Goal: Task Accomplishment & Management: Use online tool/utility

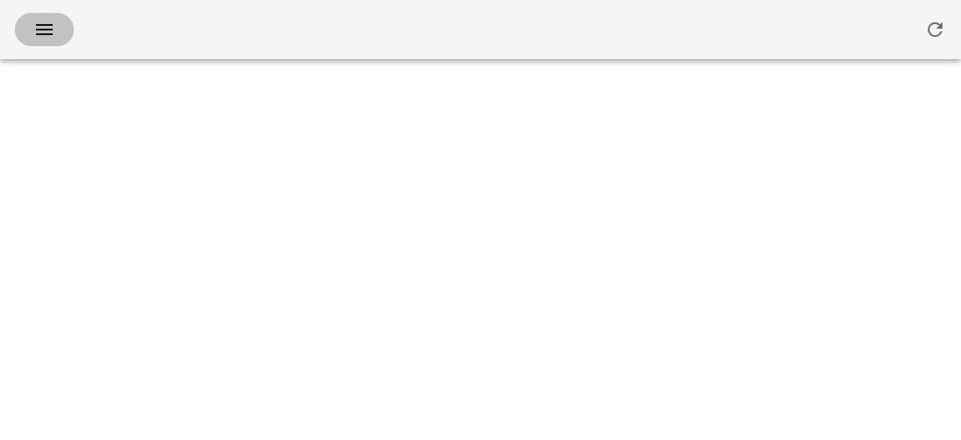
click at [52, 16] on button "button" at bounding box center [44, 29] width 59 height 33
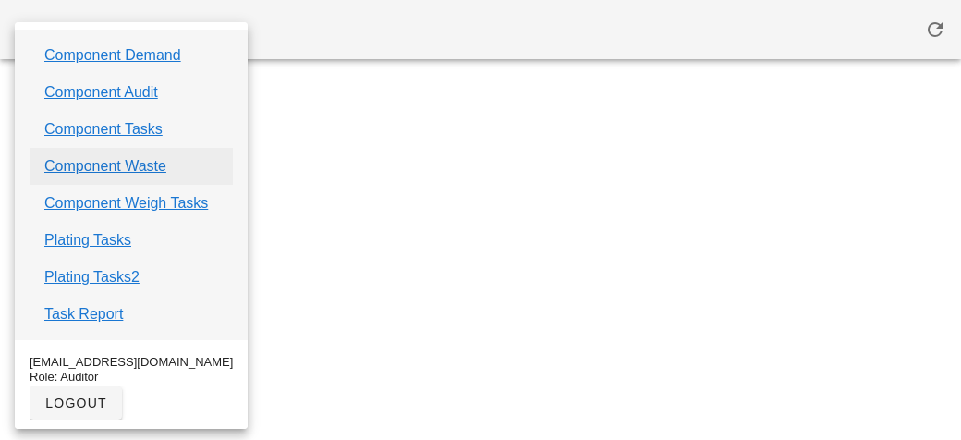
click at [75, 170] on link "Component Waste" at bounding box center [105, 166] width 122 height 22
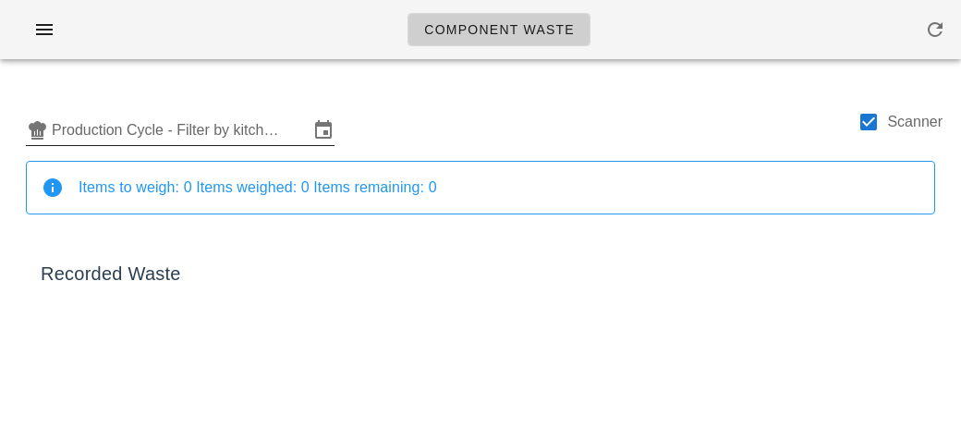
click at [67, 142] on input "Production Cycle - Filter by kitchen production schedules" at bounding box center [180, 130] width 257 height 30
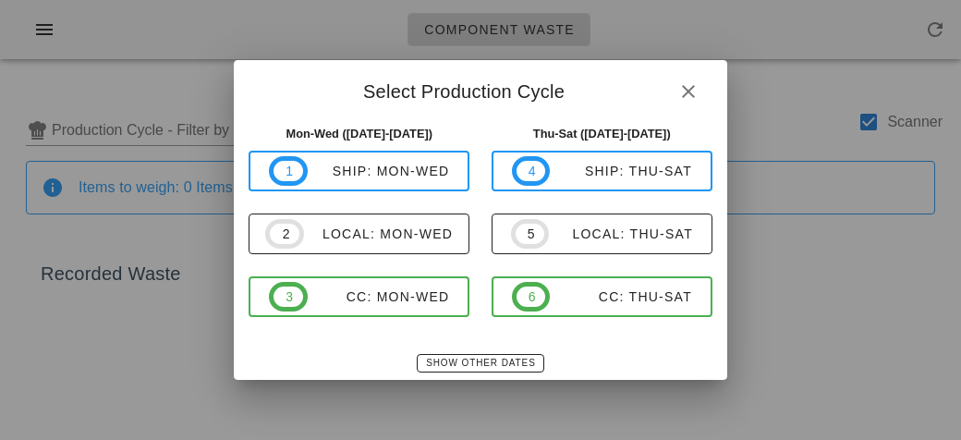
click at [100, 122] on div at bounding box center [480, 220] width 961 height 440
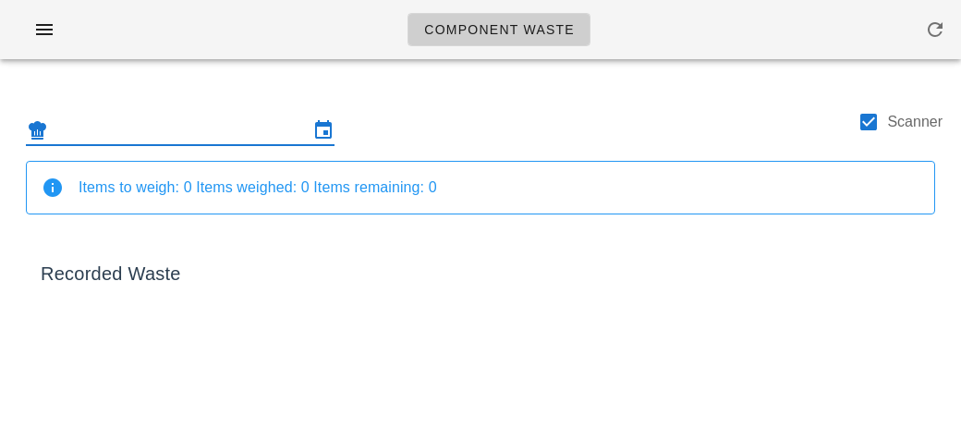
click at [157, 125] on input "text" at bounding box center [180, 130] width 257 height 30
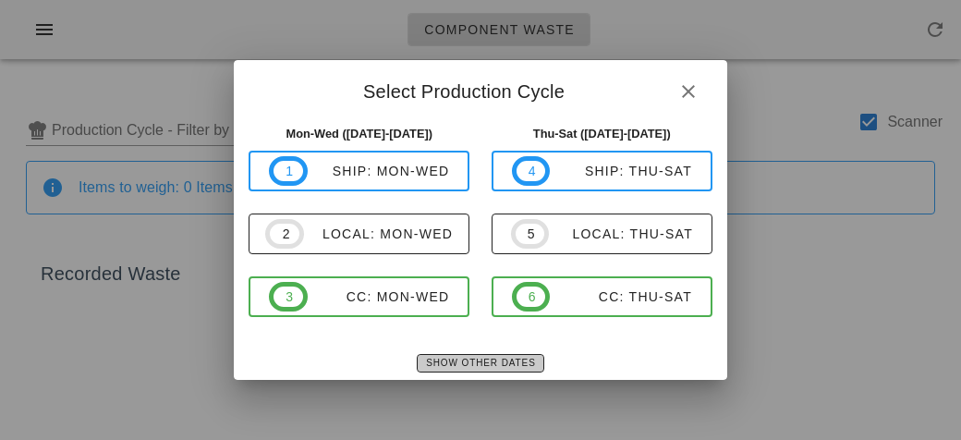
click at [443, 371] on button "Show Other Dates" at bounding box center [480, 363] width 127 height 18
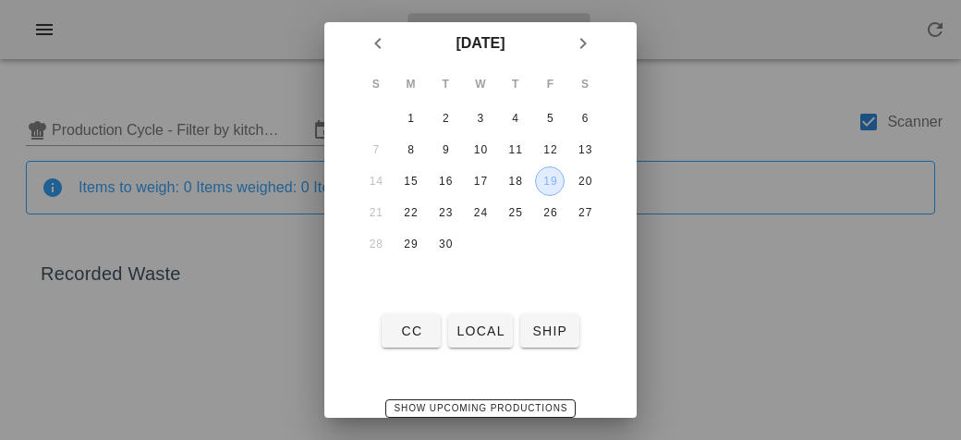
click at [549, 180] on div "19" at bounding box center [550, 181] width 28 height 13
click at [466, 323] on span "local" at bounding box center [479, 330] width 49 height 15
type input "local: Thu-Sat ([DATE]-[DATE])"
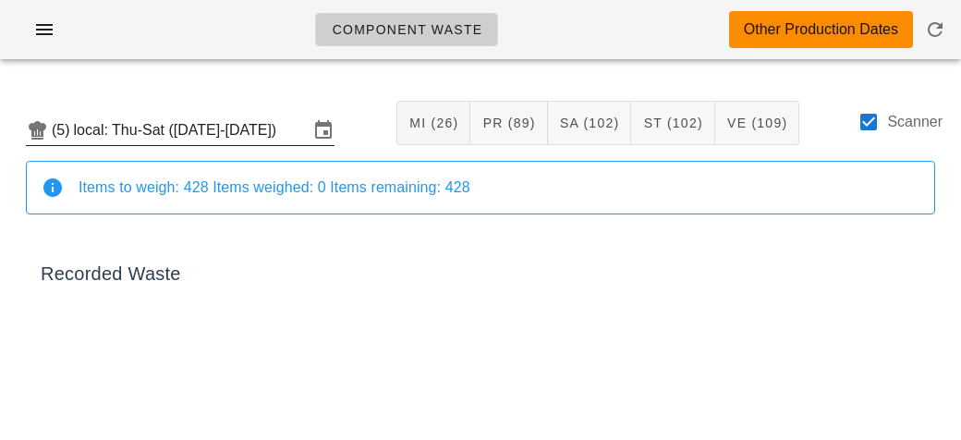
click at [866, 131] on div at bounding box center [868, 121] width 31 height 31
click at [864, 127] on div at bounding box center [868, 121] width 31 height 31
click at [32, 123] on icon at bounding box center [37, 130] width 22 height 22
click at [877, 127] on div at bounding box center [868, 121] width 31 height 31
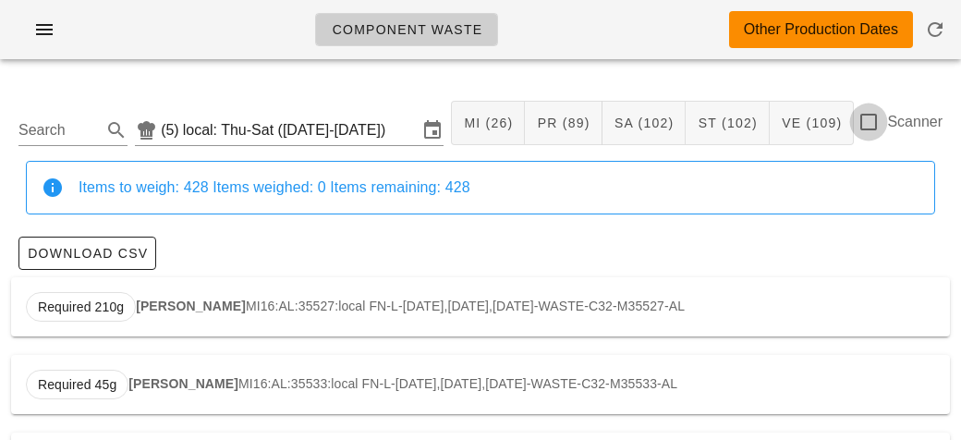
checkbox input "false"
click at [73, 121] on input "Search" at bounding box center [57, 130] width 79 height 30
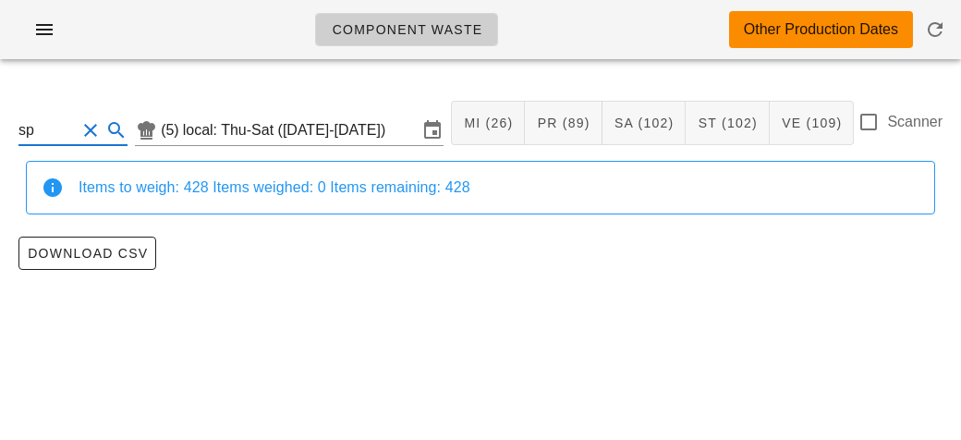
type input "s"
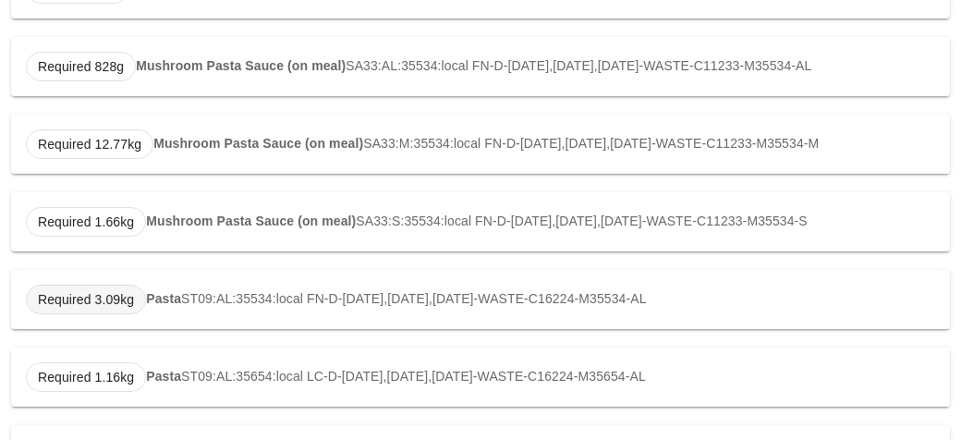
click at [137, 299] on span "Required 3.09kg" at bounding box center [86, 300] width 120 height 30
type input "ST09:AL:35534:local"
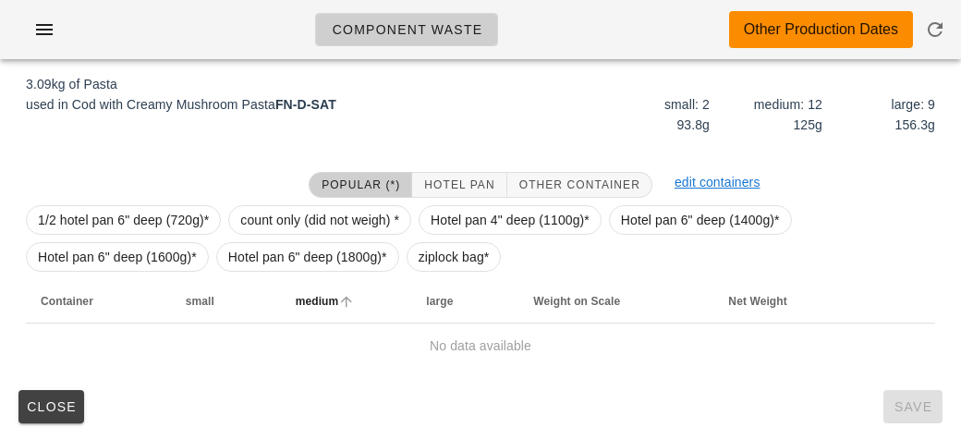
click at [372, 291] on th "medium" at bounding box center [346, 301] width 131 height 44
click at [437, 259] on span "ziplock bag*" at bounding box center [453, 257] width 71 height 28
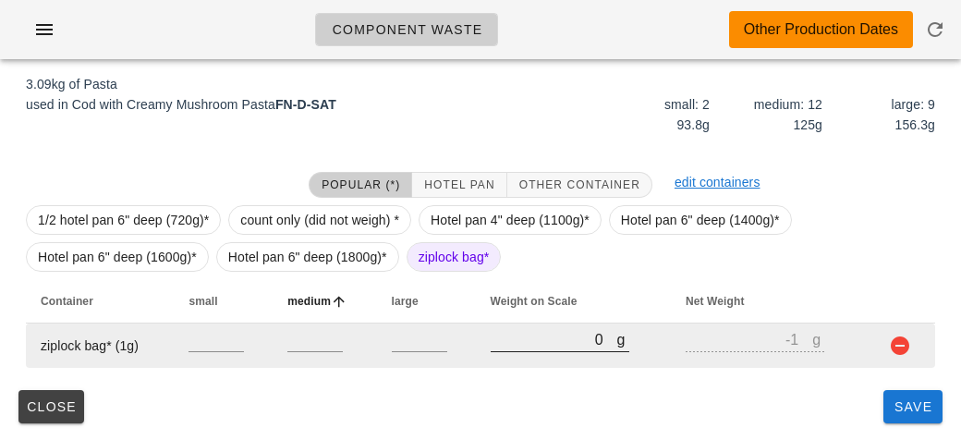
click at [536, 345] on input "0" at bounding box center [554, 339] width 127 height 24
type input "630"
type input "629"
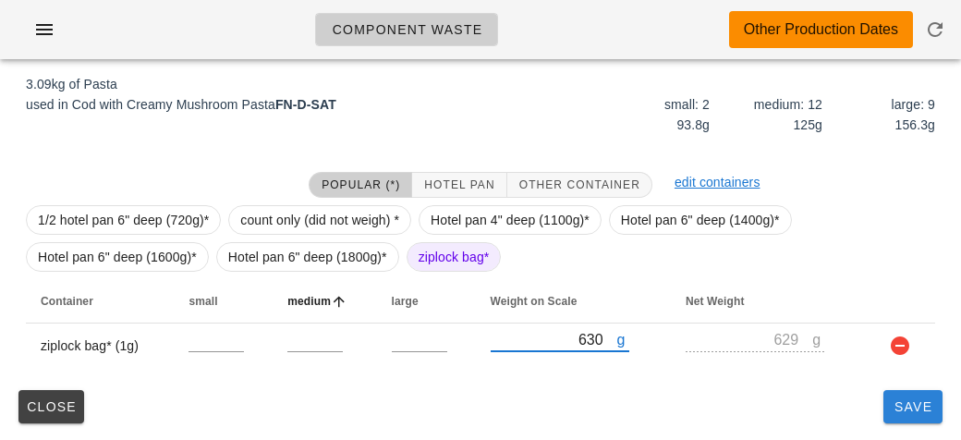
type input "630"
click at [916, 412] on span "Save" at bounding box center [913, 406] width 44 height 15
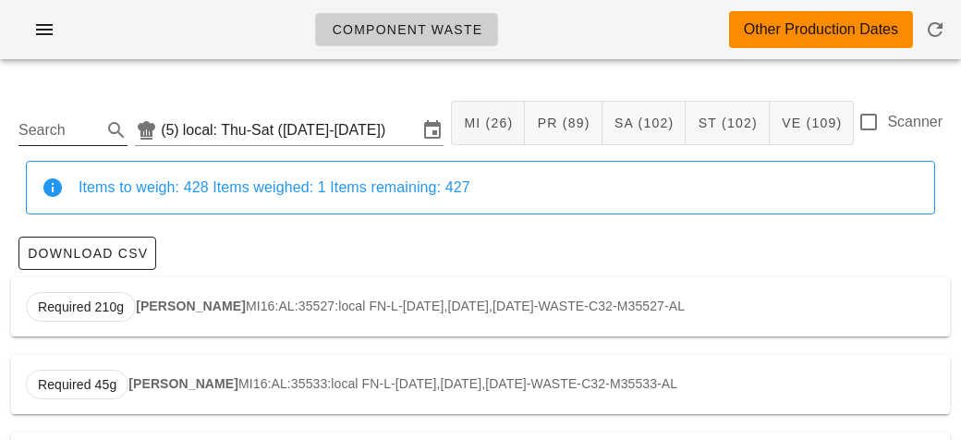
click at [59, 131] on input "Search" at bounding box center [57, 130] width 79 height 30
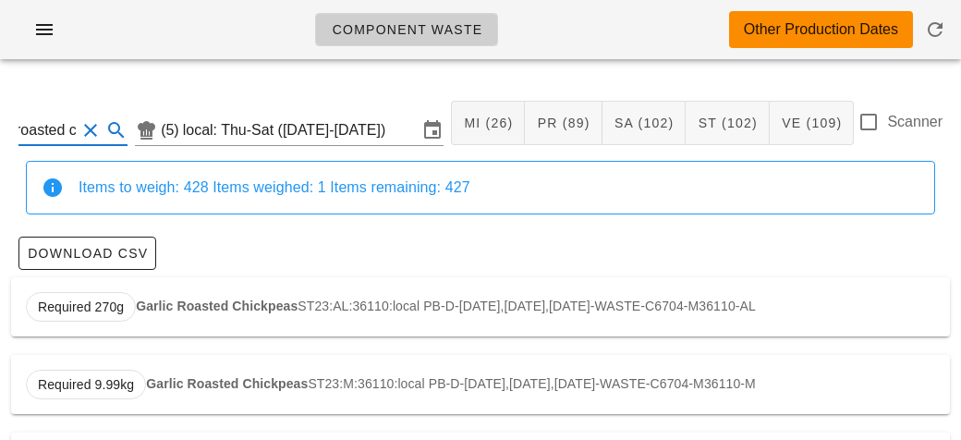
scroll to position [0, 9]
click at [186, 295] on div "Required 450g Roasted Cauliflower VE31:AL:35533:local FN-L-[DATE],[DATE],[DATE]…" at bounding box center [480, 306] width 939 height 59
type input "VE31:AL:35533:local"
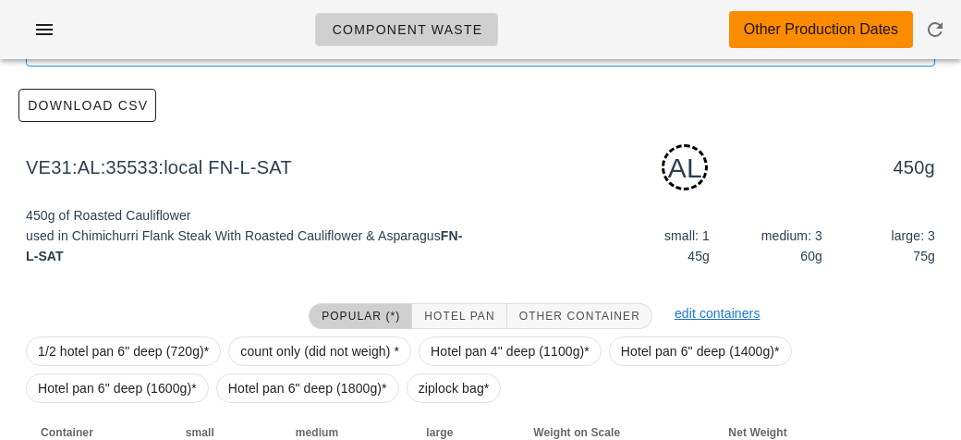
scroll to position [279, 0]
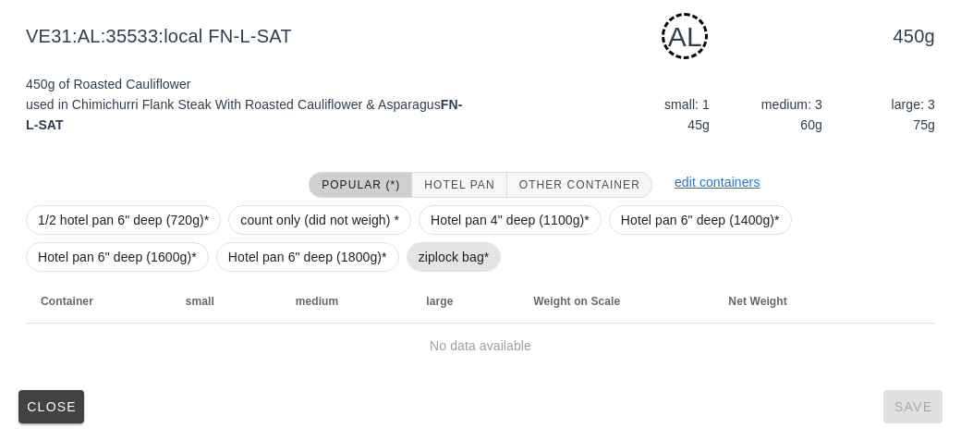
click at [437, 244] on span "ziplock bag*" at bounding box center [453, 257] width 71 height 28
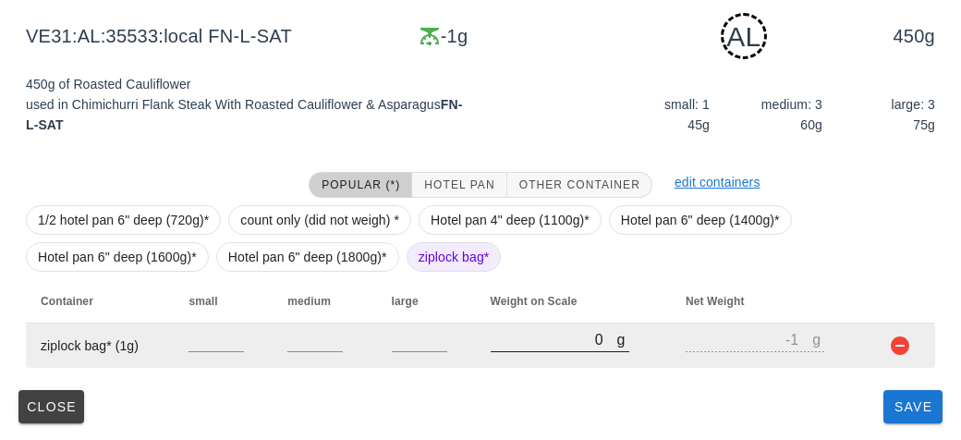
click at [504, 331] on input "0" at bounding box center [554, 339] width 127 height 24
type input "30"
type input "29"
type input "340"
type input "339"
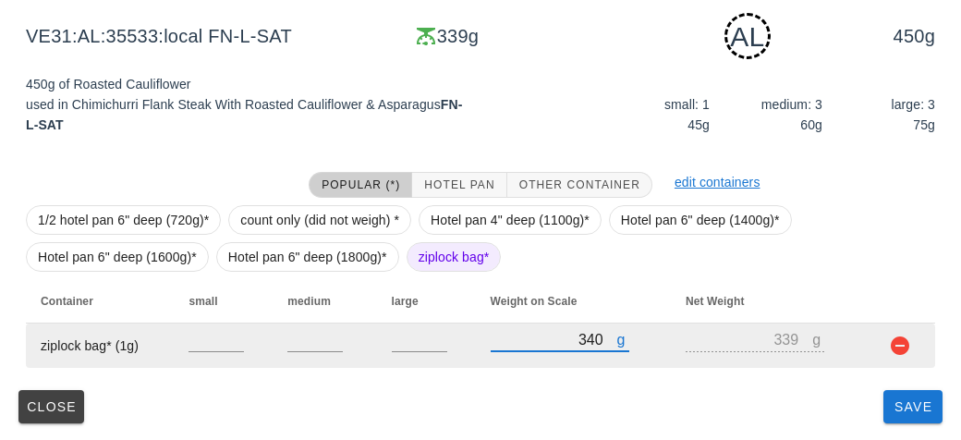
type input "3450"
type input "3449"
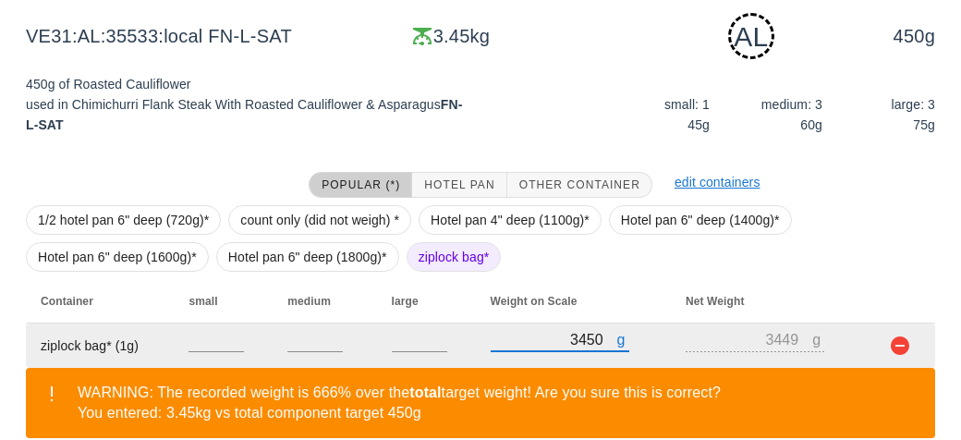
scroll to position [364, 0]
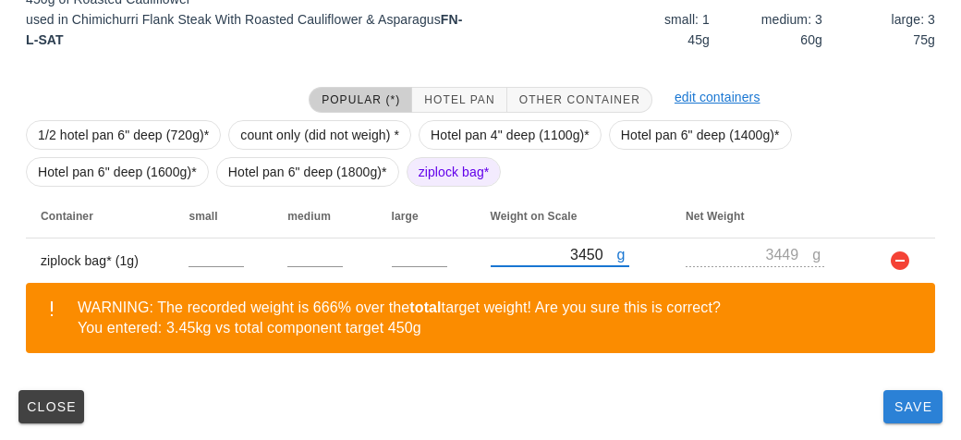
type input "3450"
click at [922, 418] on button "Save" at bounding box center [912, 406] width 59 height 33
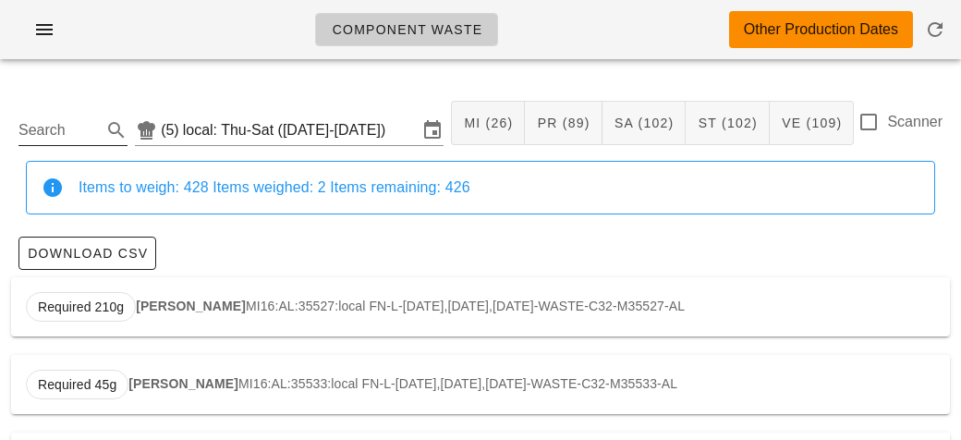
click at [51, 123] on input "Search" at bounding box center [57, 130] width 79 height 30
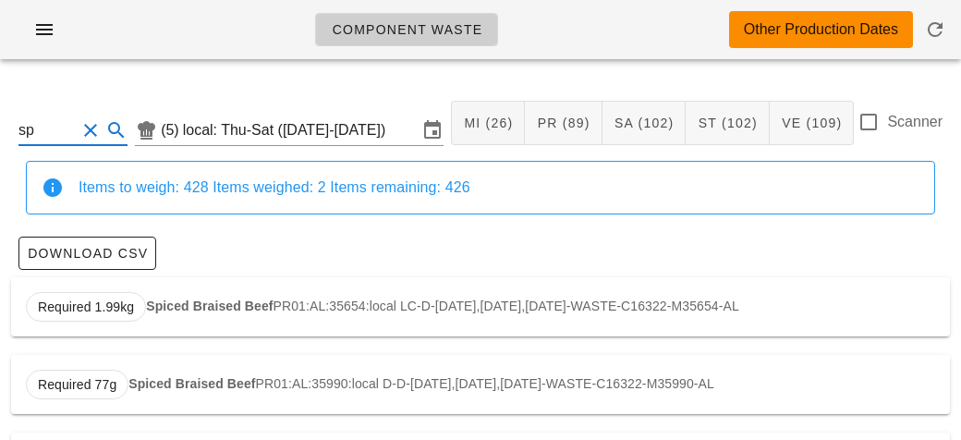
type input "s"
click at [125, 306] on span "Required 525g" at bounding box center [81, 307] width 110 height 30
type input "PR06:AL:35531:local"
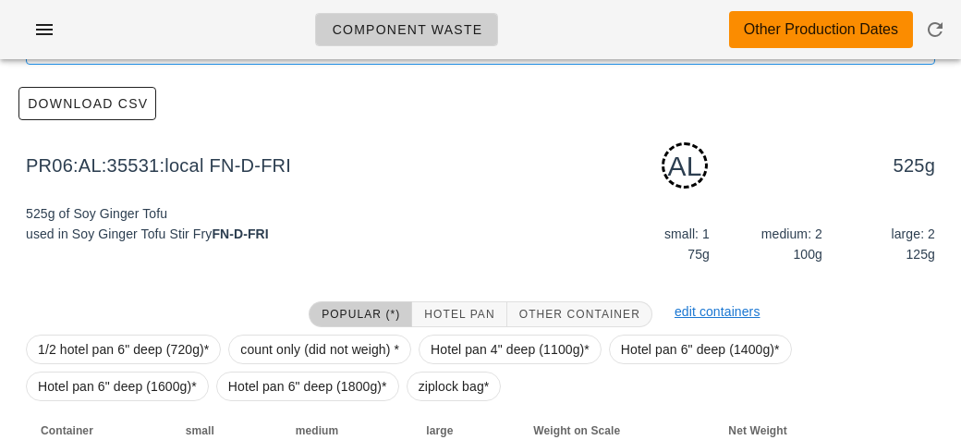
scroll to position [279, 0]
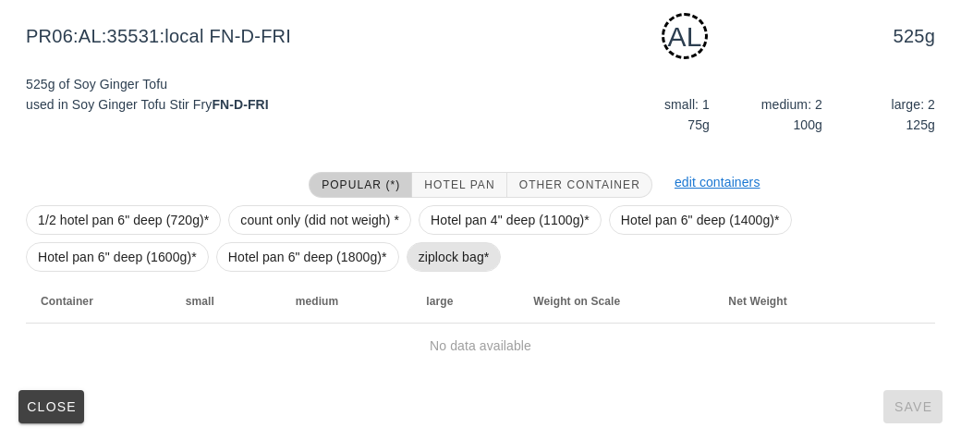
click at [442, 261] on span "ziplock bag*" at bounding box center [453, 257] width 71 height 28
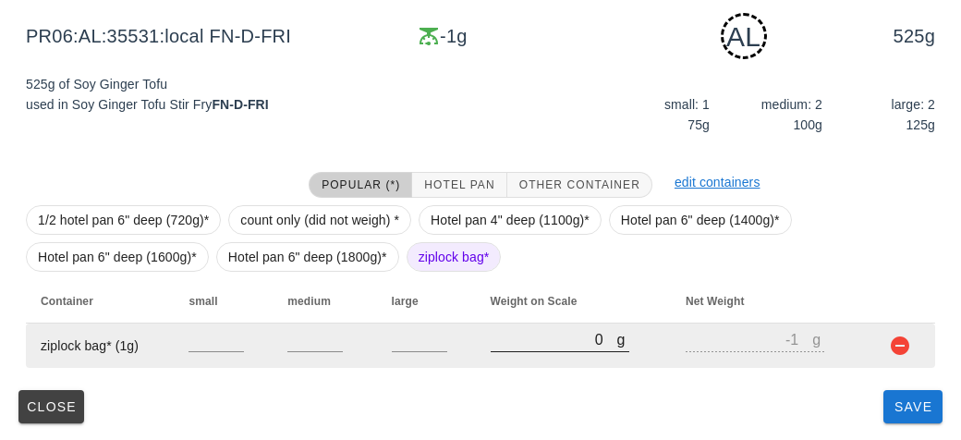
click at [517, 333] on input "0" at bounding box center [554, 339] width 127 height 24
type input "20"
type input "19"
type input "250"
type input "249"
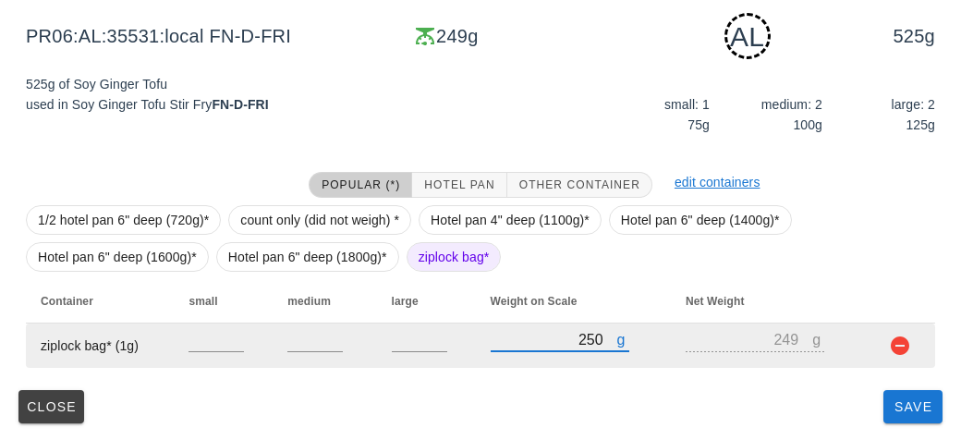
type input "250"
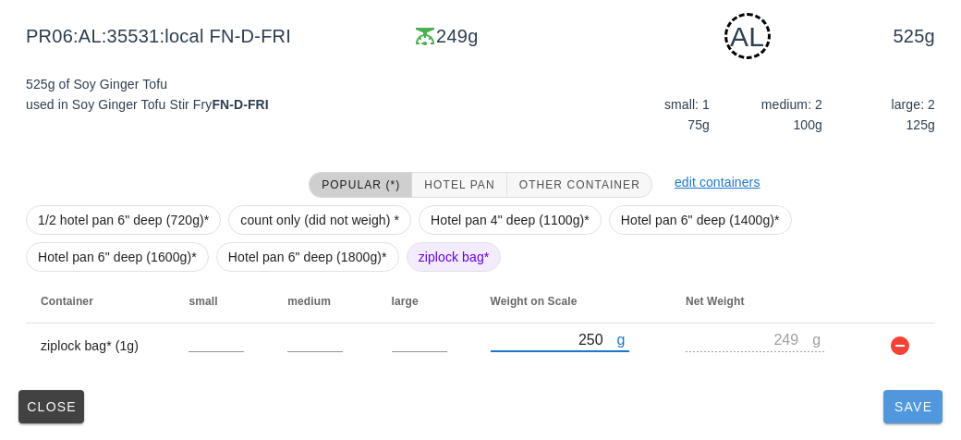
click at [895, 421] on button "Save" at bounding box center [912, 406] width 59 height 33
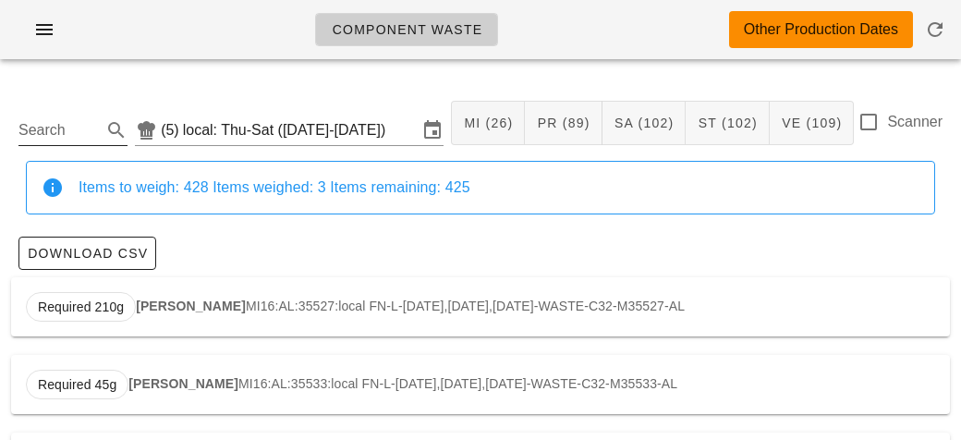
click at [46, 123] on input "Search" at bounding box center [57, 130] width 79 height 30
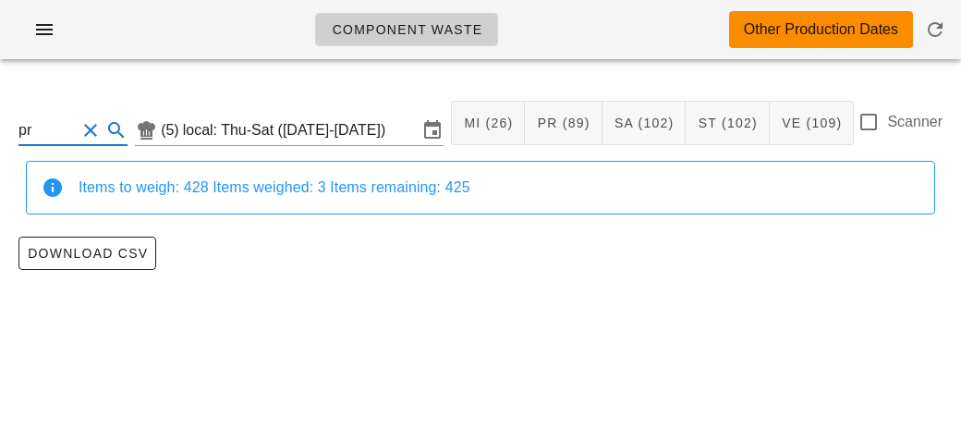
type input "p"
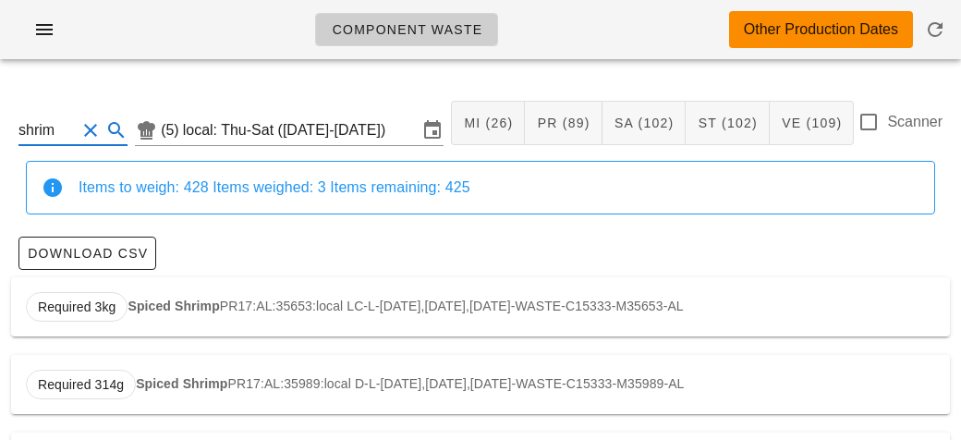
click at [126, 297] on div "Required 3kg Spiced Shrimp PR17:AL:35653:local LC-L-[DATE],[DATE],[DATE]-WASTE-…" at bounding box center [480, 306] width 939 height 59
type input "PR17:AL:35653:local"
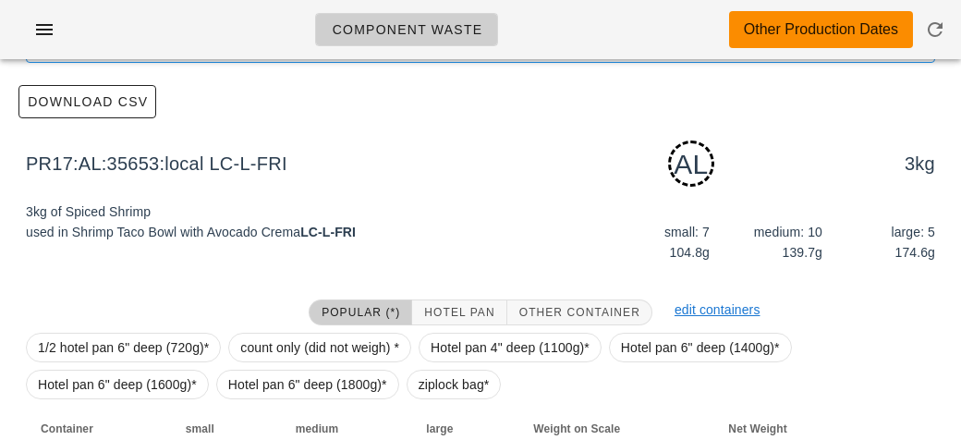
scroll to position [279, 0]
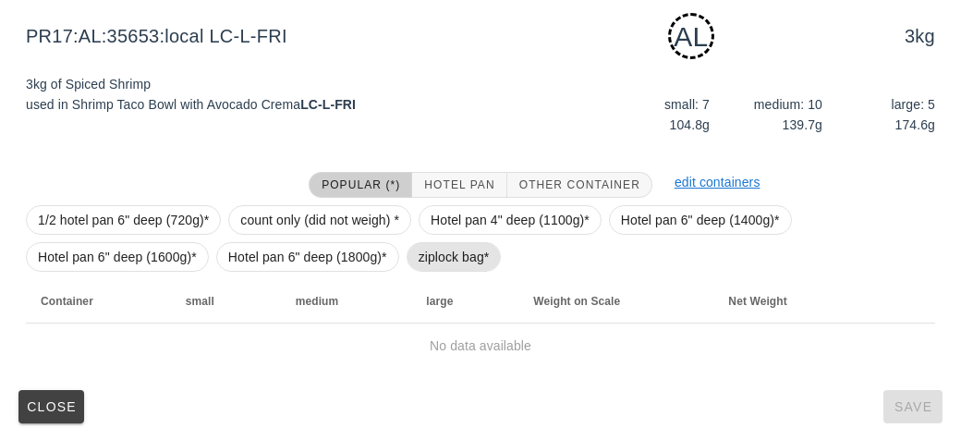
click at [413, 256] on span "ziplock bag*" at bounding box center [453, 257] width 95 height 30
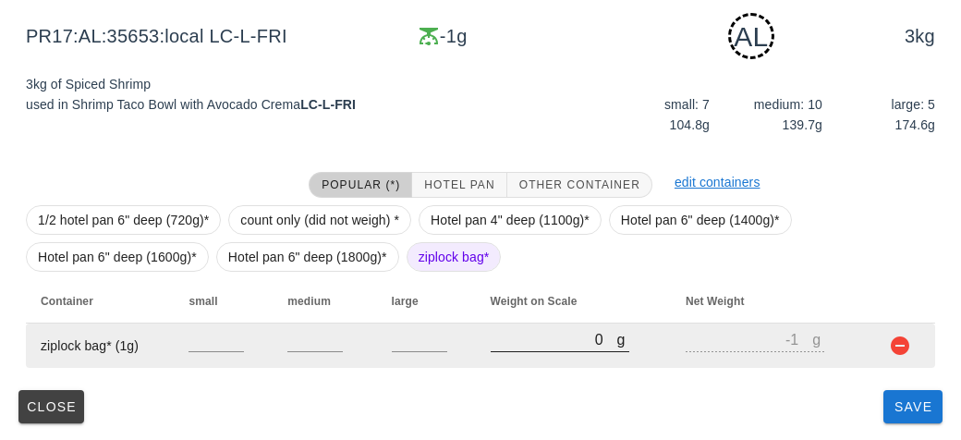
click at [519, 340] on input "0" at bounding box center [554, 339] width 127 height 24
type input "10"
type input "9"
type input "100"
type input "99"
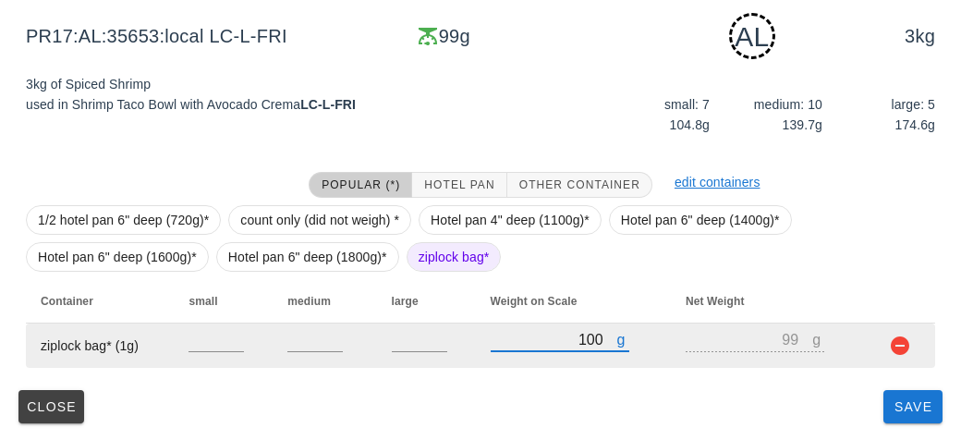
type input "100"
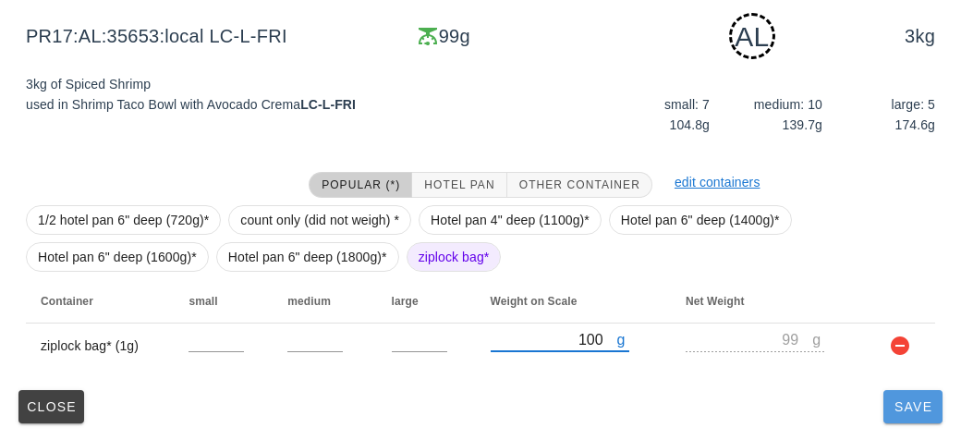
click at [921, 418] on button "Save" at bounding box center [912, 406] width 59 height 33
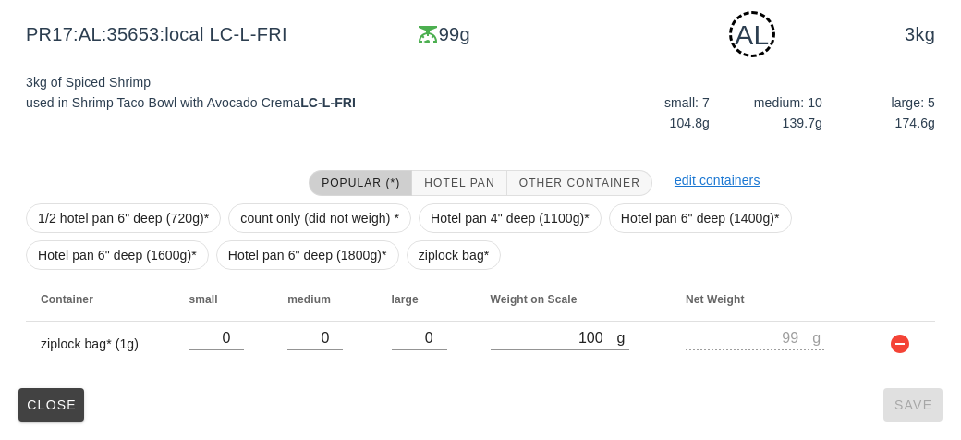
type input "PR17:AL:35653:local"
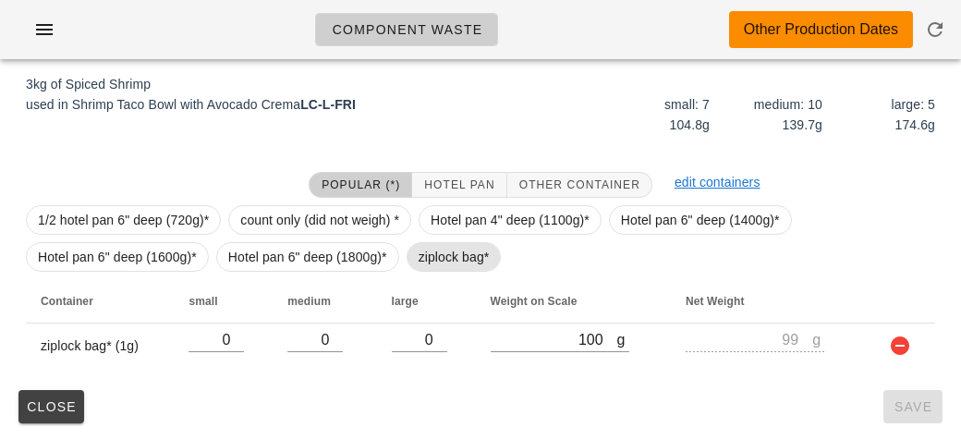
click at [427, 261] on span "ziplock bag*" at bounding box center [453, 257] width 71 height 28
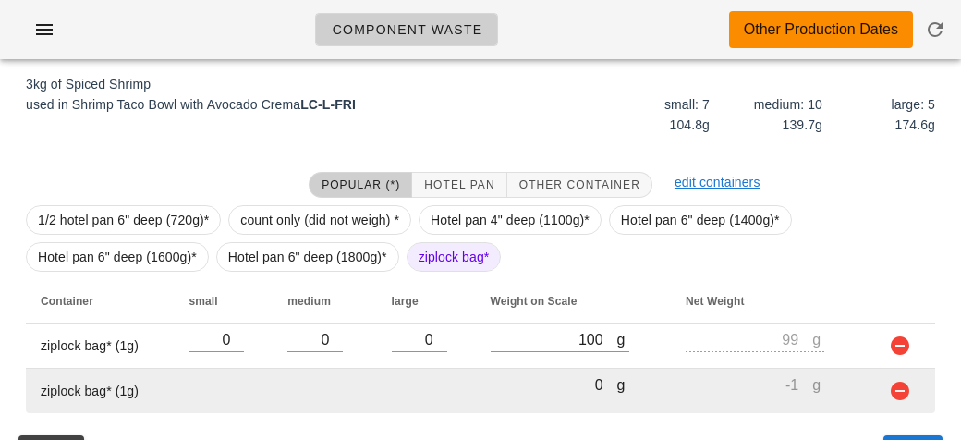
click at [555, 383] on input "0" at bounding box center [554, 384] width 127 height 24
type input "10"
type input "9"
type input "140"
type input "139"
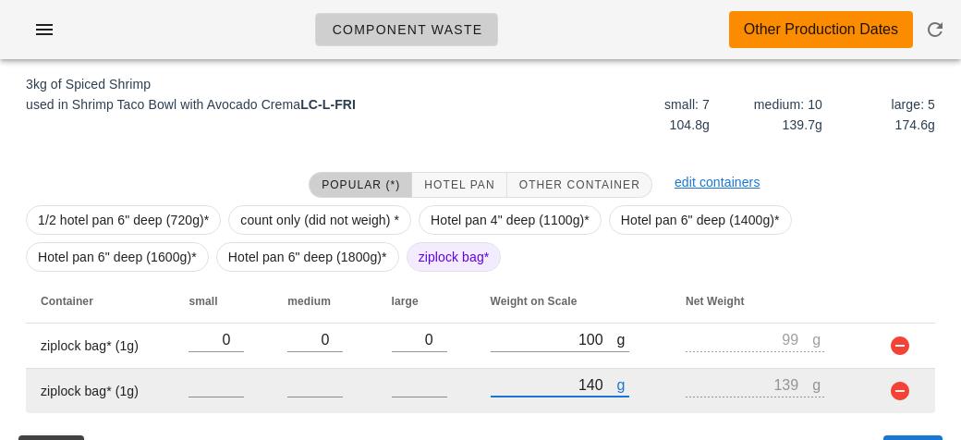
scroll to position [323, 0]
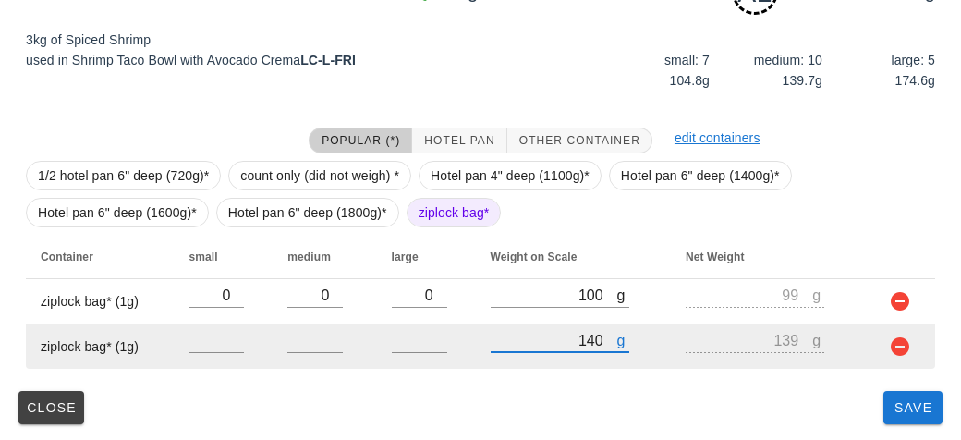
type input "140"
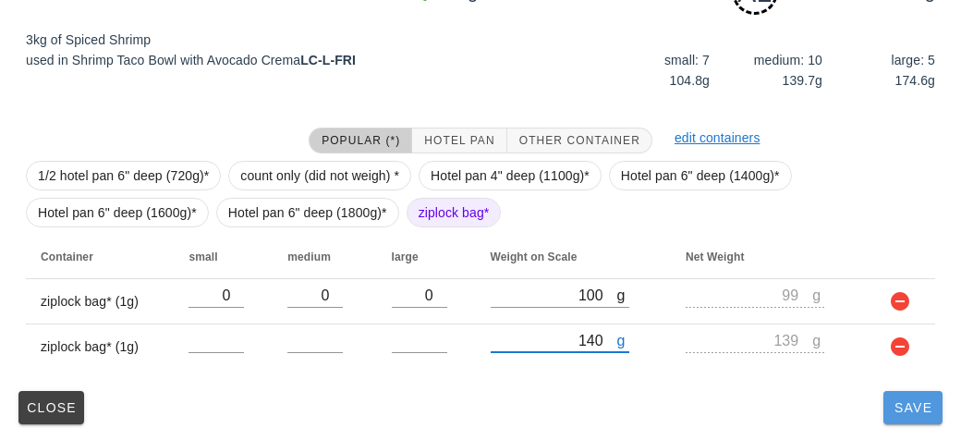
click at [891, 400] on span "Save" at bounding box center [913, 407] width 44 height 15
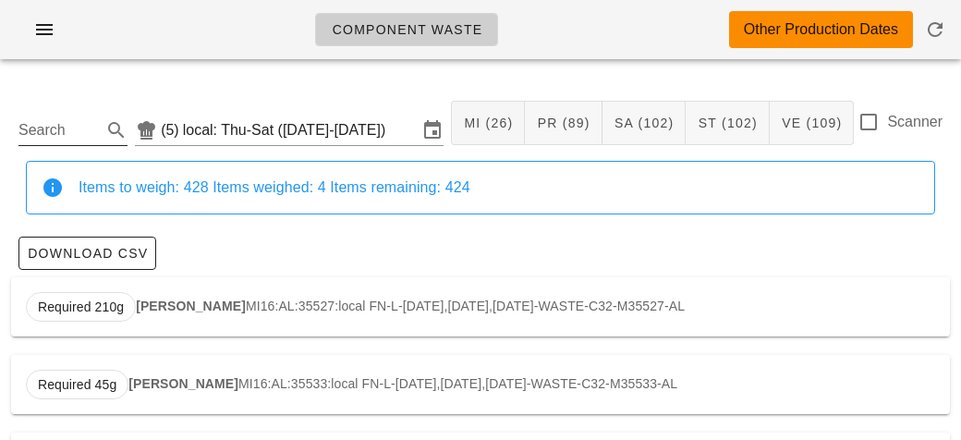
click at [60, 129] on input "Search" at bounding box center [57, 130] width 79 height 30
click at [130, 309] on span "Required 18.80kg" at bounding box center [89, 307] width 103 height 28
type input "ST19:M:35532:local"
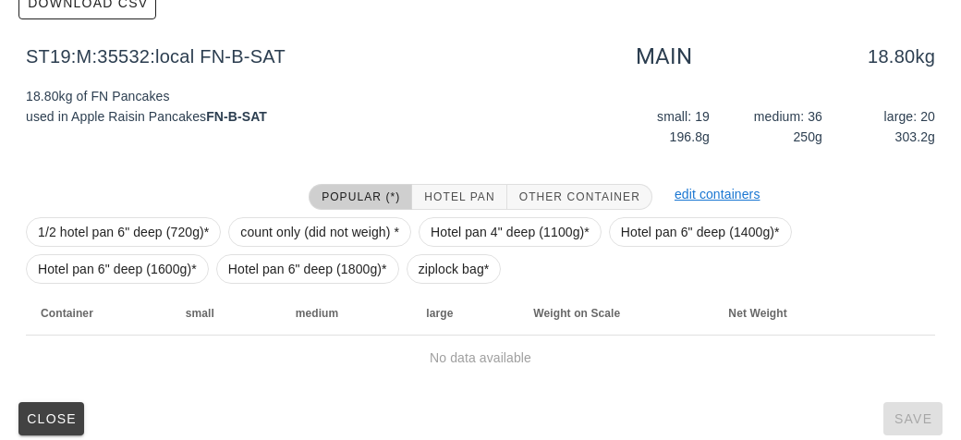
scroll to position [262, 0]
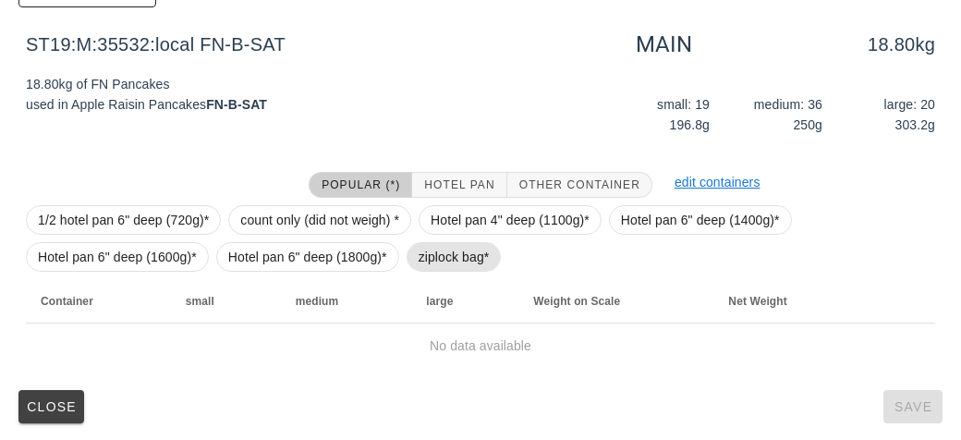
click at [432, 259] on span "ziplock bag*" at bounding box center [453, 257] width 71 height 28
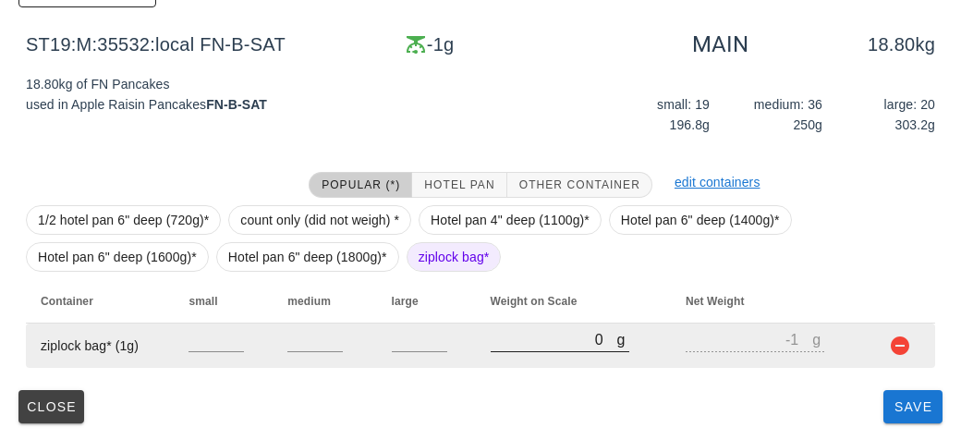
click at [511, 331] on input "0" at bounding box center [554, 339] width 127 height 24
type input "10"
type input "9"
type input "110"
type input "109"
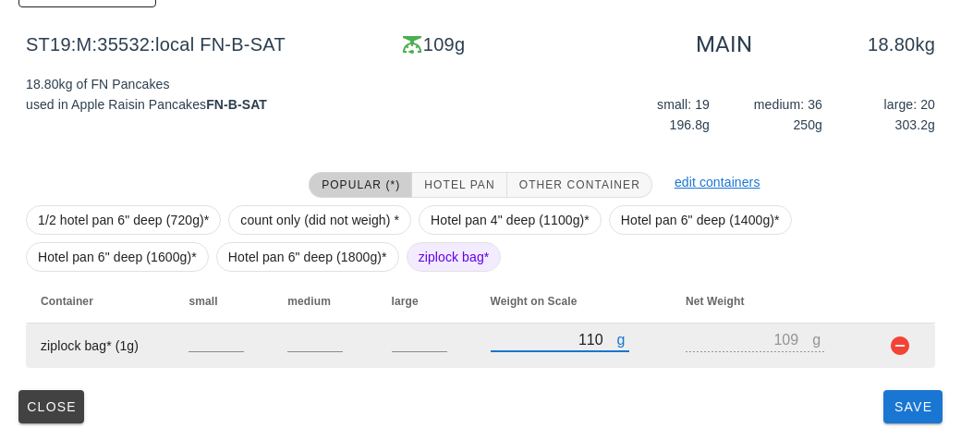
type input "1150"
type input "1149"
type input "1150"
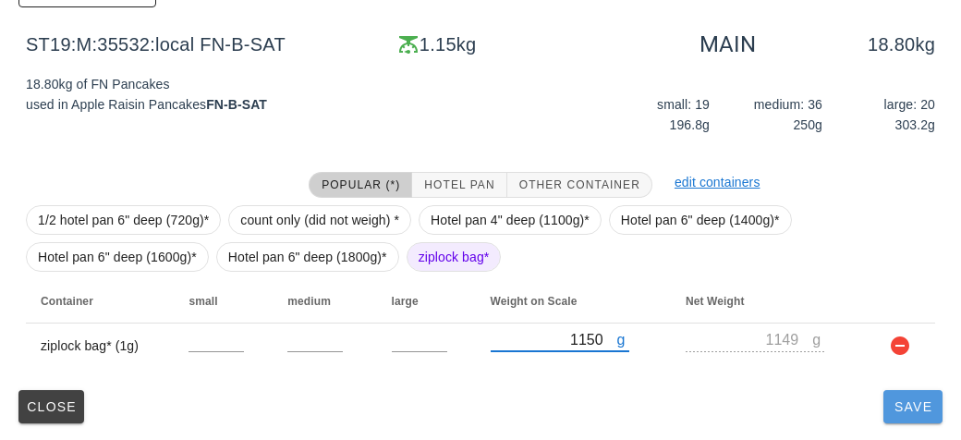
click at [895, 418] on button "Save" at bounding box center [912, 406] width 59 height 33
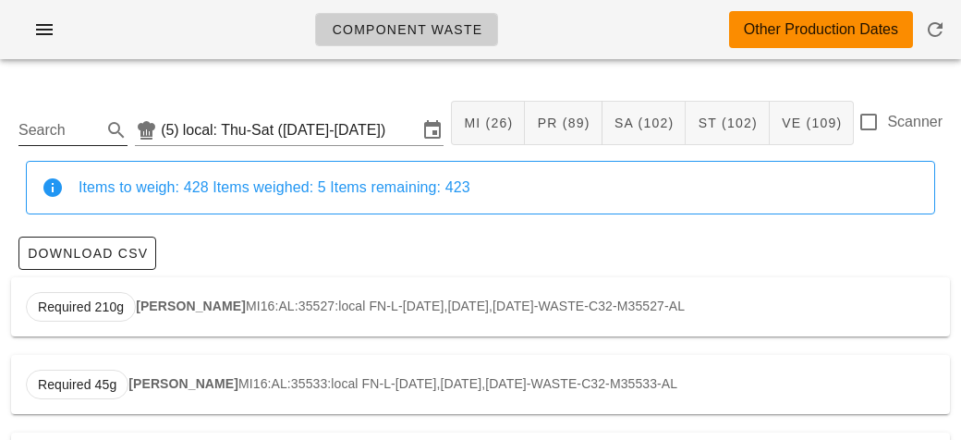
click at [58, 126] on input "Search" at bounding box center [57, 130] width 79 height 30
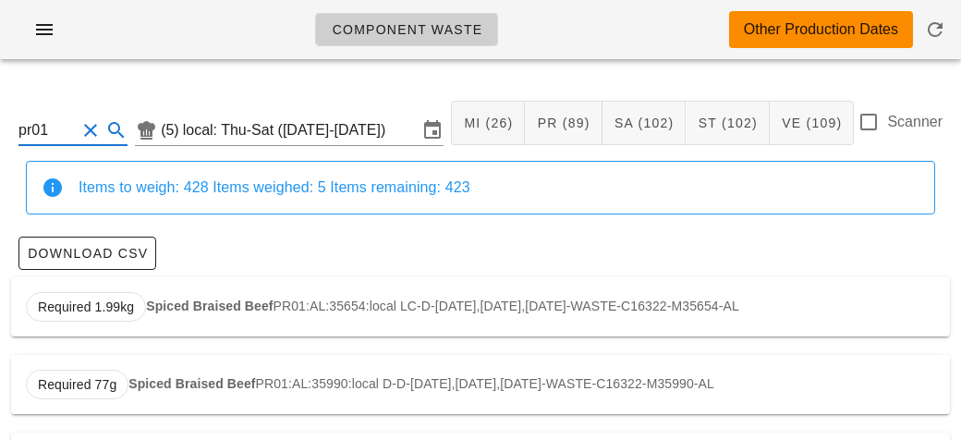
click at [170, 298] on strong "Spiced Braised Beef" at bounding box center [209, 305] width 127 height 15
type input "PR01:AL:35654:local"
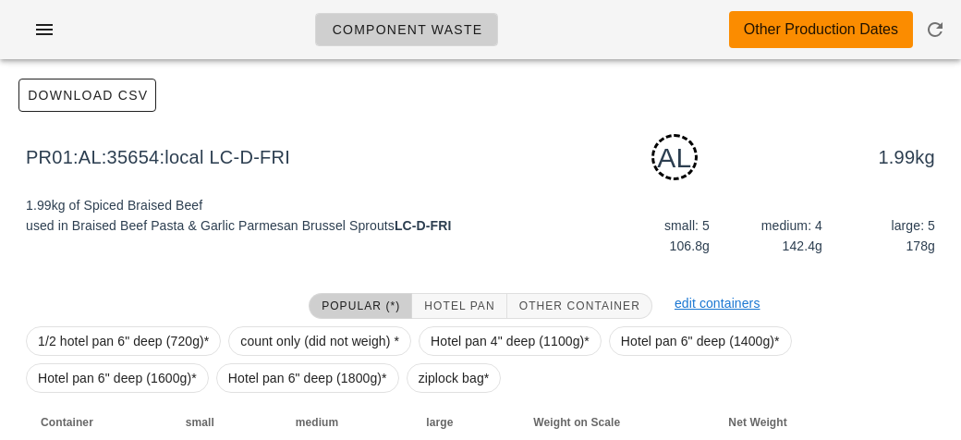
scroll to position [279, 0]
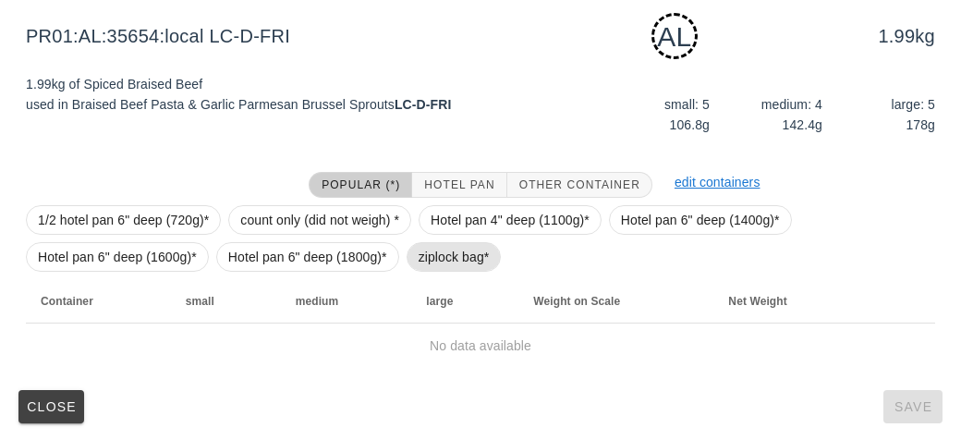
click at [422, 250] on span "ziplock bag*" at bounding box center [453, 257] width 71 height 28
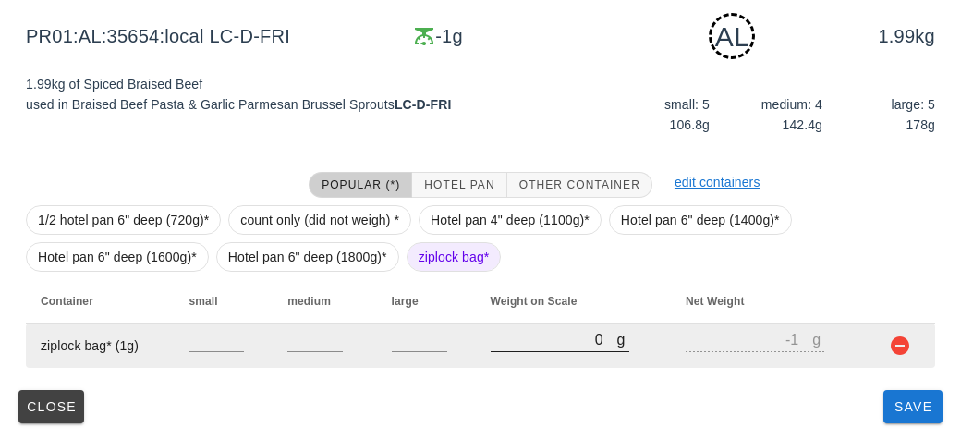
click at [525, 333] on input "0" at bounding box center [554, 339] width 127 height 24
type input "20"
type input "19"
type input "280"
type input "279"
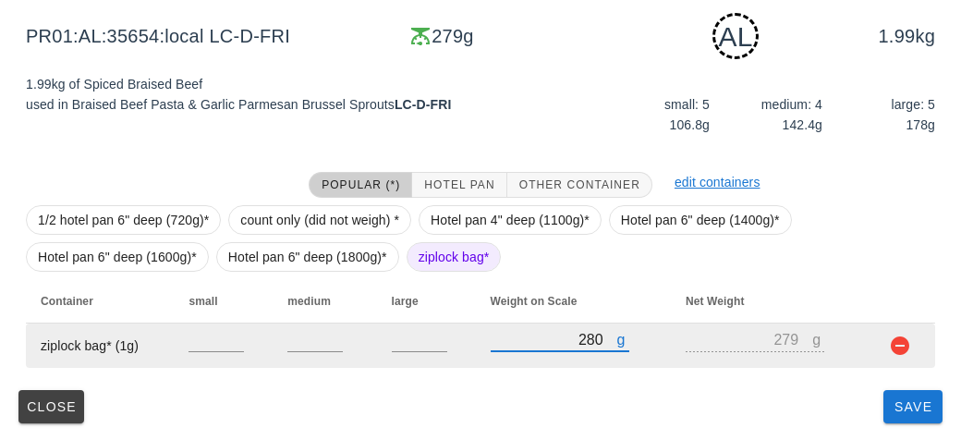
type input "2840"
type input "2839"
type input "2840"
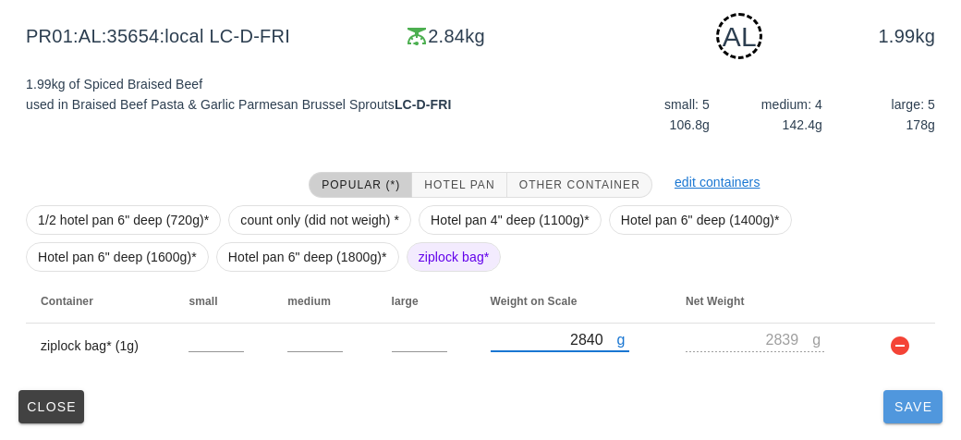
click at [883, 406] on button "Save" at bounding box center [912, 406] width 59 height 33
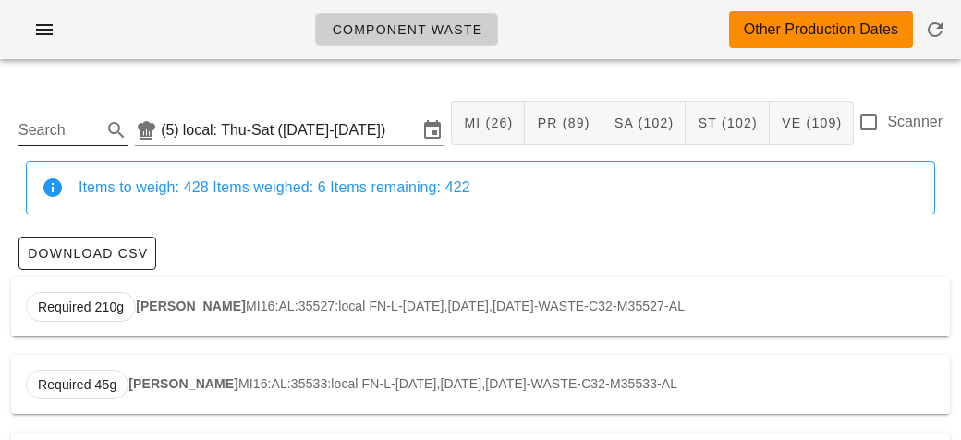
click at [58, 129] on input "Search" at bounding box center [57, 130] width 79 height 30
click at [166, 301] on strong "Maple Lime Tofu" at bounding box center [187, 305] width 103 height 15
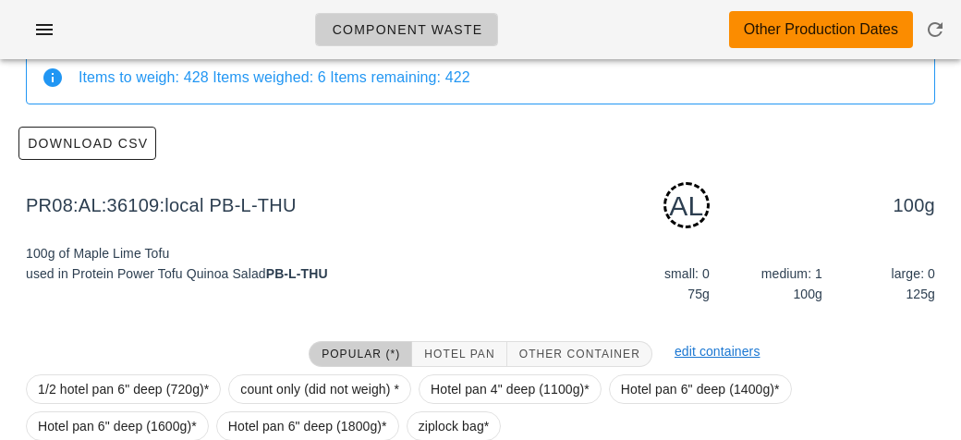
scroll to position [279, 0]
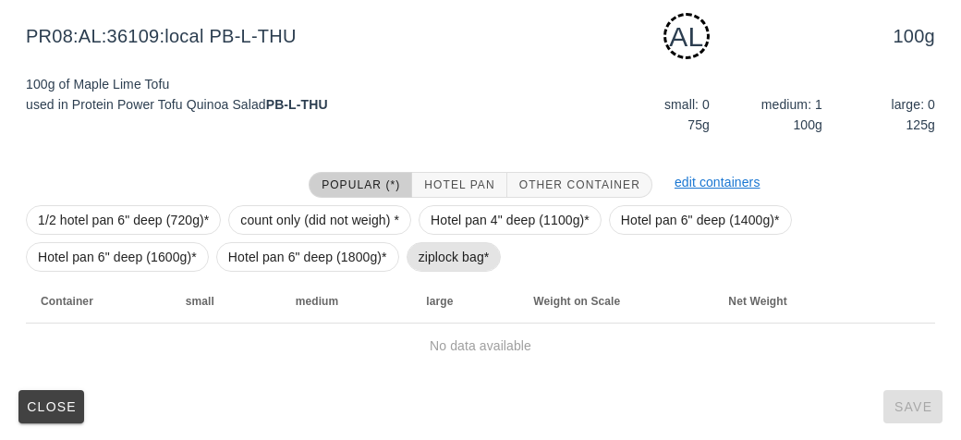
click at [421, 259] on span "ziplock bag*" at bounding box center [453, 257] width 71 height 28
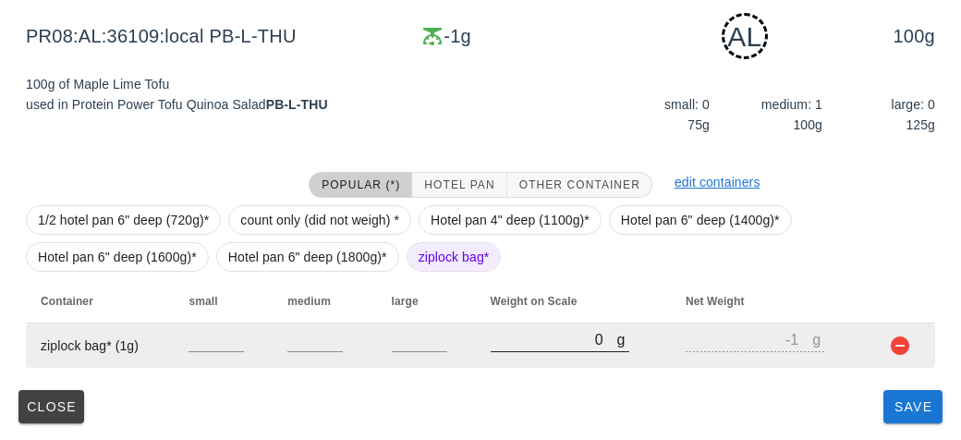
click at [509, 346] on input "0" at bounding box center [554, 339] width 127 height 24
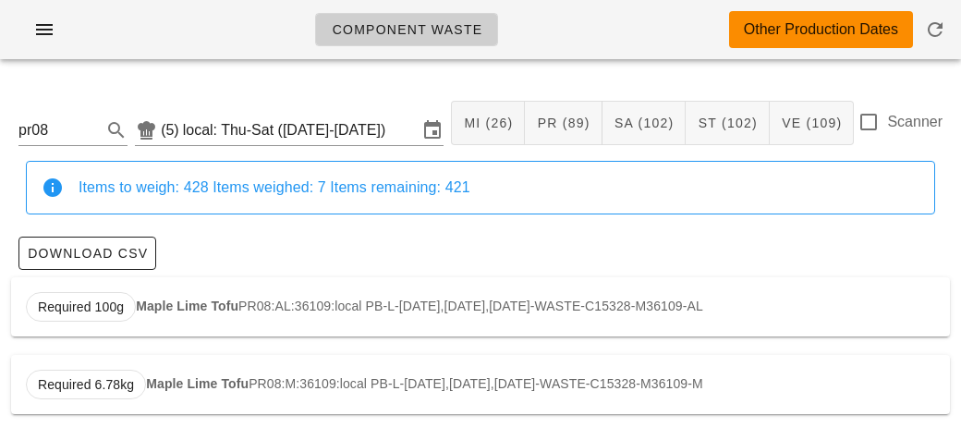
click at [183, 315] on div "Required 100g Maple Lime Tofu PR08:AL:36109:local PB-L-[DATE],[DATE],[DATE]-WAS…" at bounding box center [480, 306] width 939 height 59
type input "PR08:AL:36109:local"
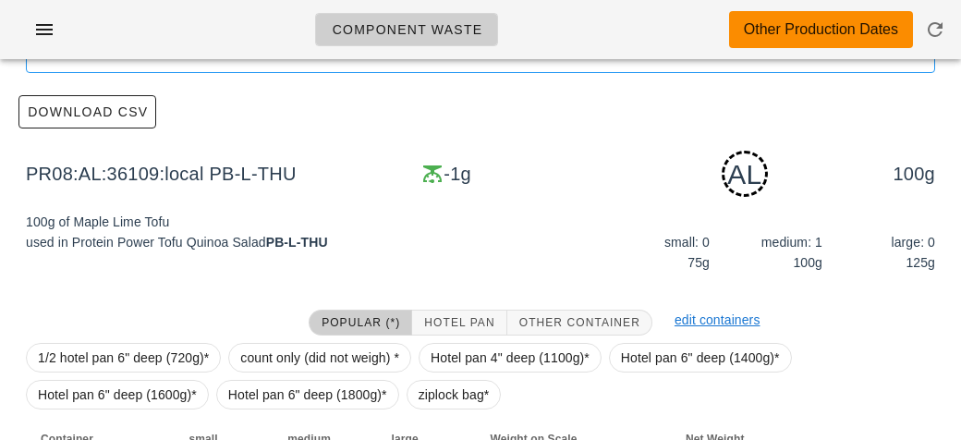
scroll to position [279, 0]
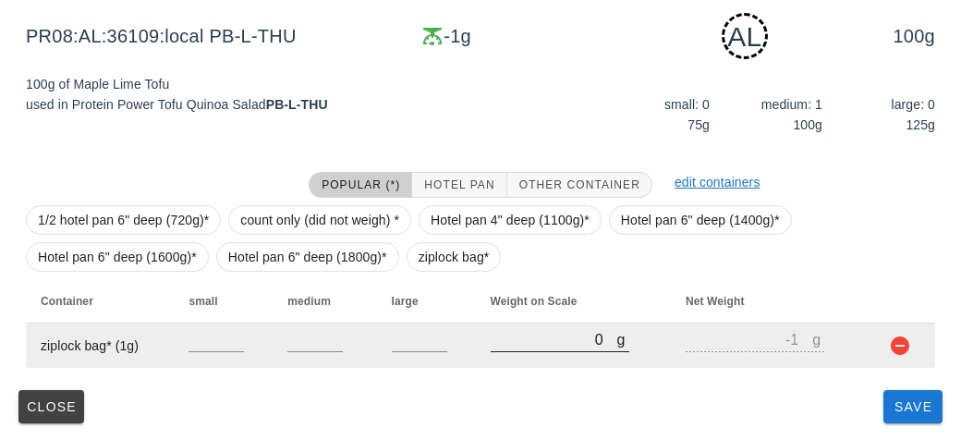
click at [530, 347] on input "0" at bounding box center [554, 339] width 127 height 24
type input "10"
type input "9"
type input "160"
type input "159"
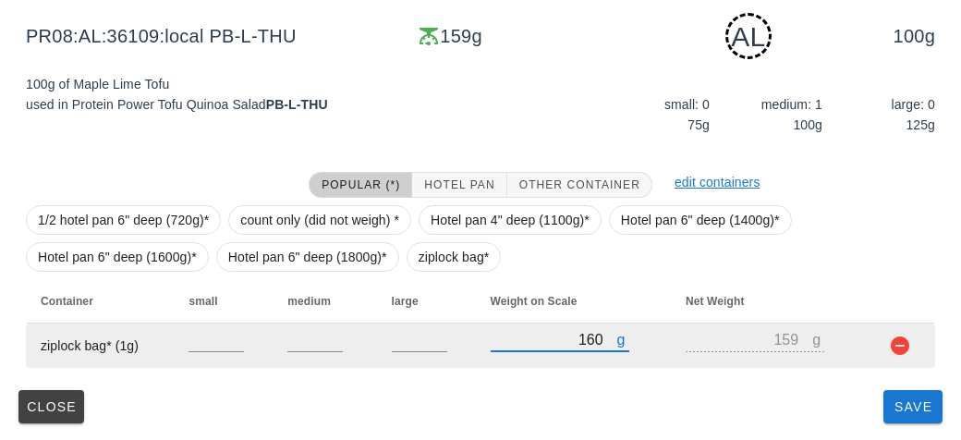
type input "1600"
type input "1599"
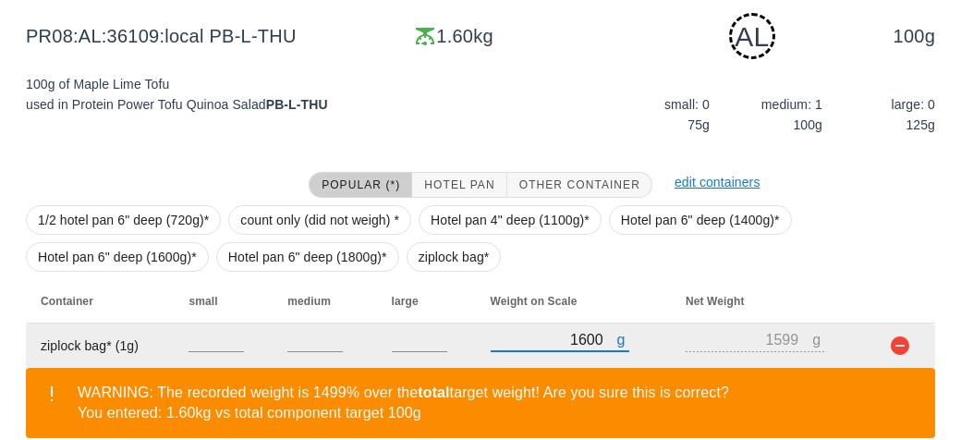
type input "1600"
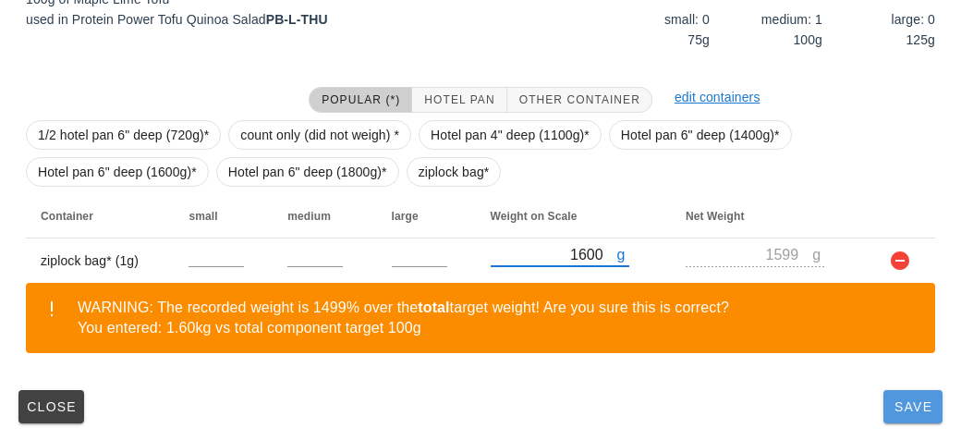
click at [915, 418] on button "Save" at bounding box center [912, 406] width 59 height 33
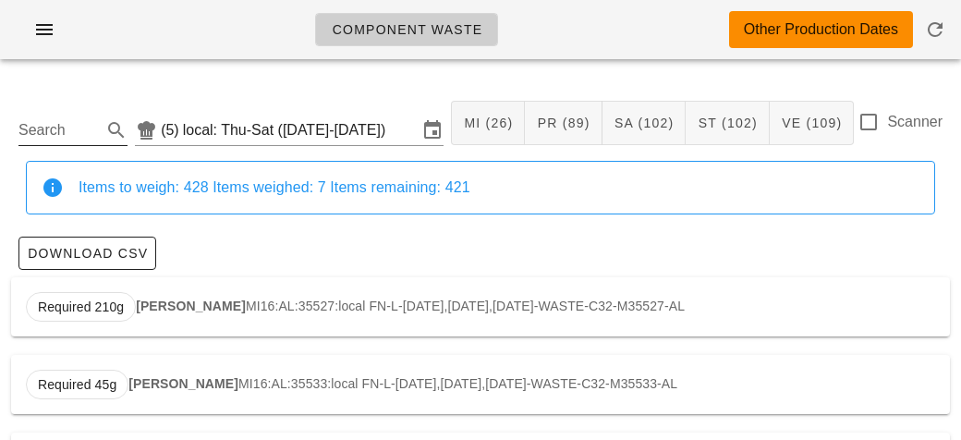
click at [92, 131] on input "Search" at bounding box center [57, 130] width 79 height 30
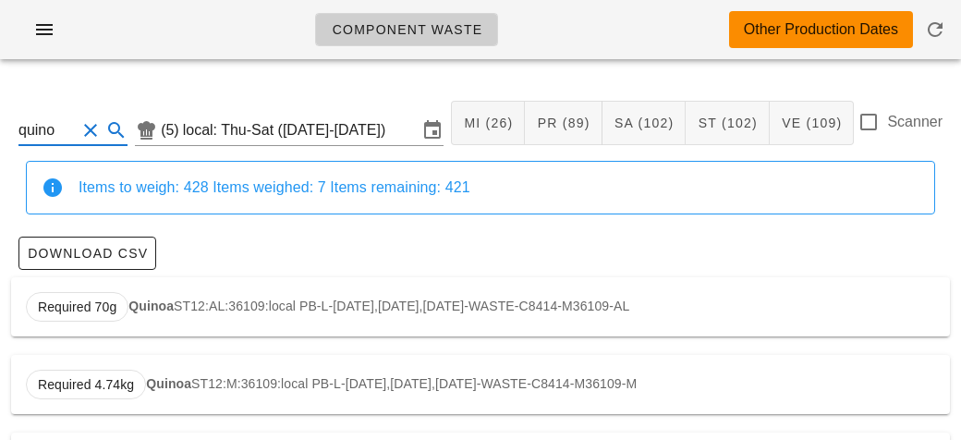
click at [149, 306] on strong "Quinoa" at bounding box center [150, 305] width 45 height 15
type input "ST12:AL:36109:local"
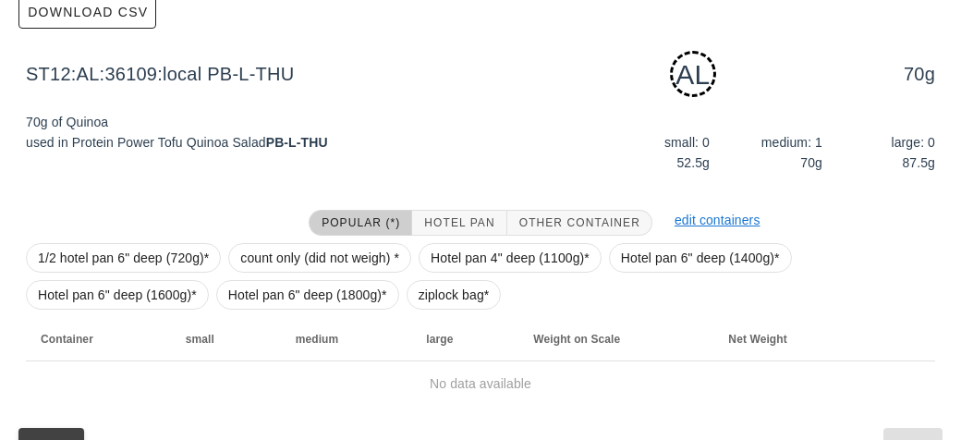
scroll to position [279, 0]
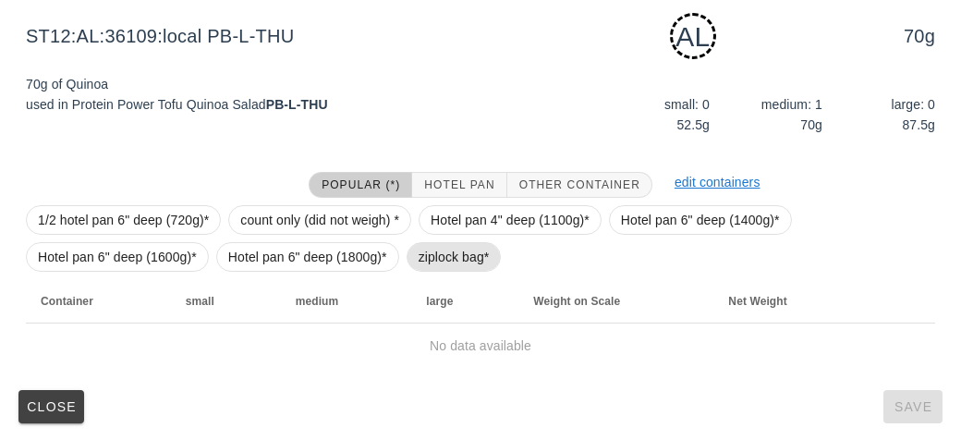
click at [429, 256] on span "ziplock bag*" at bounding box center [453, 257] width 71 height 28
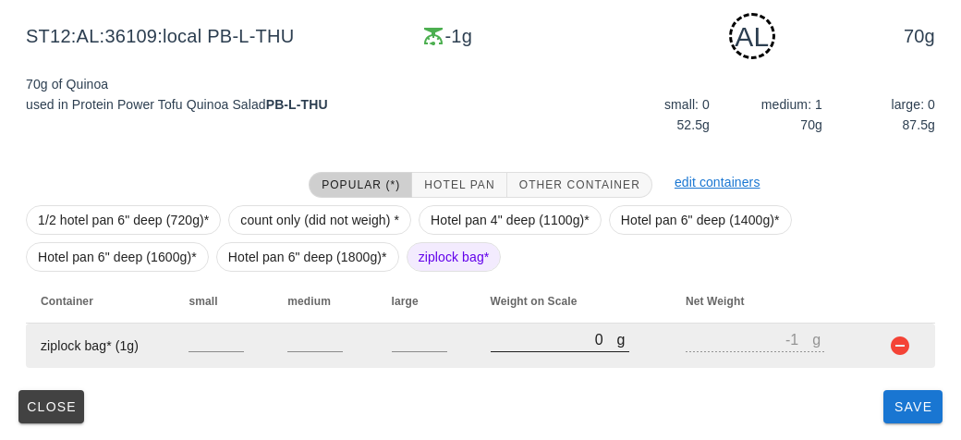
click at [521, 339] on input "0" at bounding box center [554, 339] width 127 height 24
type input "10"
type input "9"
type input "100"
type input "99"
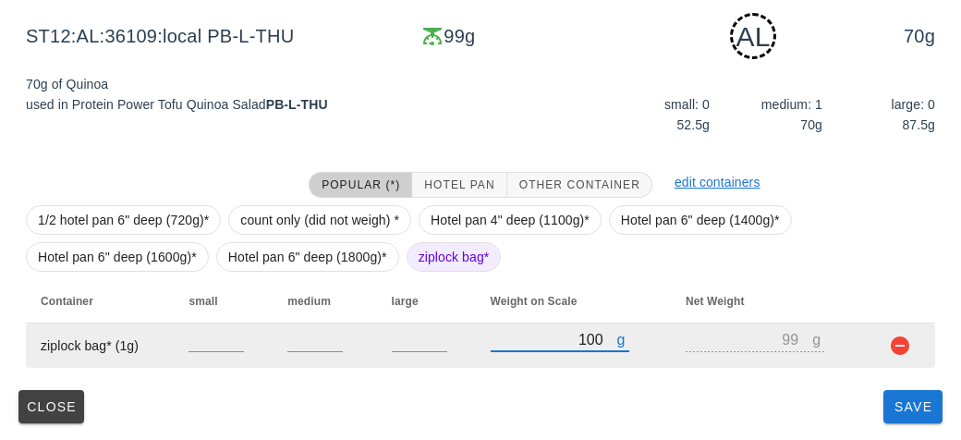
type input "1070"
type input "1069"
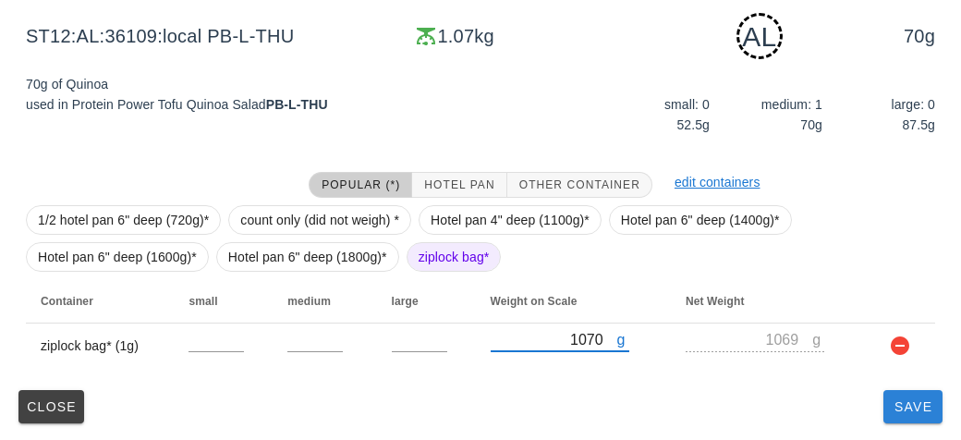
type input "1070"
click at [910, 406] on span "Save" at bounding box center [913, 406] width 44 height 15
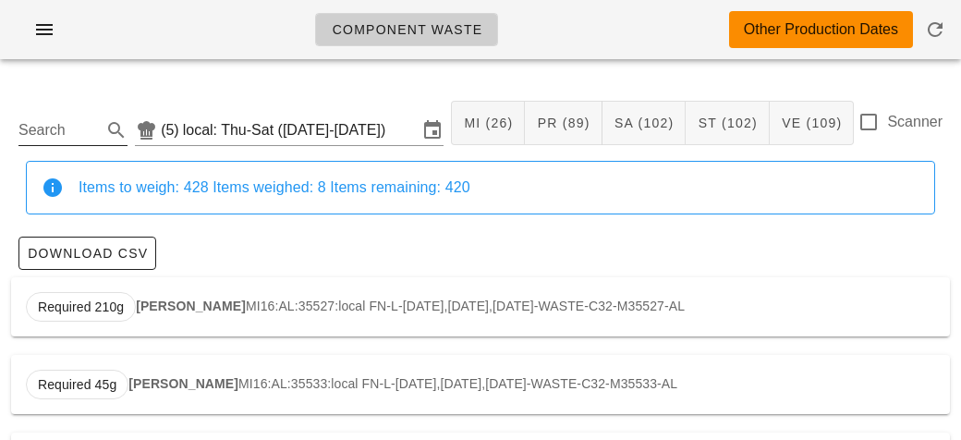
click at [50, 121] on input "Search" at bounding box center [57, 130] width 79 height 30
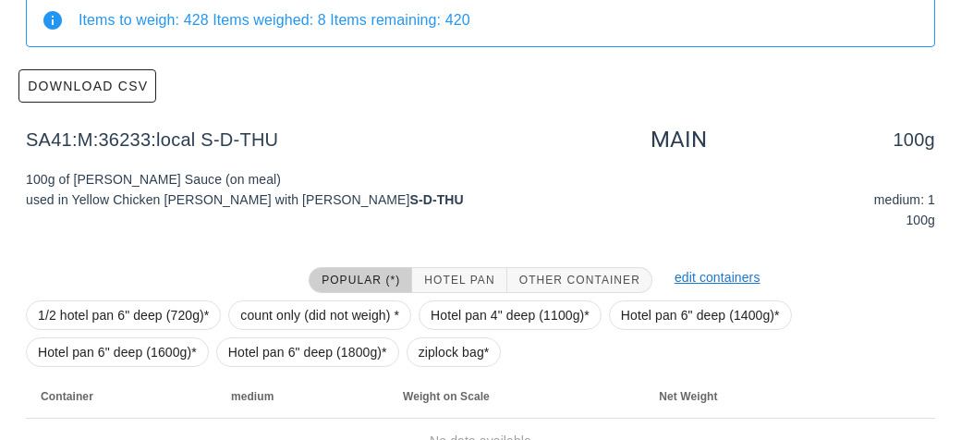
scroll to position [188, 0]
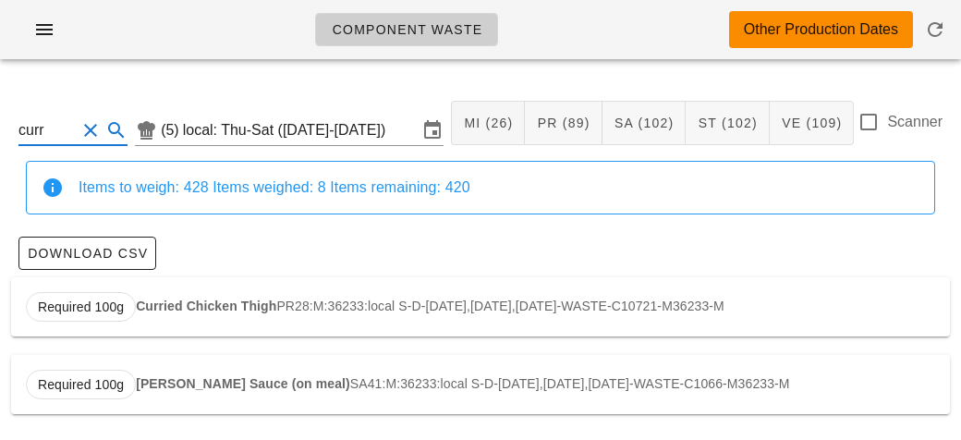
scroll to position [3, 0]
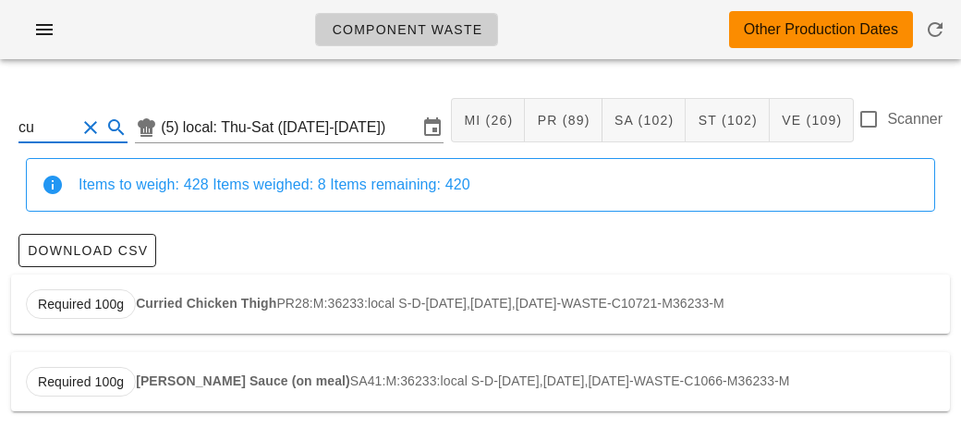
type input "c"
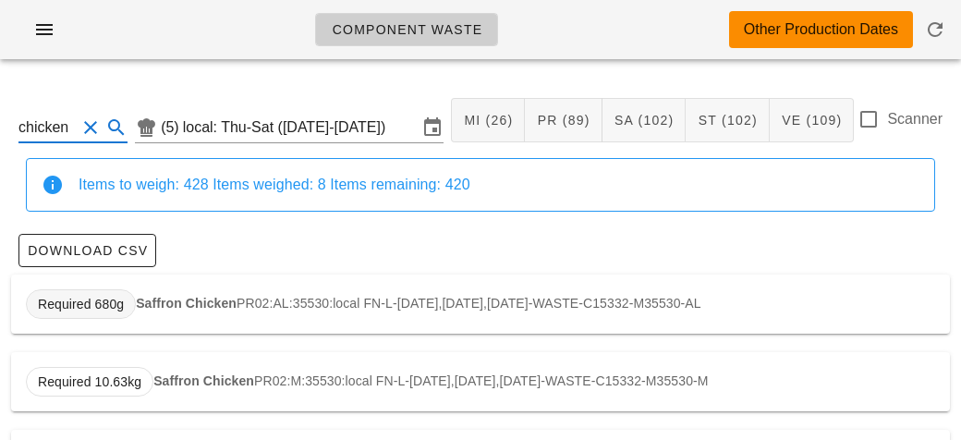
click at [124, 304] on span "Required 680g" at bounding box center [81, 304] width 110 height 30
type input "PR02:AL:35530:local"
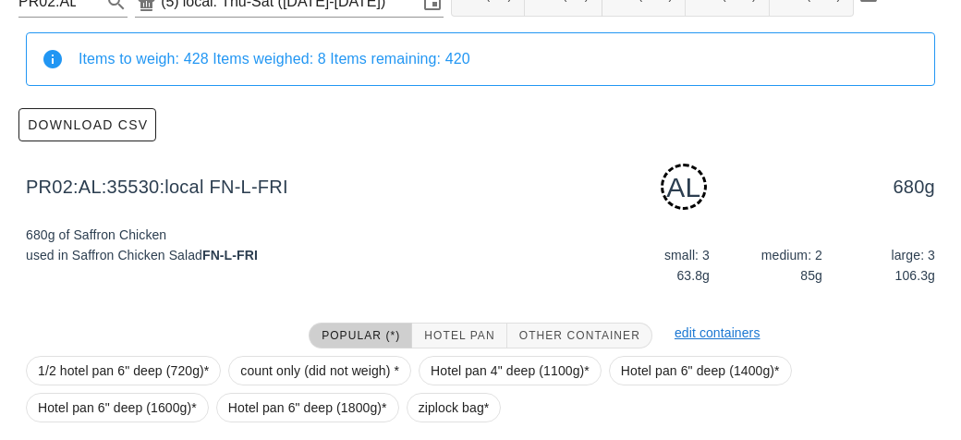
scroll to position [279, 0]
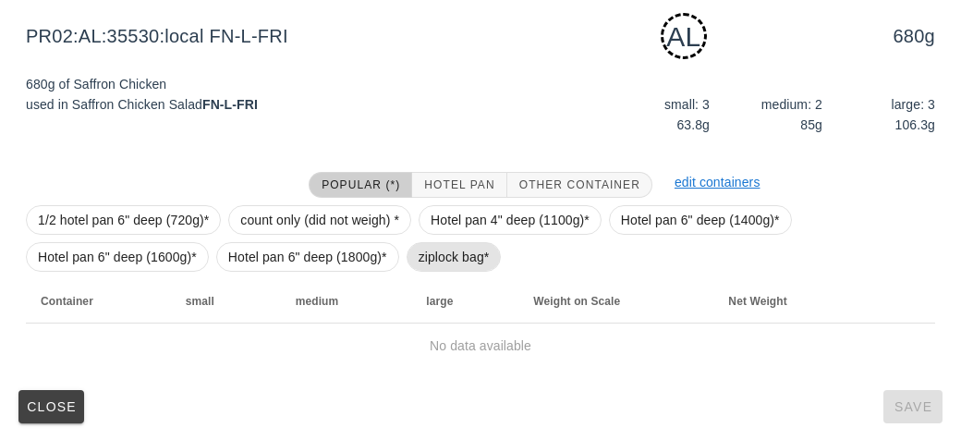
click at [432, 256] on span "ziplock bag*" at bounding box center [453, 257] width 71 height 28
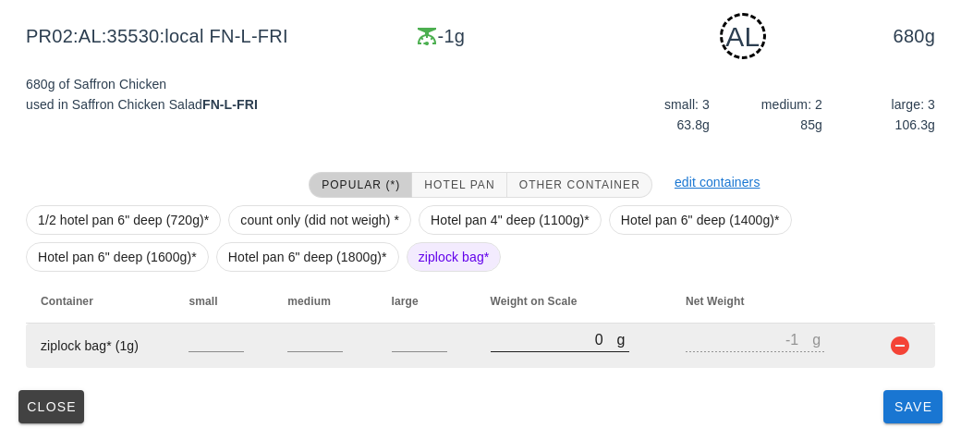
click at [517, 338] on input "0" at bounding box center [554, 339] width 127 height 24
type input "40"
type input "39"
type input "420"
type input "419"
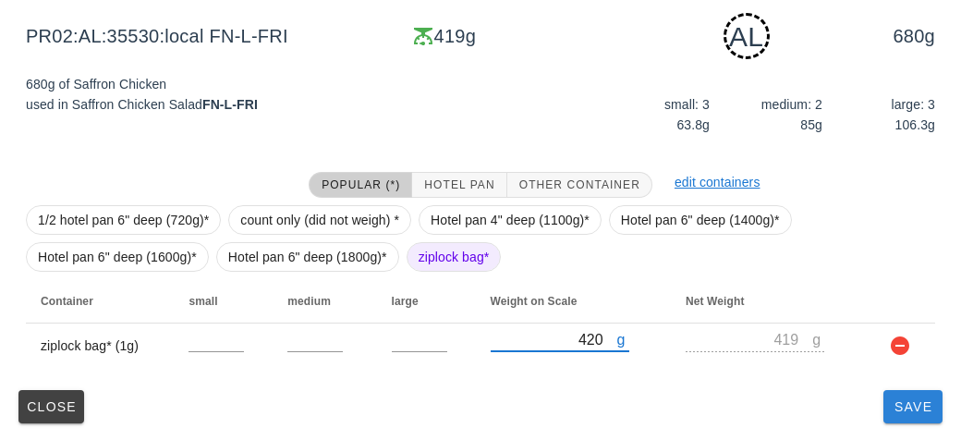
type input "420"
click at [903, 415] on button "Save" at bounding box center [912, 406] width 59 height 33
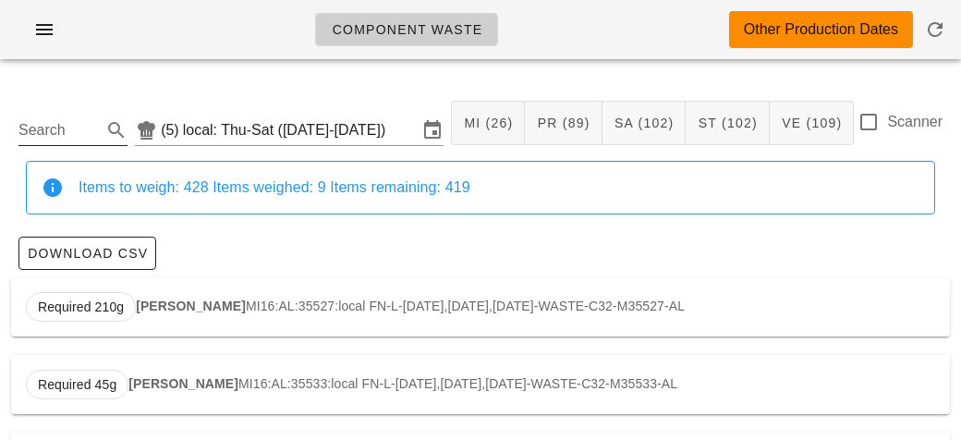
click at [98, 108] on div "Search" at bounding box center [72, 124] width 109 height 41
click at [22, 136] on input "Search" at bounding box center [57, 130] width 79 height 30
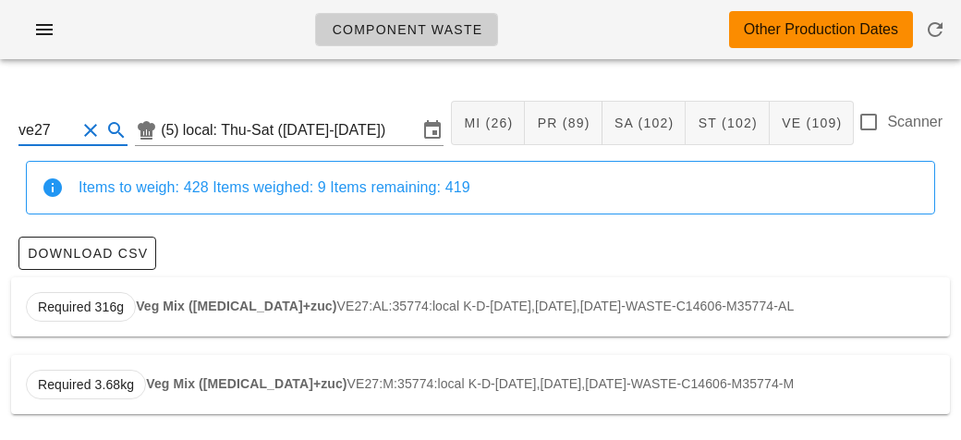
click at [185, 314] on div "Required 316g Veg Mix ([MEDICAL_DATA]+zuc) VE27:AL:35774:local K-D-[DATE],[DATE…" at bounding box center [480, 306] width 939 height 59
type input "VE27:AL:35774:local"
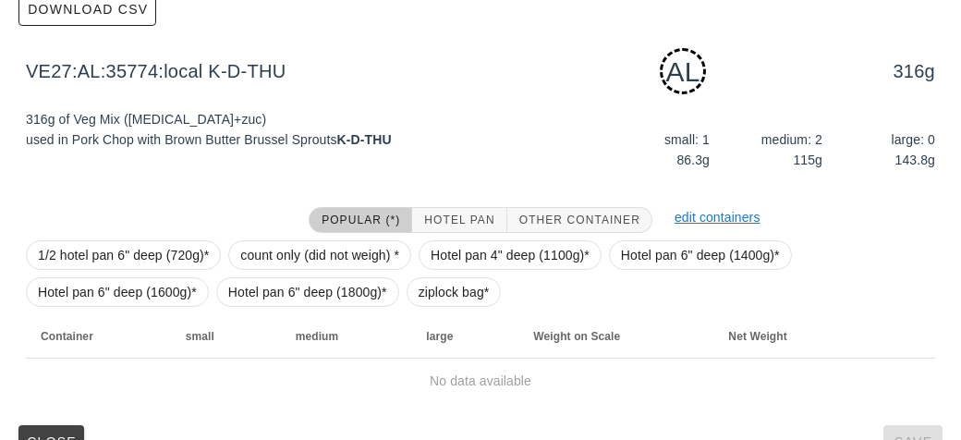
scroll to position [279, 0]
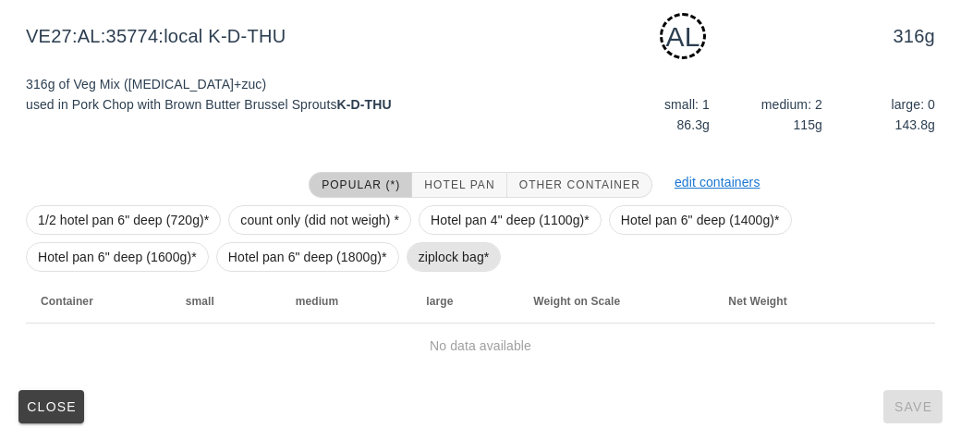
click at [419, 268] on span "ziplock bag*" at bounding box center [453, 257] width 71 height 28
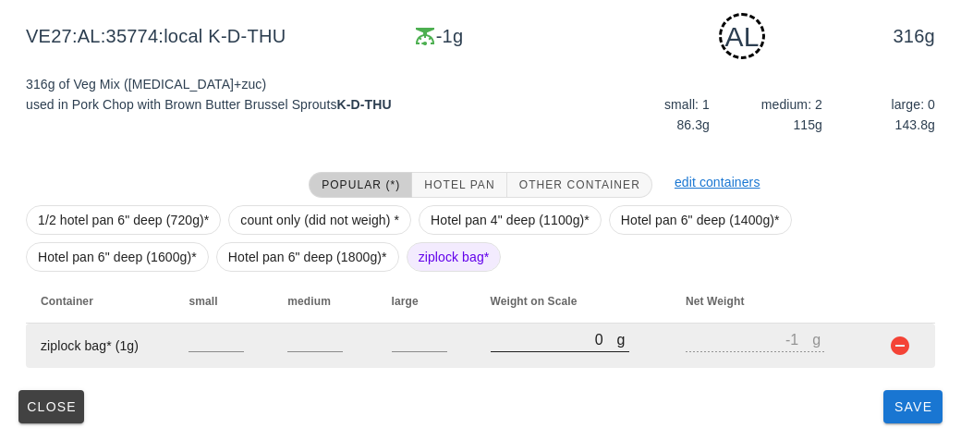
click at [508, 343] on input "0" at bounding box center [554, 339] width 127 height 24
type input "60"
type input "59"
type input "670"
type input "669"
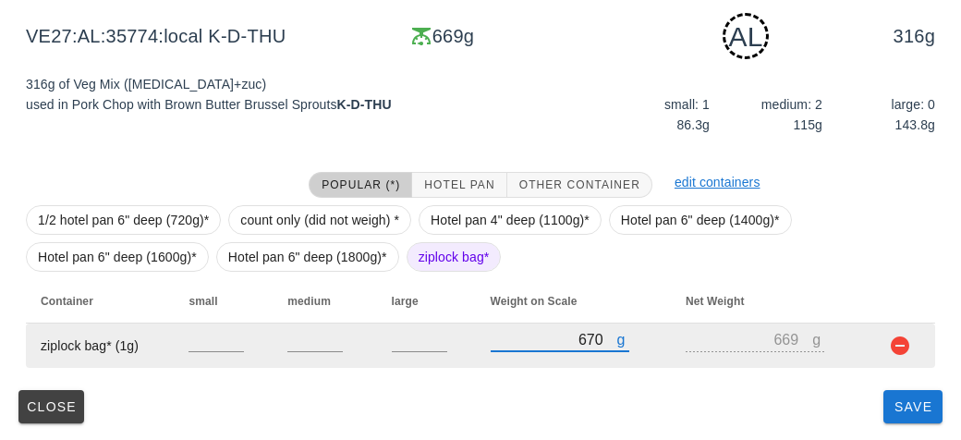
type input "670"
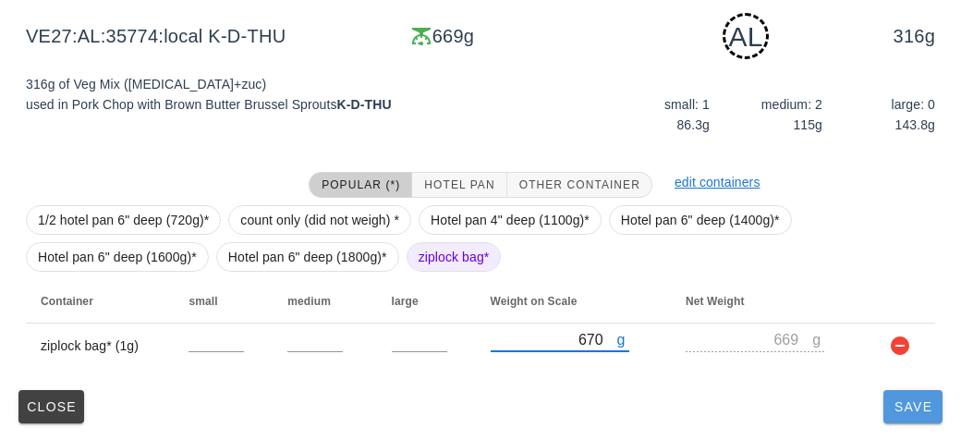
click at [887, 407] on button "Save" at bounding box center [912, 406] width 59 height 33
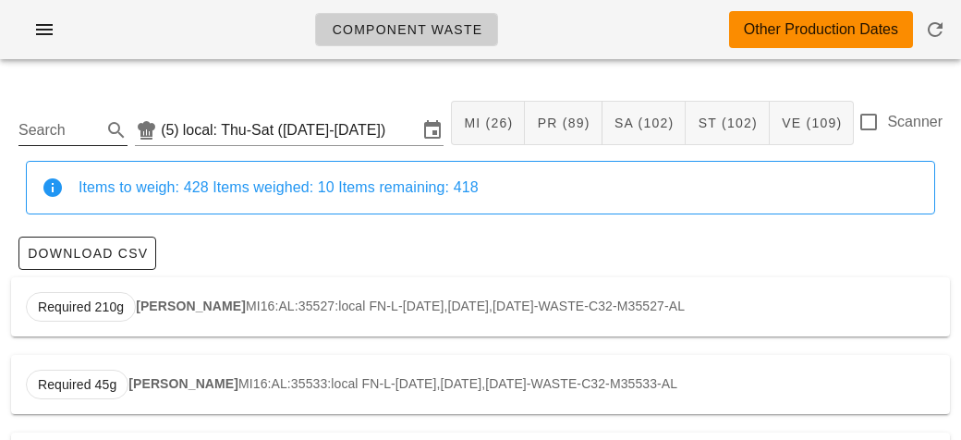
click at [68, 121] on input "Search" at bounding box center [57, 130] width 79 height 30
click at [142, 305] on span "Required 3.06kg" at bounding box center [86, 307] width 120 height 30
type input "SA07:AL:35528:local"
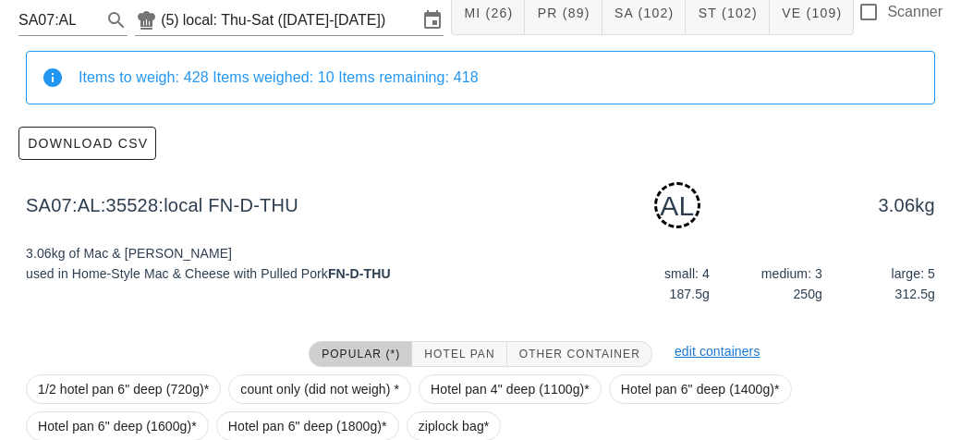
scroll to position [279, 0]
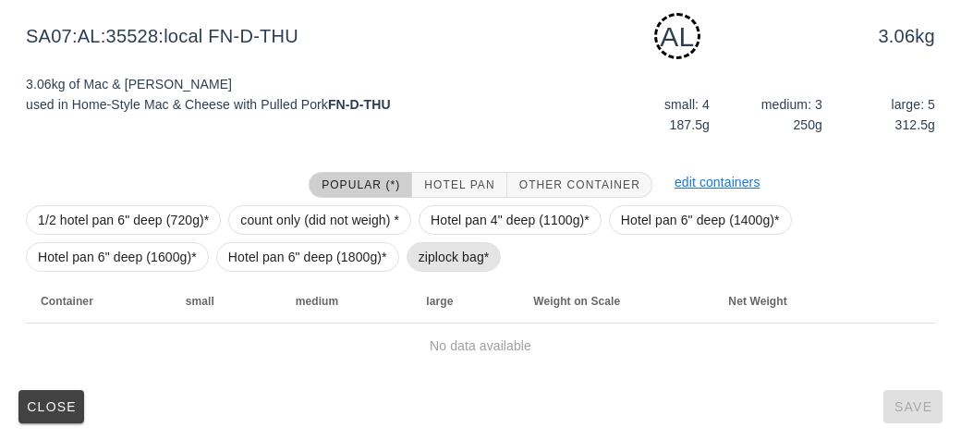
click at [422, 254] on span "ziplock bag*" at bounding box center [453, 257] width 71 height 28
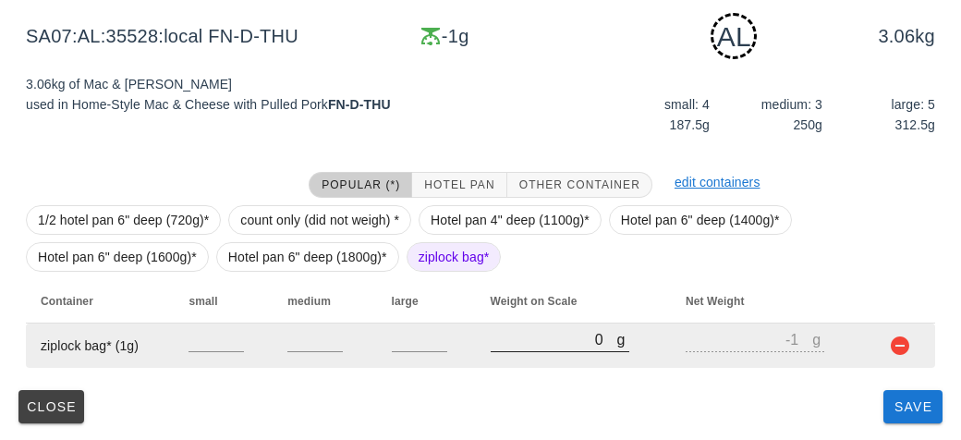
click at [499, 346] on input "0" at bounding box center [554, 339] width 127 height 24
type input "30"
type input "29"
type input "310"
type input "309"
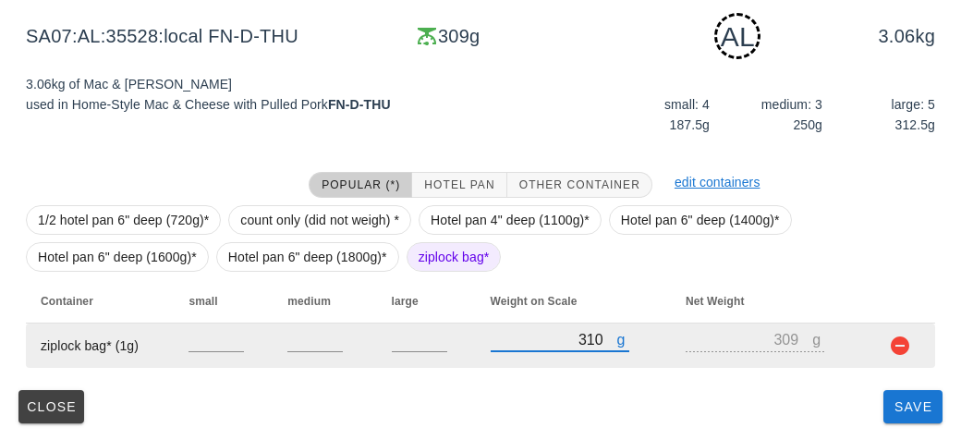
type input "3170"
type input "3169"
type input "3170"
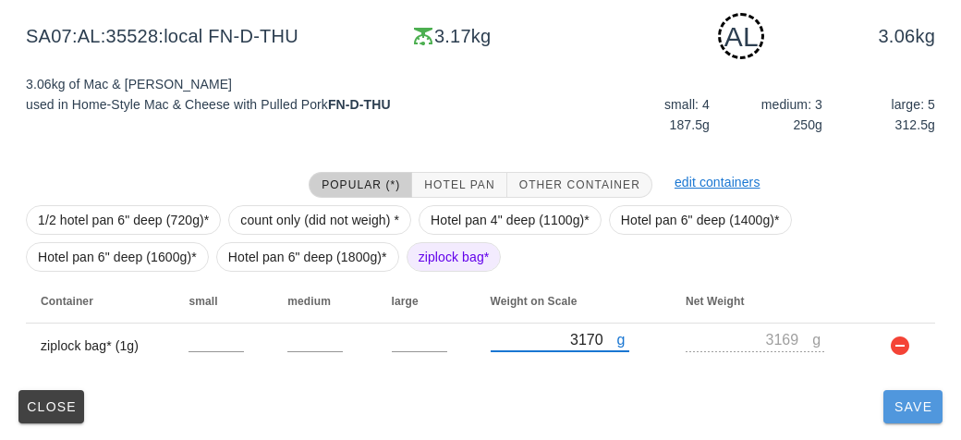
click at [893, 412] on span "Save" at bounding box center [913, 406] width 44 height 15
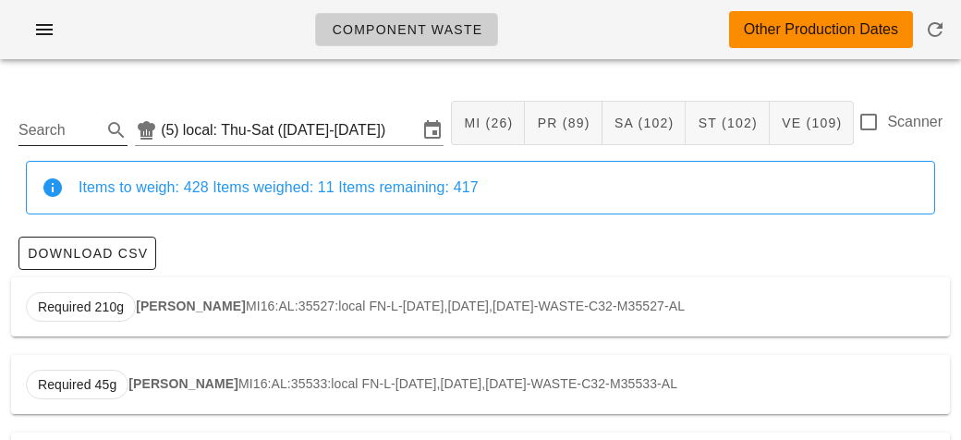
click at [61, 135] on input "Search" at bounding box center [57, 130] width 79 height 30
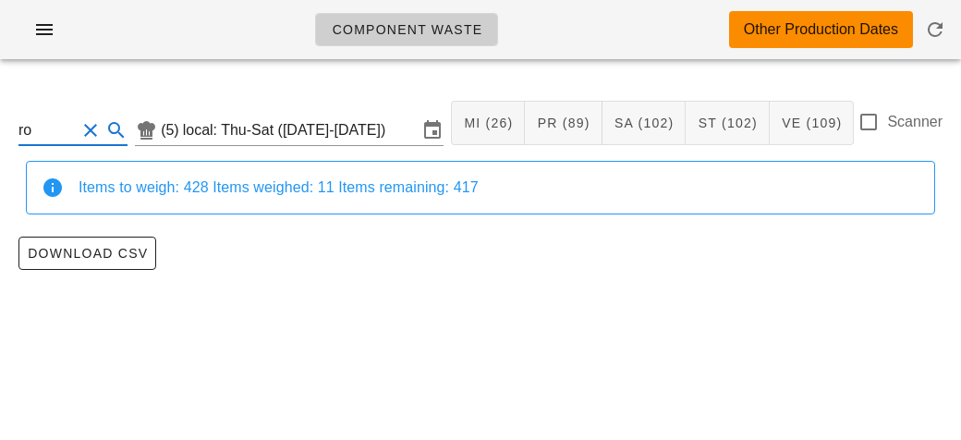
type input "r"
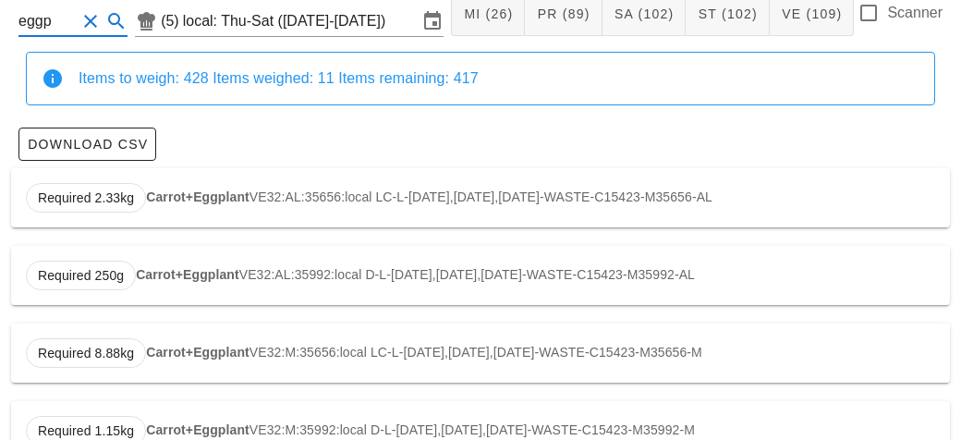
scroll to position [157, 0]
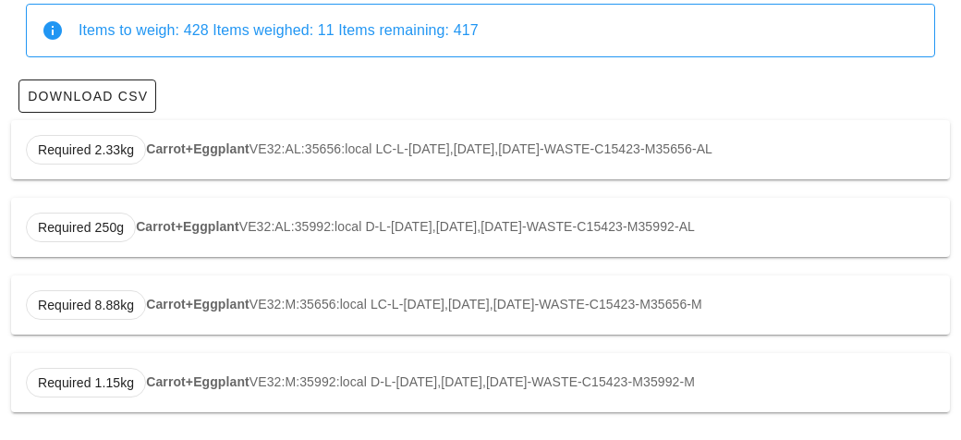
click at [154, 151] on strong "Carrot+Eggplant" at bounding box center [197, 148] width 103 height 15
type input "VE32:AL:35656:local"
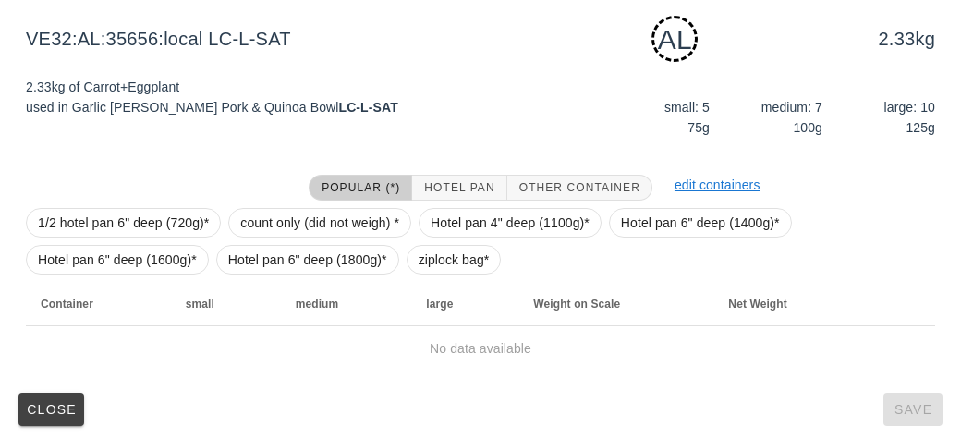
scroll to position [279, 0]
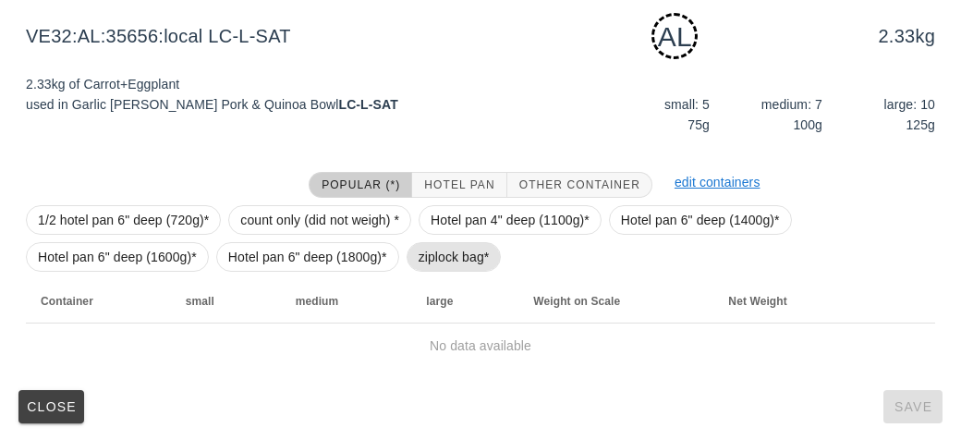
click at [441, 257] on span "ziplock bag*" at bounding box center [453, 257] width 71 height 28
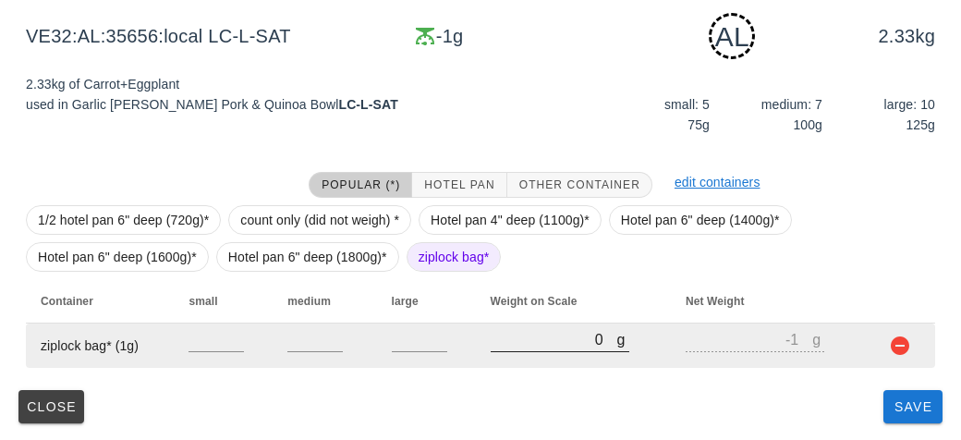
click at [518, 342] on input "0" at bounding box center [554, 339] width 127 height 24
type input "40"
type input "39"
type input "430"
type input "429"
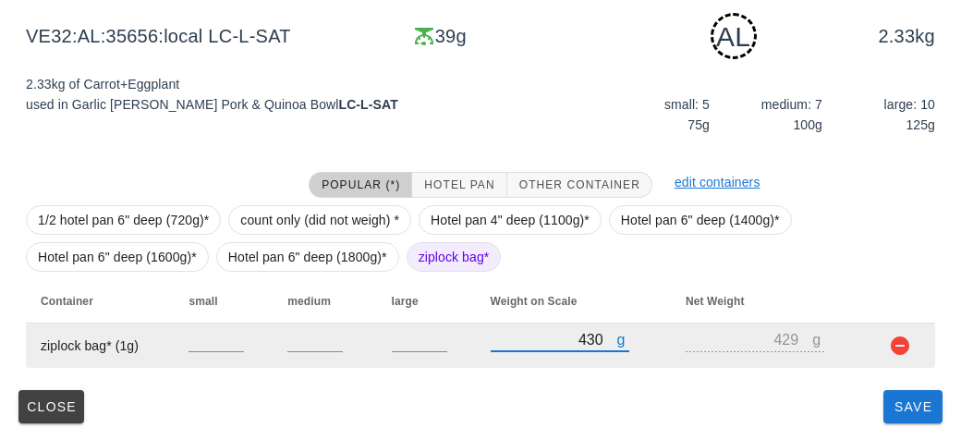
type input "4320"
type input "4319"
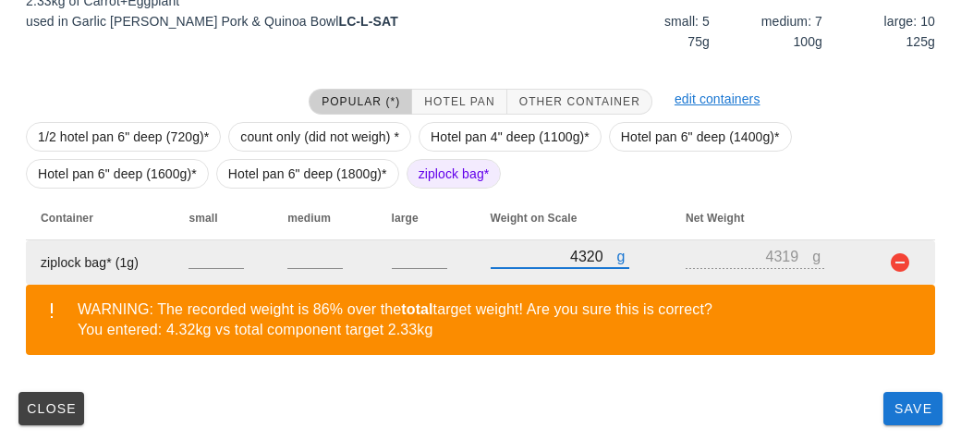
scroll to position [364, 0]
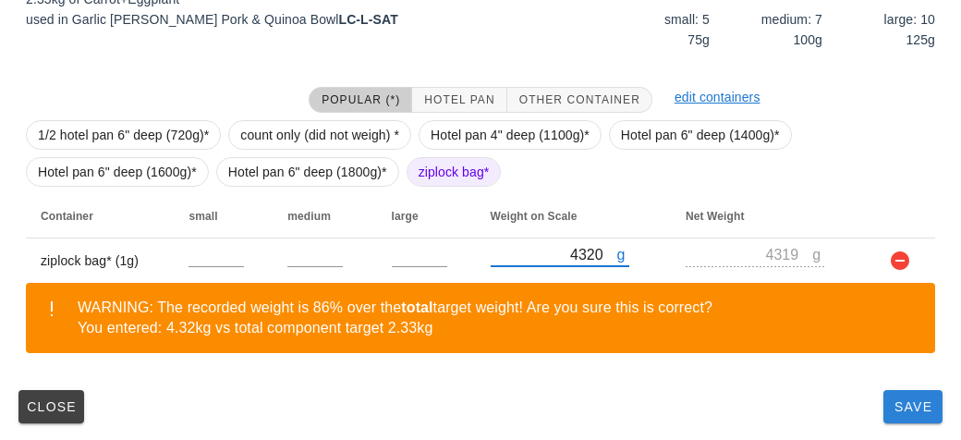
type input "4320"
click at [902, 420] on button "Save" at bounding box center [912, 406] width 59 height 33
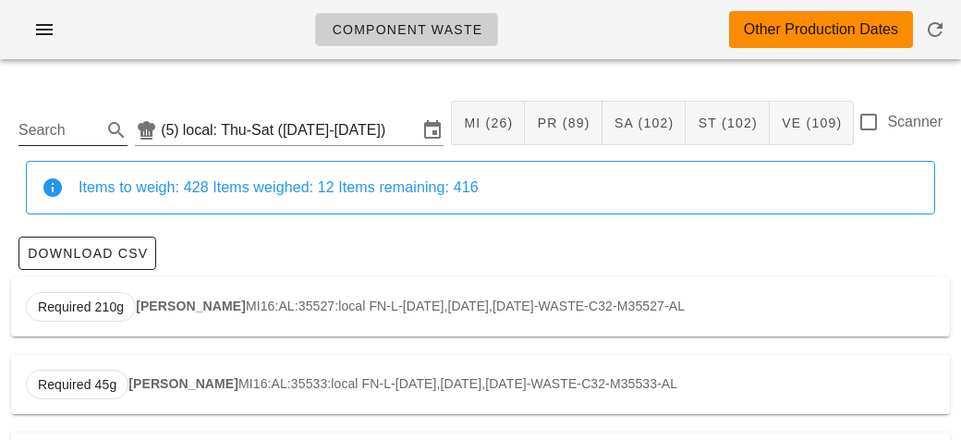
click at [58, 138] on input "Search" at bounding box center [57, 130] width 79 height 30
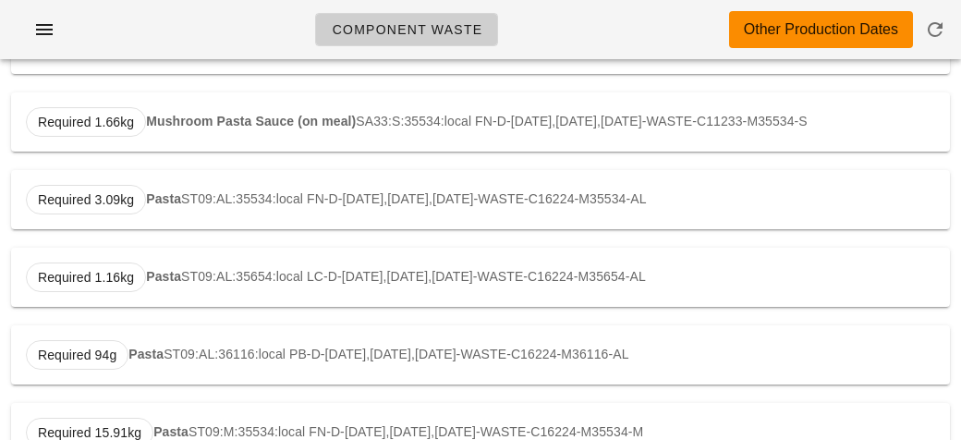
click at [157, 185] on div "Required 3.09kg Pasta ST09:AL:35534:local FN-D-[DATE],[DATE],[DATE]-WASTE-C1622…" at bounding box center [480, 199] width 939 height 59
type input "ST09:AL:35534:local"
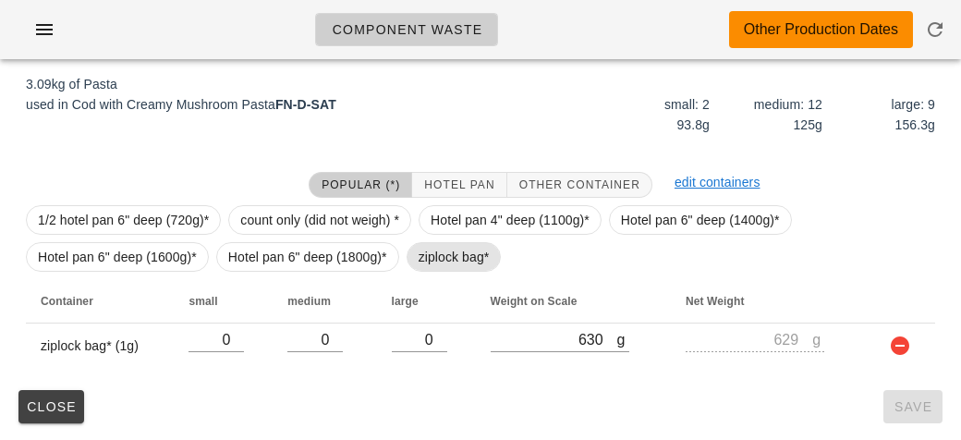
click at [421, 261] on span "ziplock bag*" at bounding box center [453, 257] width 71 height 28
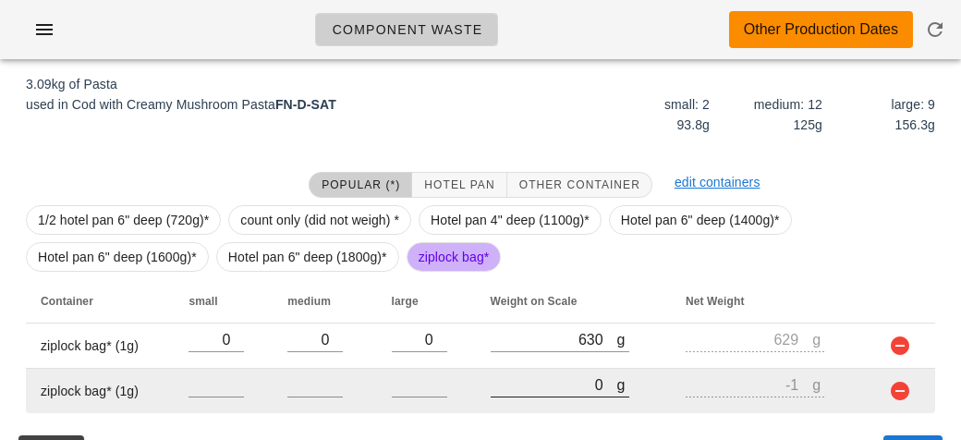
click at [545, 389] on input "0" at bounding box center [554, 384] width 127 height 24
type input "20"
type input "19"
type input "230"
type input "229"
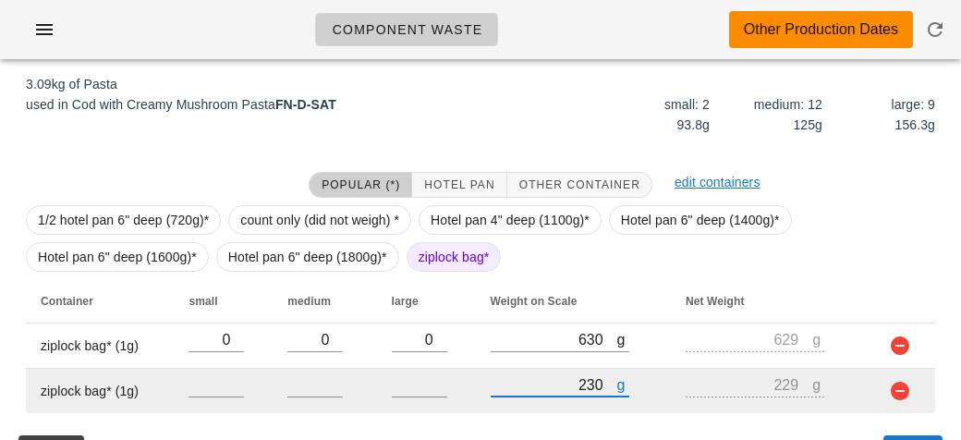
type input "2340"
type input "2339"
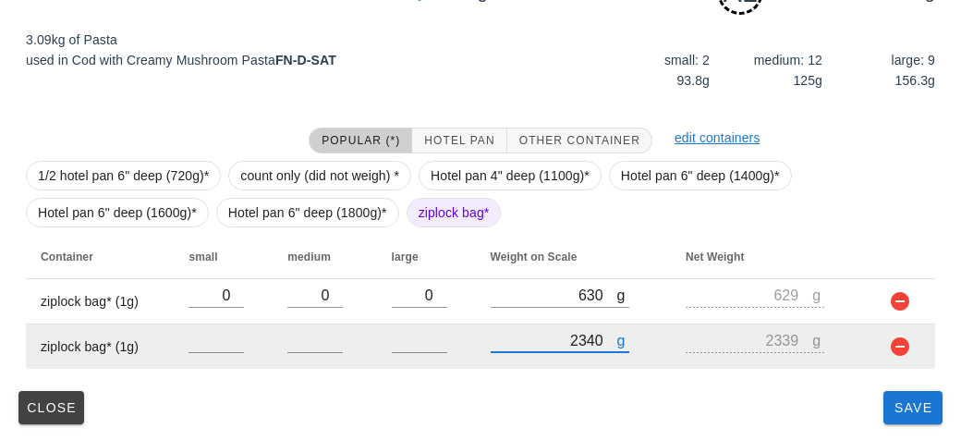
type input "2340"
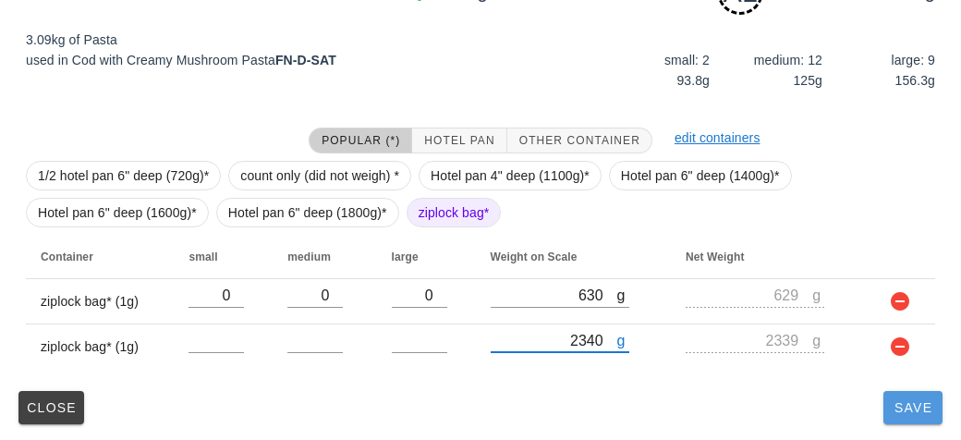
click at [903, 402] on span "Save" at bounding box center [913, 407] width 44 height 15
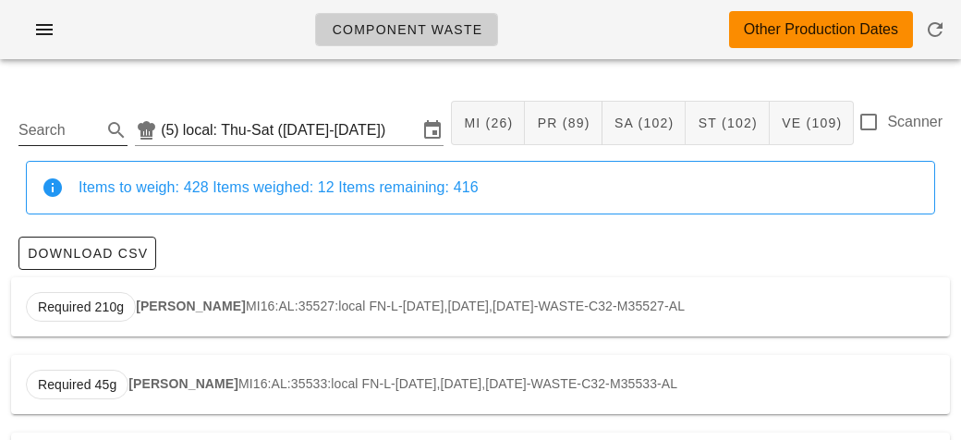
click at [57, 130] on input "Search" at bounding box center [57, 130] width 79 height 30
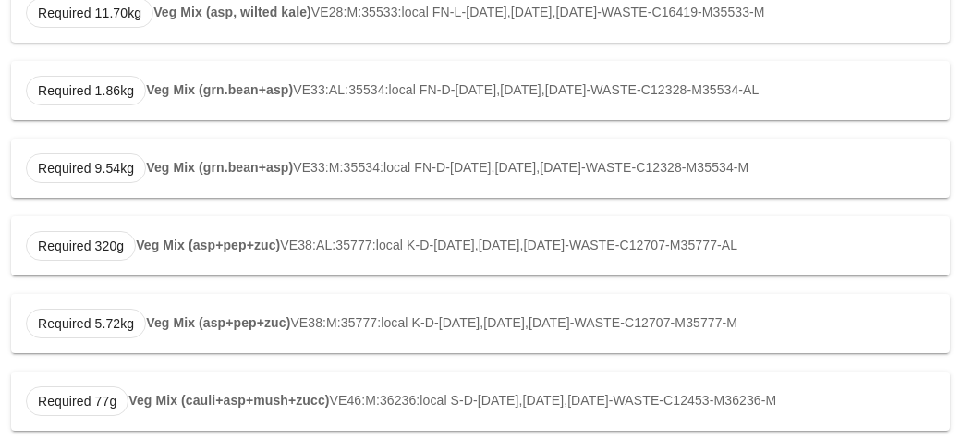
scroll to position [545, 0]
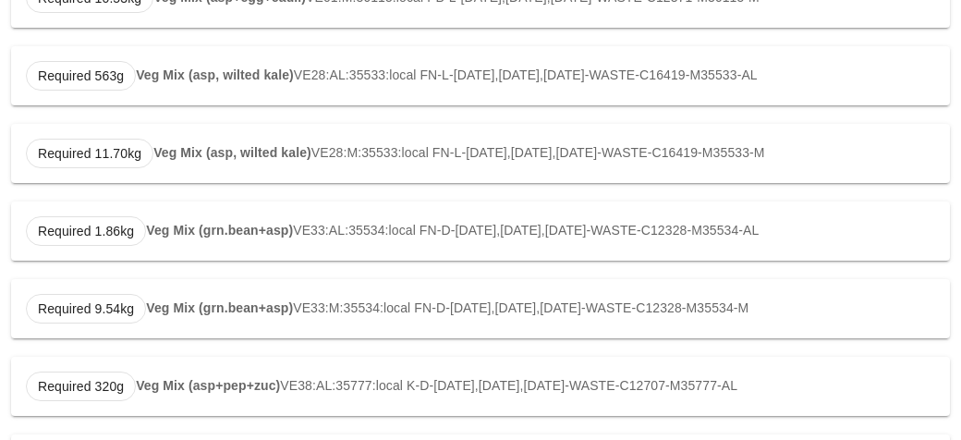
click at [171, 233] on strong "Veg Mix (grn.bean+asp)" at bounding box center [219, 230] width 147 height 15
type input "VE33:AL:35534:local"
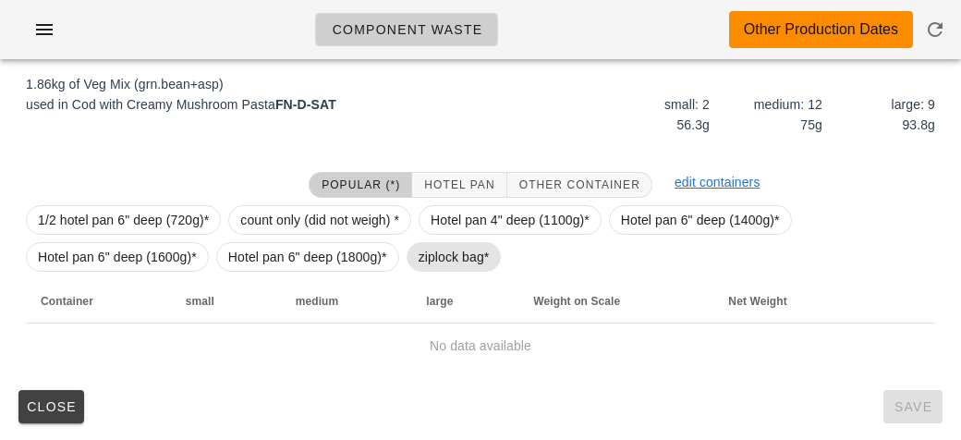
click at [432, 256] on span "ziplock bag*" at bounding box center [453, 257] width 71 height 28
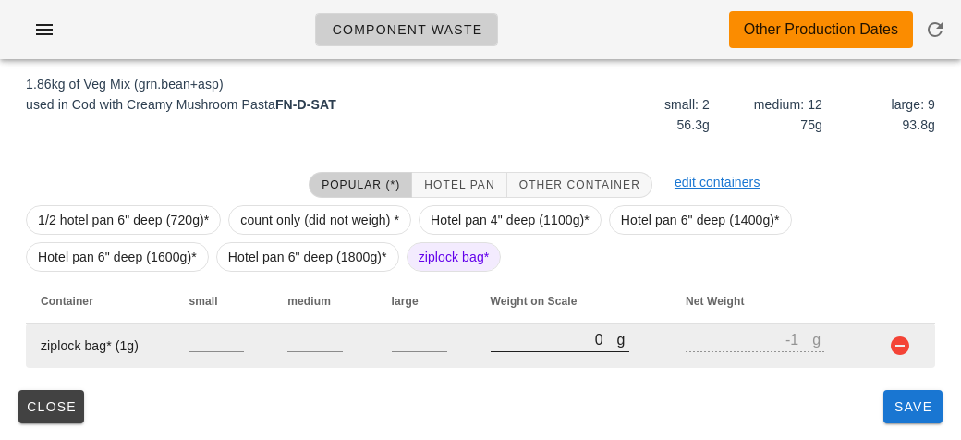
click at [513, 335] on input "0" at bounding box center [554, 339] width 127 height 24
type input "10"
type input "9"
type input "110"
type input "109"
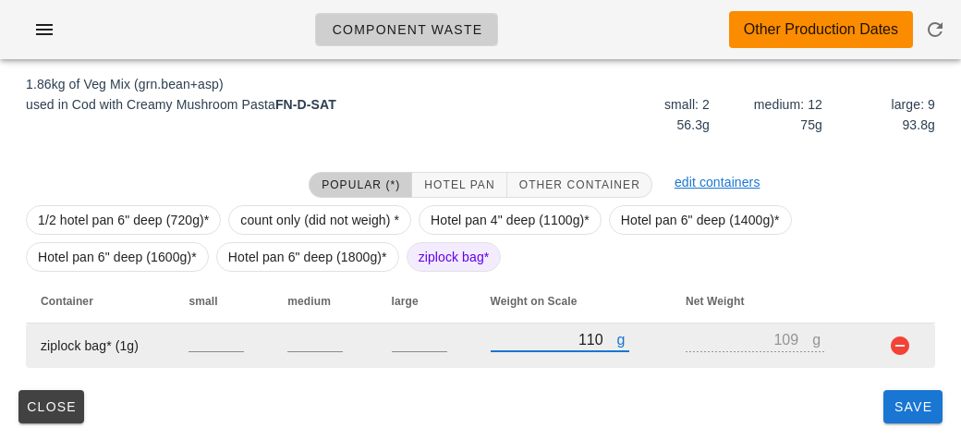
type input "1180"
type input "1179"
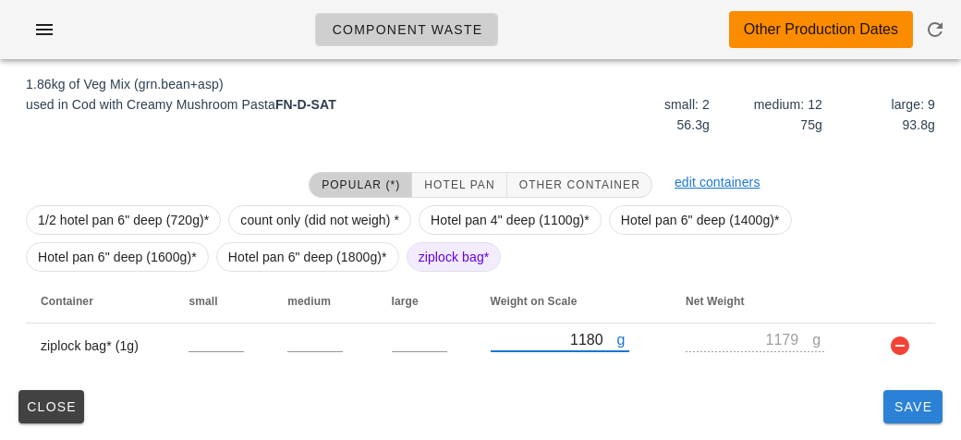
type input "1180"
click at [913, 406] on span "Save" at bounding box center [913, 406] width 44 height 15
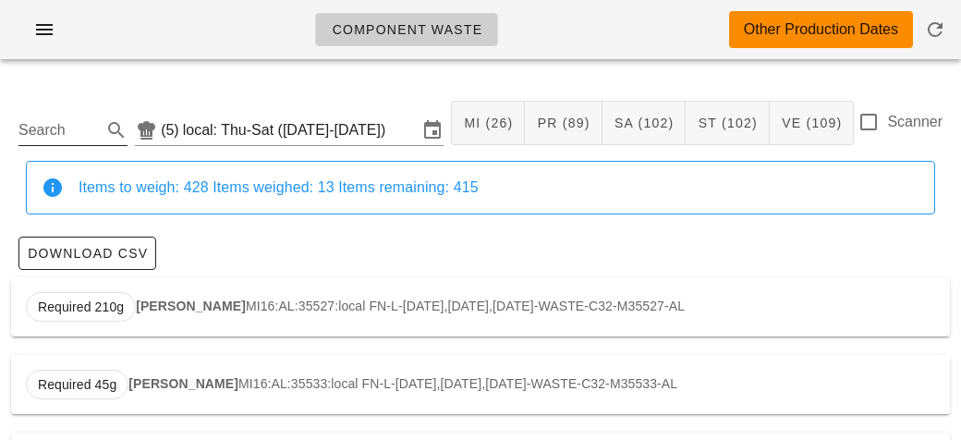
click at [54, 130] on input "Search" at bounding box center [57, 130] width 79 height 30
click at [164, 298] on strong "Herb Couscous" at bounding box center [184, 305] width 97 height 15
type input "ST05:AL:36112:local"
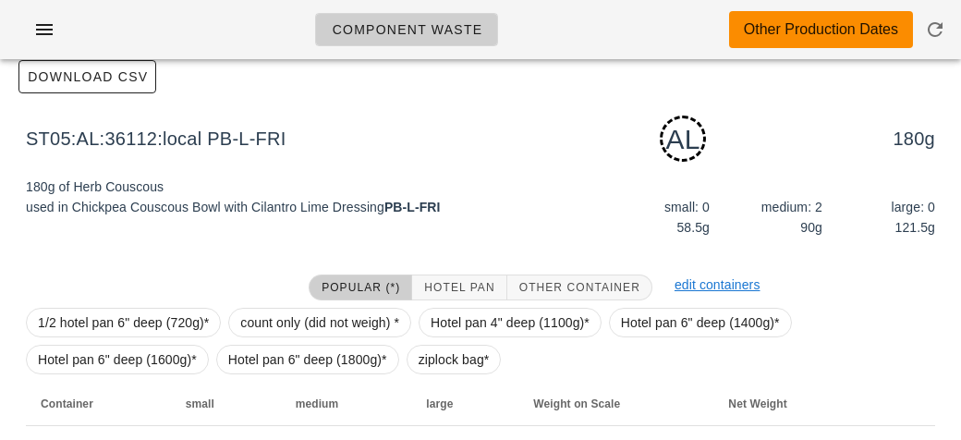
scroll to position [279, 0]
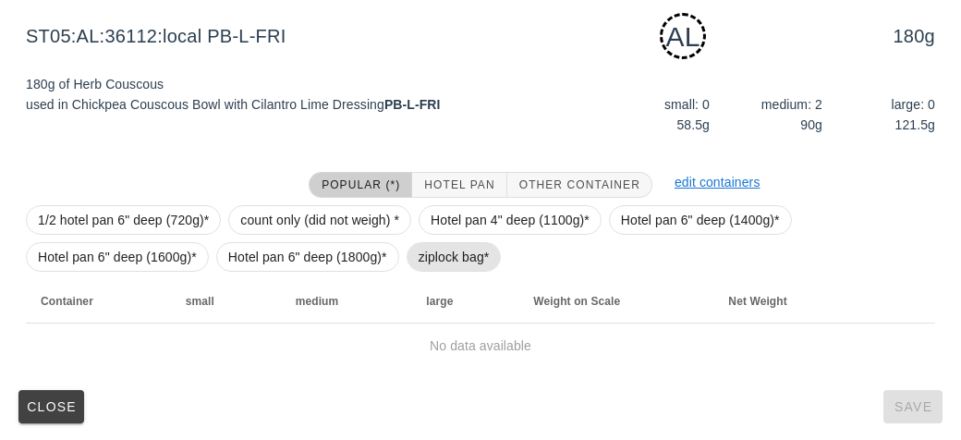
click at [409, 252] on span "ziplock bag*" at bounding box center [453, 257] width 95 height 30
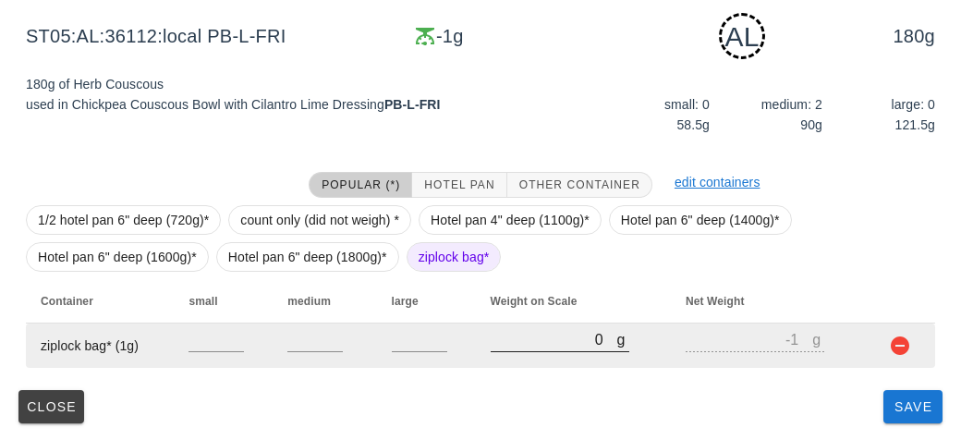
click at [522, 334] on input "0" at bounding box center [554, 339] width 127 height 24
type input "40"
type input "39"
type input "480"
type input "479"
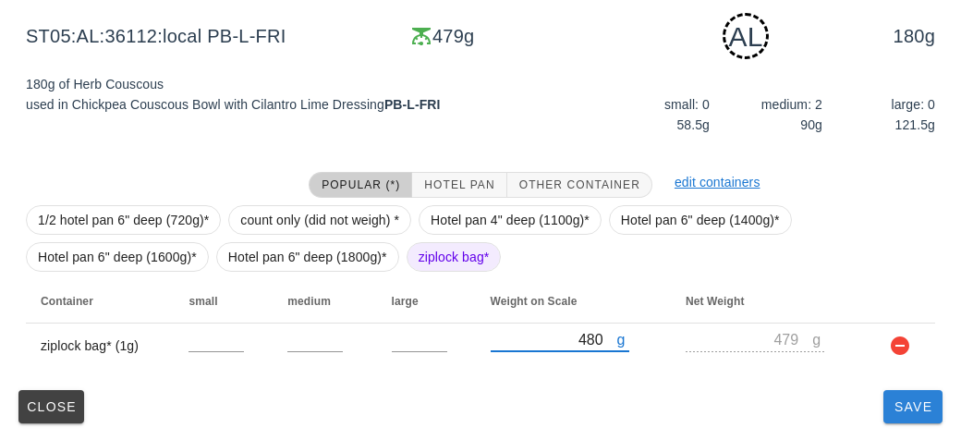
type input "480"
click at [891, 409] on span "Save" at bounding box center [913, 406] width 44 height 15
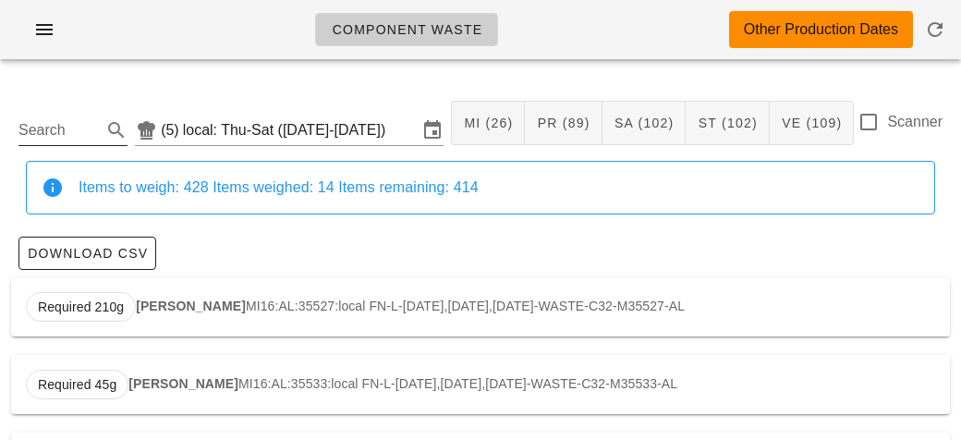
click at [61, 120] on input "Search" at bounding box center [57, 130] width 79 height 30
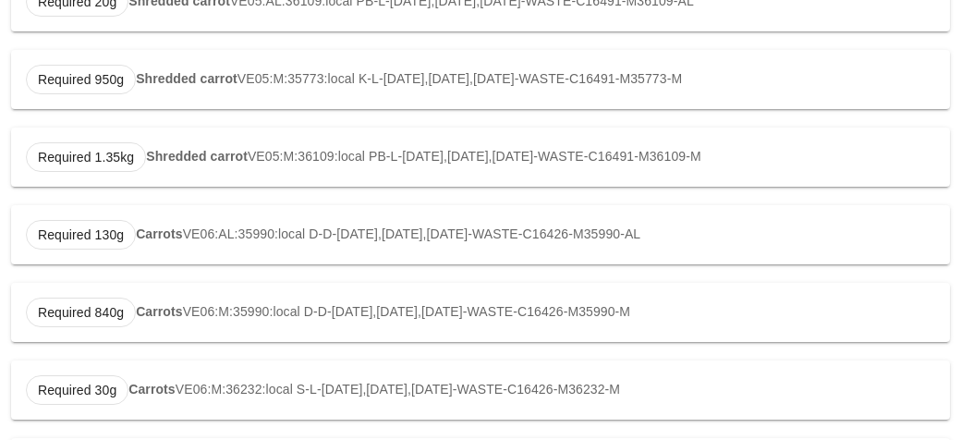
click at [136, 238] on strong "Carrots" at bounding box center [159, 233] width 47 height 15
type input "VE06:AL:35990:local"
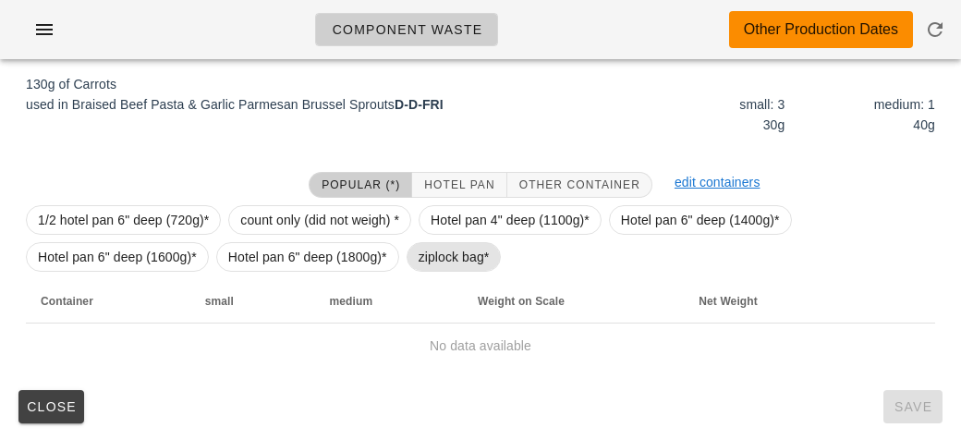
click at [430, 252] on span "ziplock bag*" at bounding box center [453, 257] width 71 height 28
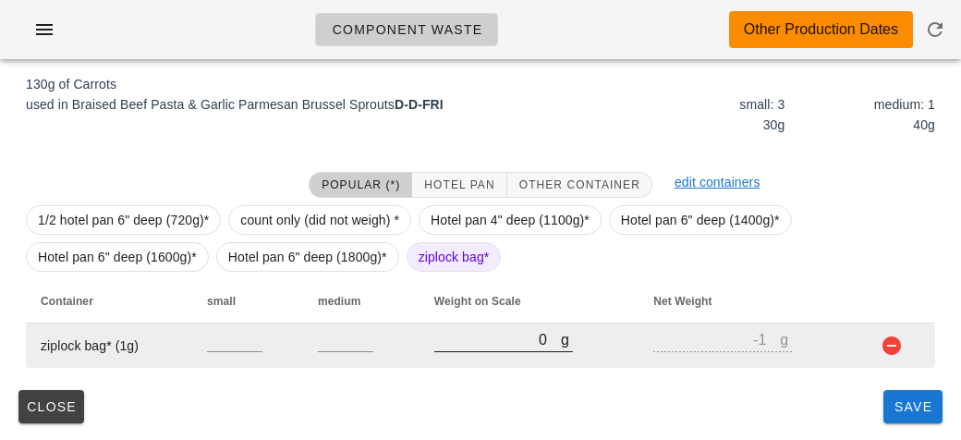
click at [483, 343] on input "0" at bounding box center [497, 339] width 127 height 24
type input "10"
type input "9"
type input "150"
type input "149"
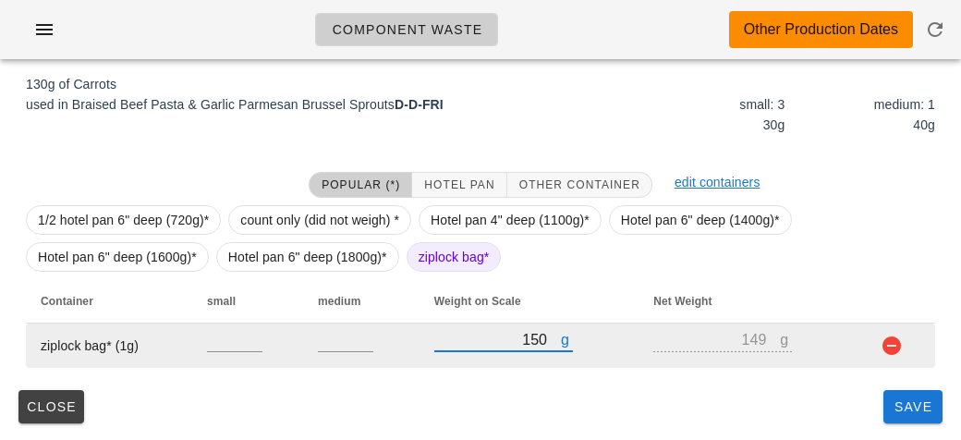
type input "1560"
type input "1559"
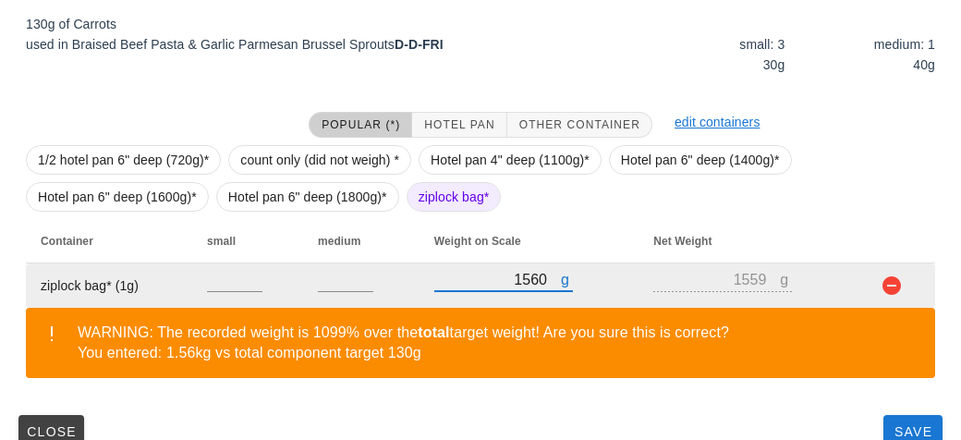
scroll to position [364, 0]
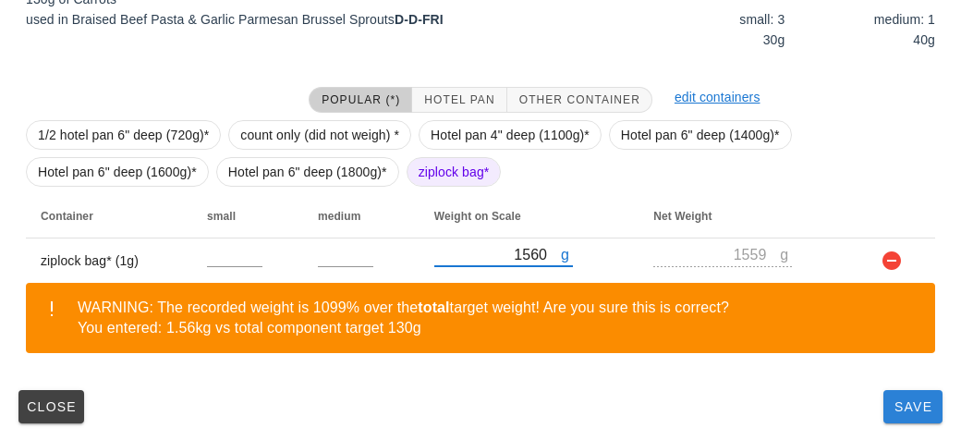
type input "1560"
click at [885, 407] on button "Save" at bounding box center [912, 406] width 59 height 33
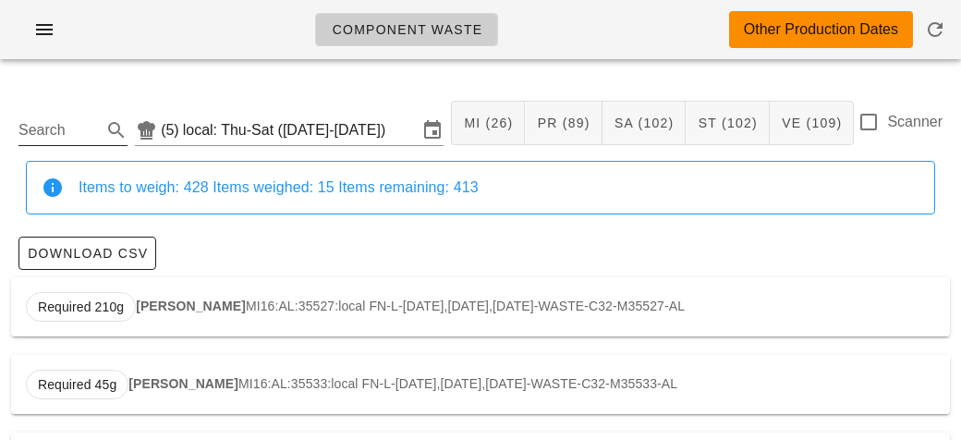
click at [70, 117] on input "Search" at bounding box center [57, 130] width 79 height 30
click at [164, 300] on strong "[PERSON_NAME]" at bounding box center [191, 305] width 110 height 15
type input "PR25:AL:36113:local"
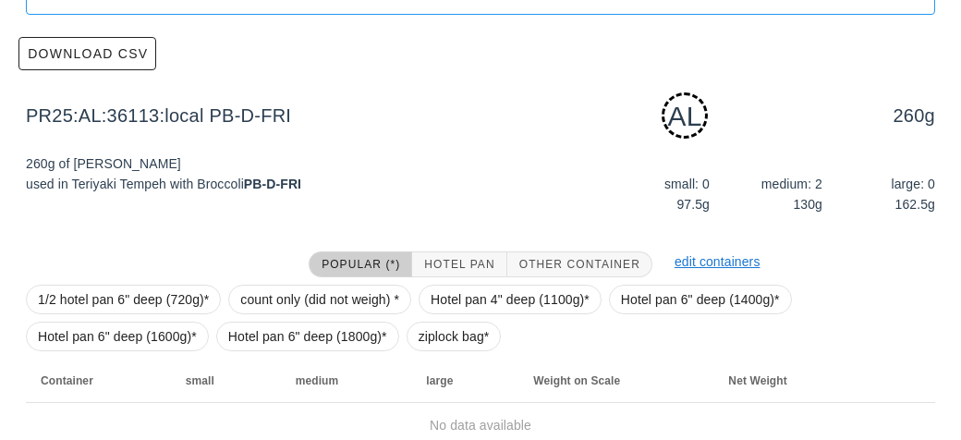
scroll to position [279, 0]
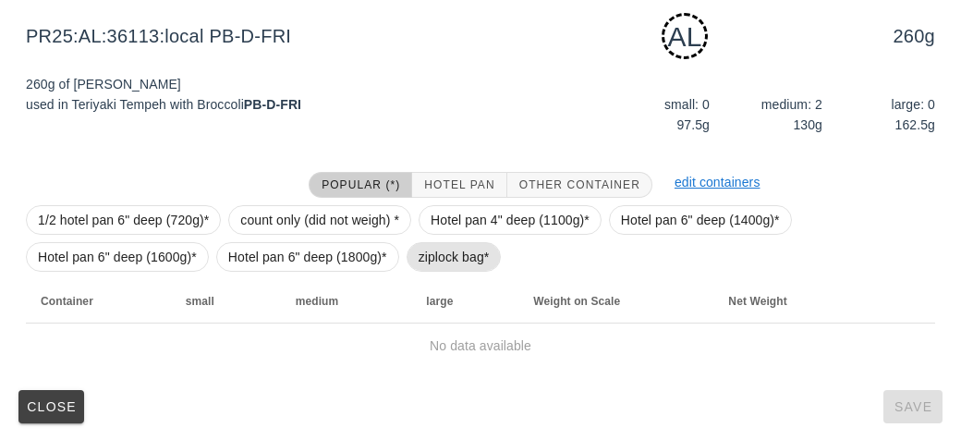
click at [424, 261] on span "ziplock bag*" at bounding box center [453, 257] width 71 height 28
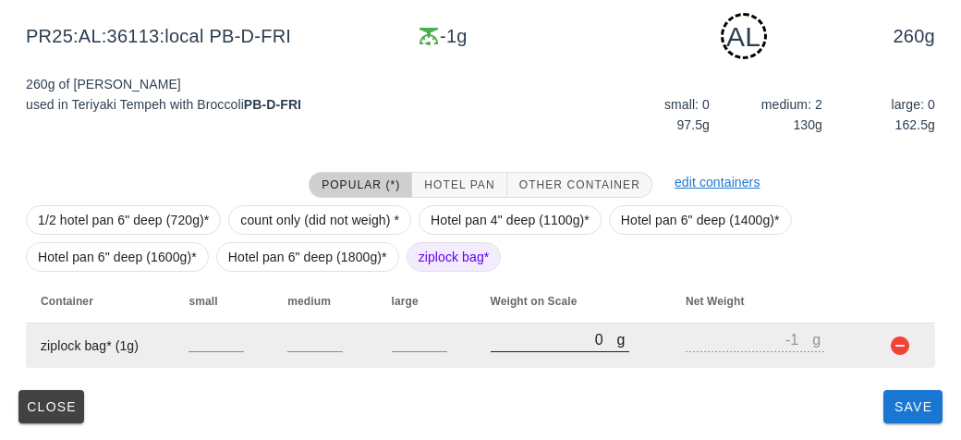
click at [509, 345] on input "0" at bounding box center [554, 339] width 127 height 24
type input "40"
type input "39"
type input "490"
type input "489"
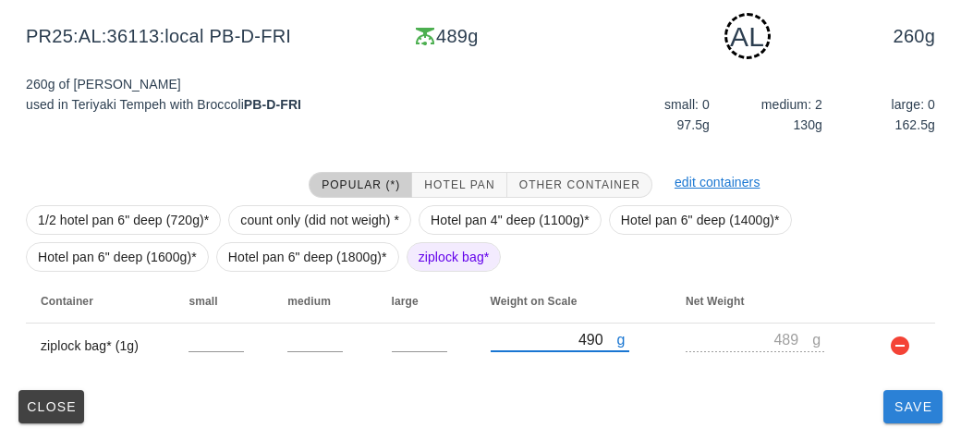
type input "490"
click at [892, 409] on span "Save" at bounding box center [913, 406] width 44 height 15
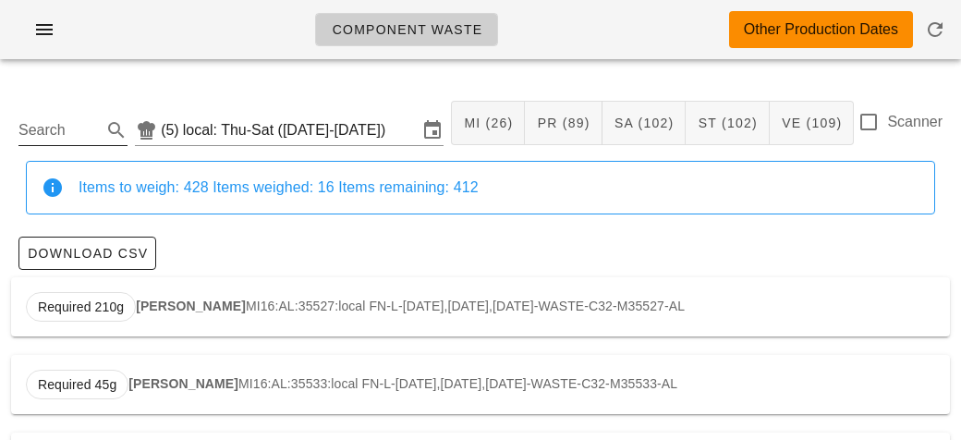
click at [67, 127] on input "Search" at bounding box center [57, 130] width 79 height 30
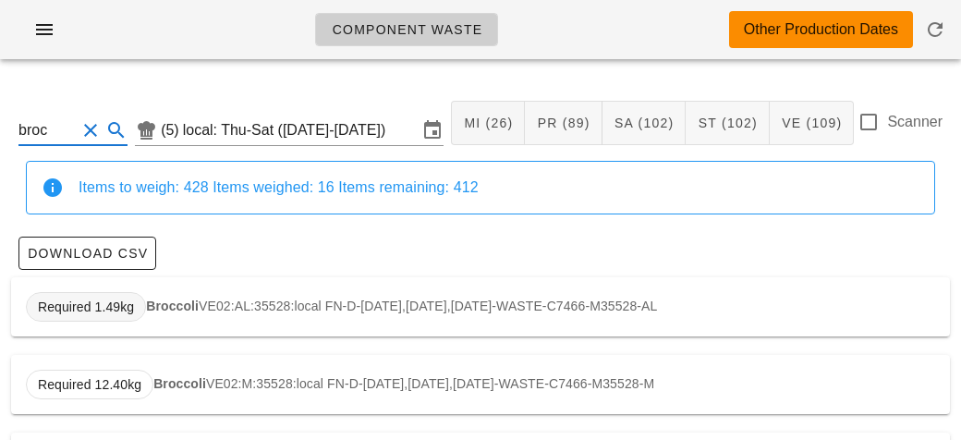
click at [129, 303] on span "Required 1.49kg" at bounding box center [86, 307] width 96 height 28
type input "VE02:AL:35528:local"
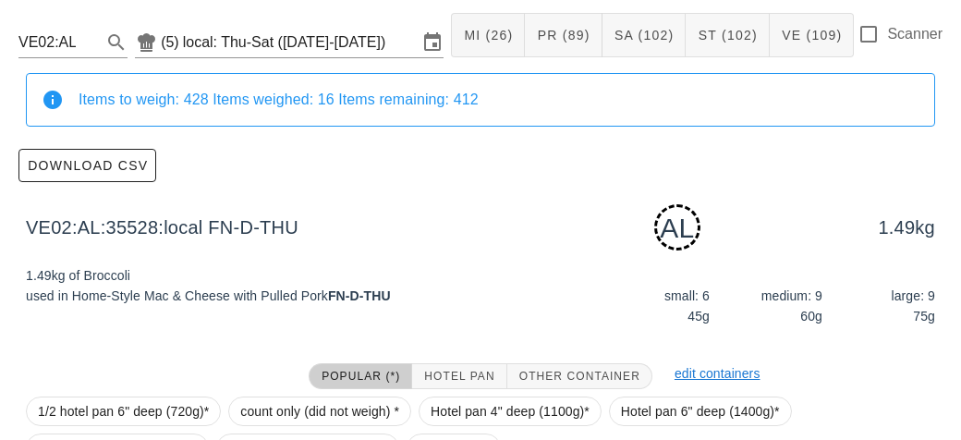
scroll to position [279, 0]
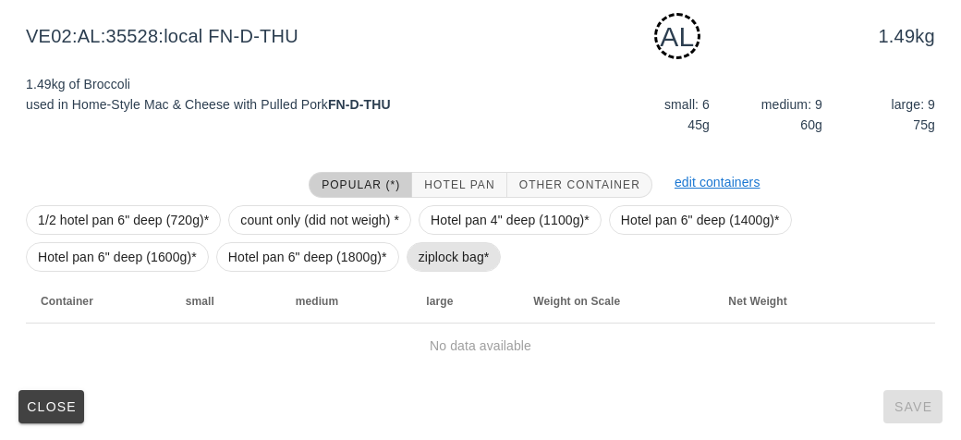
click at [430, 243] on span "ziplock bag*" at bounding box center [453, 257] width 71 height 28
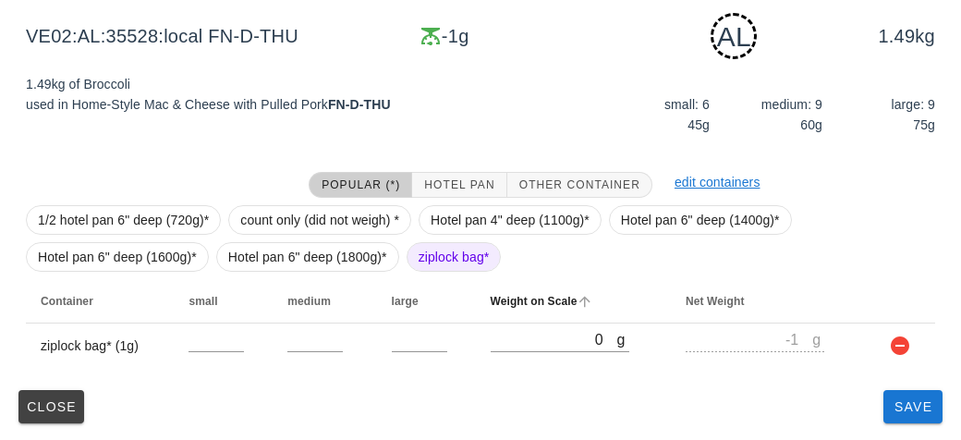
click at [530, 319] on th "Weight on Scale" at bounding box center [574, 301] width 196 height 44
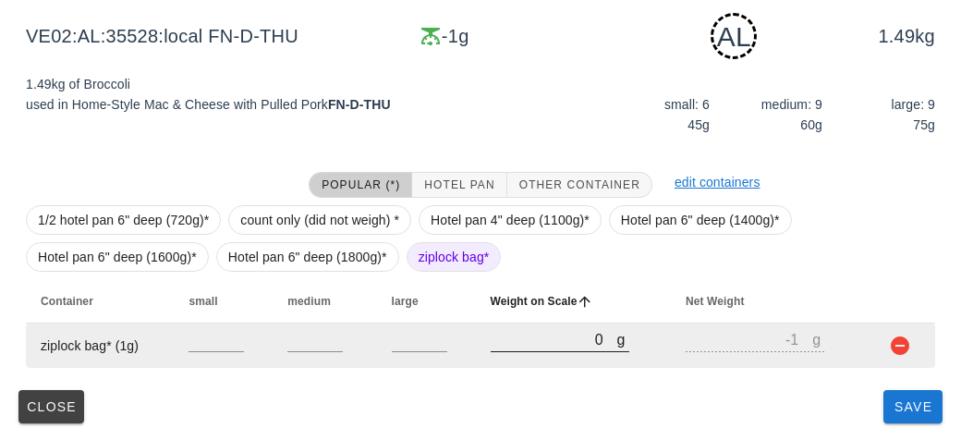
click at [520, 345] on input "0" at bounding box center [554, 339] width 127 height 24
type input "80"
type input "79"
type input "840"
type input "839"
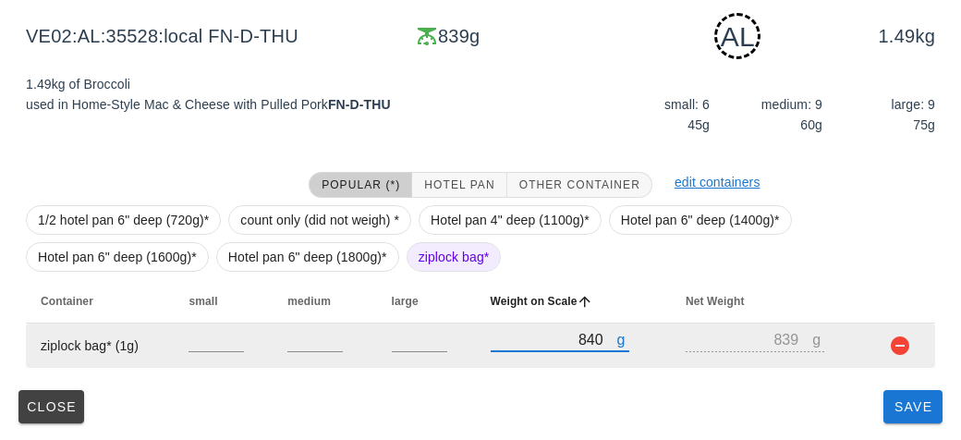
type input "840"
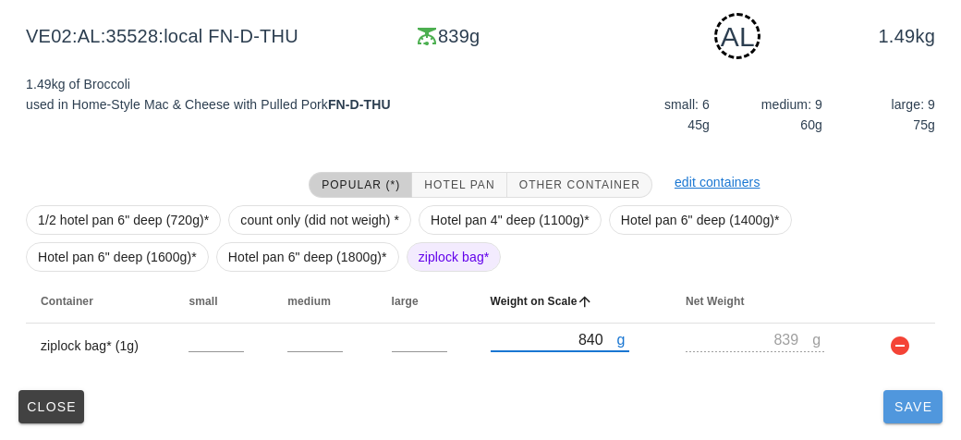
click at [892, 409] on span "Save" at bounding box center [913, 406] width 44 height 15
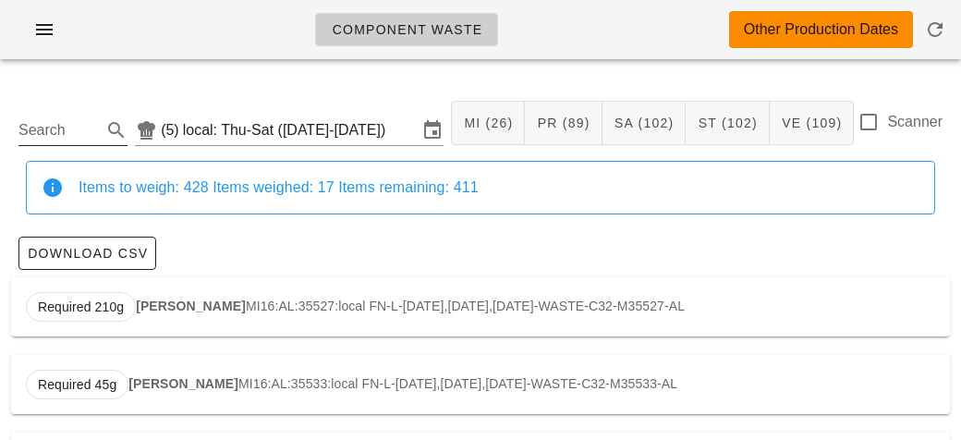
click at [48, 134] on input "Search" at bounding box center [57, 130] width 79 height 30
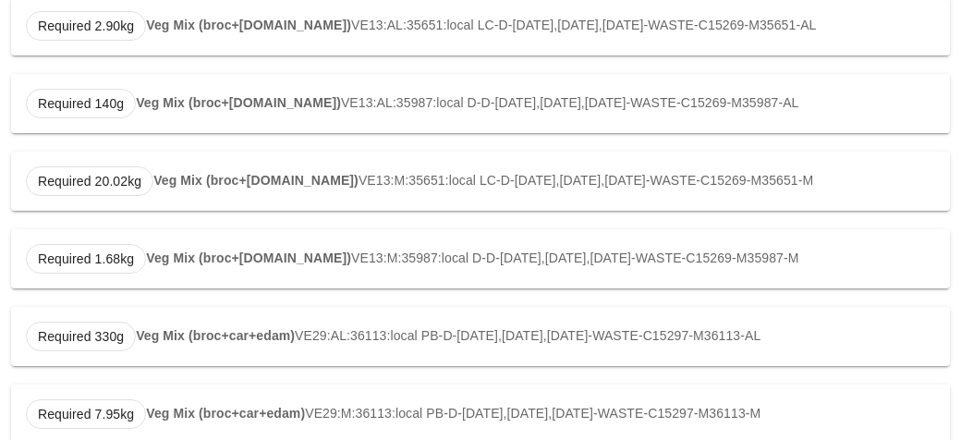
scroll to position [623, 0]
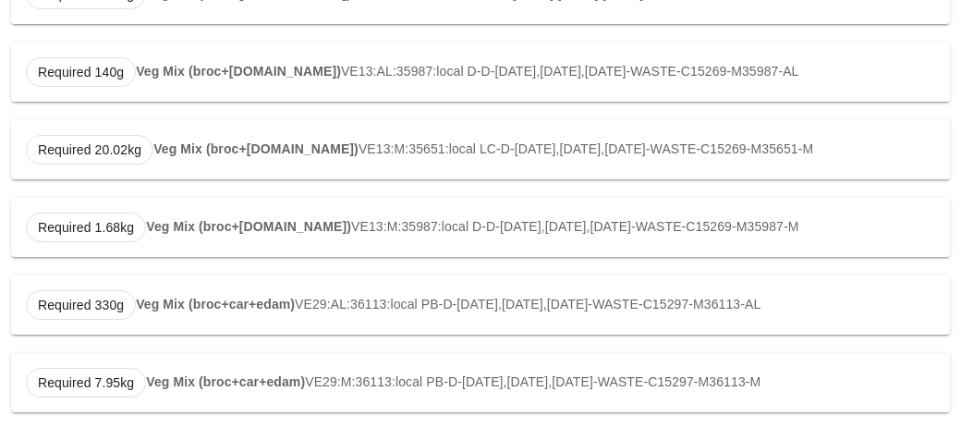
click at [196, 307] on strong "Veg Mix (broc+car+edam)" at bounding box center [215, 304] width 159 height 15
type input "VE29:AL:36113:local"
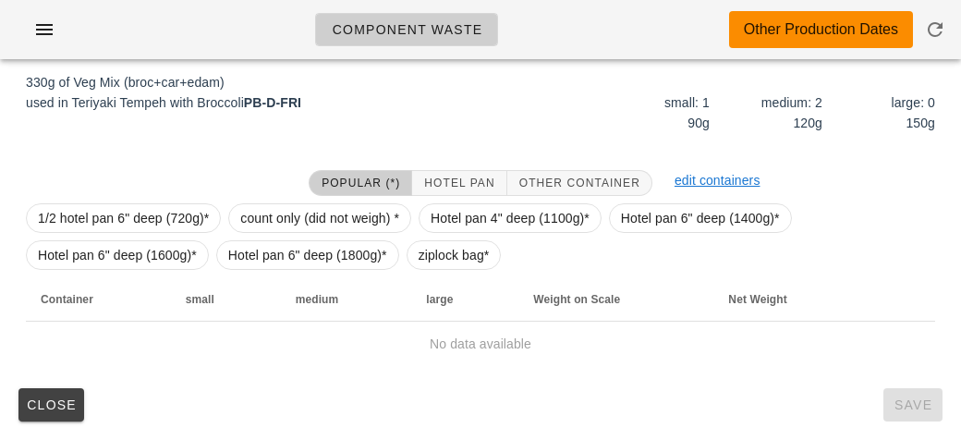
scroll to position [279, 0]
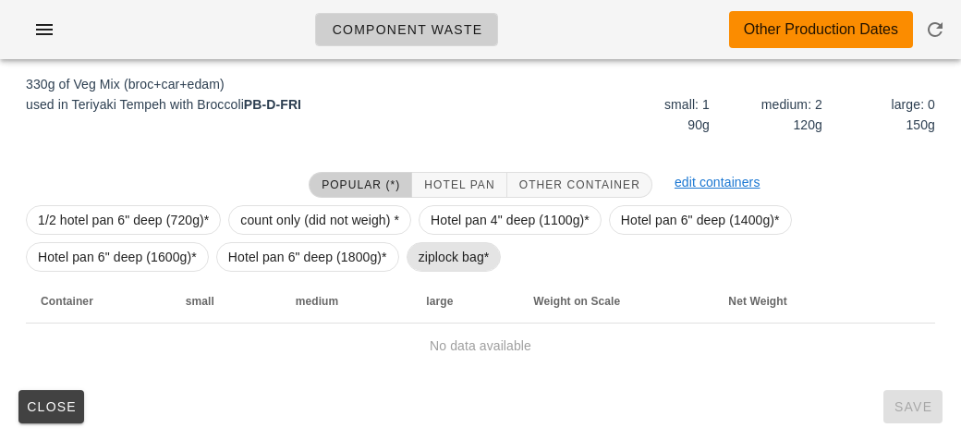
click at [434, 257] on span "ziplock bag*" at bounding box center [453, 257] width 71 height 28
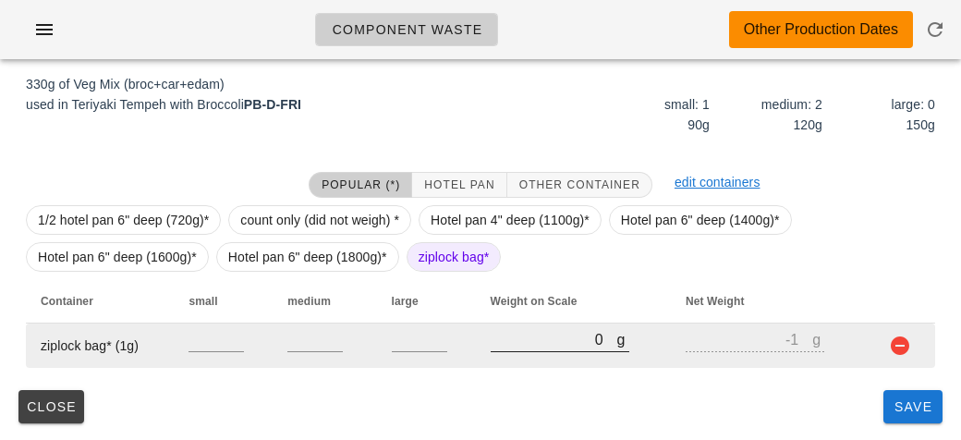
click at [527, 347] on input "0" at bounding box center [554, 339] width 127 height 24
type input "60"
type input "59"
type input "610"
type input "609"
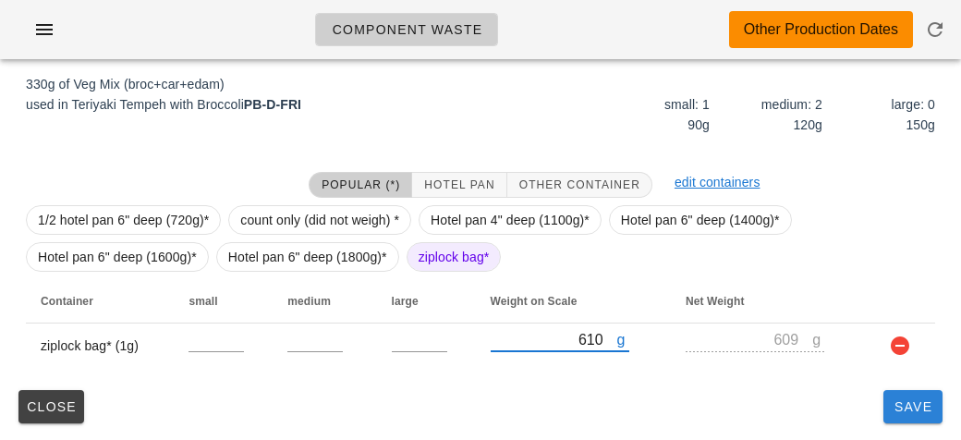
type input "610"
click at [902, 404] on span "Save" at bounding box center [913, 406] width 44 height 15
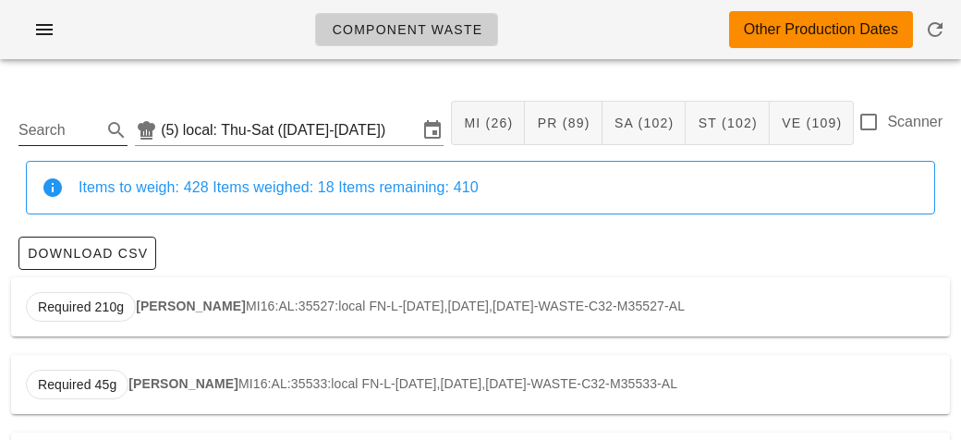
click at [42, 137] on input "Search" at bounding box center [57, 130] width 79 height 30
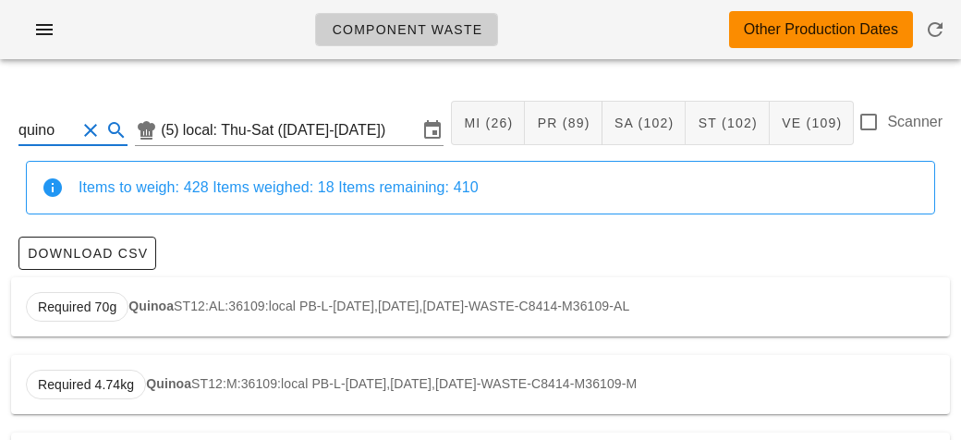
click at [123, 318] on div "Required 70g Quinoa ST12:AL:36109:local PB-L-[DATE],[DATE],[DATE]-WASTE-C8414-M…" at bounding box center [480, 306] width 939 height 59
type input "ST12:AL:36109:local"
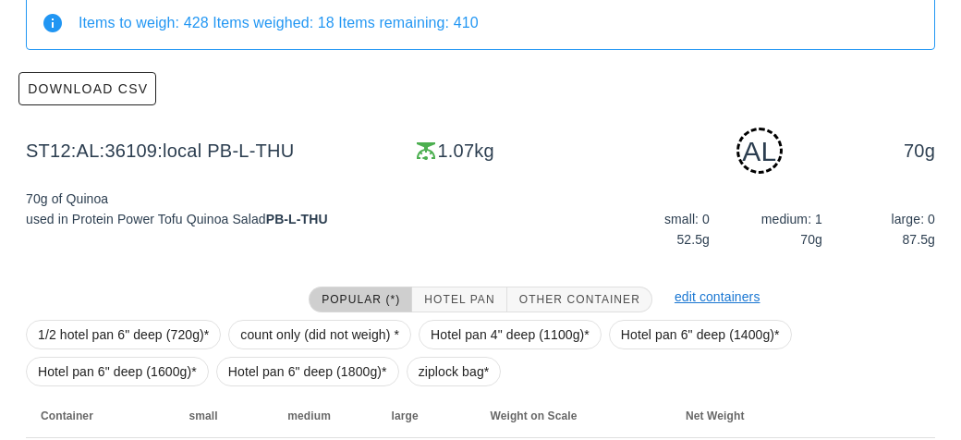
scroll to position [279, 0]
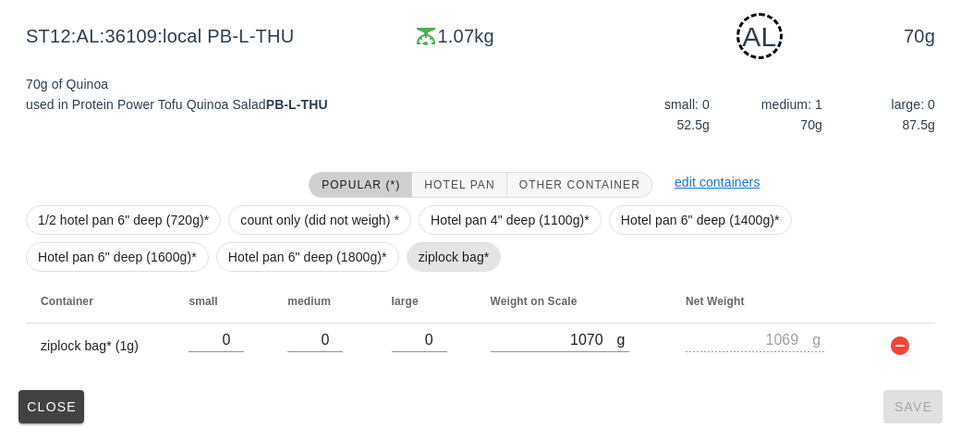
click at [419, 265] on span "ziplock bag*" at bounding box center [453, 257] width 71 height 28
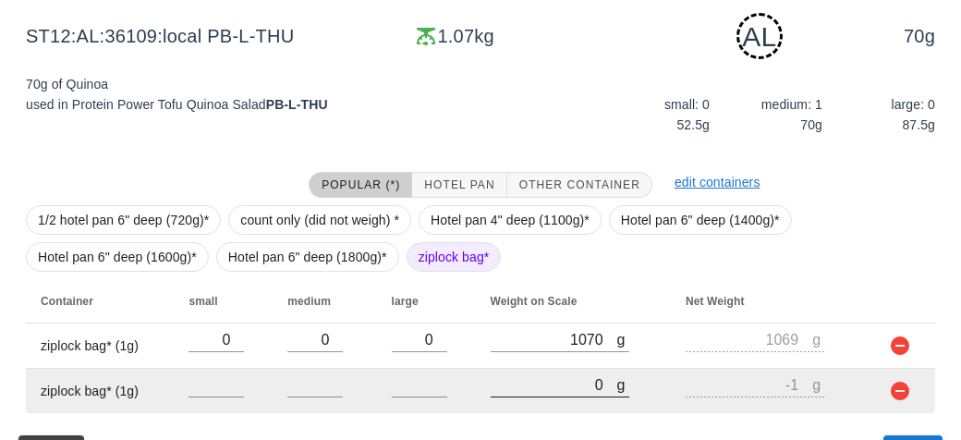
click at [521, 385] on input "0" at bounding box center [554, 384] width 127 height 24
type input "10"
type input "9"
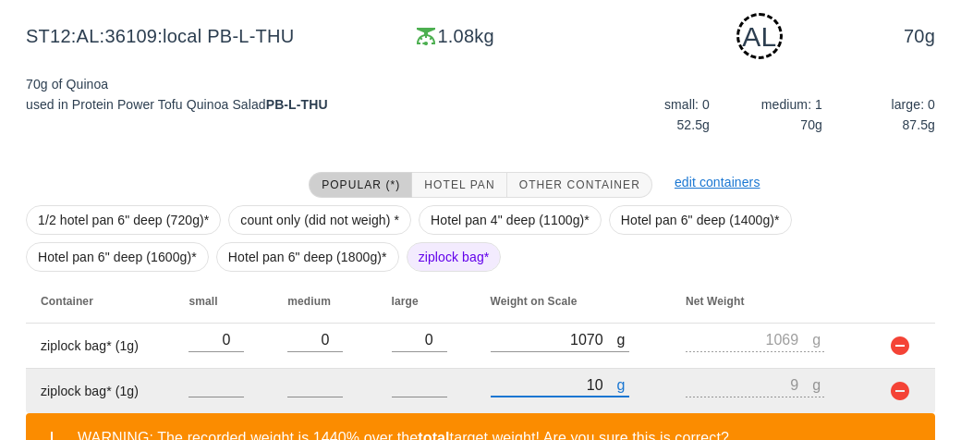
type input "160"
type input "159"
type input "1610"
type input "1609"
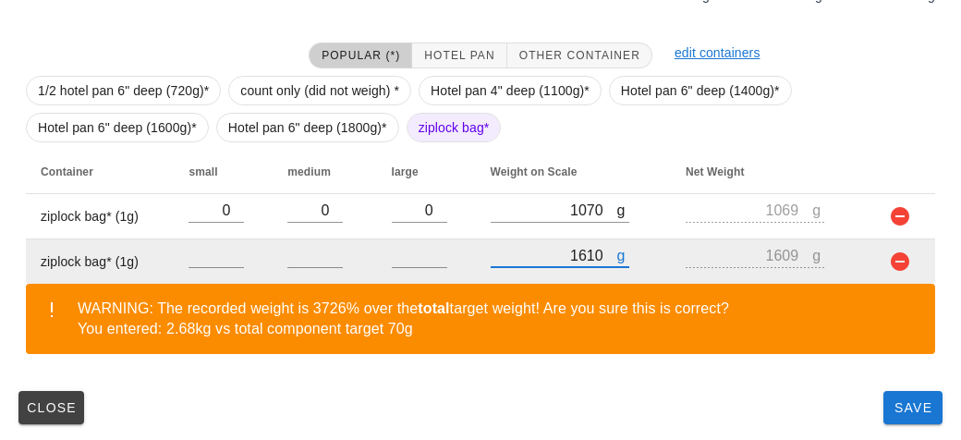
scroll to position [409, 0]
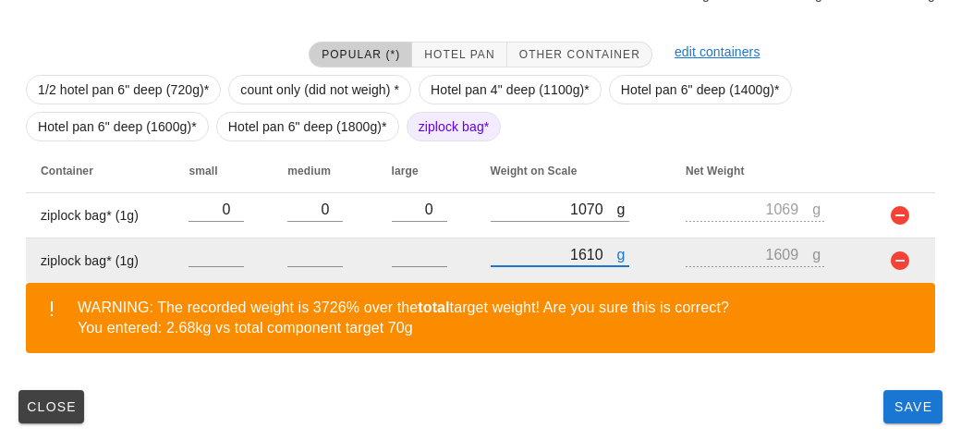
type input "1610"
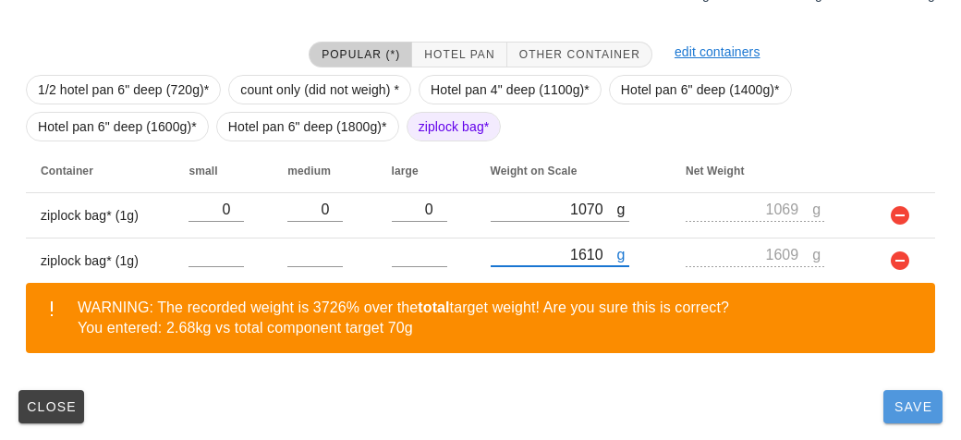
click at [891, 414] on button "Save" at bounding box center [912, 406] width 59 height 33
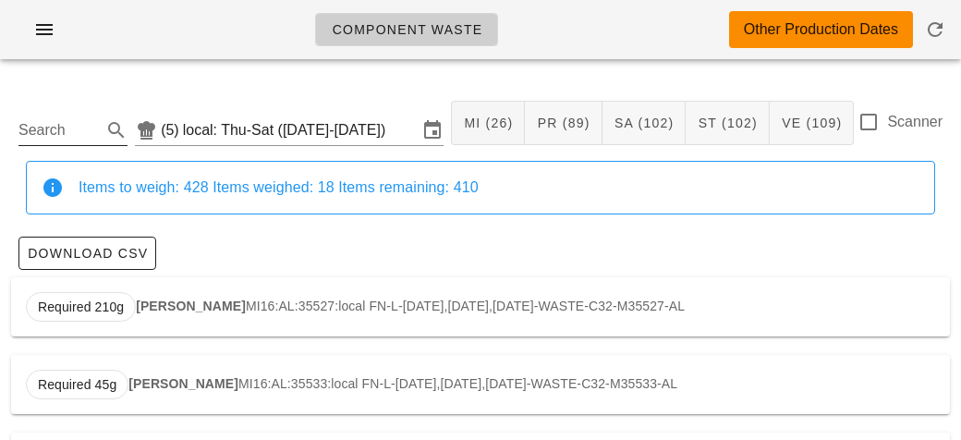
click at [55, 123] on input "Search" at bounding box center [57, 130] width 79 height 30
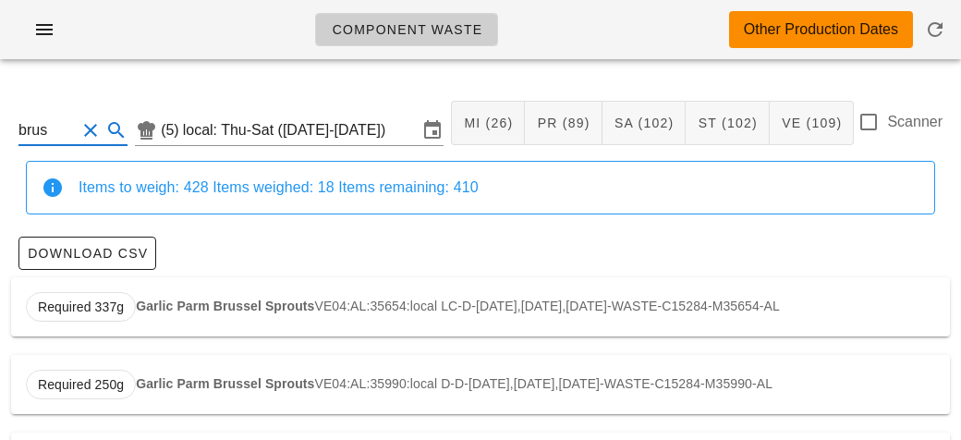
click at [162, 312] on strong "Garlic Parm Brussel Sprouts" at bounding box center [225, 305] width 178 height 15
type input "VE04:AL:35654:local"
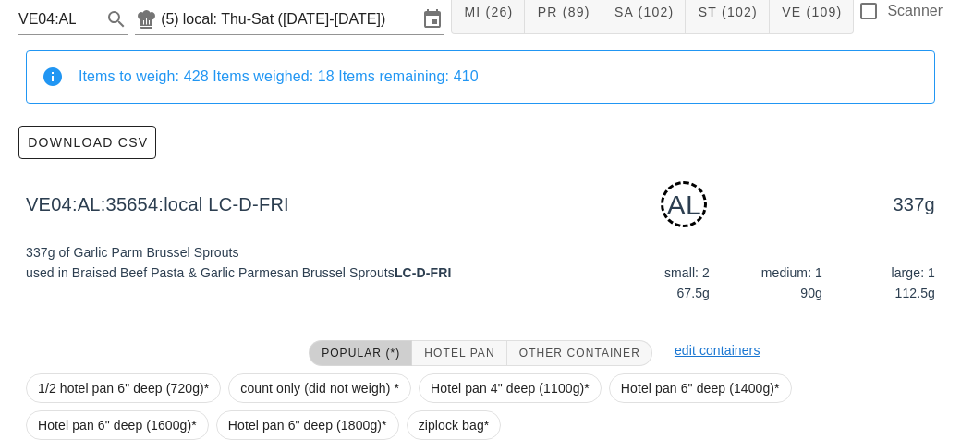
scroll to position [279, 0]
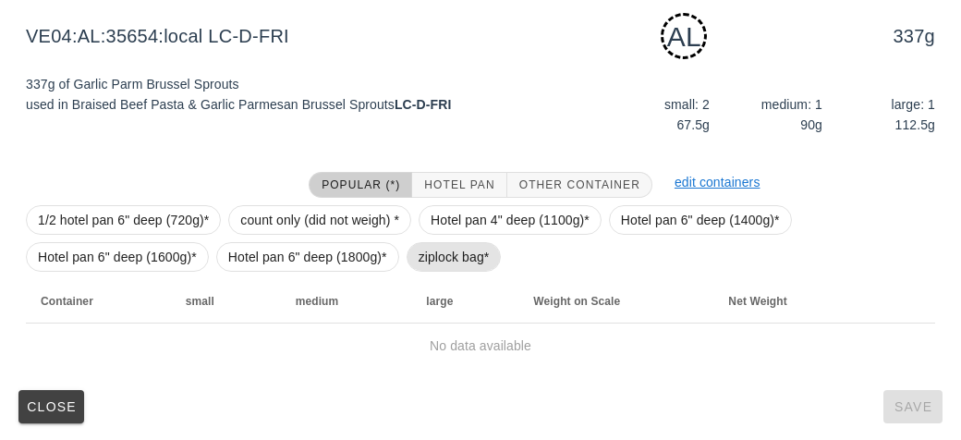
click at [454, 252] on span "ziplock bag*" at bounding box center [453, 257] width 71 height 28
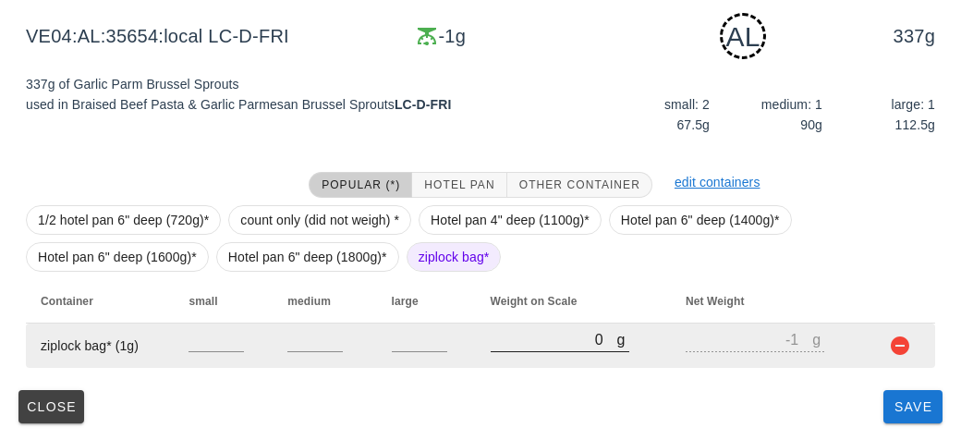
click at [534, 342] on input "0" at bounding box center [554, 339] width 127 height 24
type input "20"
type input "19"
type input "220"
type input "219"
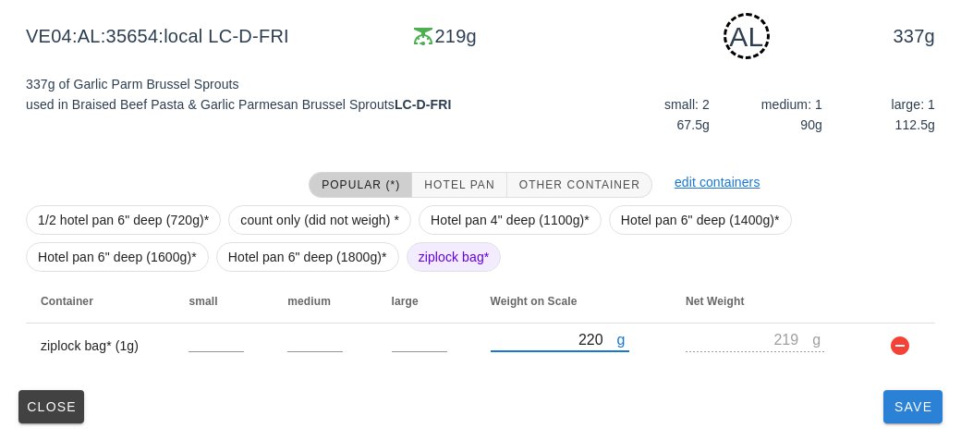
type input "220"
click at [898, 405] on span "Save" at bounding box center [913, 406] width 44 height 15
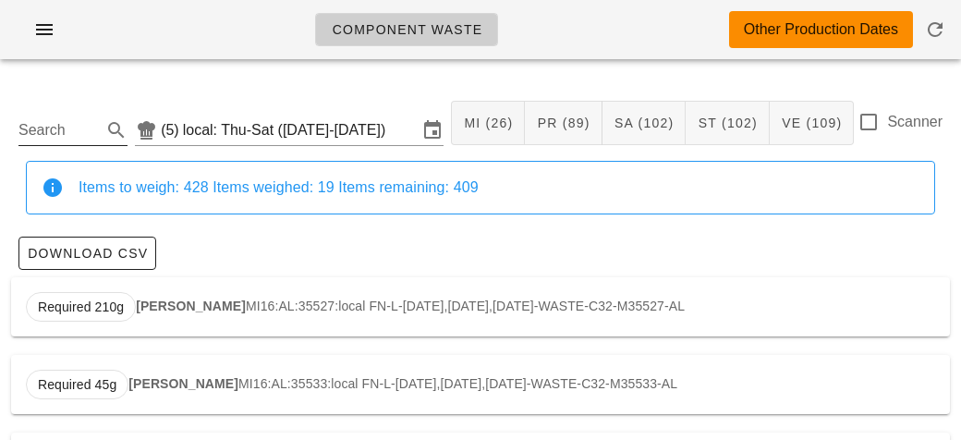
click at [67, 136] on input "Search" at bounding box center [57, 130] width 79 height 30
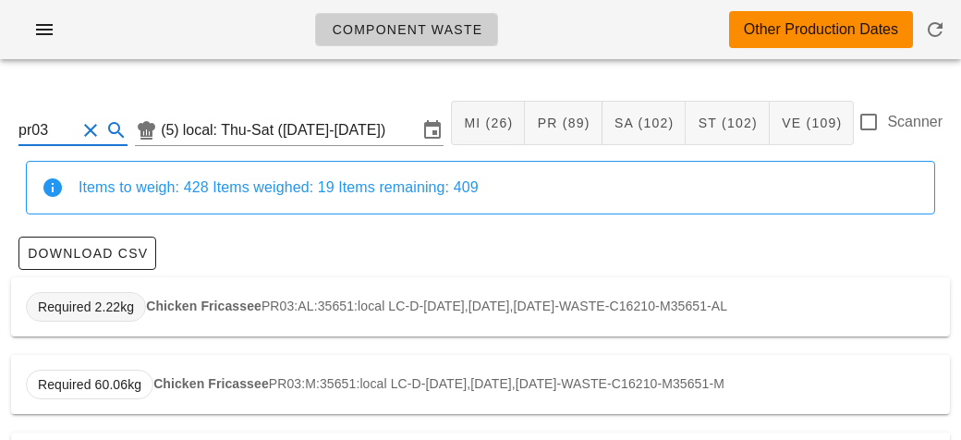
click at [141, 313] on span "Required 2.22kg" at bounding box center [86, 307] width 120 height 30
type input "PR03:AL:35651:local"
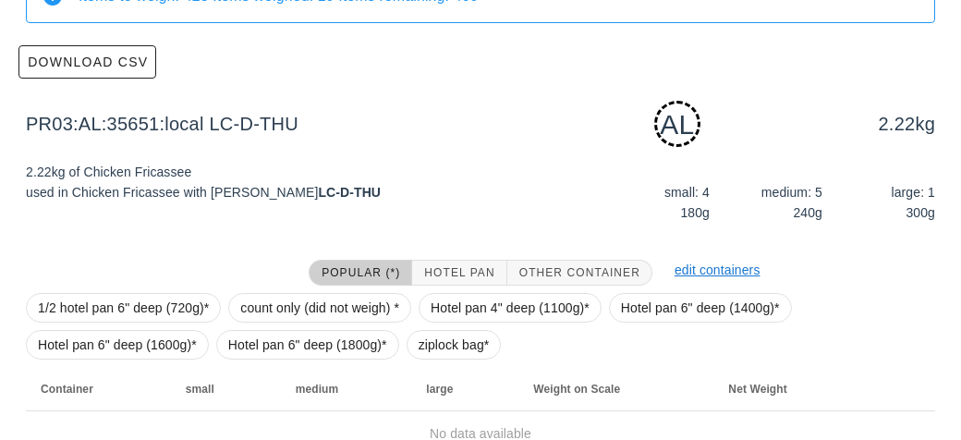
scroll to position [279, 0]
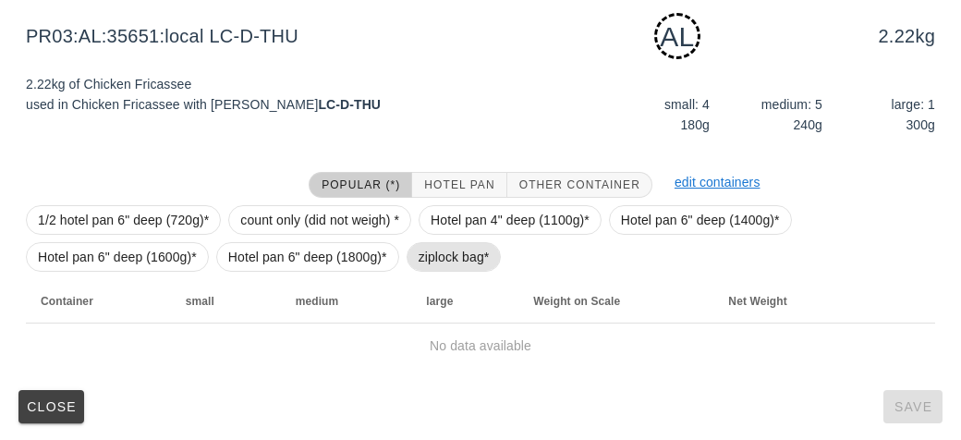
click at [446, 268] on span "ziplock bag*" at bounding box center [453, 257] width 71 height 28
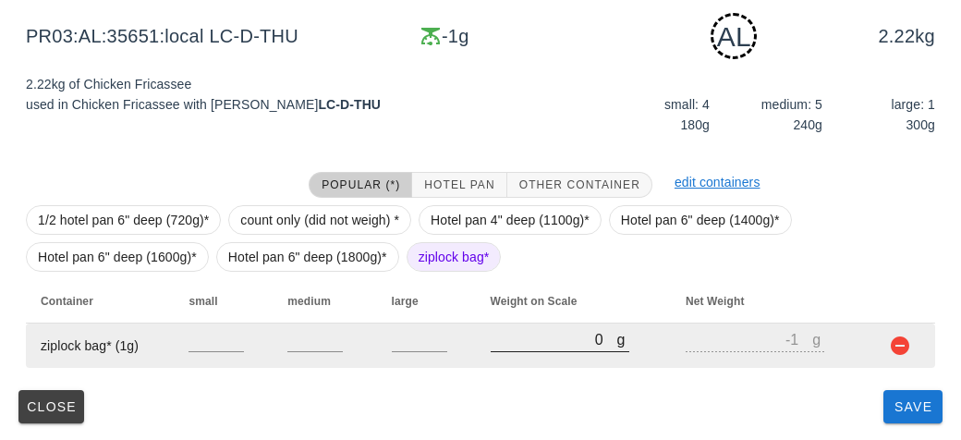
click at [529, 347] on input "0" at bounding box center [554, 339] width 127 height 24
type input "10"
type input "9"
type input "150"
type input "149"
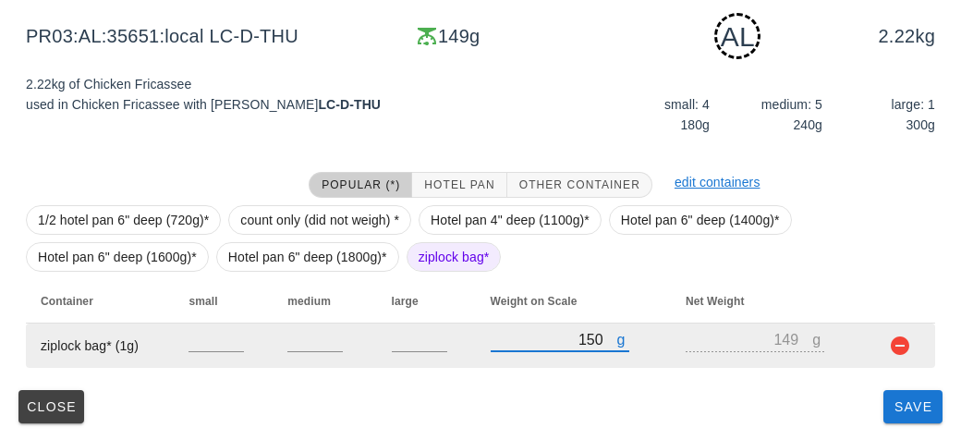
type input "1510"
type input "1509"
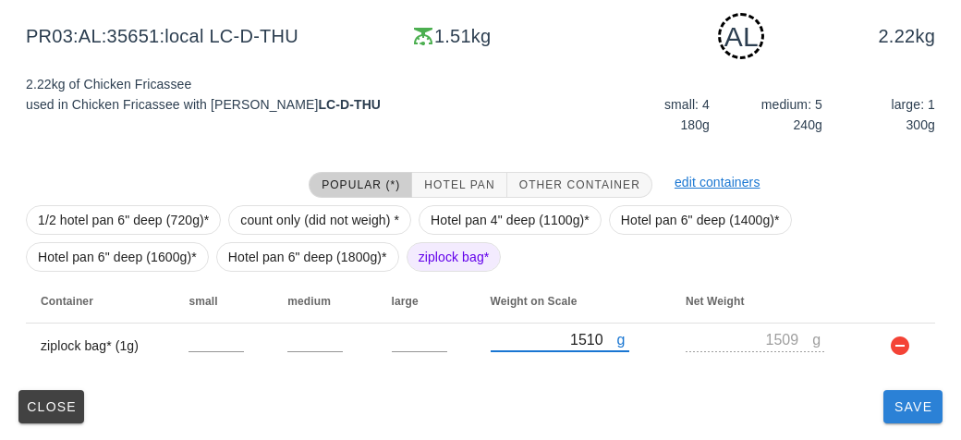
type input "1510"
click at [901, 406] on span "Save" at bounding box center [913, 406] width 44 height 15
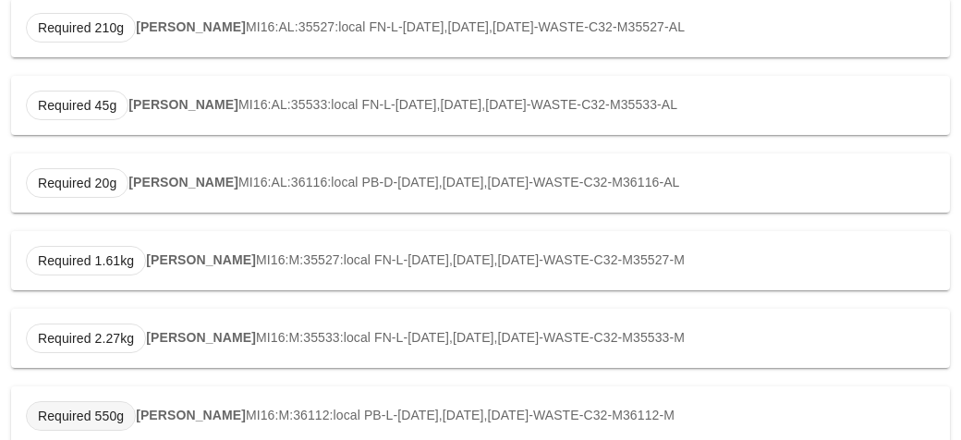
click at [47, 406] on span "Required 550g" at bounding box center [81, 416] width 86 height 28
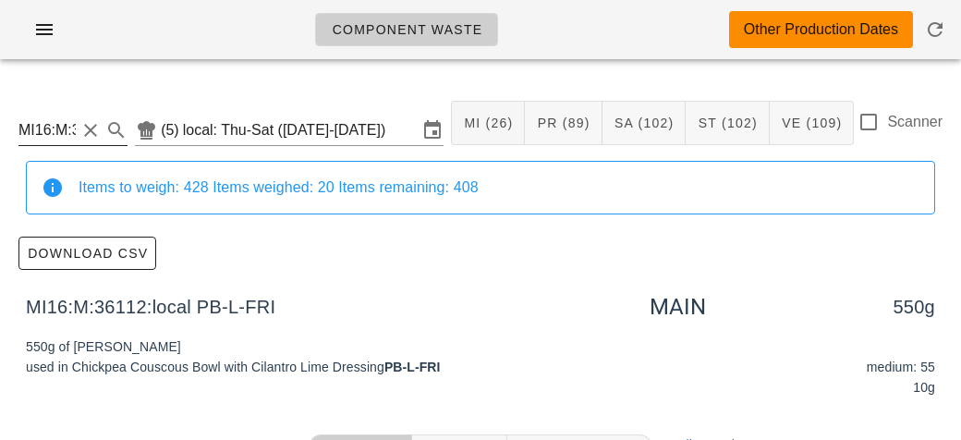
click at [61, 130] on input "MI16:M:36112:local" at bounding box center [46, 130] width 57 height 30
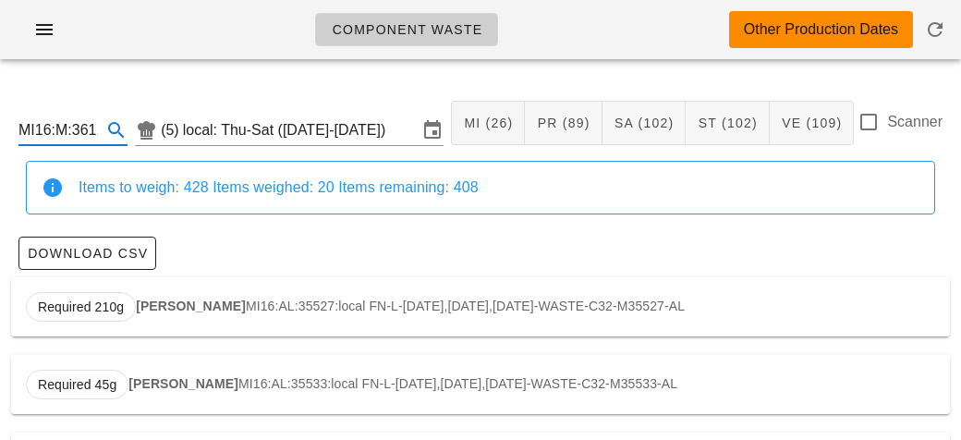
type input "PR03:AL:35651:local"
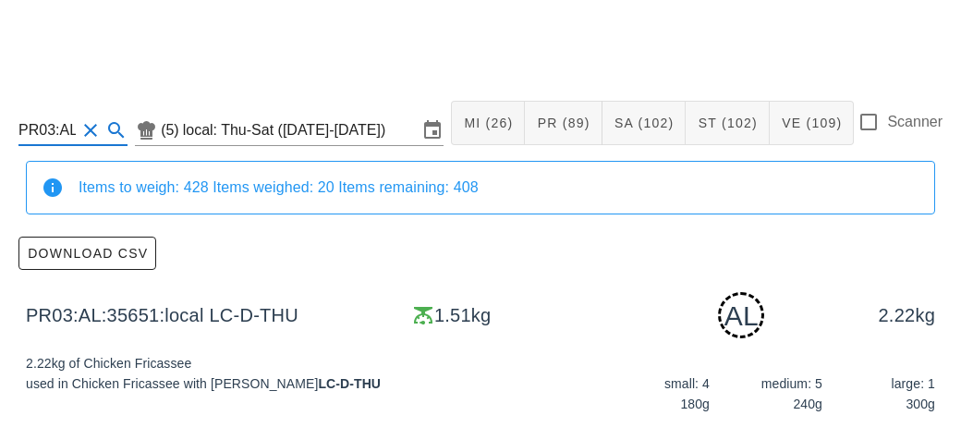
scroll to position [279, 0]
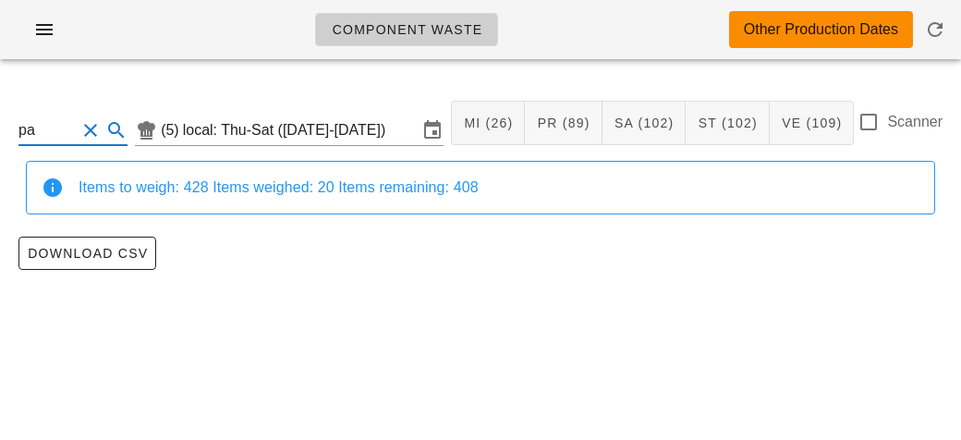
type input "p"
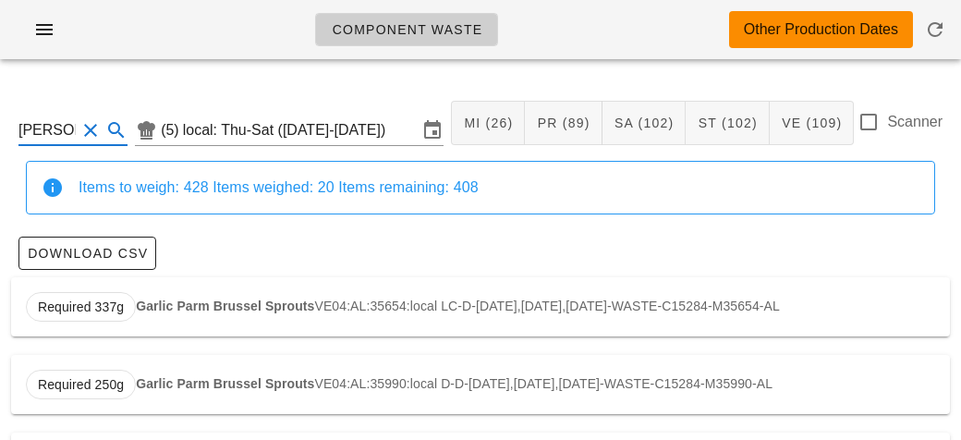
click at [155, 302] on strong "Garlic Parm Brussel Sprouts" at bounding box center [225, 305] width 178 height 15
type input "VE04:AL:35654:local"
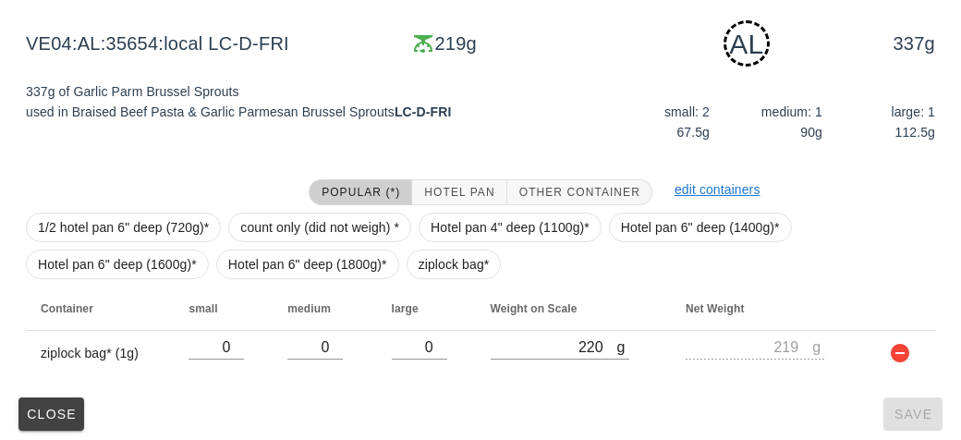
scroll to position [279, 0]
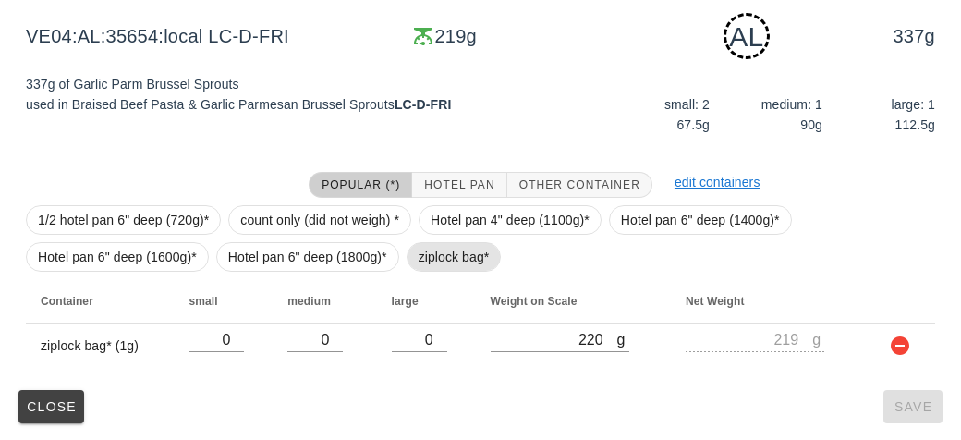
click at [408, 259] on span "ziplock bag*" at bounding box center [453, 257] width 95 height 30
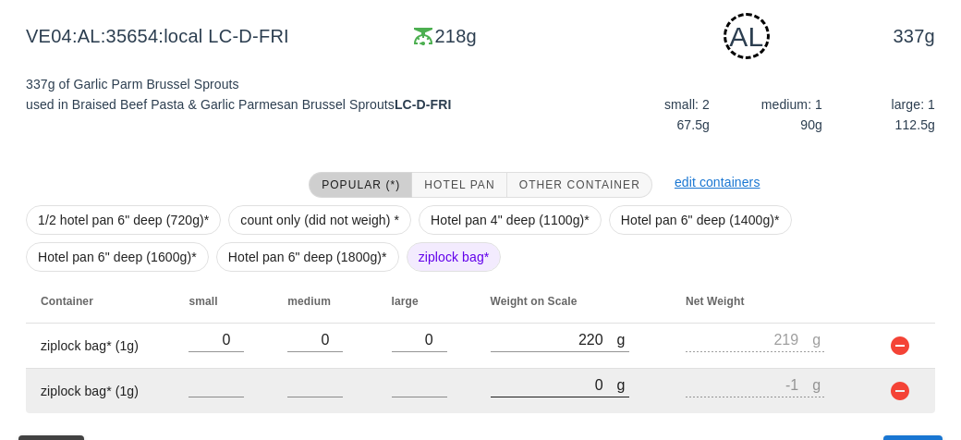
click at [541, 390] on input "0" at bounding box center [554, 384] width 127 height 24
type input "20"
type input "19"
type input "200"
type input "199"
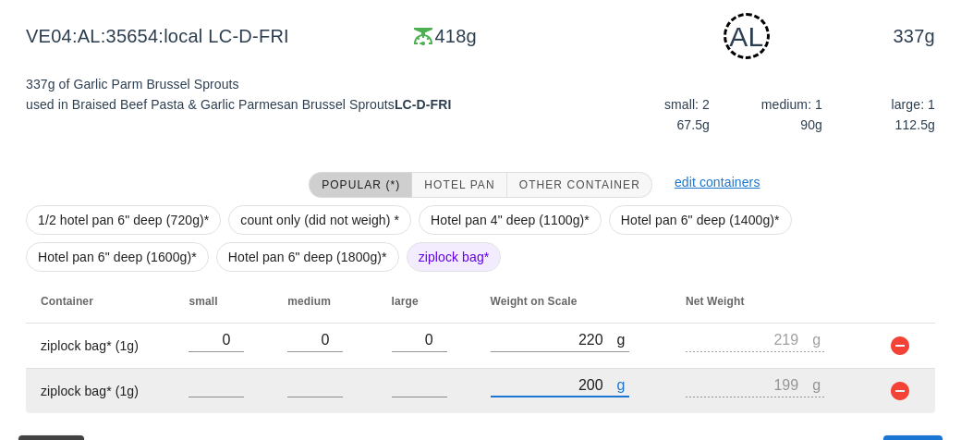
type input "2010"
type input "2009"
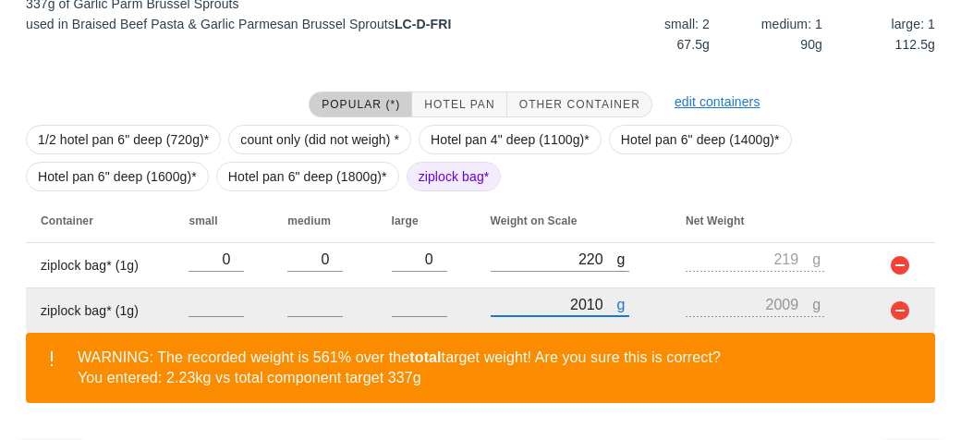
scroll to position [409, 0]
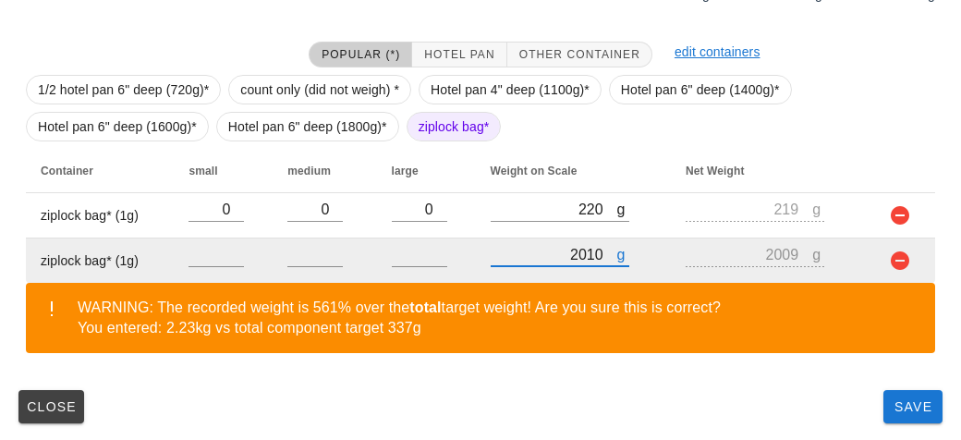
type input "2010"
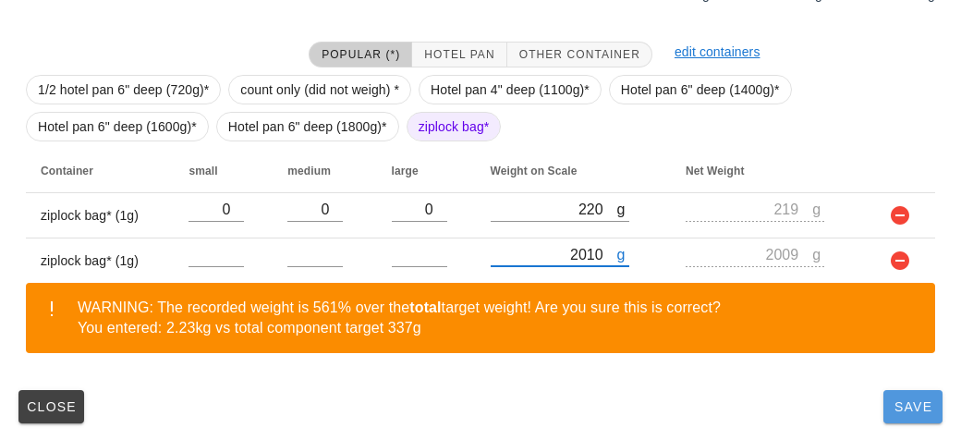
click at [911, 421] on button "Save" at bounding box center [912, 406] width 59 height 33
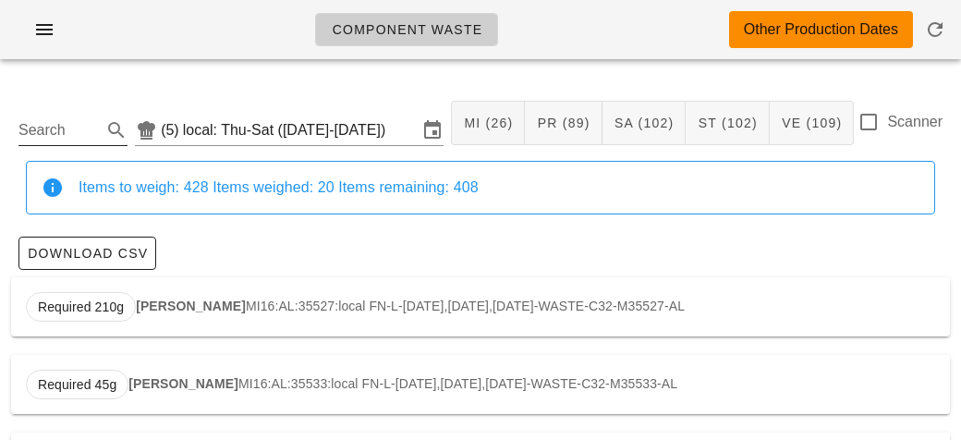
click at [34, 121] on input "Search" at bounding box center [57, 130] width 79 height 30
click at [140, 291] on div "Required 3.26kg Lentil Chili SA31:AL:35657:local LC-D-[DATE],[DATE],[DATE]-WAST…" at bounding box center [480, 306] width 939 height 59
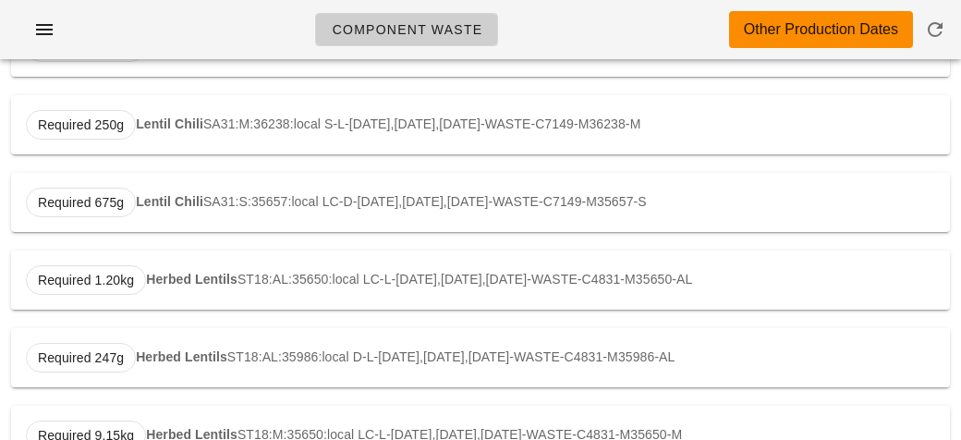
click at [133, 253] on div "Required 1.20kg Herbed Lentils ST18:AL:35650:local LC-L-[DATE],[DATE],[DATE]-WA…" at bounding box center [480, 279] width 939 height 59
type input "ST18:AL:35650:local"
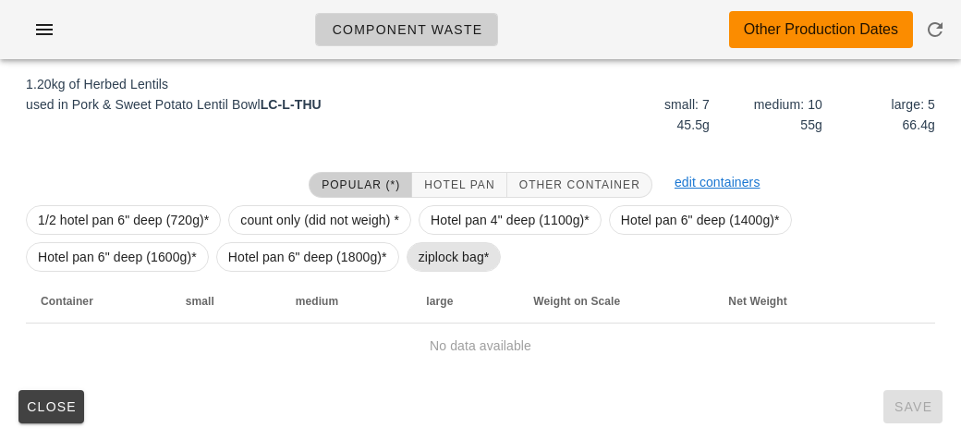
click at [421, 249] on span "ziplock bag*" at bounding box center [453, 257] width 71 height 28
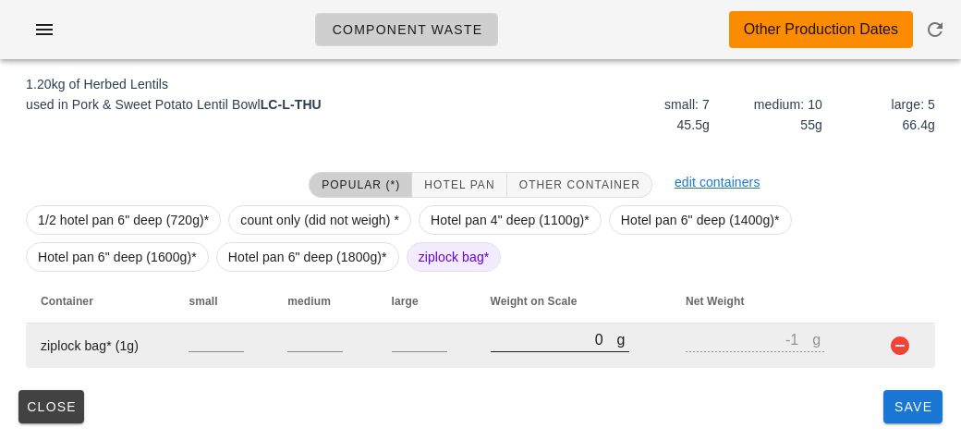
click at [515, 337] on input "0" at bounding box center [554, 339] width 127 height 24
type input "40"
type input "39"
type input "430"
type input "429"
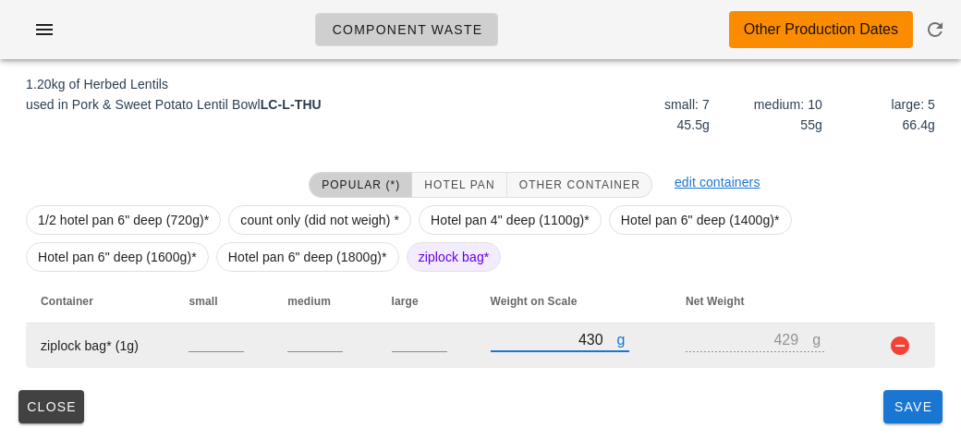
type input "430"
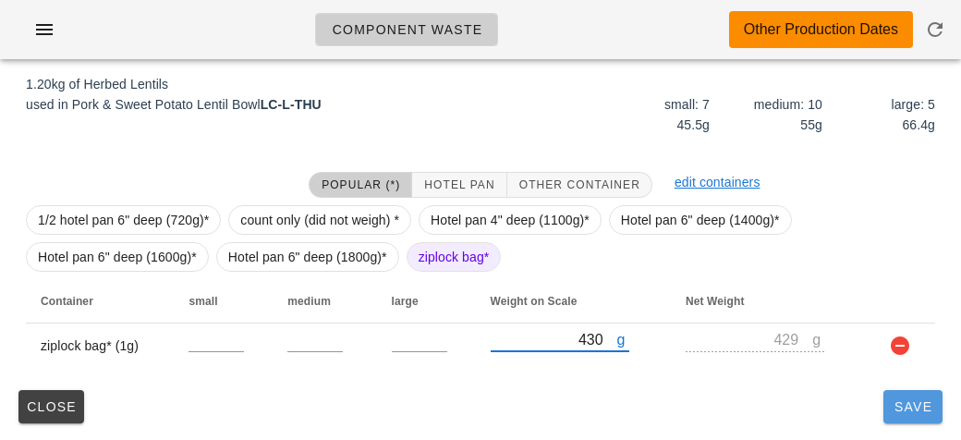
click at [883, 407] on button "Save" at bounding box center [912, 406] width 59 height 33
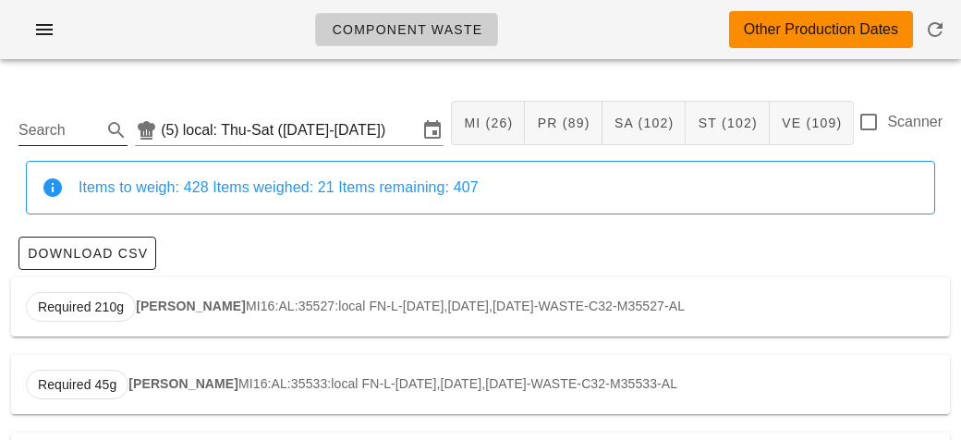
click at [41, 138] on input "Search" at bounding box center [57, 130] width 79 height 30
click at [144, 312] on strong "Spiced Chickpeas" at bounding box center [192, 305] width 112 height 15
type input "VE43:AL:36112:local"
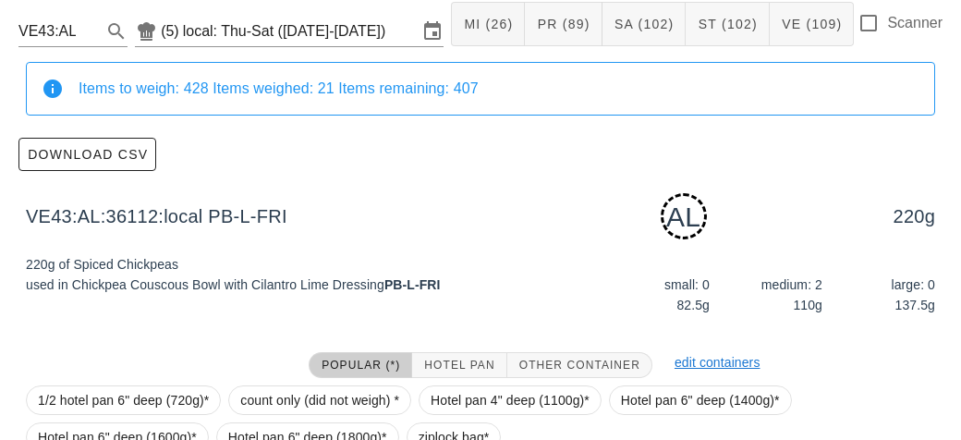
scroll to position [279, 0]
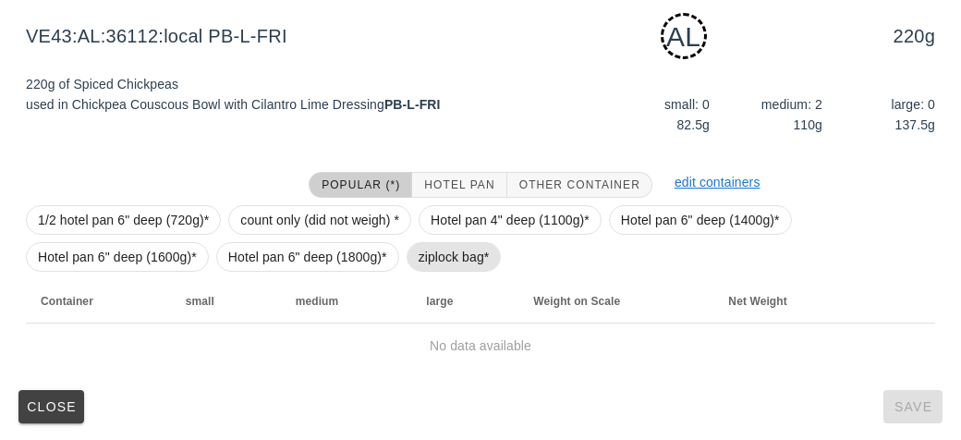
click at [418, 254] on span "ziplock bag*" at bounding box center [453, 257] width 71 height 28
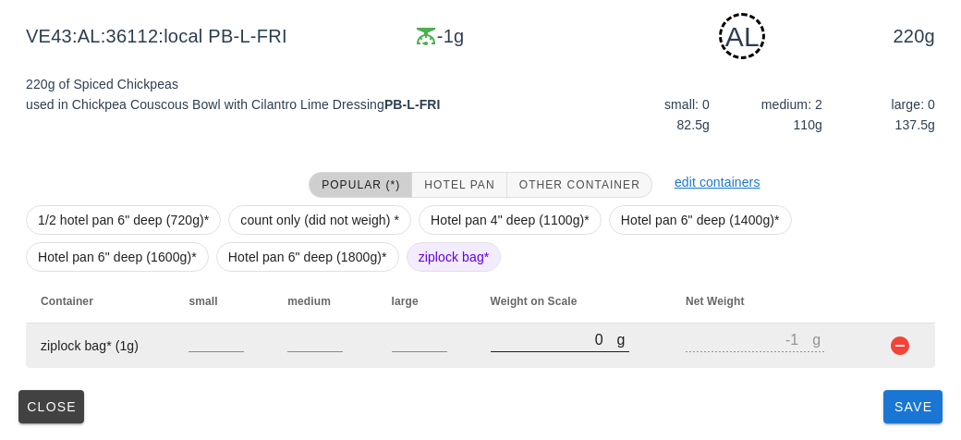
click at [537, 336] on input "0" at bounding box center [554, 339] width 127 height 24
type input "10"
type input "9"
type input "110"
type input "109"
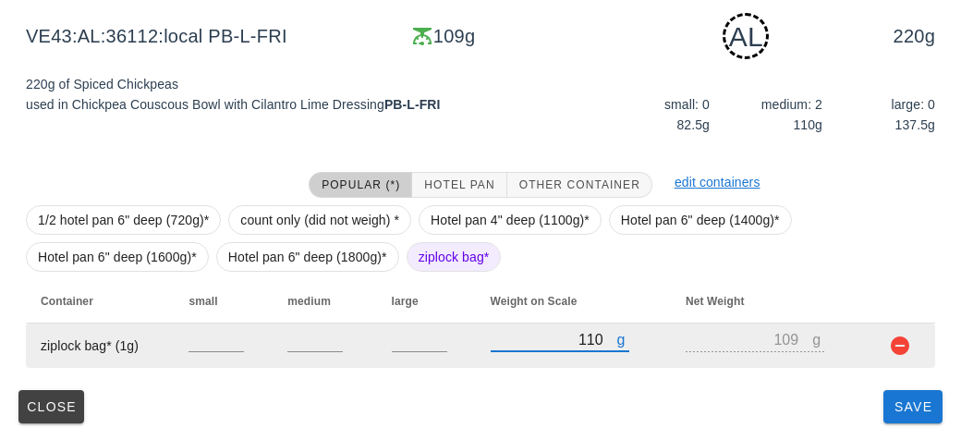
type input "1150"
type input "1149"
type input "1150"
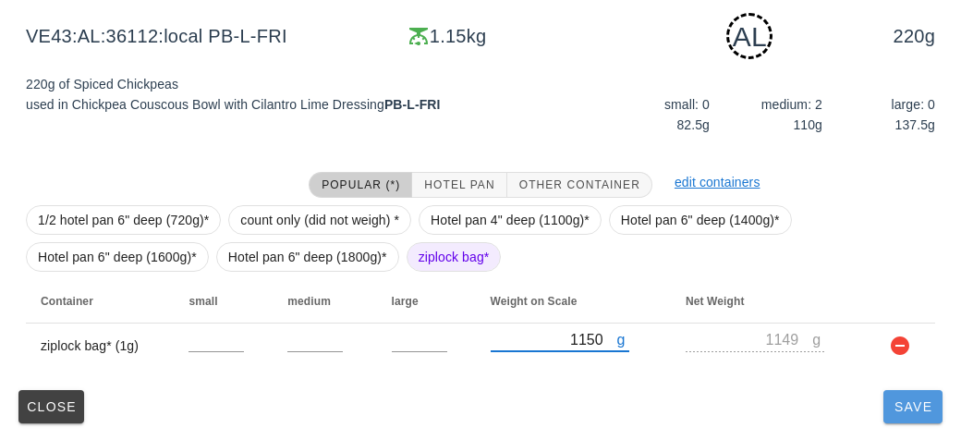
click at [912, 413] on button "Save" at bounding box center [912, 406] width 59 height 33
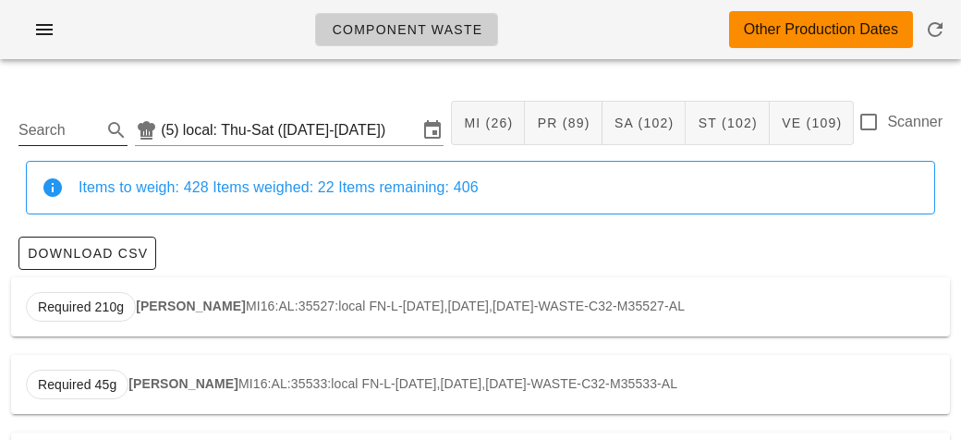
click at [60, 127] on input "Search" at bounding box center [57, 130] width 79 height 30
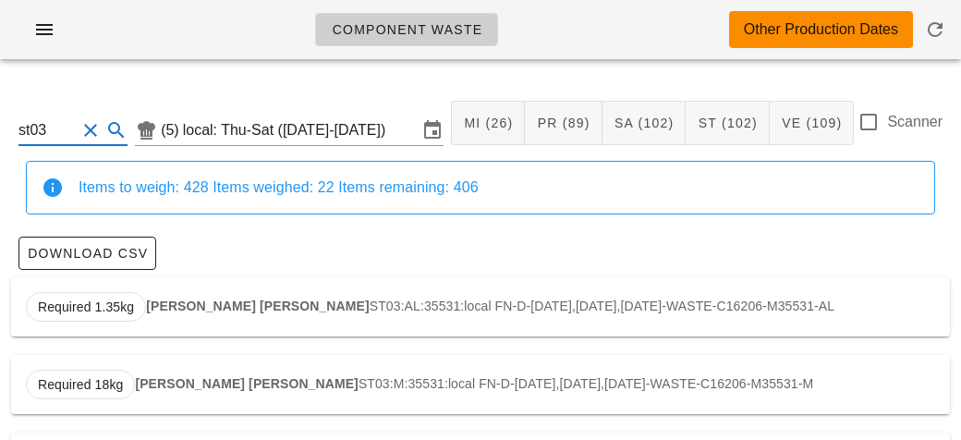
click at [182, 300] on strong "[PERSON_NAME] [PERSON_NAME]" at bounding box center [258, 305] width 224 height 15
type input "ST03:AL:35531:local"
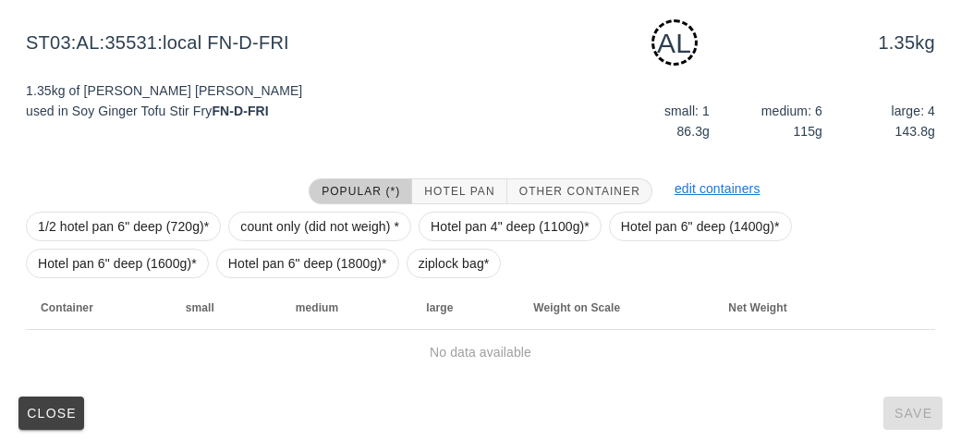
scroll to position [279, 0]
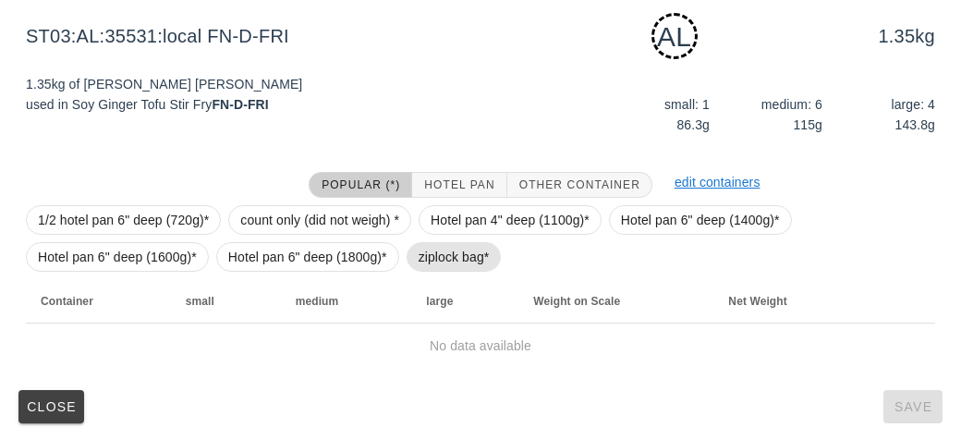
click at [436, 261] on span "ziplock bag*" at bounding box center [453, 257] width 71 height 28
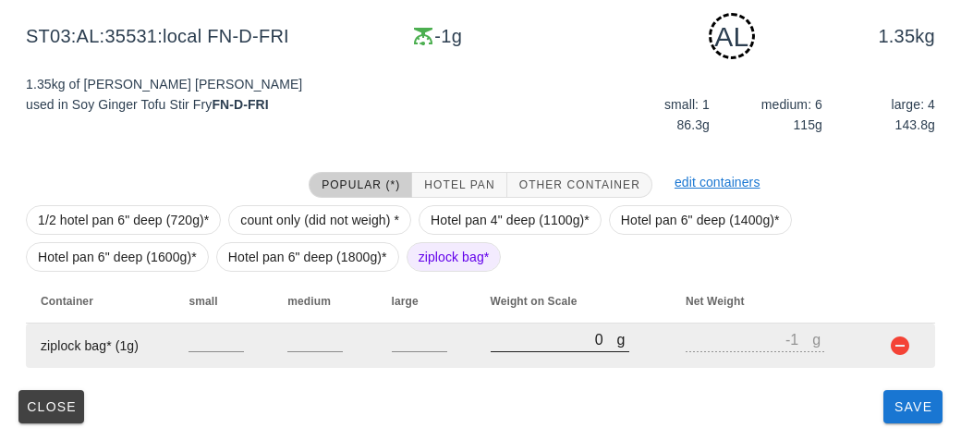
click at [538, 347] on input "0" at bounding box center [554, 339] width 127 height 24
type input "20"
type input "19"
type input "200"
type input "199"
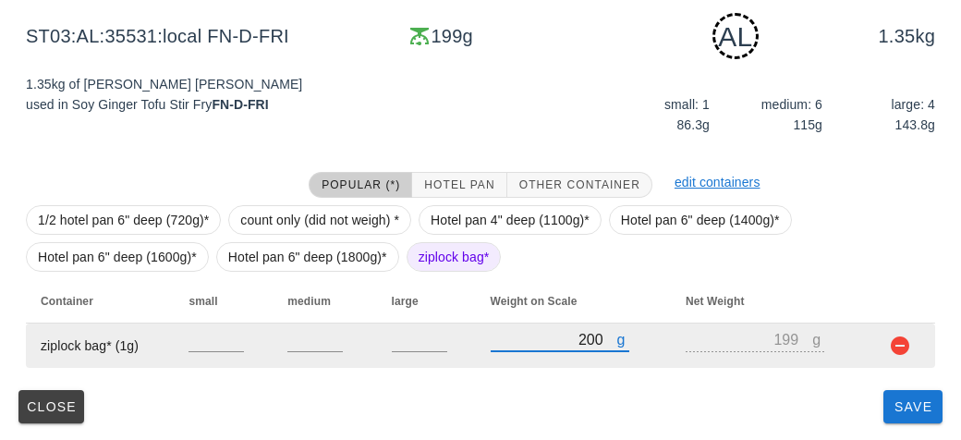
type input "200"
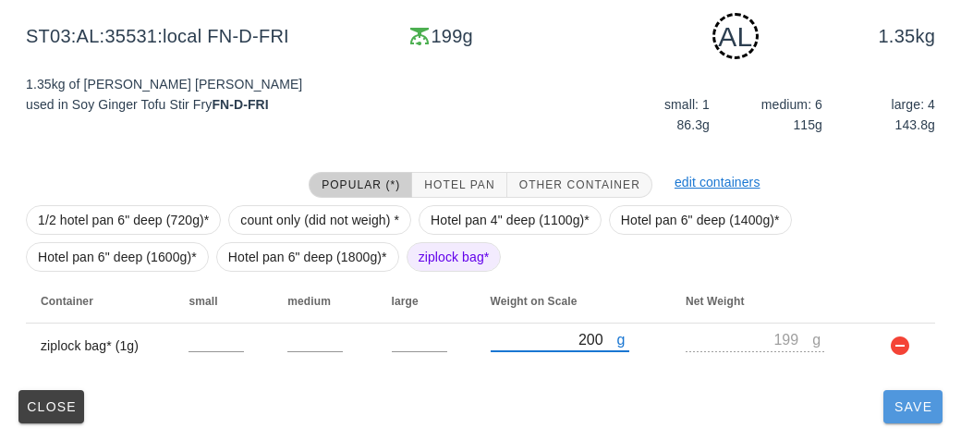
click at [916, 408] on span "Save" at bounding box center [913, 406] width 44 height 15
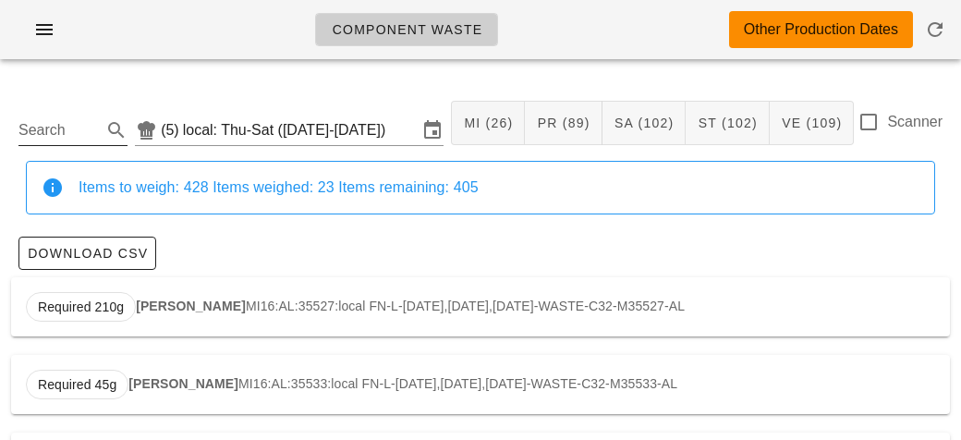
click at [67, 138] on input "Search" at bounding box center [57, 130] width 79 height 30
click at [178, 302] on strong "Spiced Shrimp" at bounding box center [172, 305] width 91 height 15
type input "PR17:AL:35653:local"
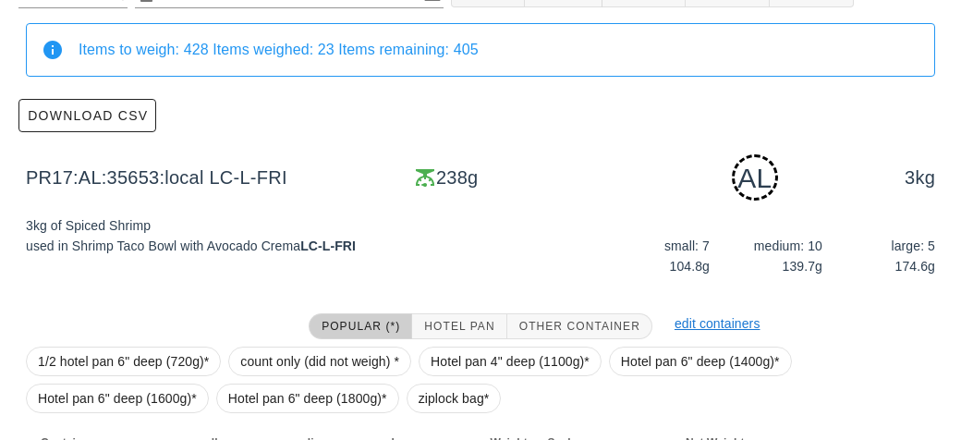
scroll to position [323, 0]
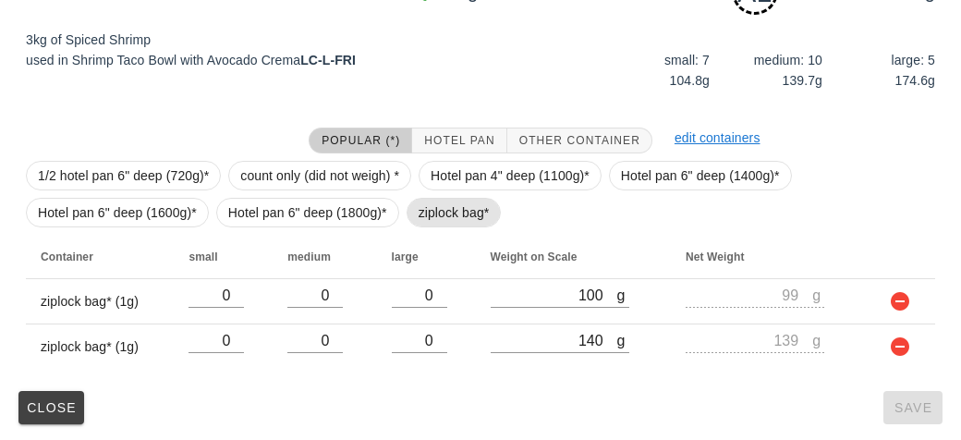
click at [427, 213] on span "ziplock bag*" at bounding box center [453, 213] width 71 height 28
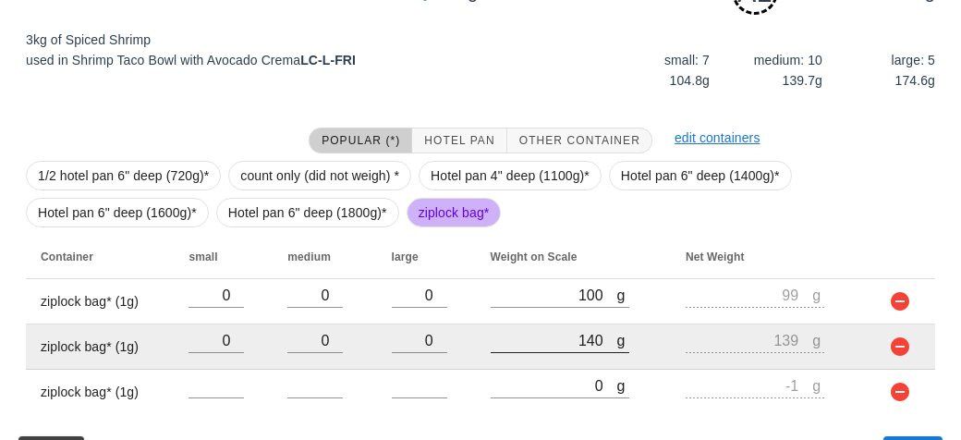
click at [557, 362] on div at bounding box center [560, 362] width 139 height 13
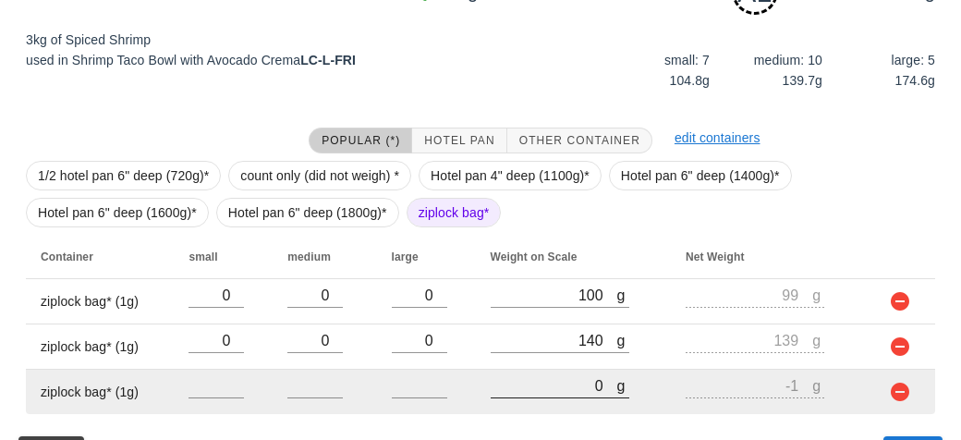
click at [533, 374] on input "0" at bounding box center [554, 385] width 127 height 24
type input "80"
type input "79"
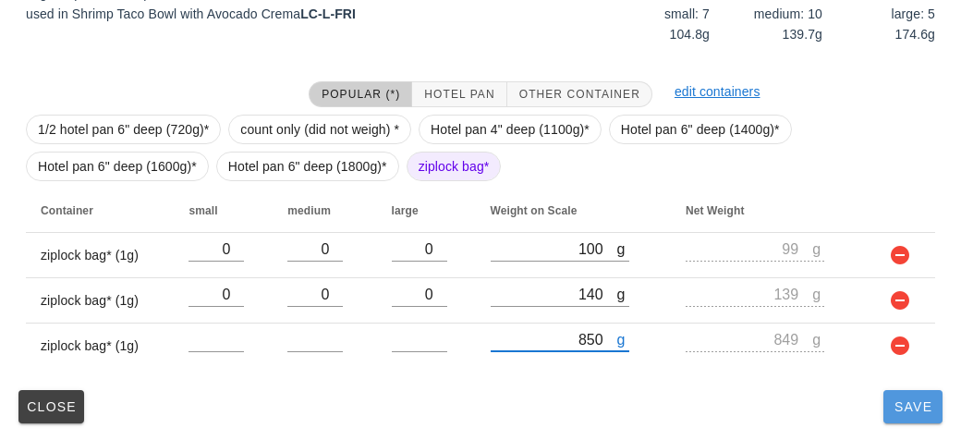
click at [897, 409] on span "Save" at bounding box center [913, 406] width 44 height 15
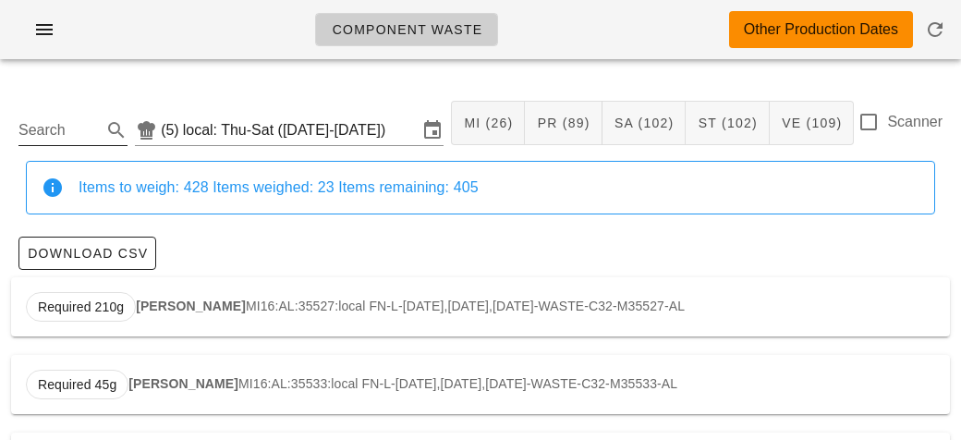
click at [65, 116] on input "Search" at bounding box center [57, 130] width 79 height 30
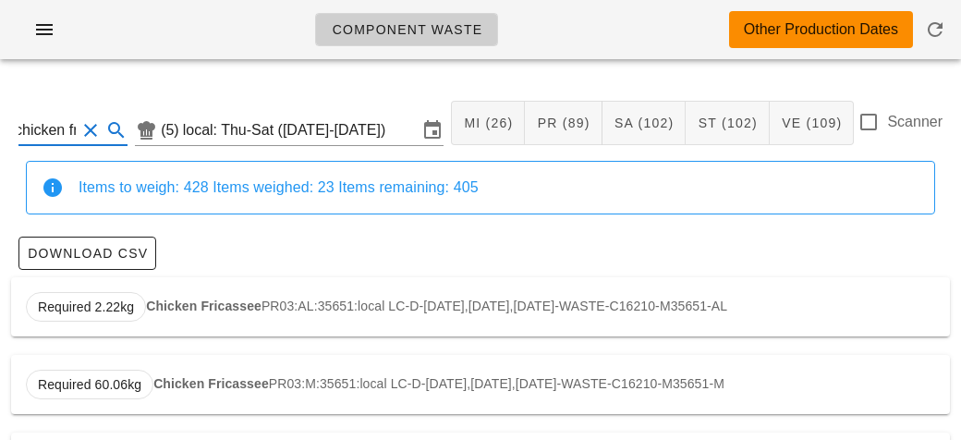
click at [211, 302] on strong "Chicken Fricassee" at bounding box center [203, 305] width 115 height 15
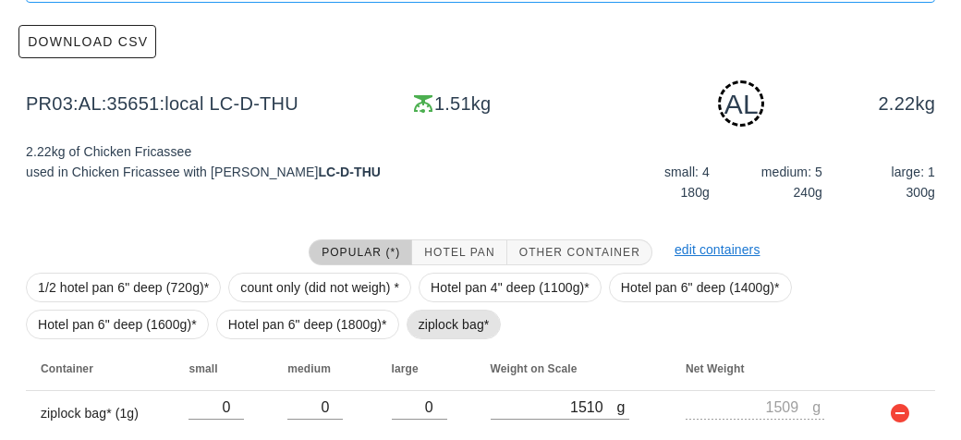
click at [437, 333] on span "ziplock bag*" at bounding box center [453, 324] width 71 height 28
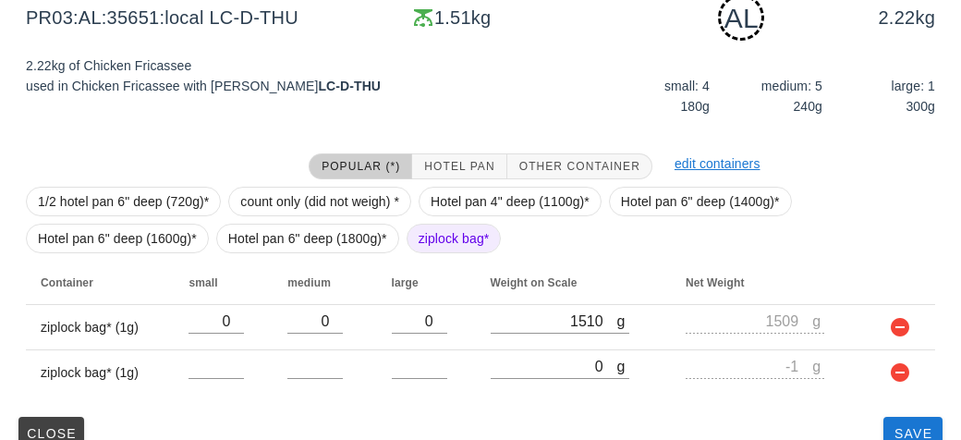
scroll to position [323, 0]
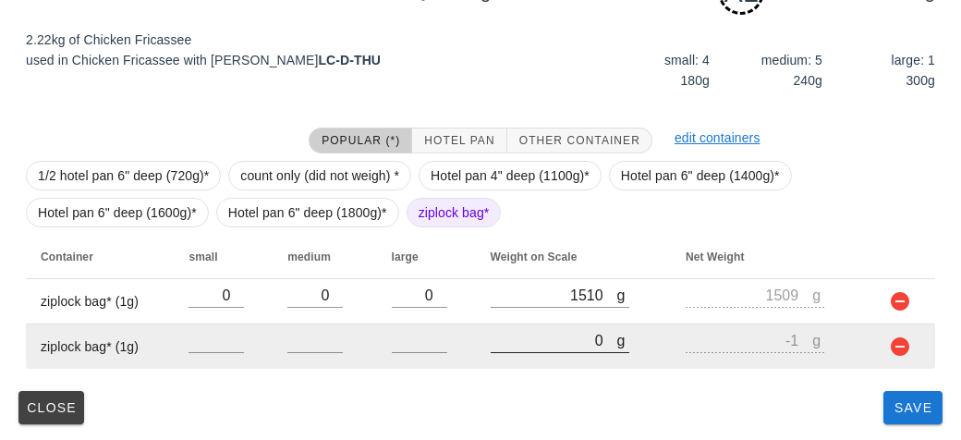
click at [545, 349] on input "0" at bounding box center [554, 340] width 127 height 24
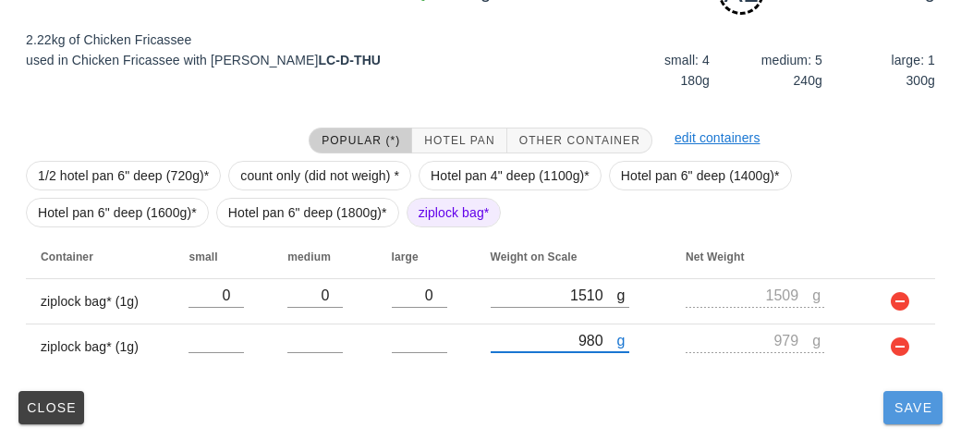
click at [899, 415] on button "Save" at bounding box center [912, 407] width 59 height 33
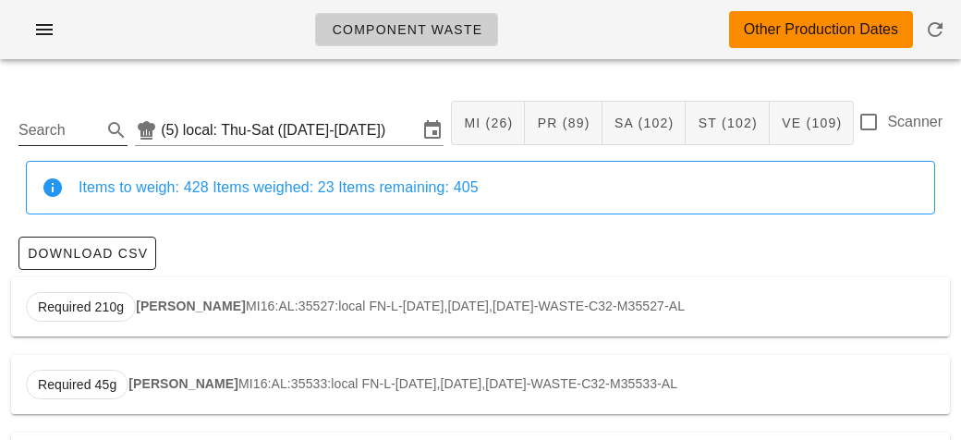
click at [56, 107] on div "Search" at bounding box center [72, 124] width 109 height 41
click at [26, 127] on input "Search" at bounding box center [57, 130] width 79 height 30
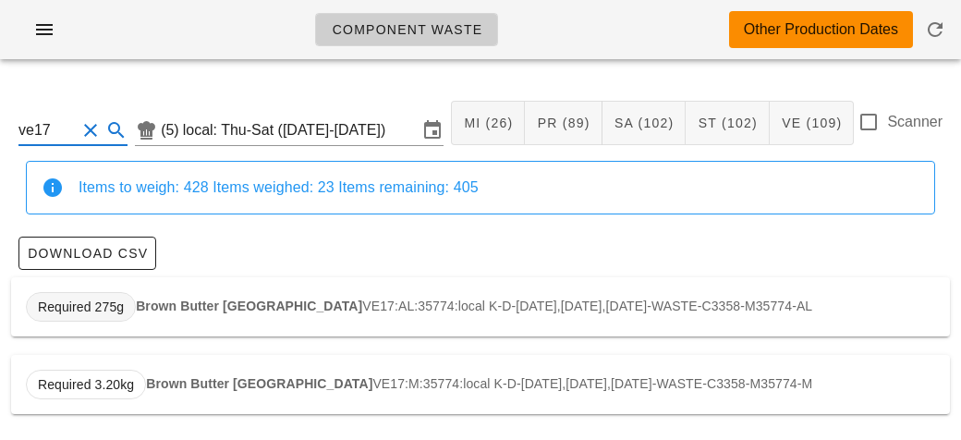
click at [134, 302] on span "Required 275g" at bounding box center [81, 307] width 110 height 30
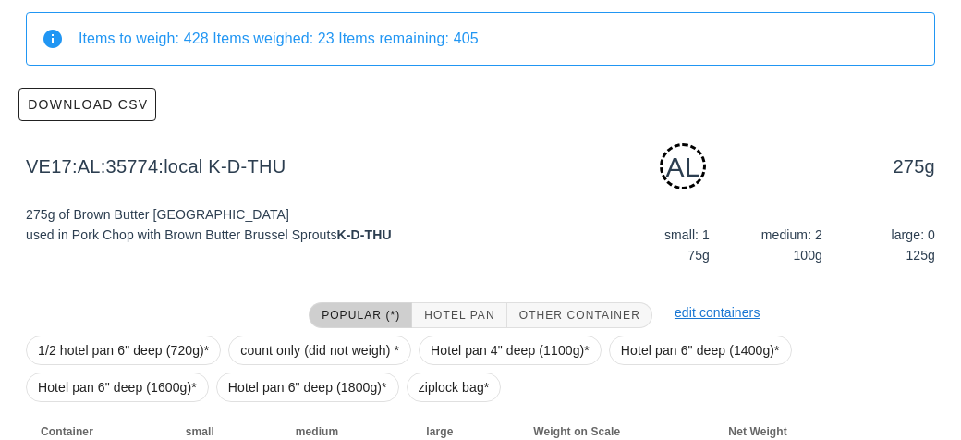
scroll to position [279, 0]
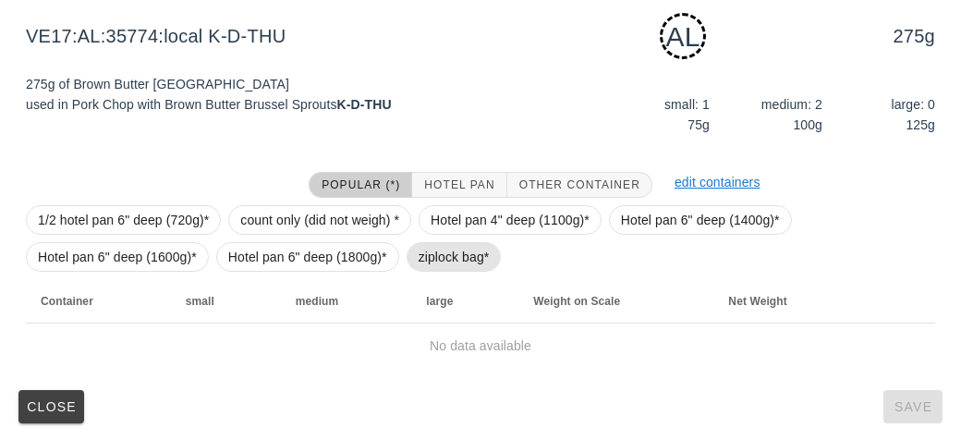
click at [432, 253] on span "ziplock bag*" at bounding box center [453, 257] width 71 height 28
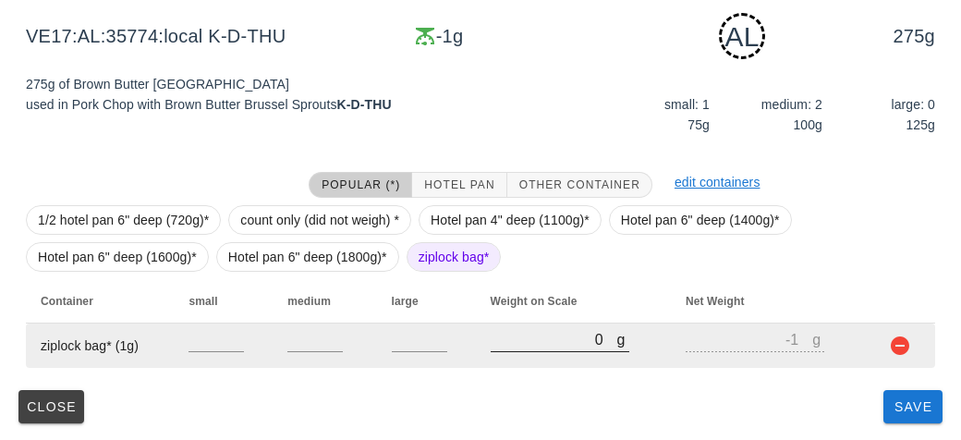
click at [513, 340] on input "0" at bounding box center [554, 339] width 127 height 24
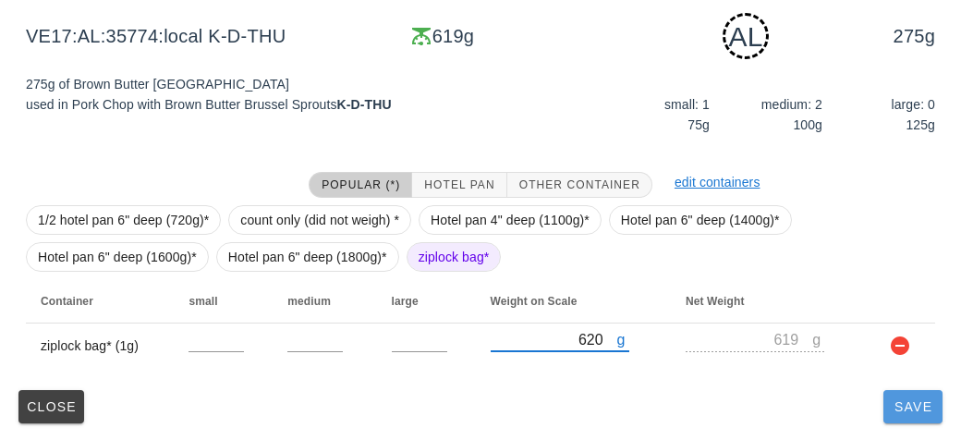
click at [898, 419] on button "Save" at bounding box center [912, 406] width 59 height 33
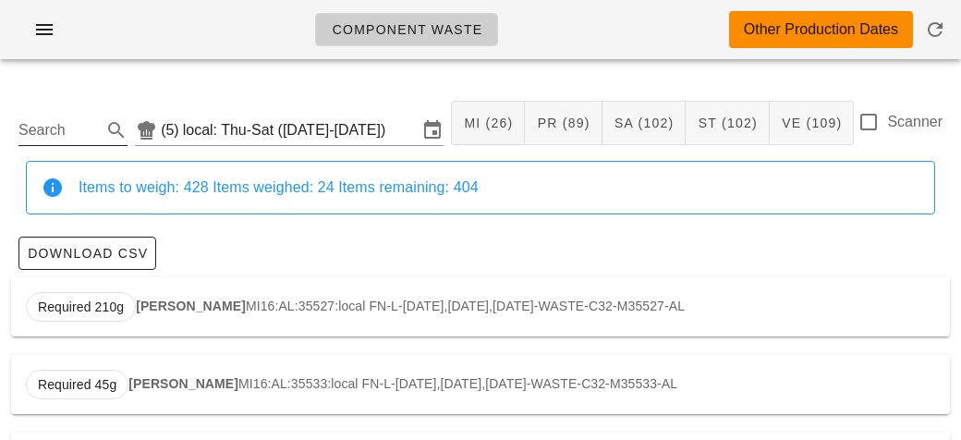
click at [55, 120] on input "Search" at bounding box center [57, 130] width 79 height 30
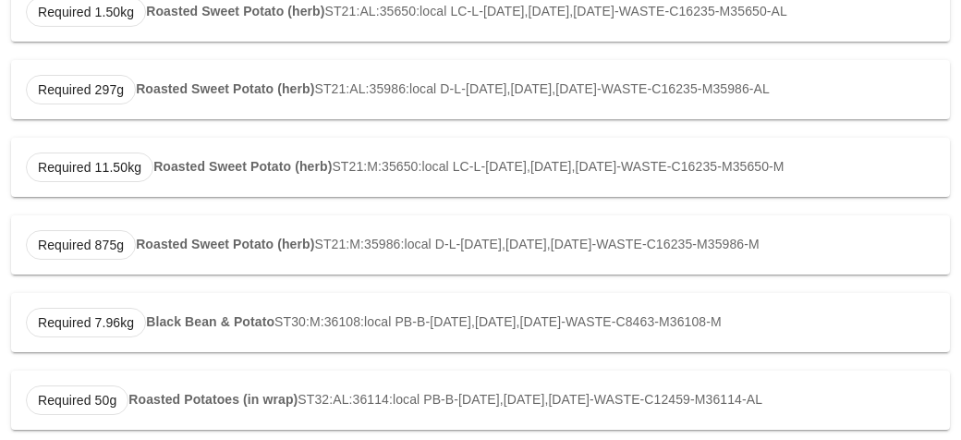
scroll to position [1011, 0]
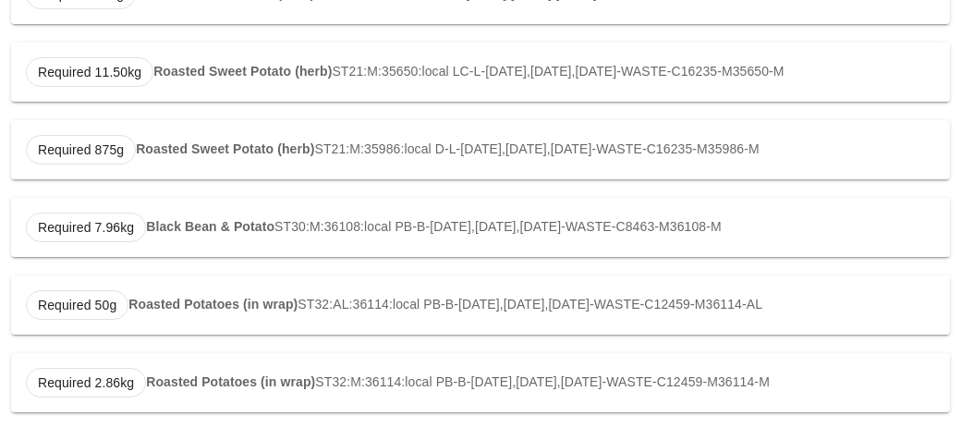
click at [170, 306] on strong "Roasted Potatoes (in wrap)" at bounding box center [212, 304] width 169 height 15
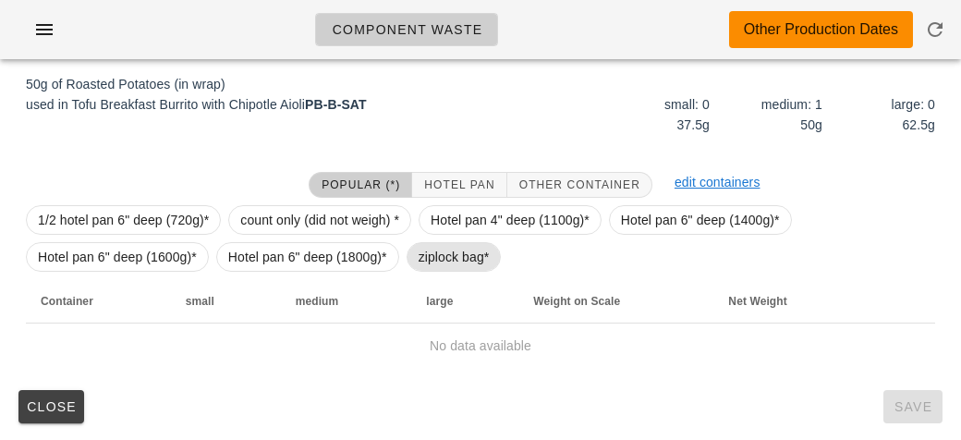
click at [415, 265] on span "ziplock bag*" at bounding box center [453, 257] width 95 height 30
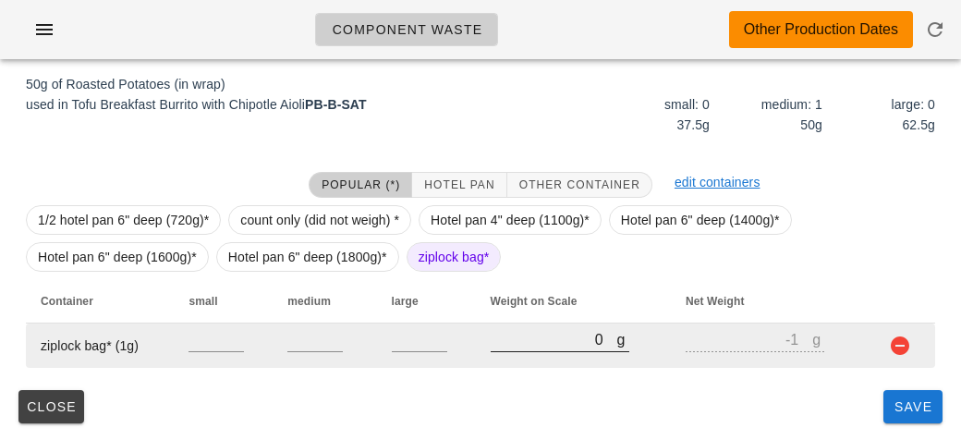
click at [518, 334] on input "0" at bounding box center [554, 339] width 127 height 24
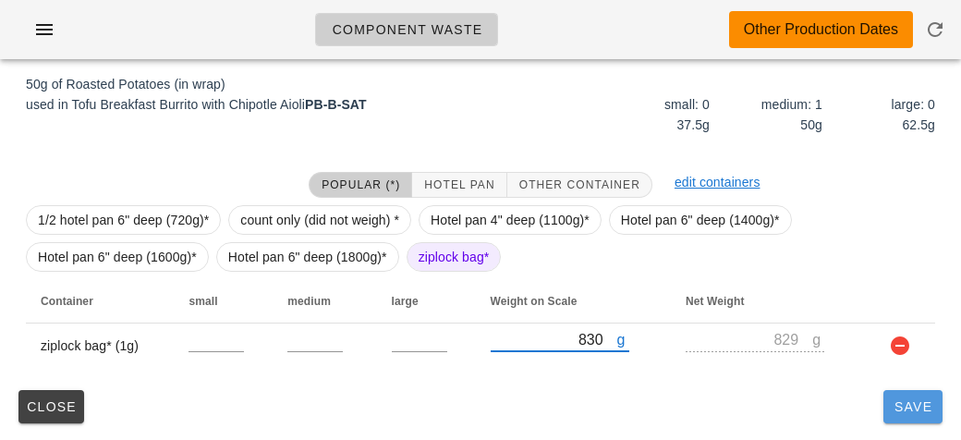
click at [890, 418] on button "Save" at bounding box center [912, 406] width 59 height 33
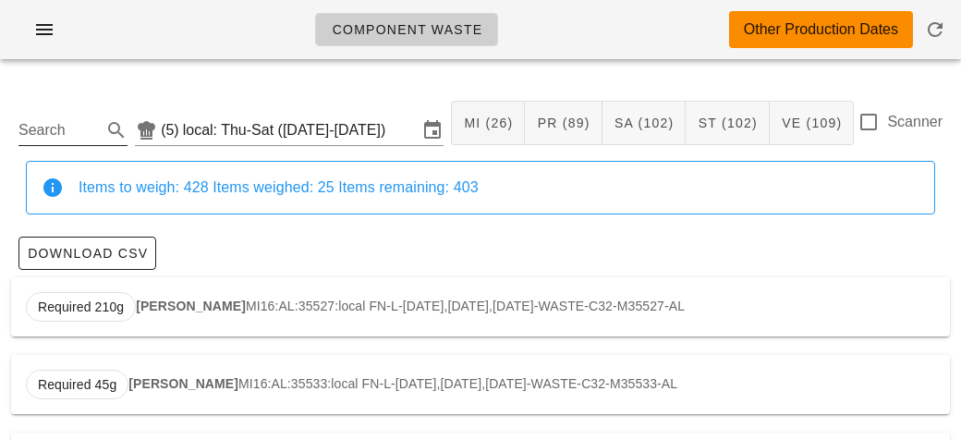
click at [35, 129] on input "Search" at bounding box center [57, 130] width 79 height 30
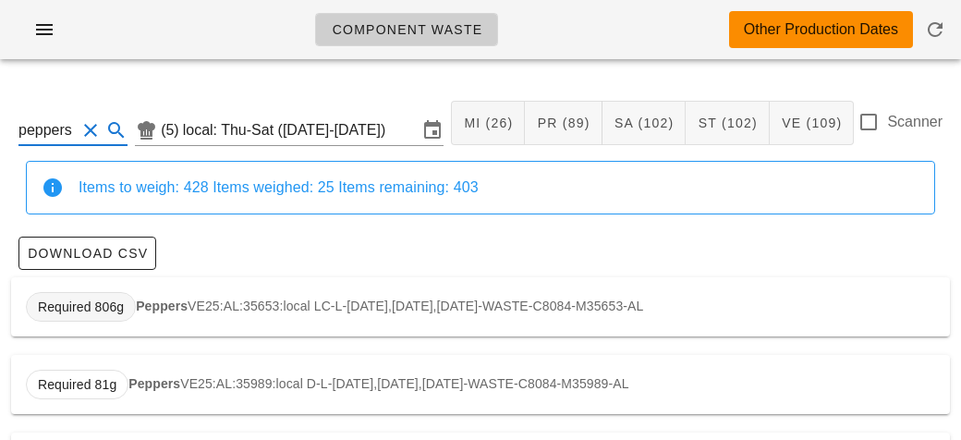
click at [127, 294] on span "Required 806g" at bounding box center [81, 307] width 110 height 30
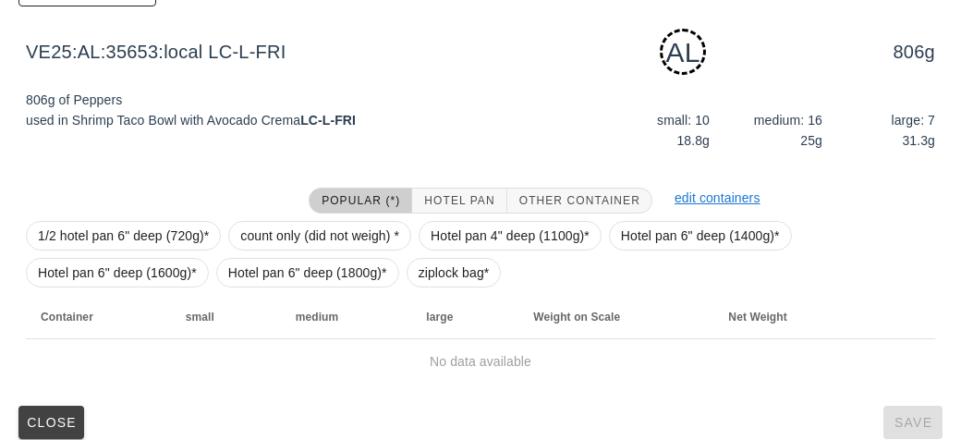
scroll to position [279, 0]
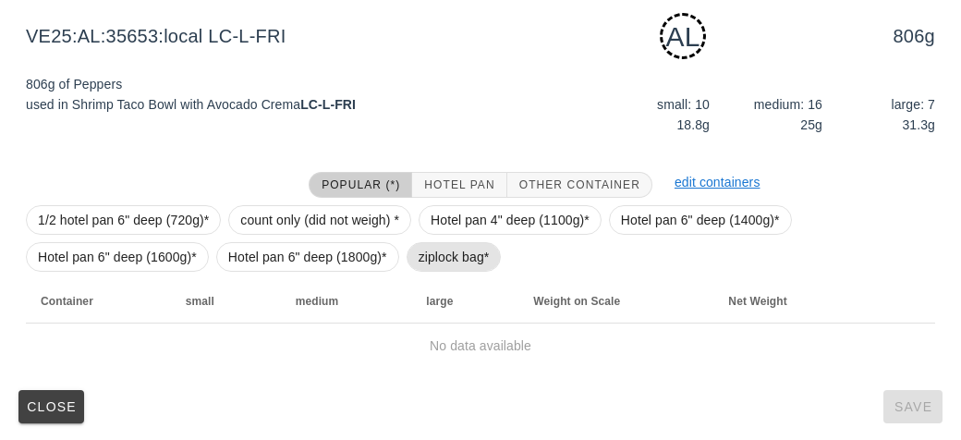
click at [430, 256] on span "ziplock bag*" at bounding box center [453, 257] width 71 height 28
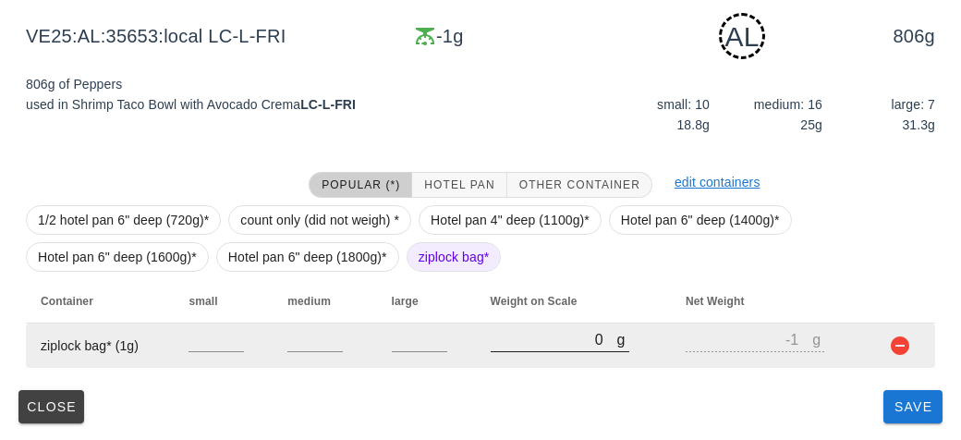
click at [518, 344] on input "0" at bounding box center [554, 339] width 127 height 24
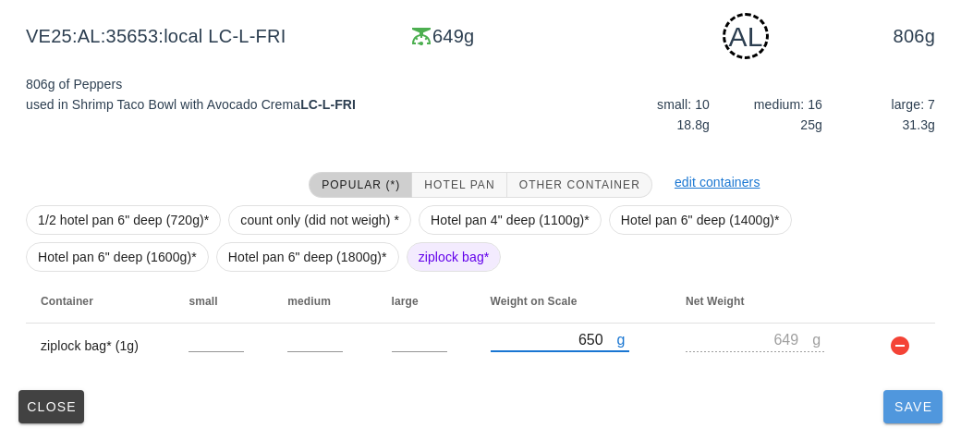
click at [900, 415] on button "Save" at bounding box center [912, 406] width 59 height 33
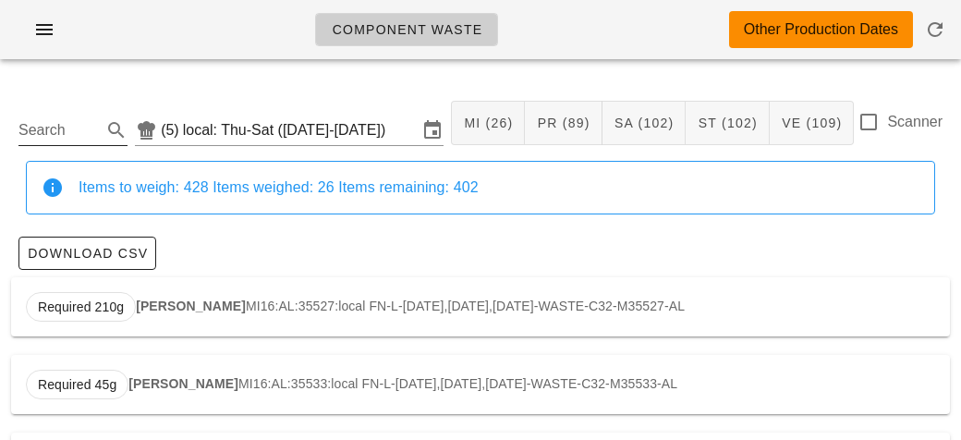
click at [53, 134] on input "Search" at bounding box center [57, 130] width 79 height 30
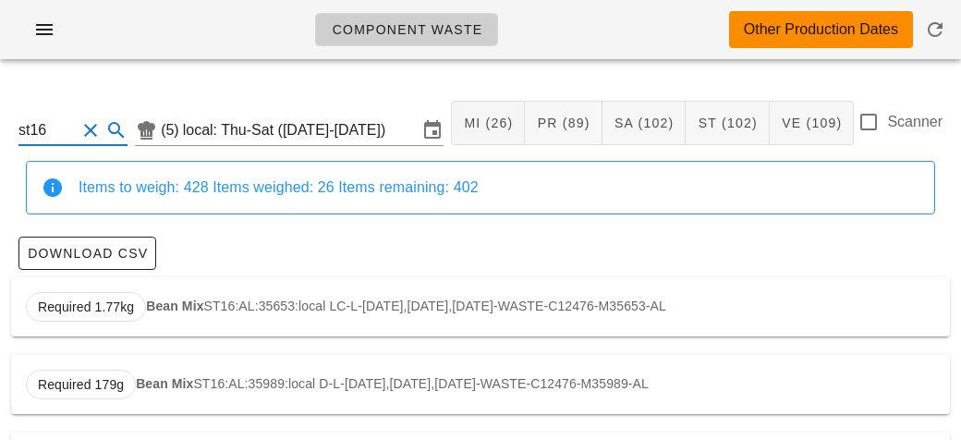
click at [191, 303] on strong "Bean Mix" at bounding box center [174, 305] width 57 height 15
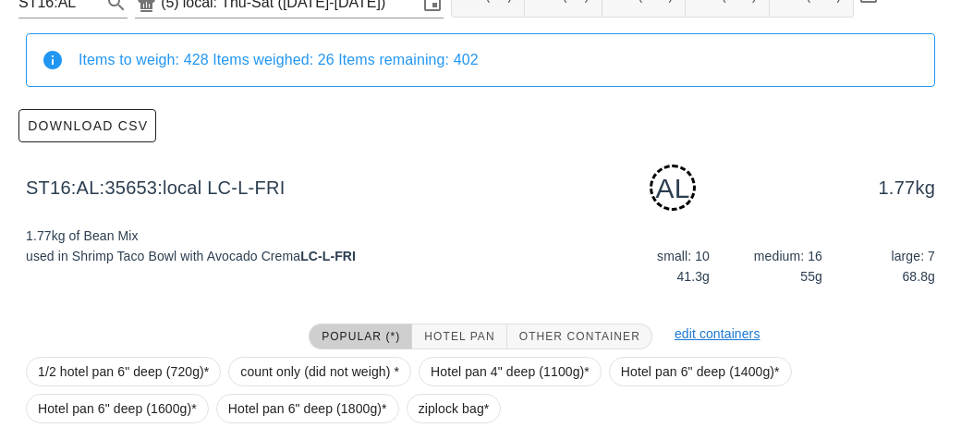
scroll to position [279, 0]
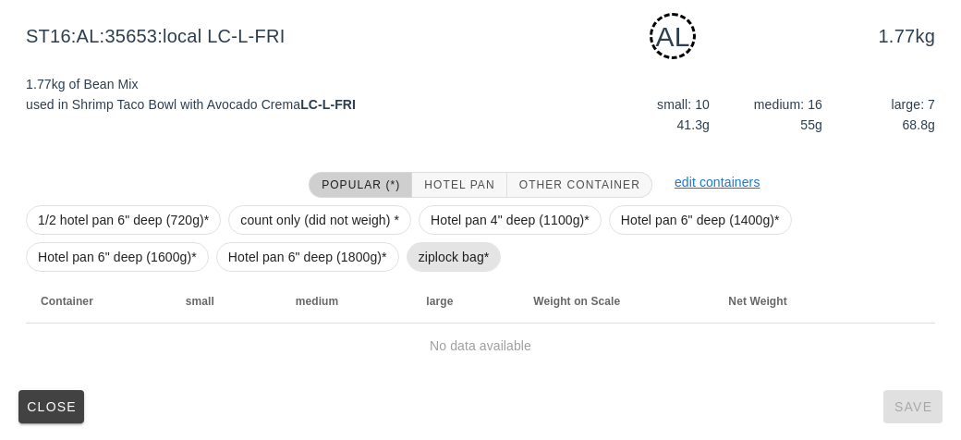
click at [434, 249] on span "ziplock bag*" at bounding box center [453, 257] width 71 height 28
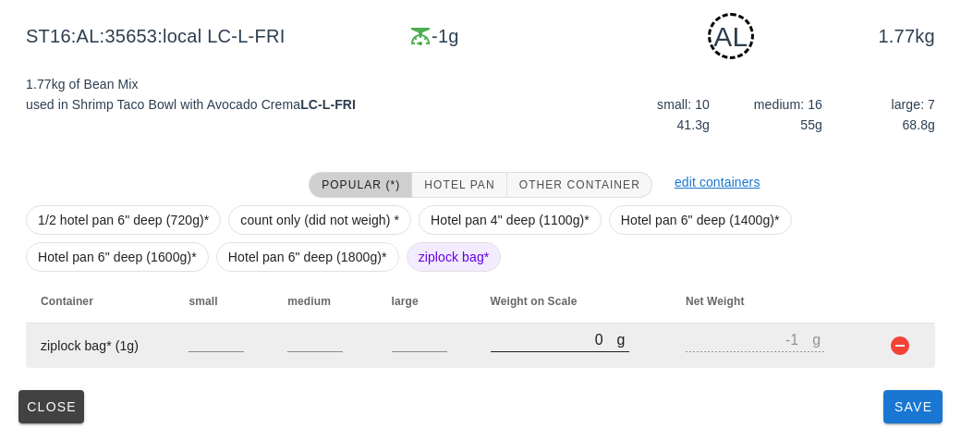
click at [551, 334] on input "0" at bounding box center [554, 339] width 127 height 24
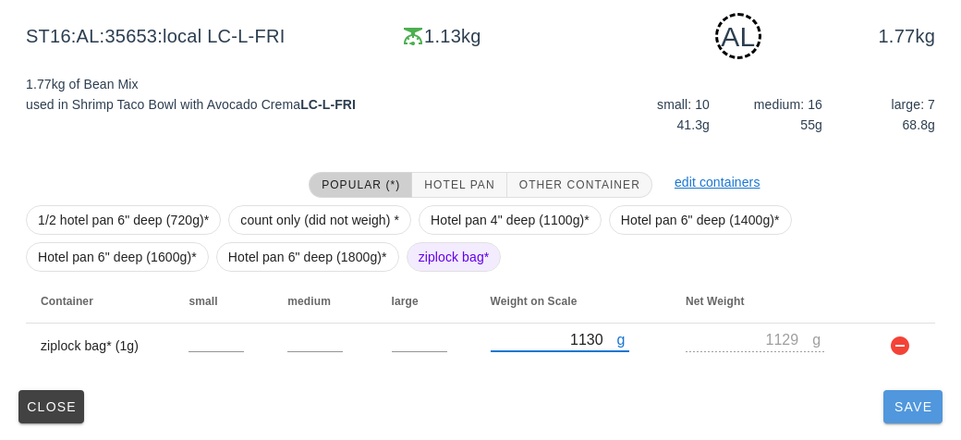
click at [905, 408] on span "Save" at bounding box center [913, 406] width 44 height 15
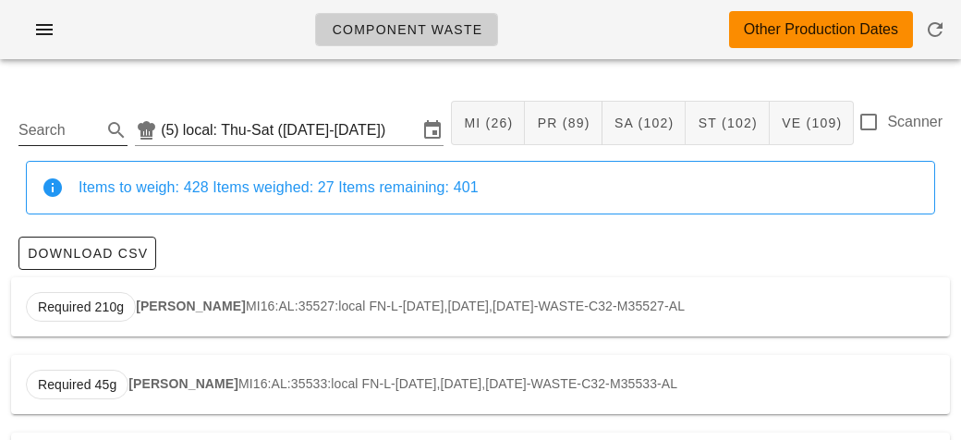
click at [58, 137] on input "Search" at bounding box center [57, 130] width 79 height 30
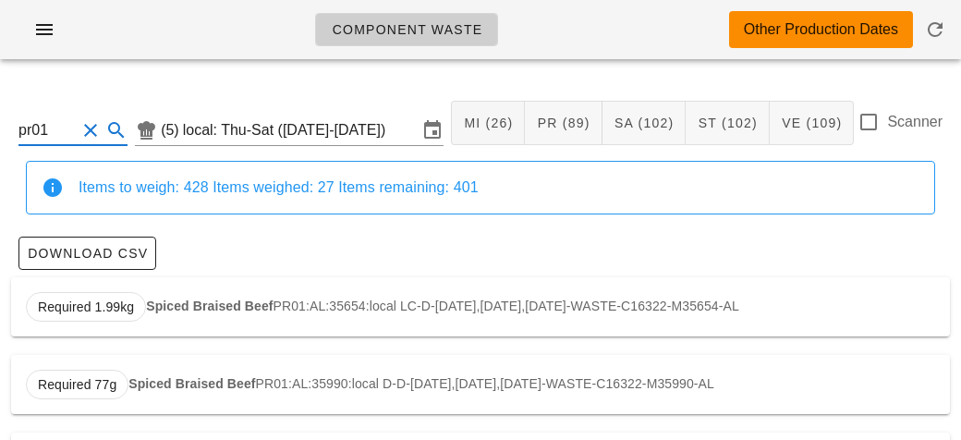
click at [140, 281] on div "Required 1.99kg Spiced Braised Beef PR01:AL:35654:local LC-D-[DATE],[DATE],[DAT…" at bounding box center [480, 306] width 939 height 59
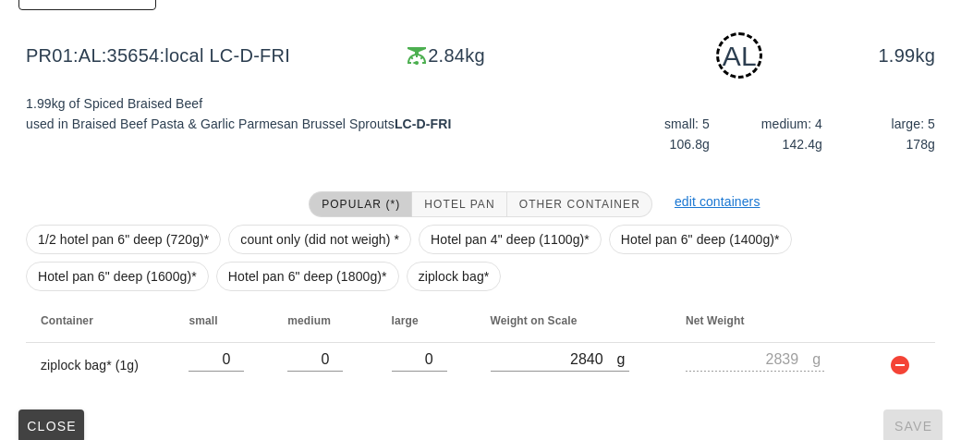
scroll to position [279, 0]
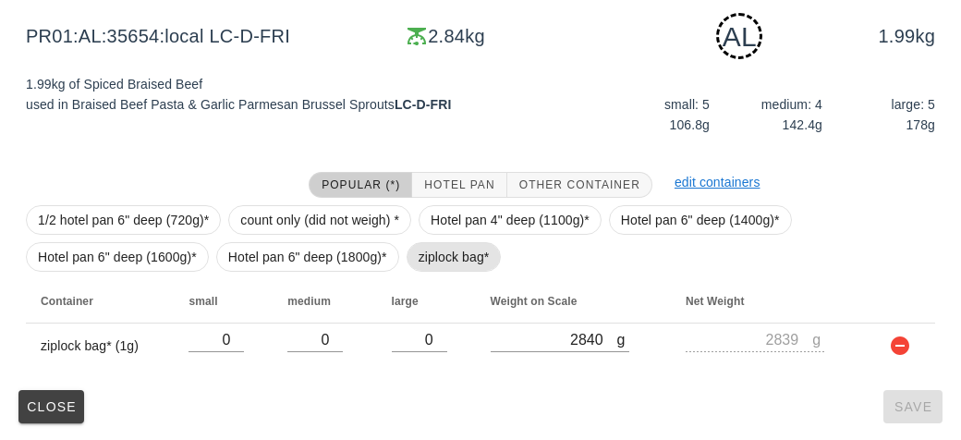
click at [454, 265] on span "ziplock bag*" at bounding box center [453, 257] width 71 height 28
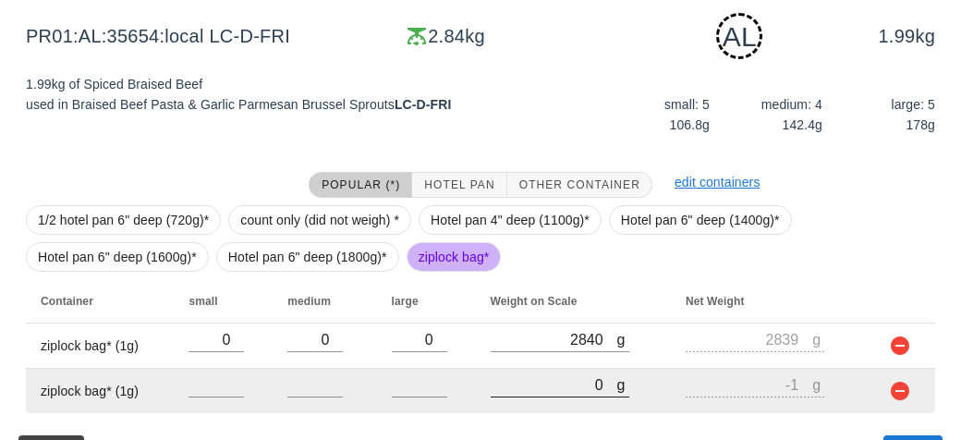
click at [527, 384] on input "0" at bounding box center [554, 384] width 127 height 24
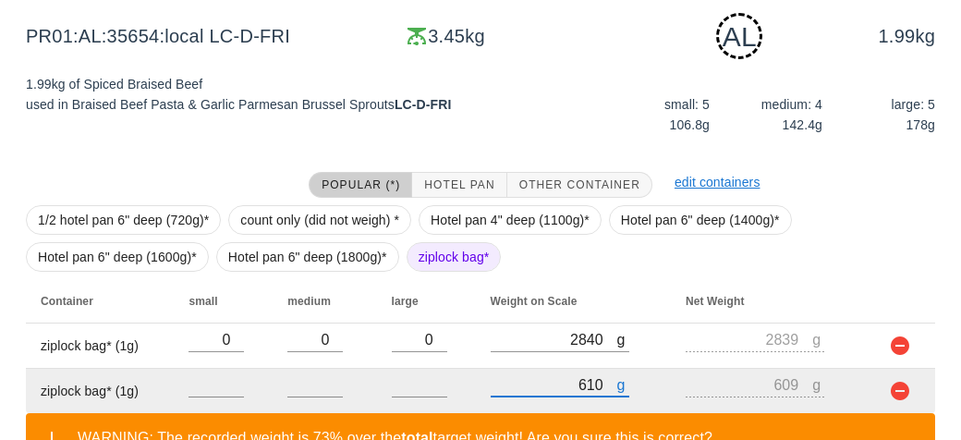
scroll to position [409, 0]
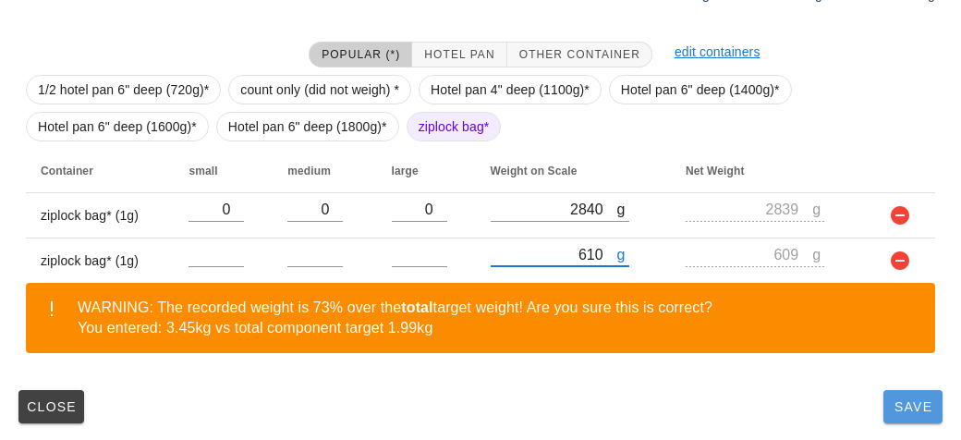
click at [898, 390] on button "Save" at bounding box center [912, 406] width 59 height 33
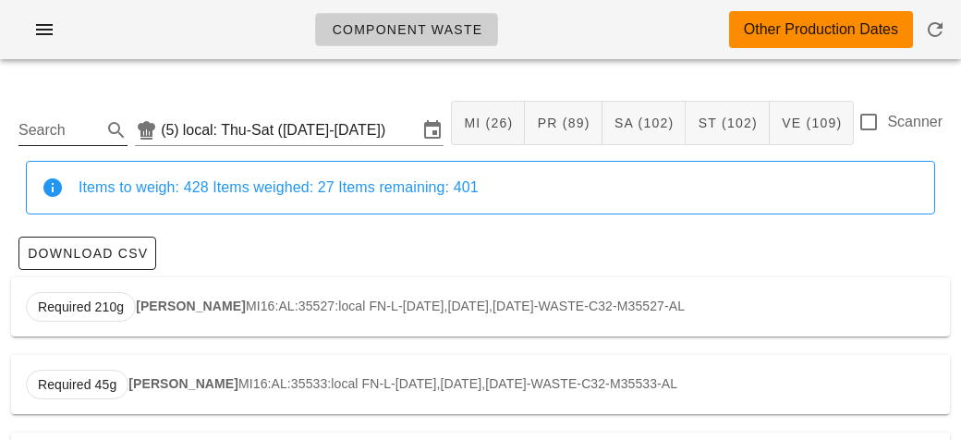
click at [94, 115] on input "Search" at bounding box center [57, 130] width 79 height 30
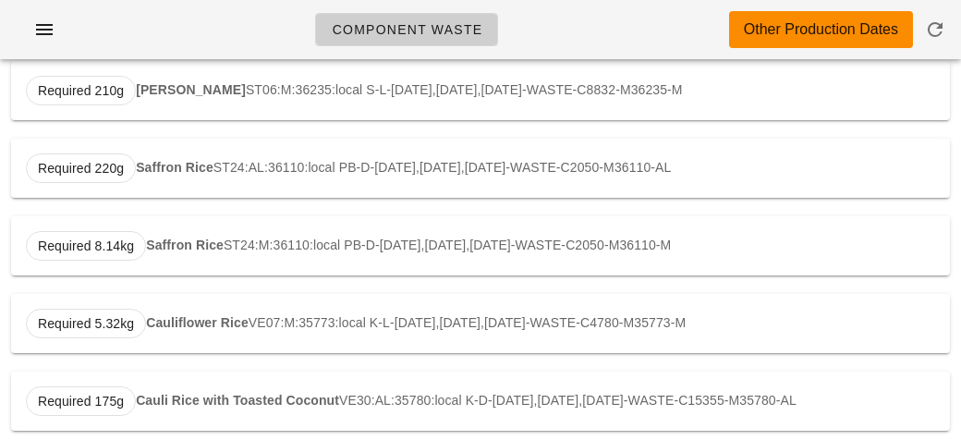
scroll to position [1399, 0]
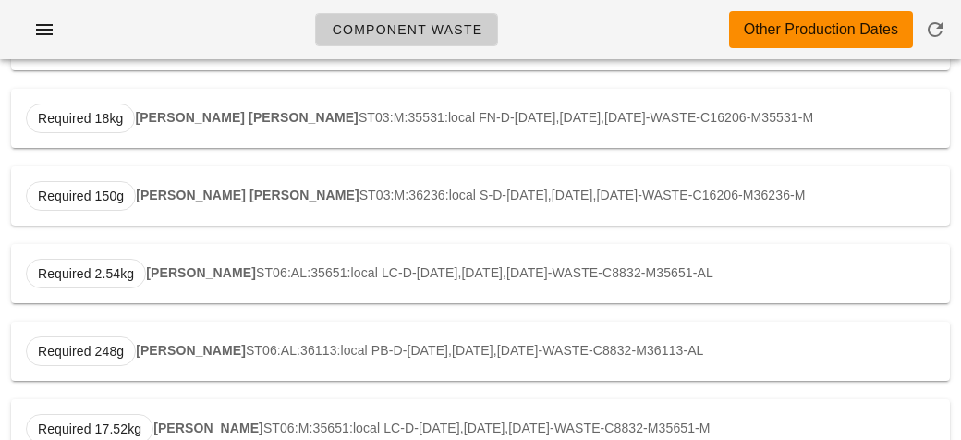
click at [159, 269] on strong "[PERSON_NAME]" at bounding box center [201, 272] width 110 height 15
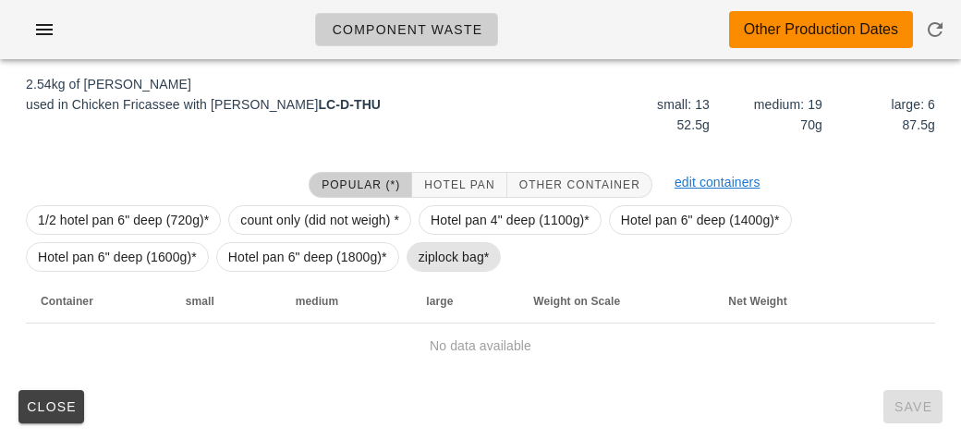
click at [451, 244] on span "ziplock bag*" at bounding box center [453, 257] width 71 height 28
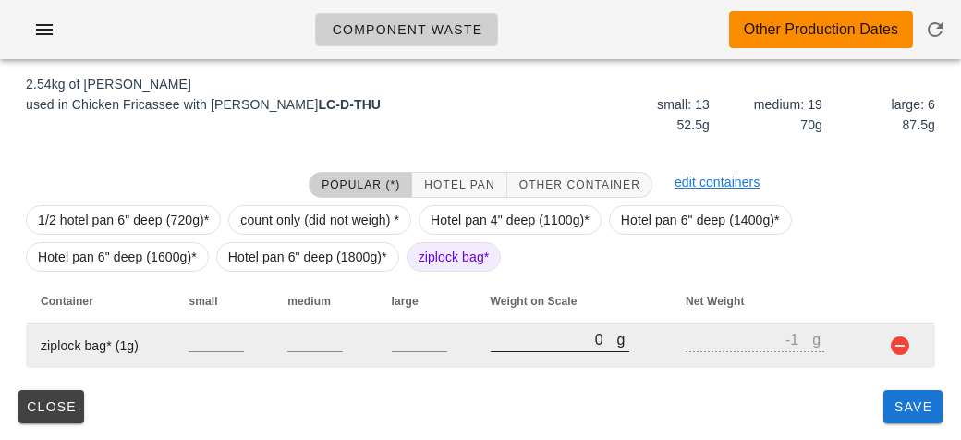
click at [522, 342] on input "0" at bounding box center [554, 339] width 127 height 24
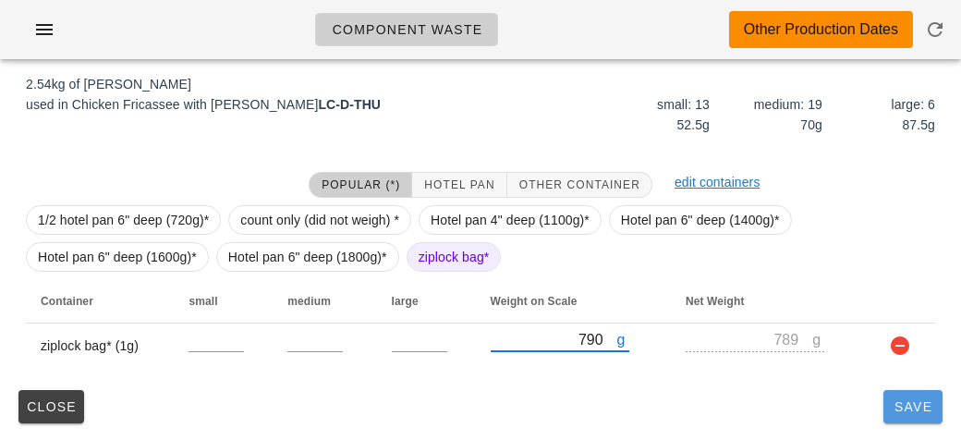
click at [884, 418] on button "Save" at bounding box center [912, 406] width 59 height 33
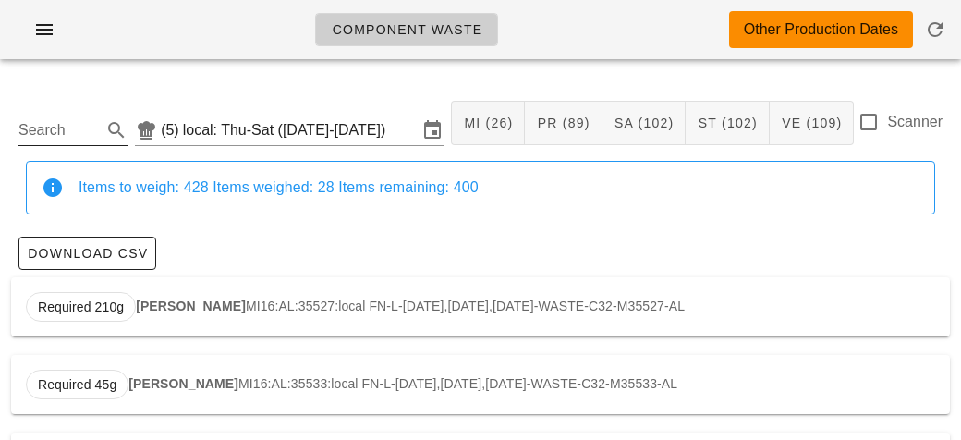
click at [71, 137] on input "Search" at bounding box center [57, 130] width 79 height 30
click at [159, 291] on div "Required 2.26kg Brown Rice ST02:AL:35653:local LC-L-[DATE],[DATE],[DATE]-WASTE-…" at bounding box center [480, 306] width 939 height 59
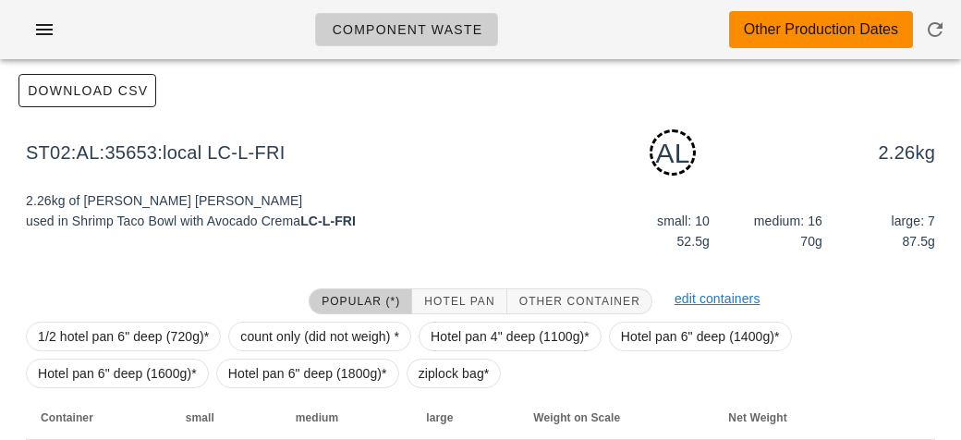
scroll to position [279, 0]
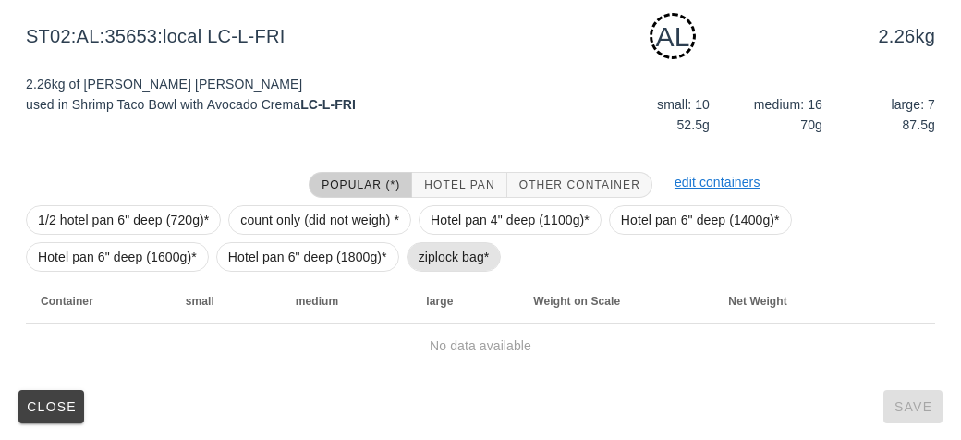
click at [415, 253] on span "ziplock bag*" at bounding box center [453, 257] width 95 height 30
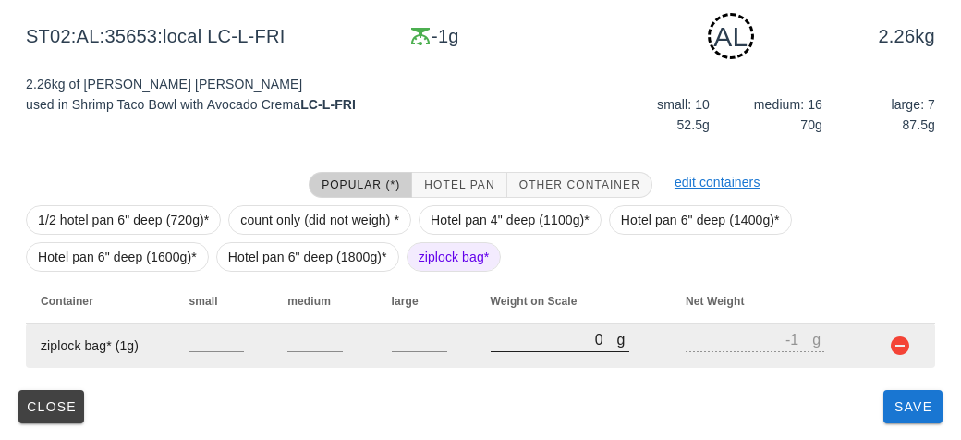
click at [491, 338] on input "0" at bounding box center [554, 339] width 127 height 24
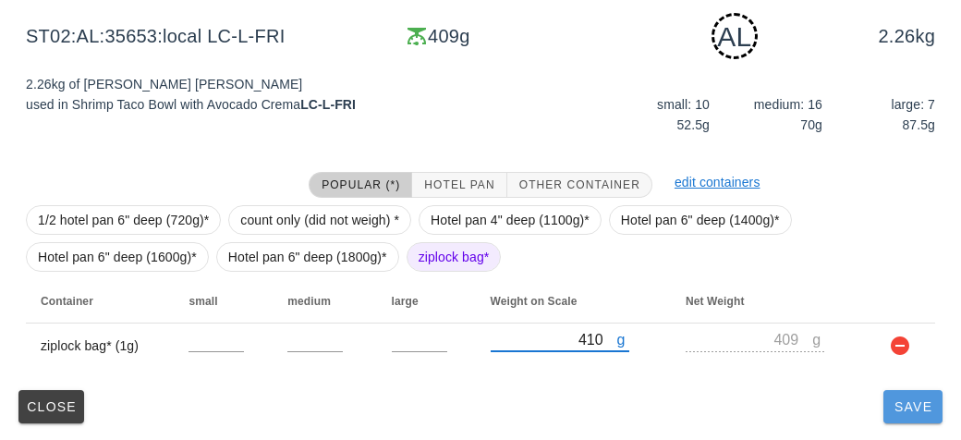
click at [905, 391] on button "Save" at bounding box center [912, 406] width 59 height 33
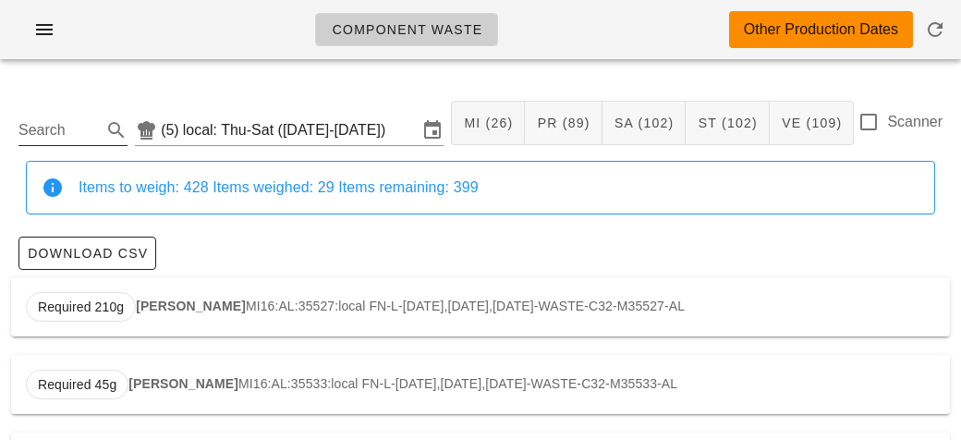
click at [50, 127] on input "Search" at bounding box center [57, 130] width 79 height 30
click at [164, 312] on div "Required 1.06kg Pulled Pork PR05:AL:35528:local FN-D-[DATE],[DATE],[DATE]-WASTE…" at bounding box center [480, 306] width 939 height 59
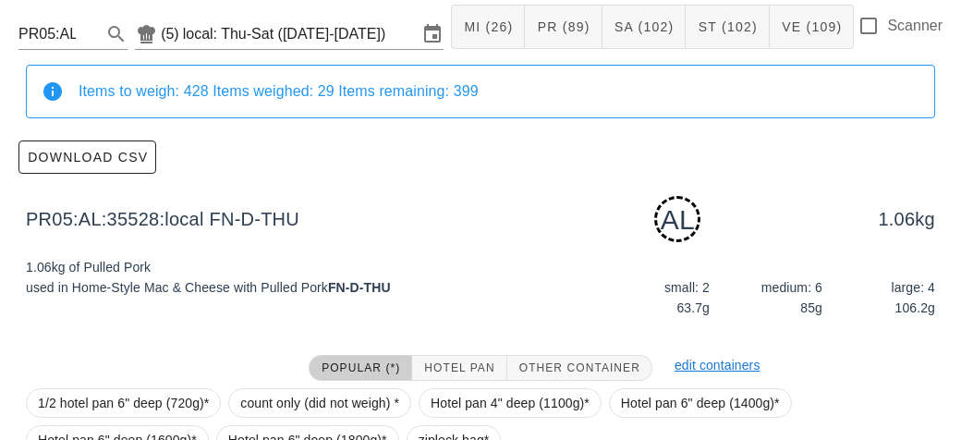
scroll to position [279, 0]
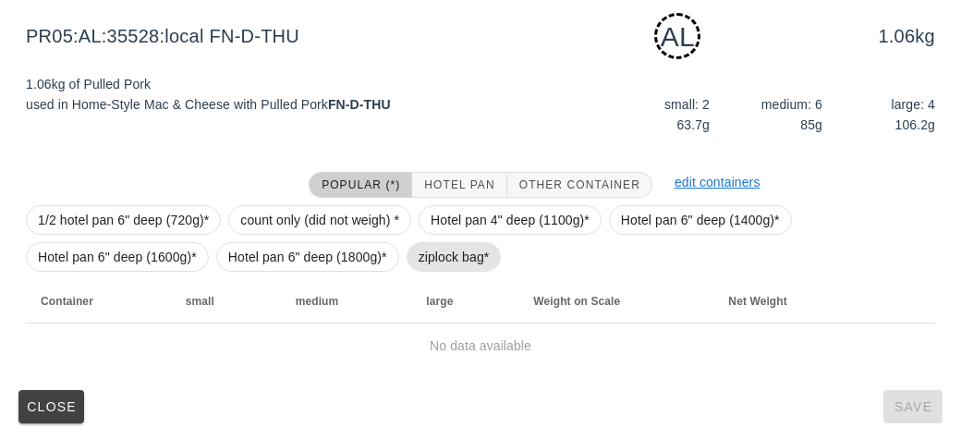
click at [433, 248] on span "ziplock bag*" at bounding box center [453, 257] width 71 height 28
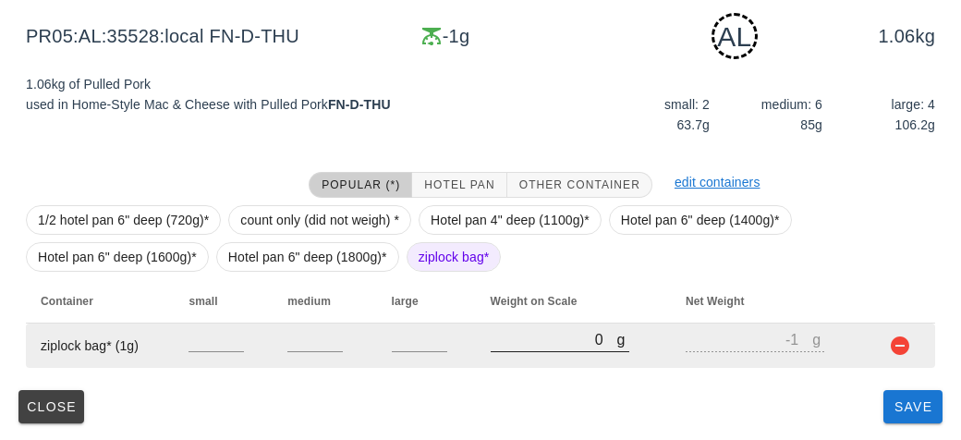
click at [498, 344] on input "0" at bounding box center [554, 339] width 127 height 24
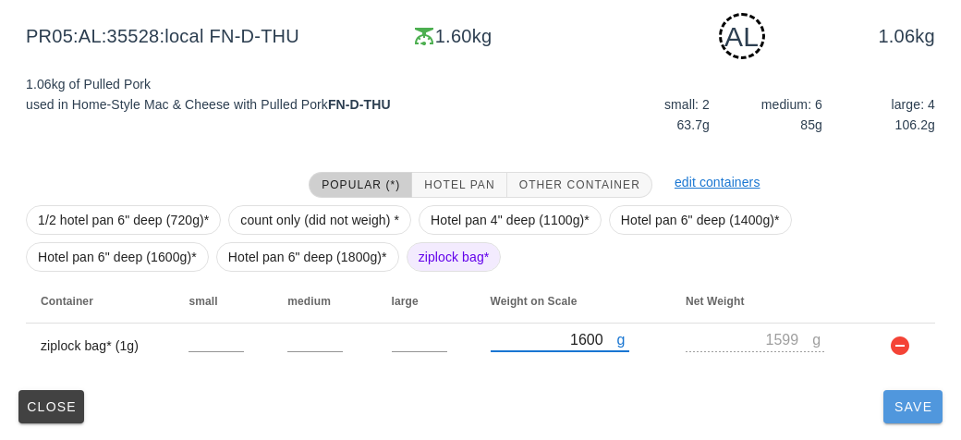
click at [910, 414] on button "Save" at bounding box center [912, 406] width 59 height 33
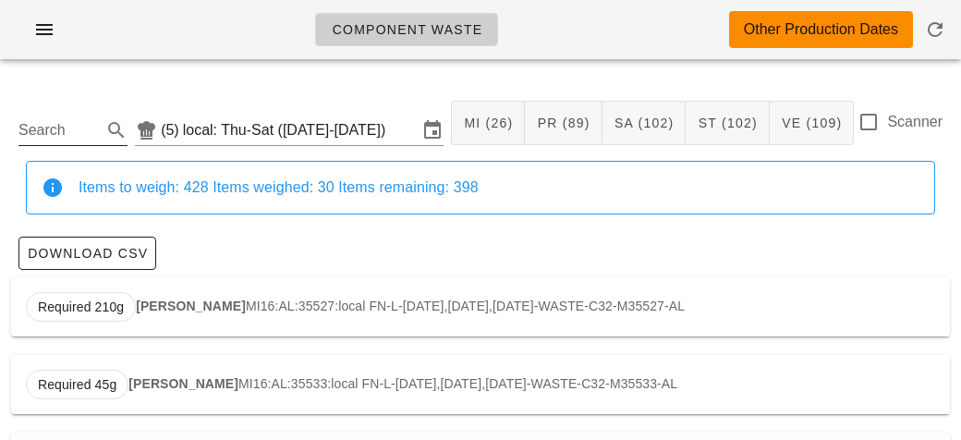
click at [67, 134] on input "Search" at bounding box center [57, 130] width 79 height 30
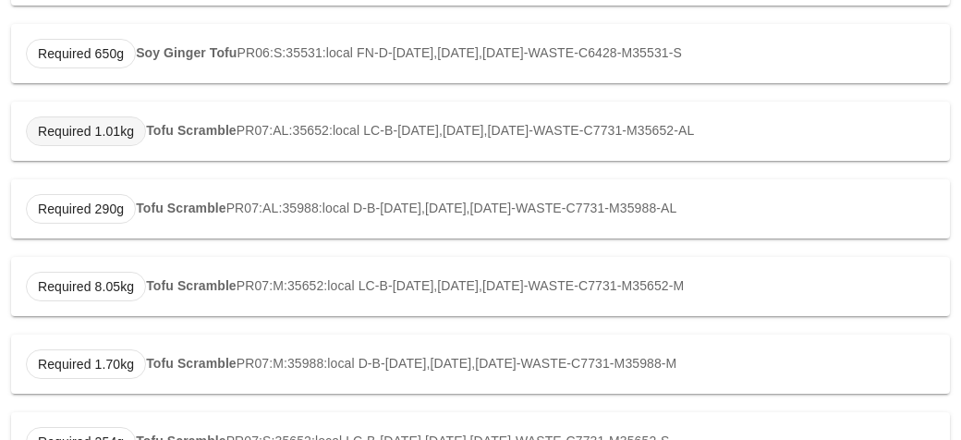
click at [142, 129] on span "Required 1.01kg" at bounding box center [86, 131] width 120 height 30
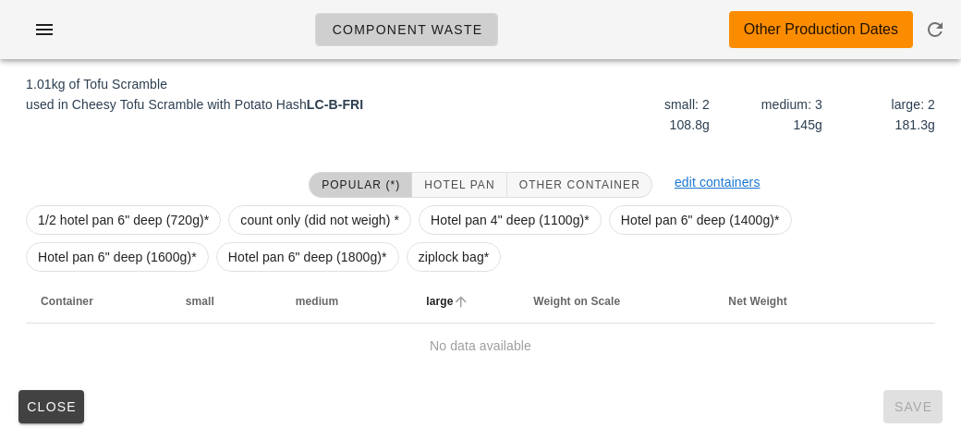
click at [459, 281] on th "large" at bounding box center [464, 301] width 107 height 44
click at [430, 265] on span "ziplock bag*" at bounding box center [453, 257] width 71 height 28
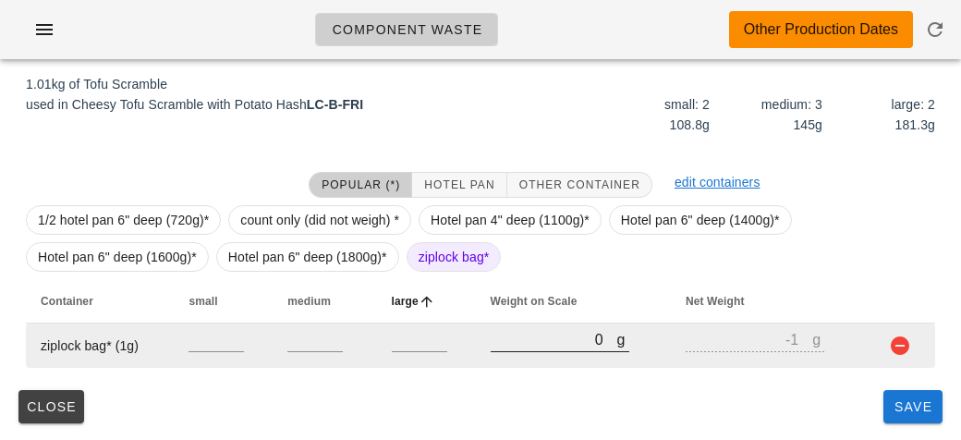
click at [542, 345] on input "0" at bounding box center [554, 339] width 127 height 24
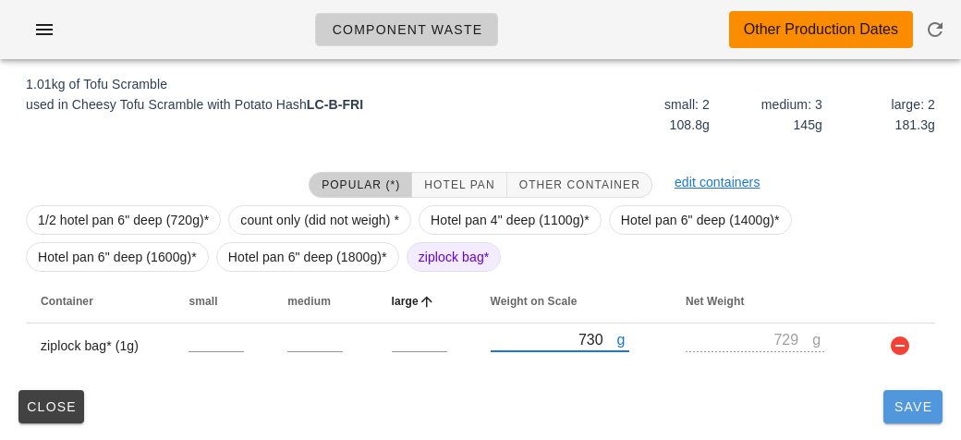
click at [940, 417] on button "Save" at bounding box center [912, 406] width 59 height 33
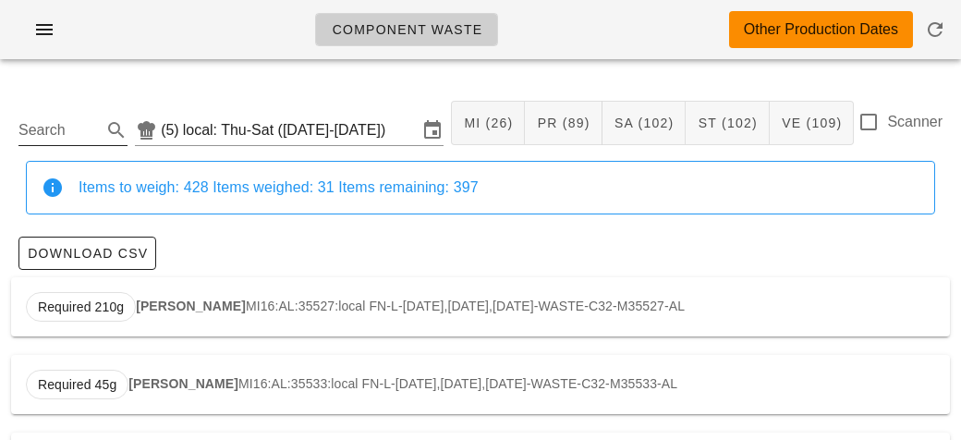
click at [28, 120] on input "Search" at bounding box center [57, 130] width 79 height 30
click at [193, 291] on div "Required 3.26kg Lentil Chili SA31:AL:35657:local LC-D-[DATE],[DATE],[DATE]-WAST…" at bounding box center [480, 306] width 939 height 59
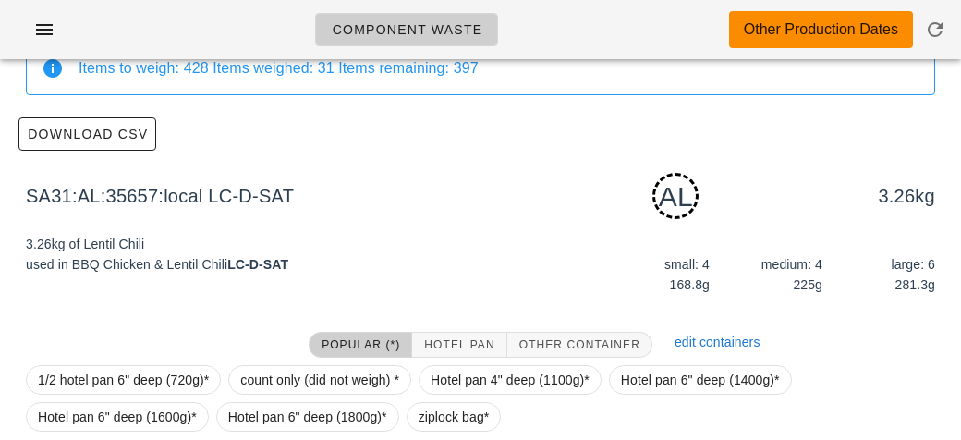
scroll to position [279, 0]
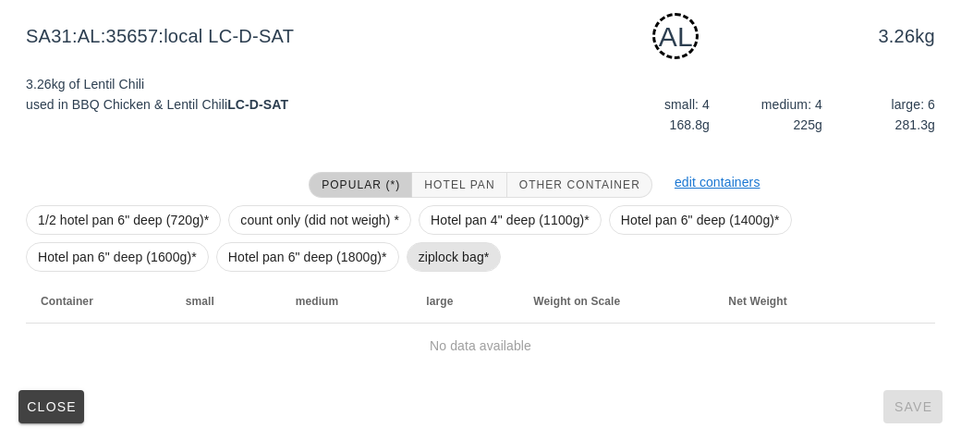
click at [441, 262] on span "ziplock bag*" at bounding box center [453, 257] width 71 height 28
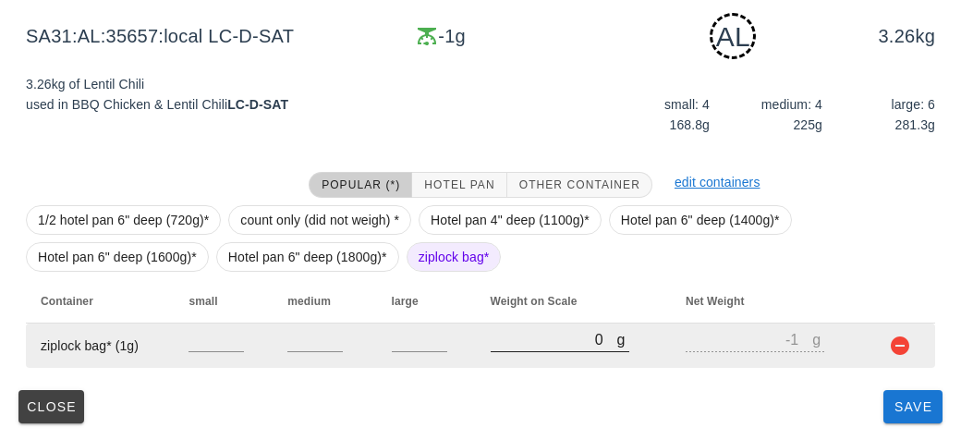
click at [500, 338] on input "0" at bounding box center [554, 339] width 127 height 24
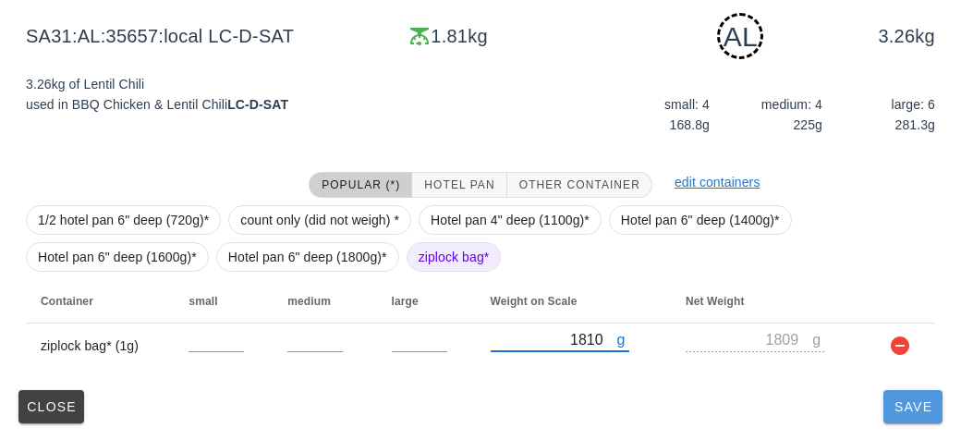
click at [901, 412] on span "Save" at bounding box center [913, 406] width 44 height 15
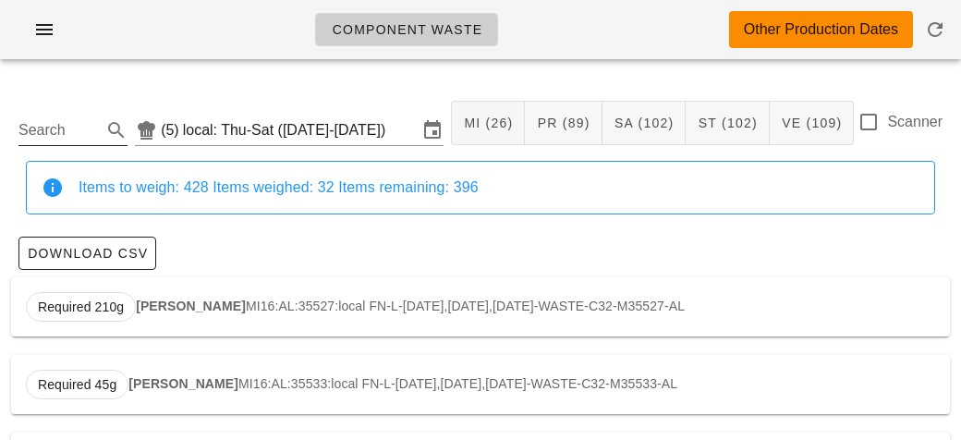
click at [67, 106] on div "Search" at bounding box center [72, 124] width 109 height 41
click at [19, 131] on input "Search" at bounding box center [57, 130] width 79 height 30
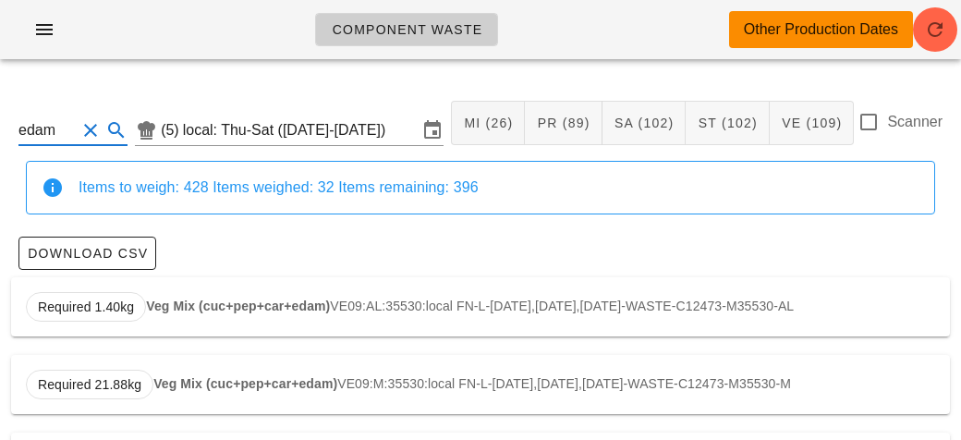
click at [208, 295] on div "Required 1.40kg Veg Mix (cuc+pep+car+edam) VE09:AL:35530:local FN-L-[DATE],[DAT…" at bounding box center [480, 306] width 939 height 59
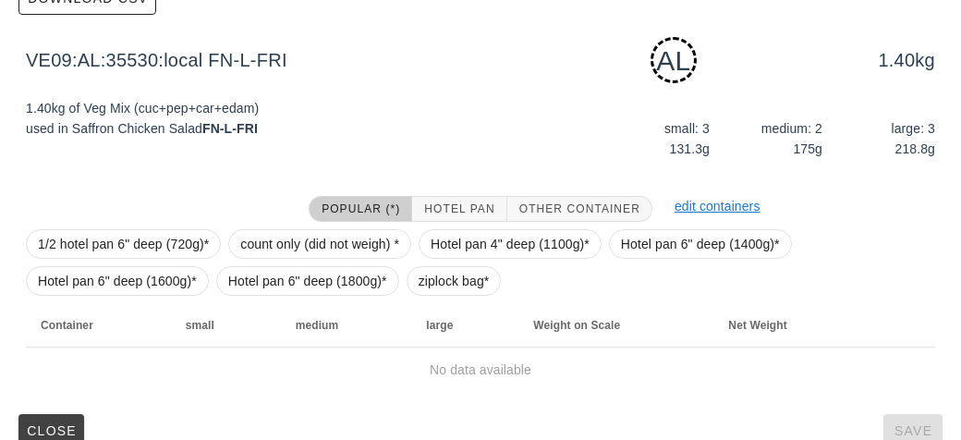
scroll to position [279, 0]
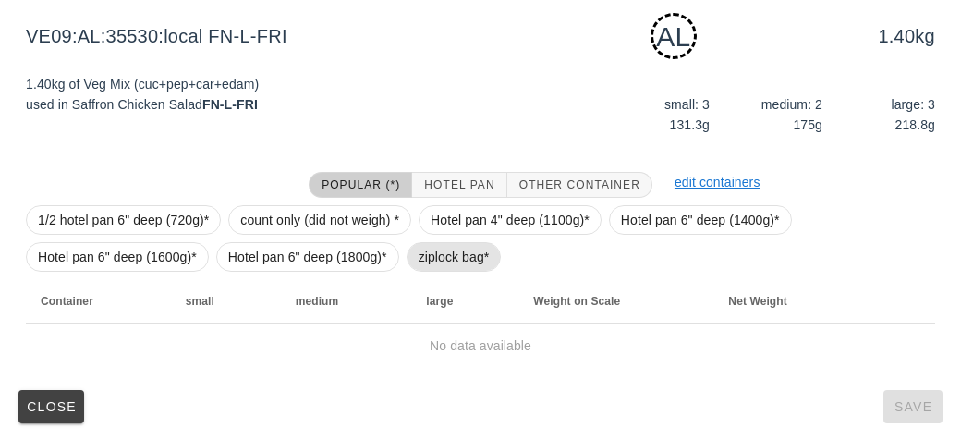
click at [424, 250] on span "ziplock bag*" at bounding box center [453, 257] width 71 height 28
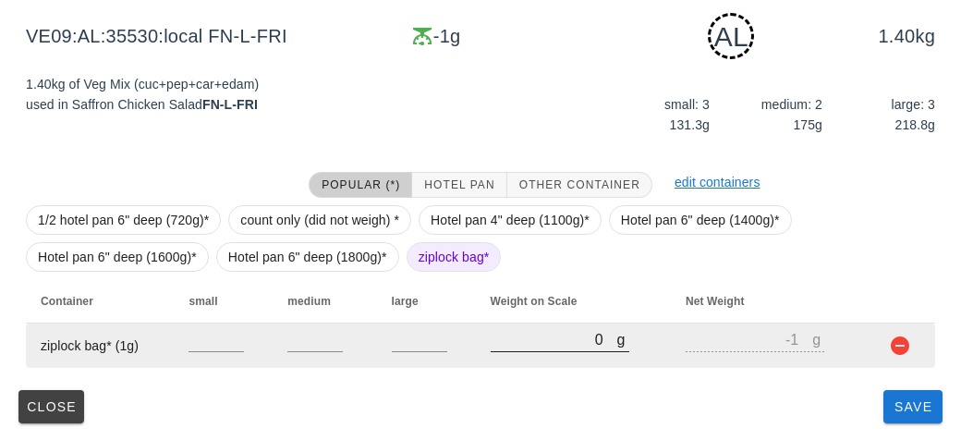
click at [515, 345] on input "0" at bounding box center [554, 339] width 127 height 24
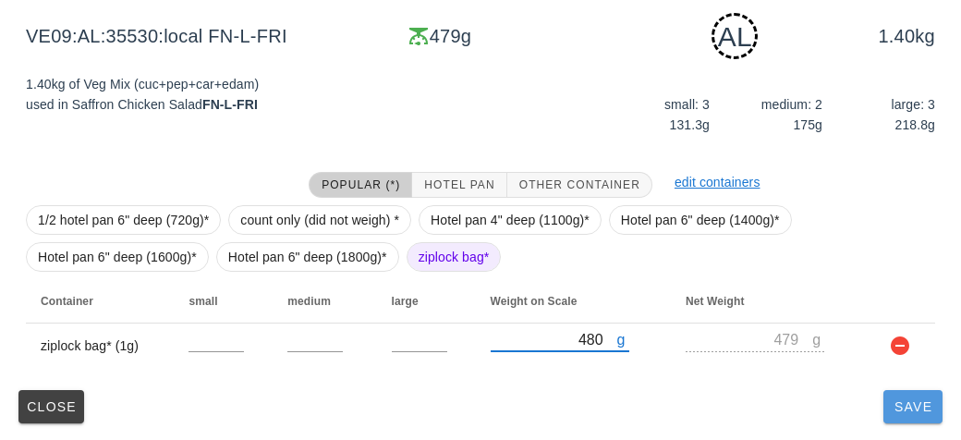
click at [899, 416] on button "Save" at bounding box center [912, 406] width 59 height 33
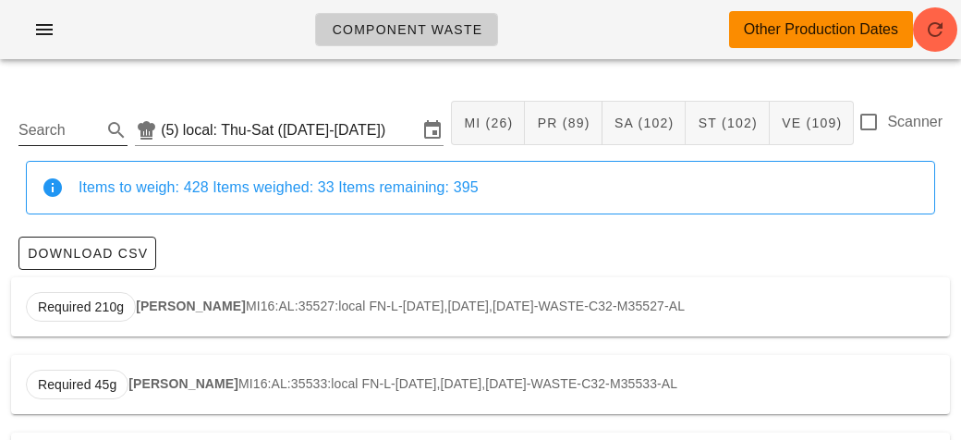
click at [38, 121] on input "Search" at bounding box center [57, 130] width 79 height 30
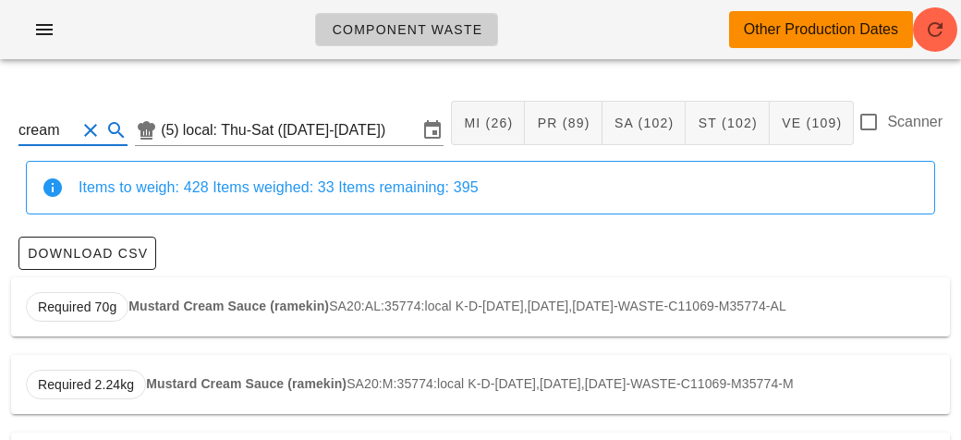
click at [152, 302] on strong "Mustard Cream Sauce (ramekin)" at bounding box center [228, 305] width 200 height 15
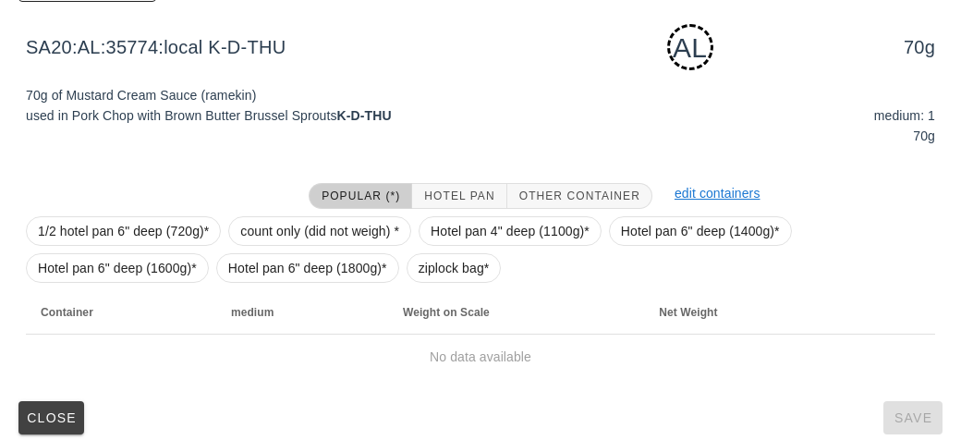
scroll to position [279, 0]
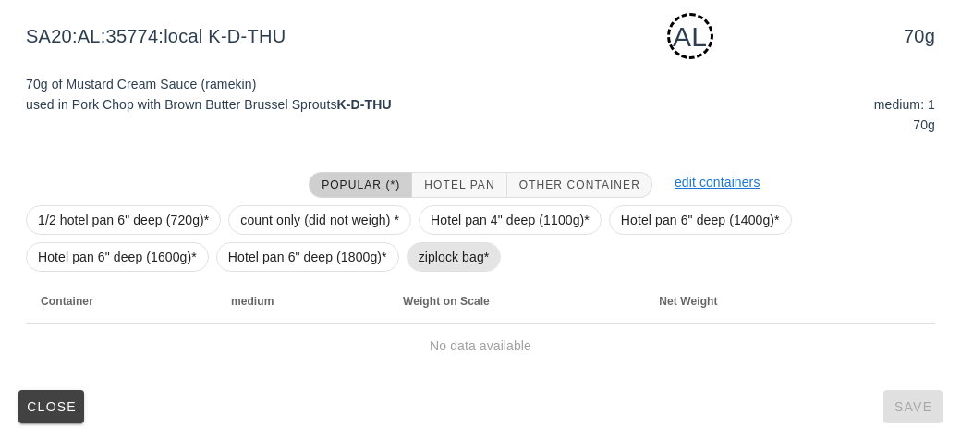
click at [418, 256] on span "ziplock bag*" at bounding box center [453, 257] width 71 height 28
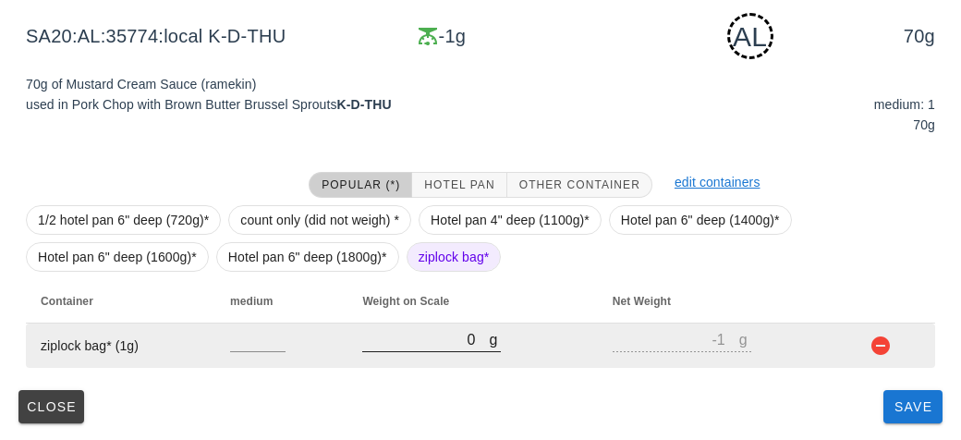
click at [377, 346] on input "0" at bounding box center [425, 339] width 127 height 24
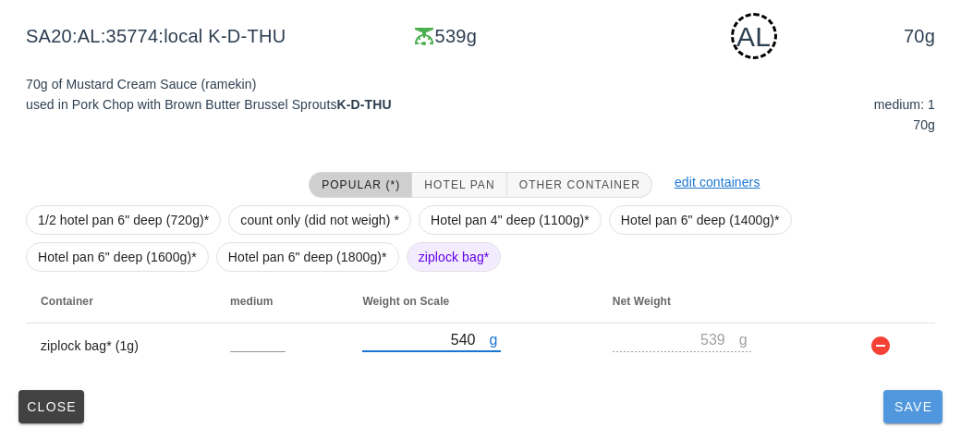
click at [915, 418] on button "Save" at bounding box center [912, 406] width 59 height 33
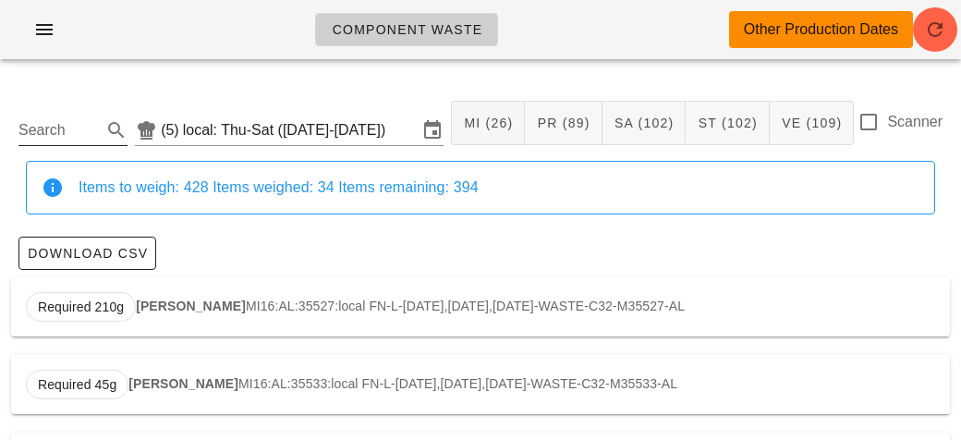
click at [30, 139] on input "Search" at bounding box center [57, 130] width 79 height 30
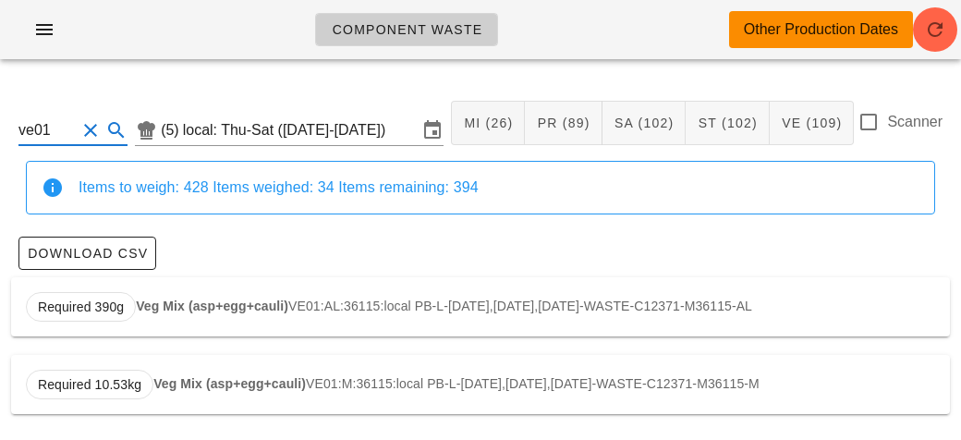
click at [203, 298] on strong "Veg Mix (asp+egg+cauli)" at bounding box center [212, 305] width 152 height 15
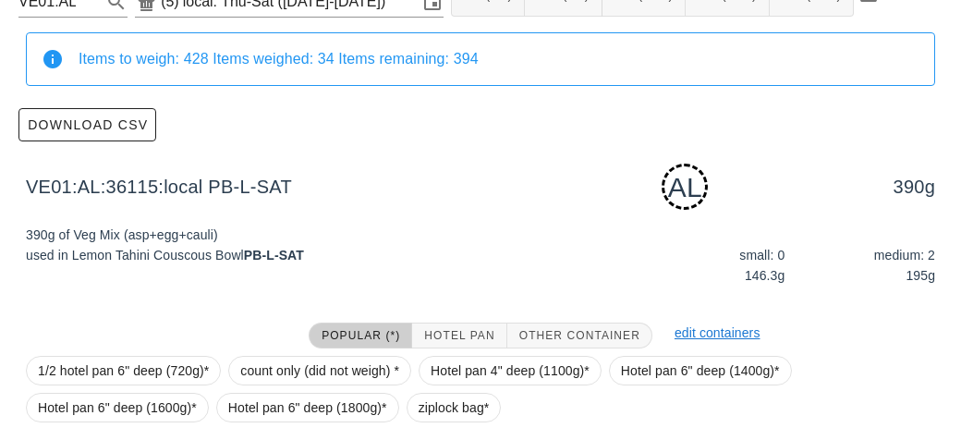
scroll to position [279, 0]
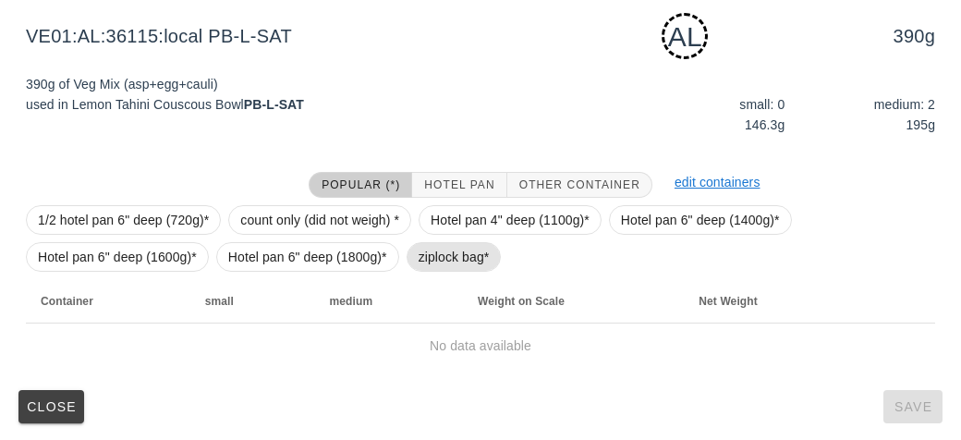
click at [433, 247] on span "ziplock bag*" at bounding box center [453, 257] width 71 height 28
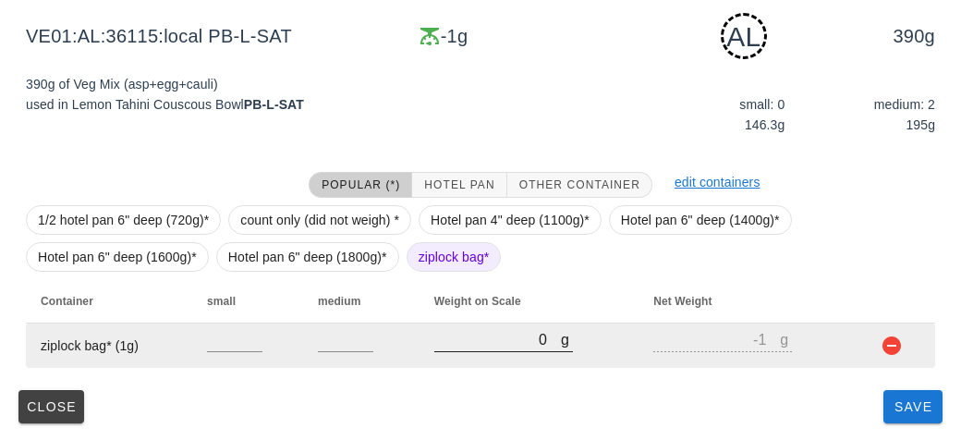
click at [499, 337] on input "0" at bounding box center [497, 339] width 127 height 24
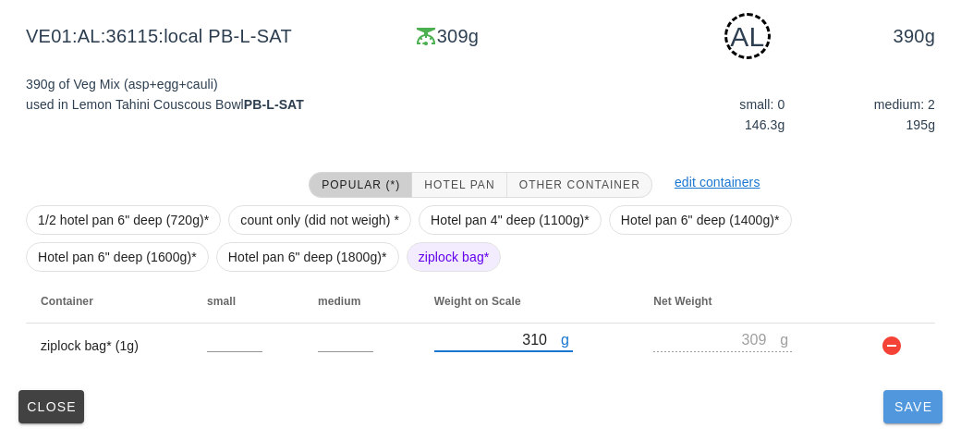
click at [897, 418] on button "Save" at bounding box center [912, 406] width 59 height 33
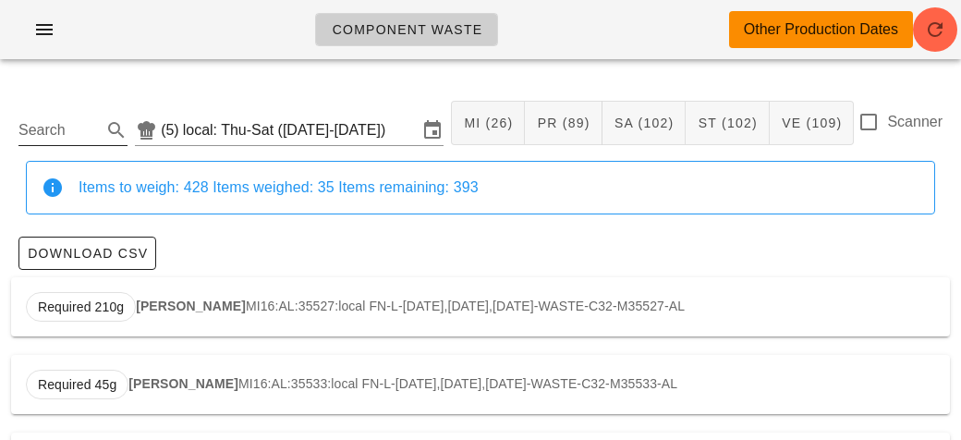
click at [48, 121] on input "Search" at bounding box center [57, 130] width 79 height 30
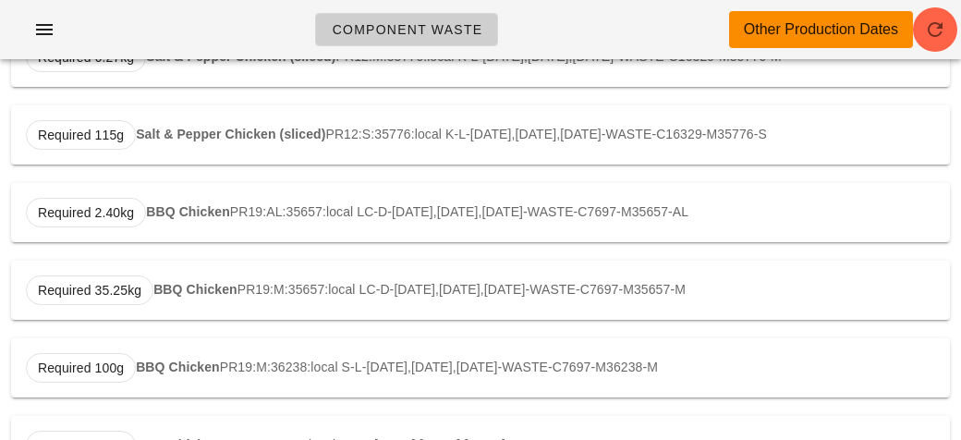
click at [182, 209] on strong "BBQ Chicken" at bounding box center [188, 211] width 84 height 15
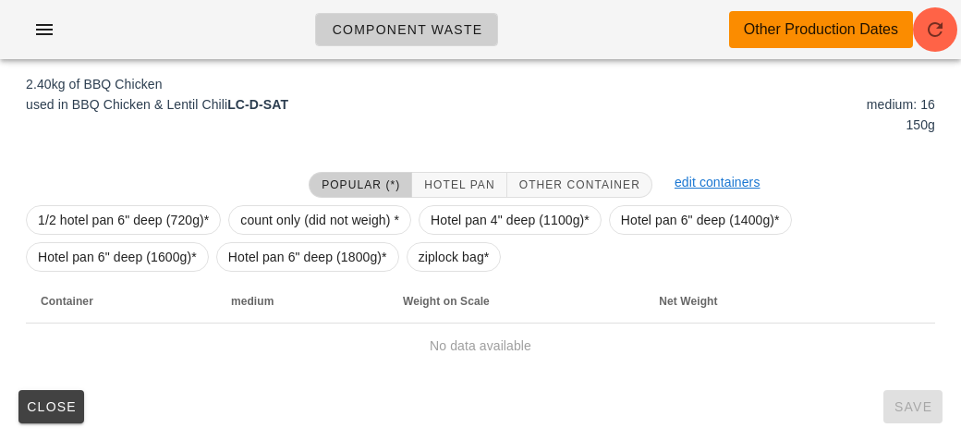
click at [415, 280] on th "Weight on Scale" at bounding box center [516, 301] width 256 height 44
click at [430, 252] on span "ziplock bag*" at bounding box center [453, 257] width 71 height 28
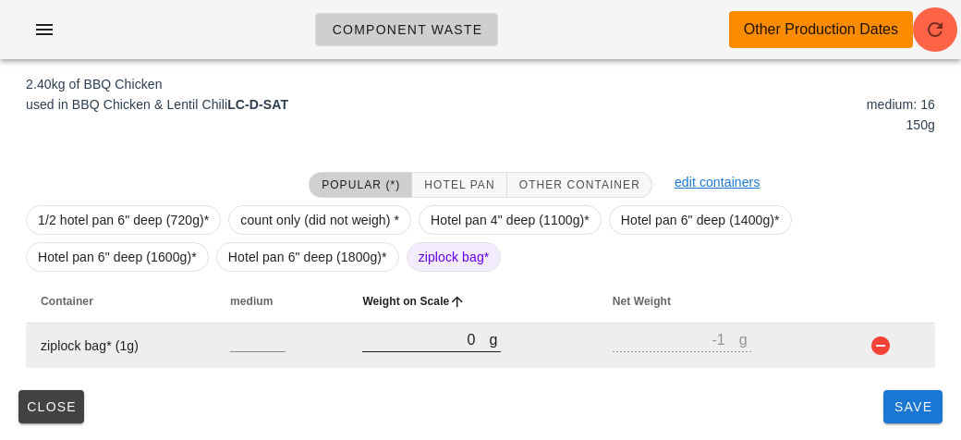
click at [477, 343] on input "0" at bounding box center [425, 339] width 127 height 24
click at [413, 333] on input "0" at bounding box center [425, 339] width 127 height 24
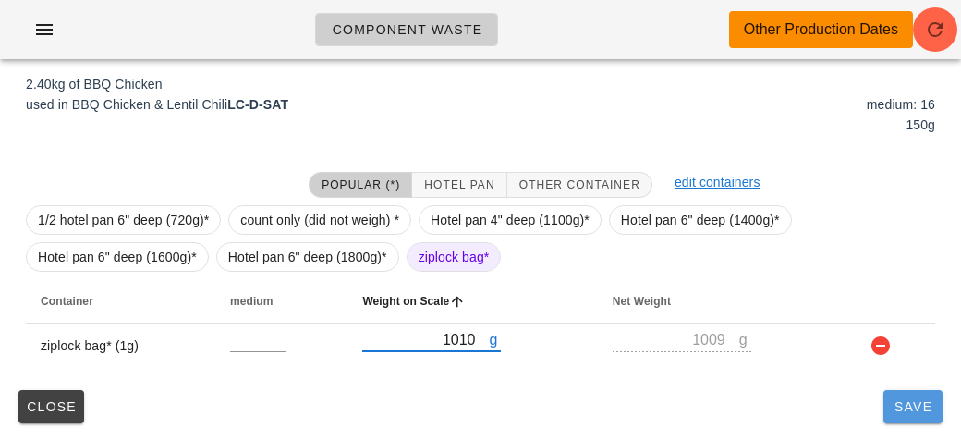
click at [910, 416] on button "Save" at bounding box center [912, 406] width 59 height 33
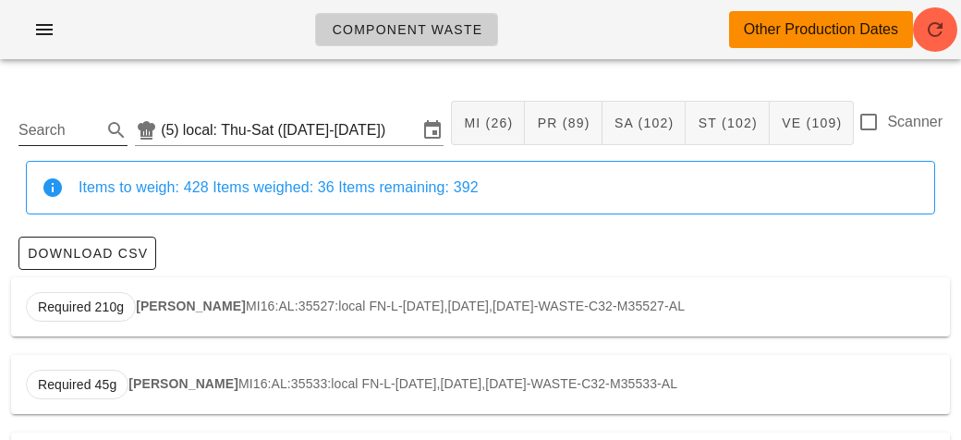
click at [53, 130] on input "Search" at bounding box center [57, 130] width 79 height 30
click at [174, 280] on div "Required 3.26kg Lentil Chili SA31:AL:35657:local LC-D-[DATE],[DATE],[DATE]-WAST…" at bounding box center [480, 306] width 939 height 59
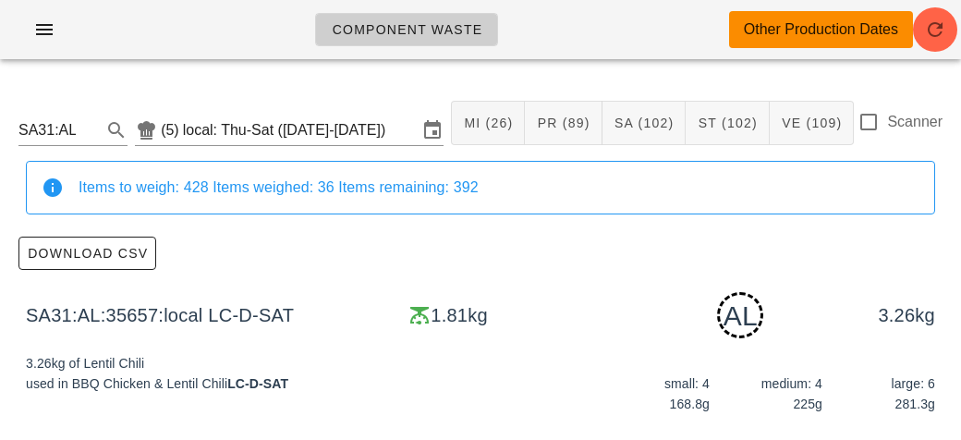
click at [212, 295] on div "SA31:AL:35657:local LC-D-SAT 1.81kg AL 3.26kg" at bounding box center [480, 315] width 939 height 76
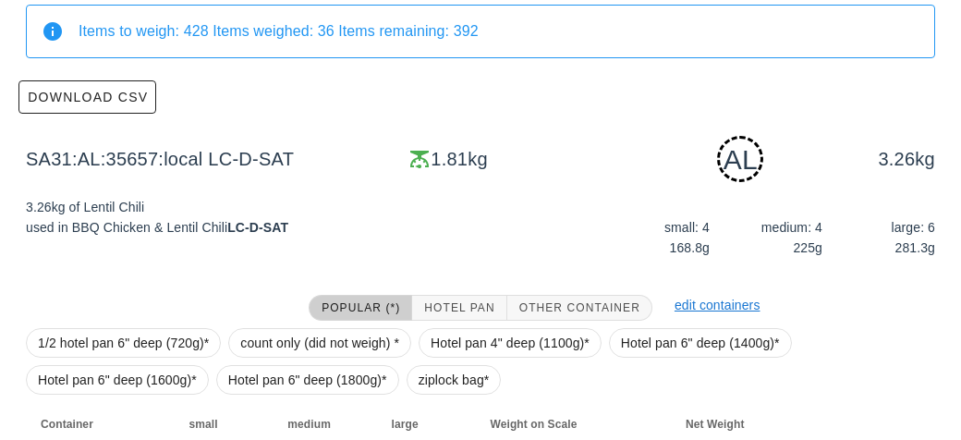
scroll to position [279, 0]
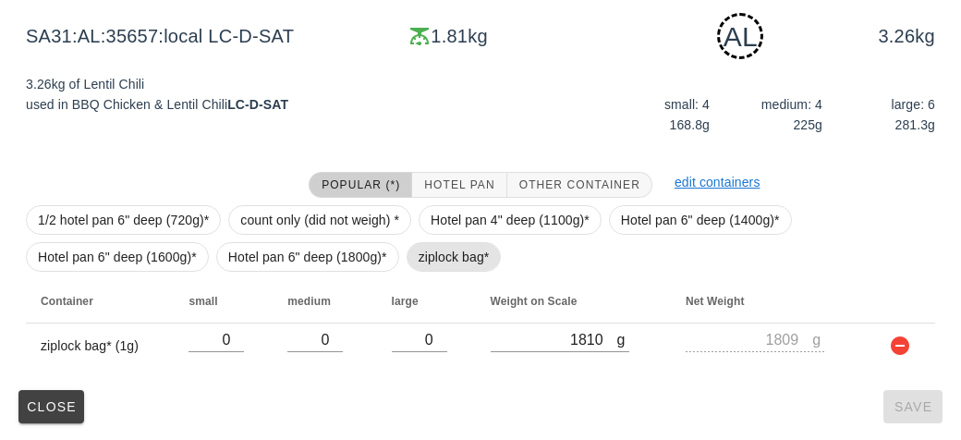
click at [430, 256] on span "ziplock bag*" at bounding box center [453, 257] width 71 height 28
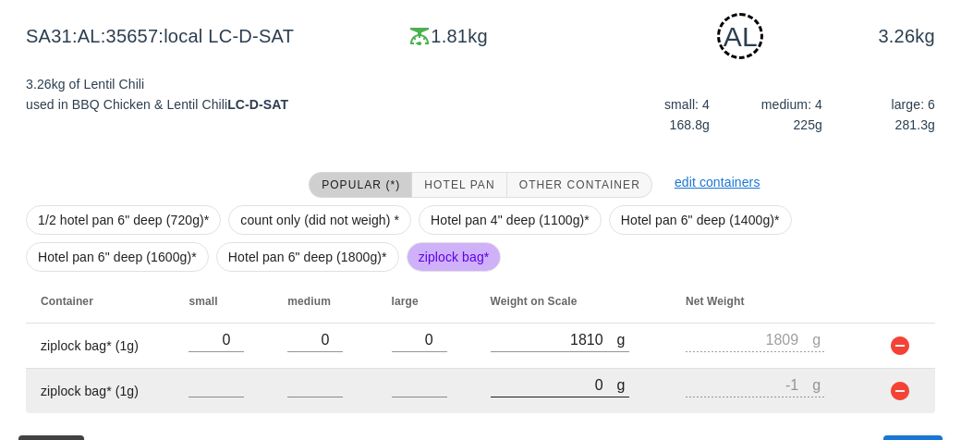
click at [533, 381] on input "0" at bounding box center [554, 384] width 127 height 24
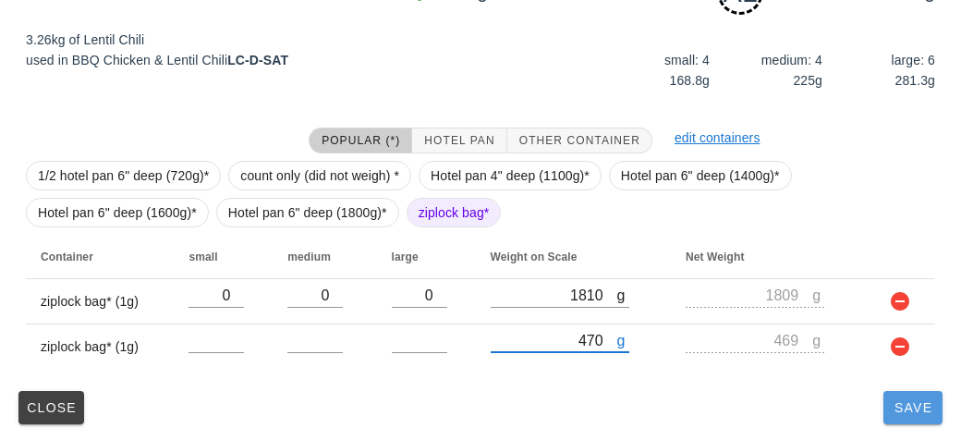
click at [896, 409] on span "Save" at bounding box center [913, 407] width 44 height 15
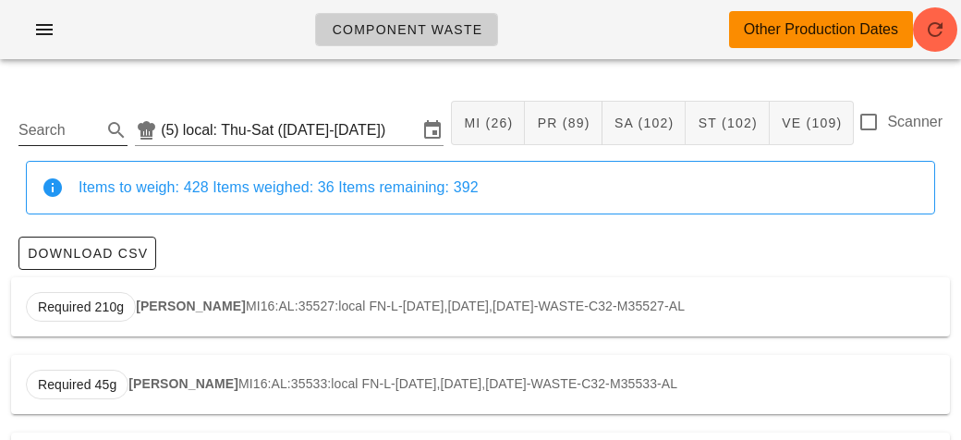
click at [61, 121] on input "Search" at bounding box center [57, 130] width 79 height 30
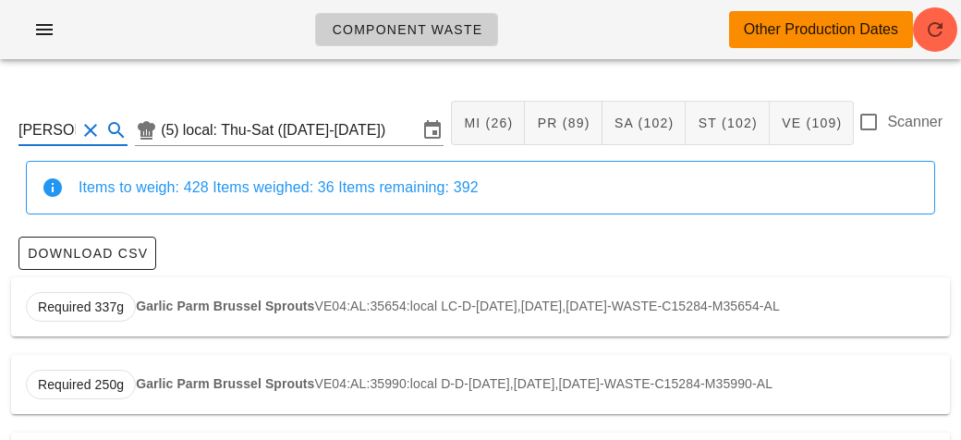
click at [162, 309] on strong "Garlic Parm Brussel Sprouts" at bounding box center [225, 305] width 178 height 15
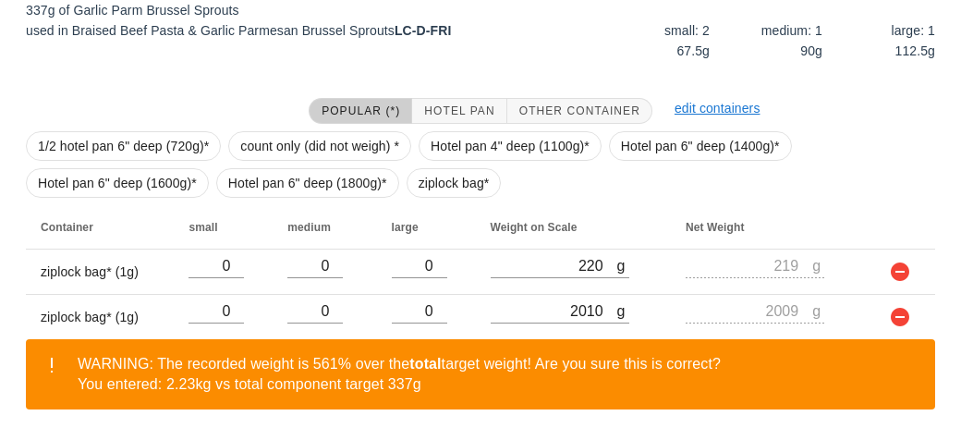
scroll to position [409, 0]
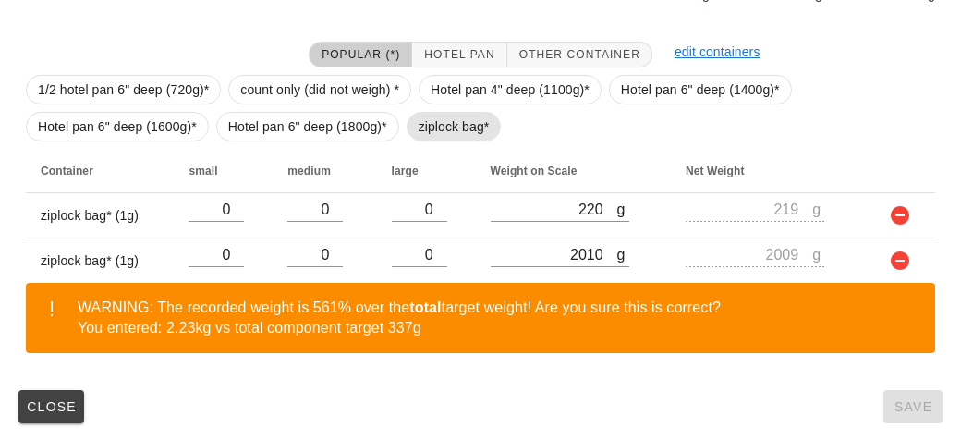
click at [438, 127] on span "ziplock bag*" at bounding box center [453, 127] width 71 height 28
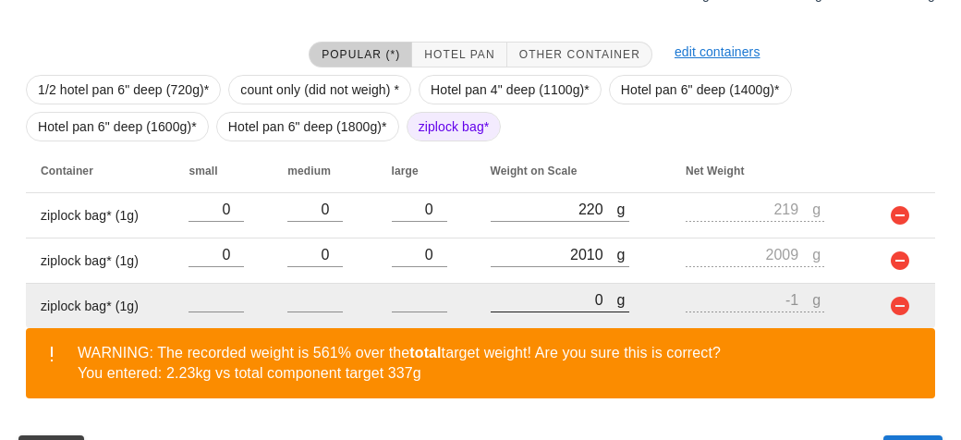
click at [527, 303] on input "0" at bounding box center [554, 299] width 127 height 24
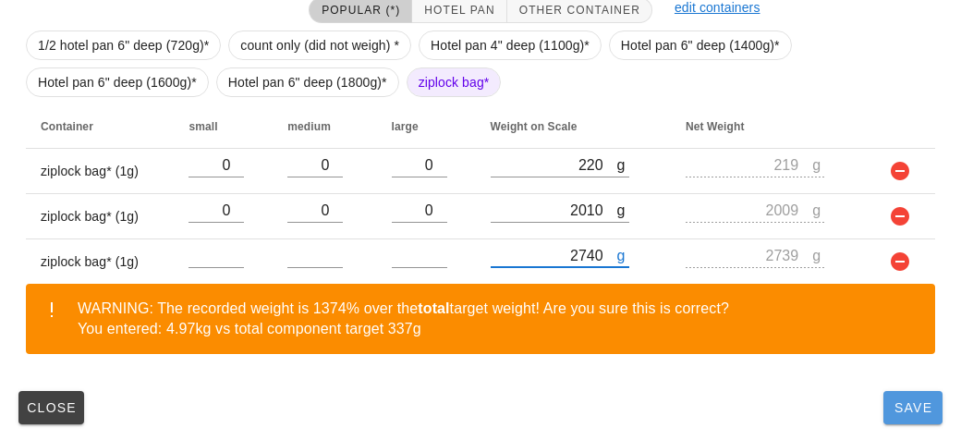
click at [887, 391] on button "Save" at bounding box center [912, 407] width 59 height 33
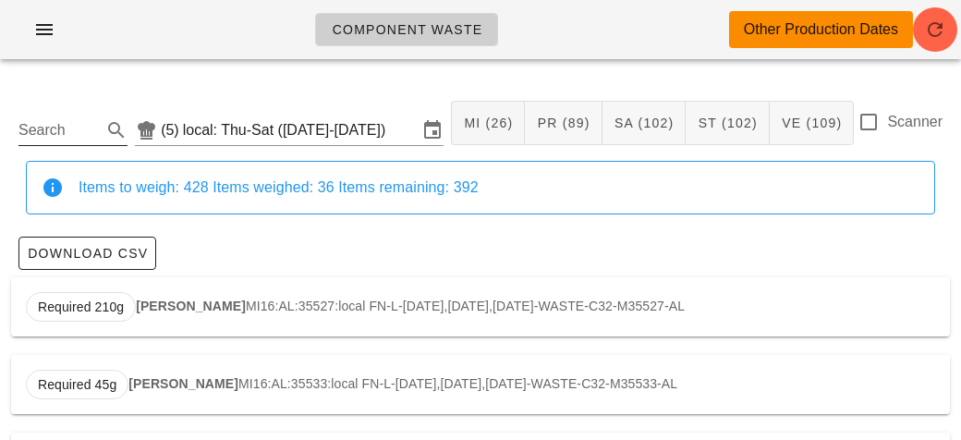
click at [50, 115] on input "Search" at bounding box center [57, 130] width 79 height 30
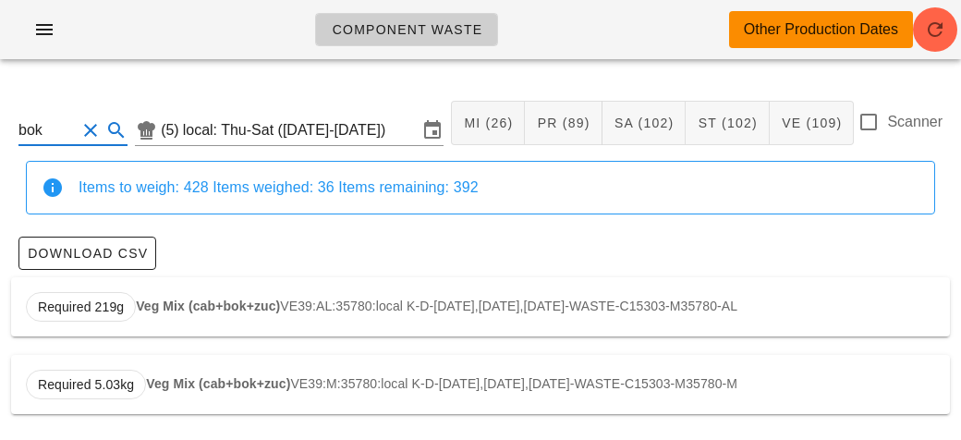
scroll to position [3, 0]
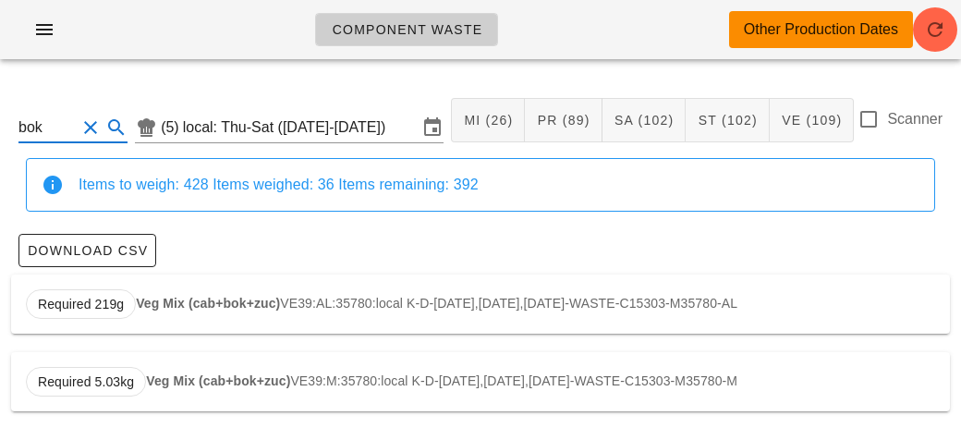
click at [150, 292] on div "Required 219g Veg Mix (cab+bok+zuc) VE39:AL:35780:local K-D-[DATE],[DATE],[DATE…" at bounding box center [480, 303] width 939 height 59
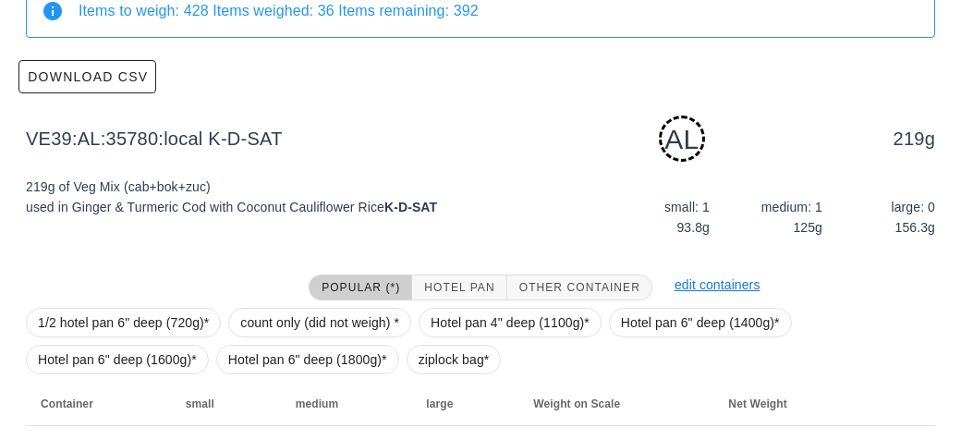
scroll to position [279, 0]
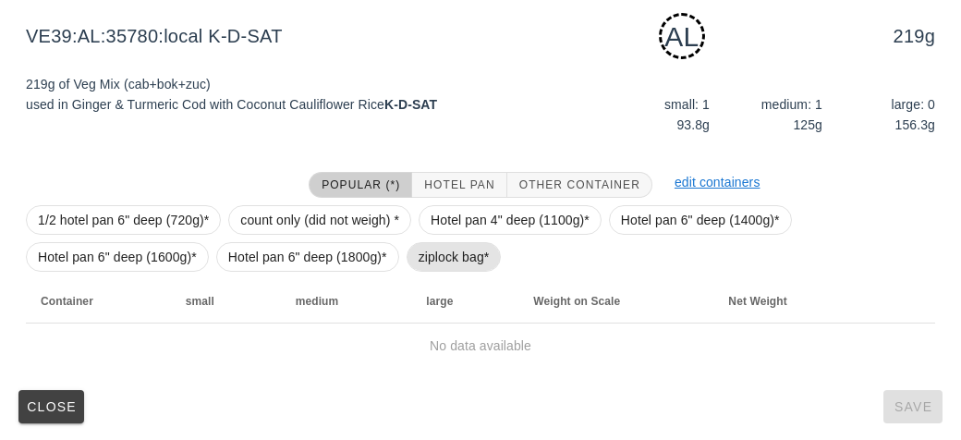
click at [415, 259] on span "ziplock bag*" at bounding box center [453, 257] width 95 height 30
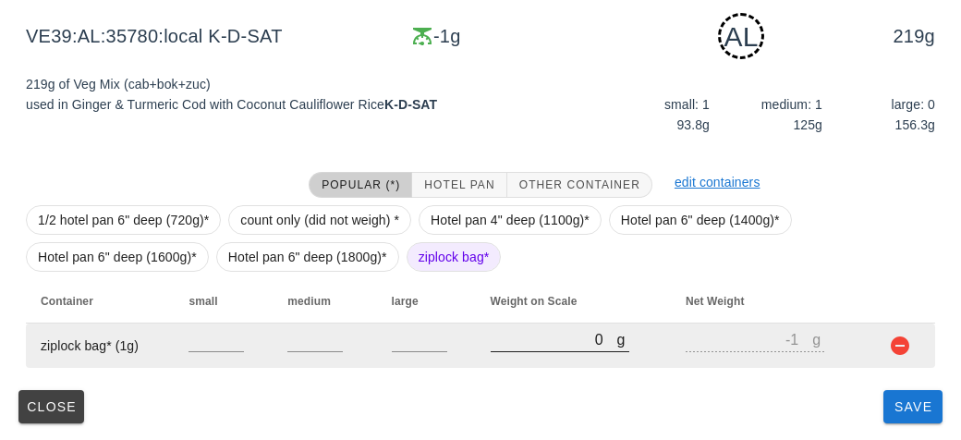
click at [508, 339] on input "0" at bounding box center [554, 339] width 127 height 24
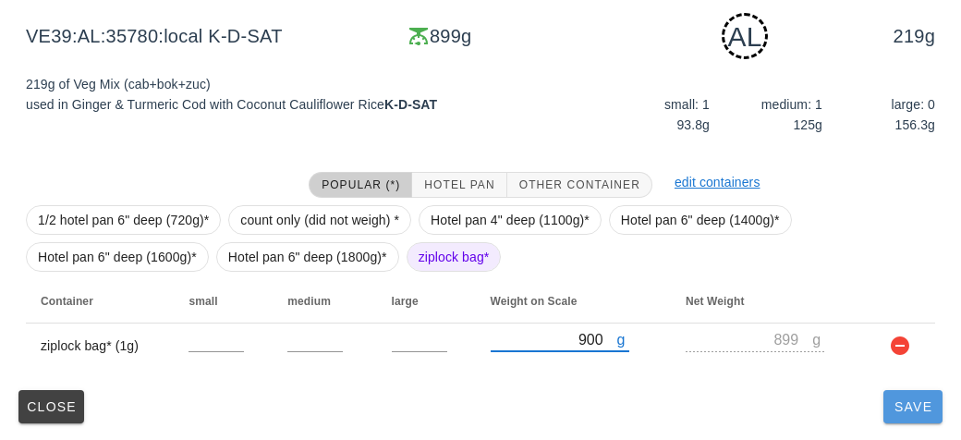
click at [888, 394] on button "Save" at bounding box center [912, 406] width 59 height 33
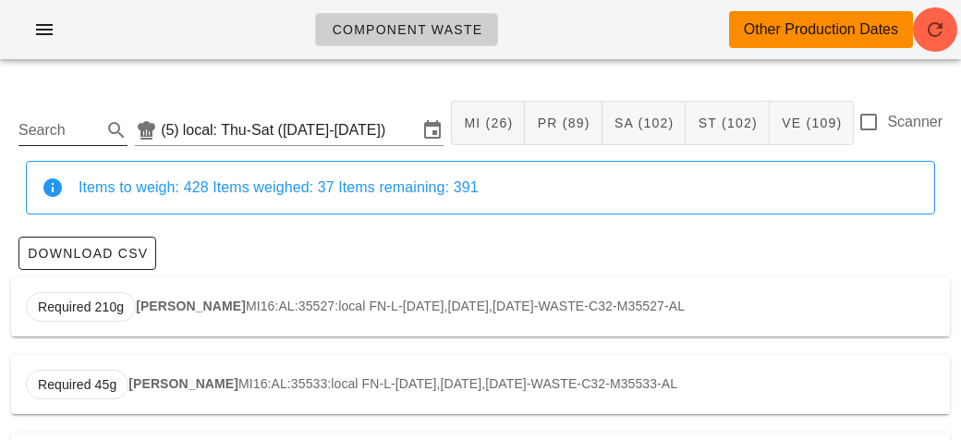
click at [53, 123] on input "Search" at bounding box center [57, 130] width 79 height 30
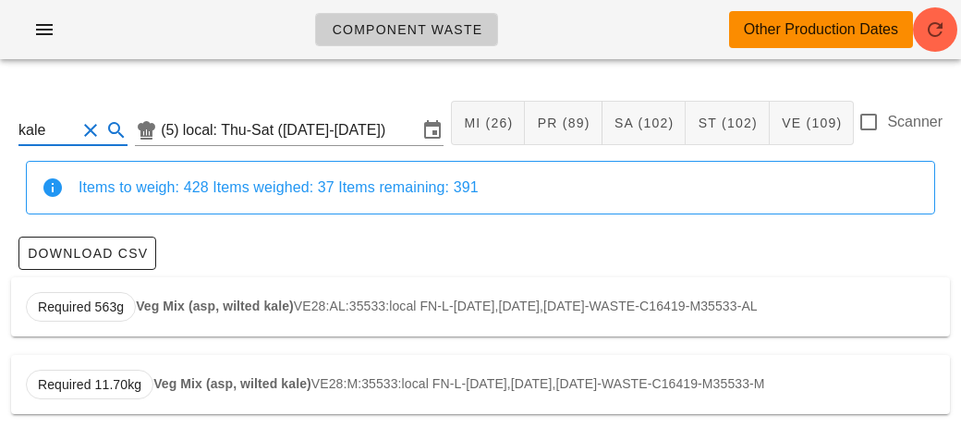
scroll to position [3, 0]
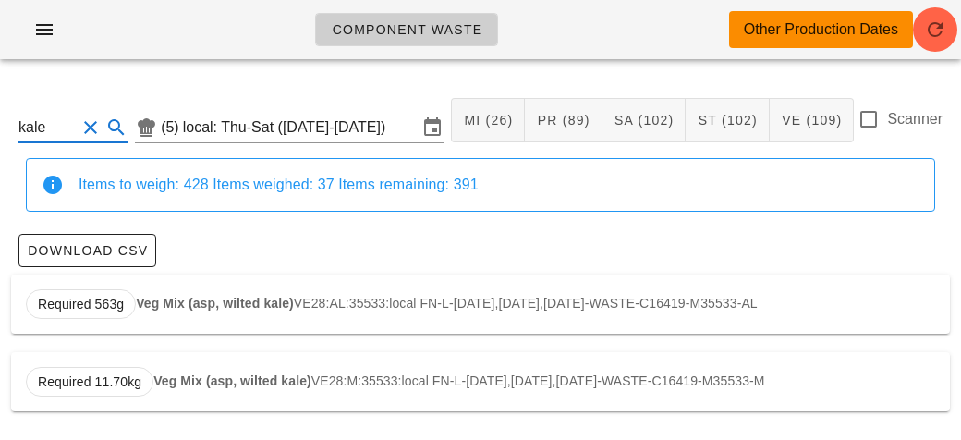
click at [178, 294] on div "Required 563g Veg Mix (asp, wilted kale) VE28:AL:35533:local FN-L-[DATE],[DATE]…" at bounding box center [480, 303] width 939 height 59
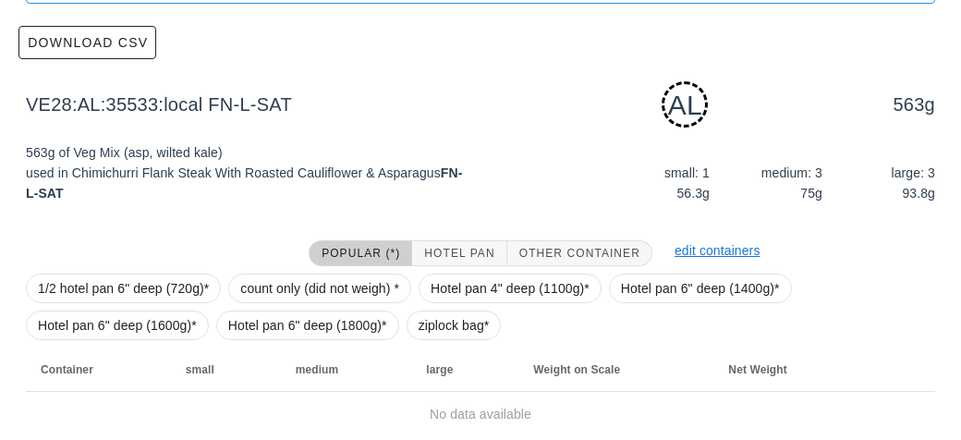
scroll to position [279, 0]
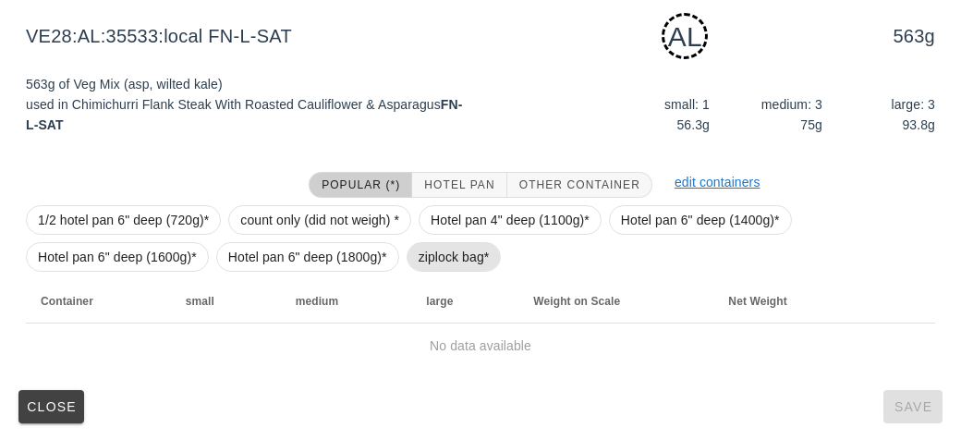
click at [443, 256] on span "ziplock bag*" at bounding box center [453, 257] width 71 height 28
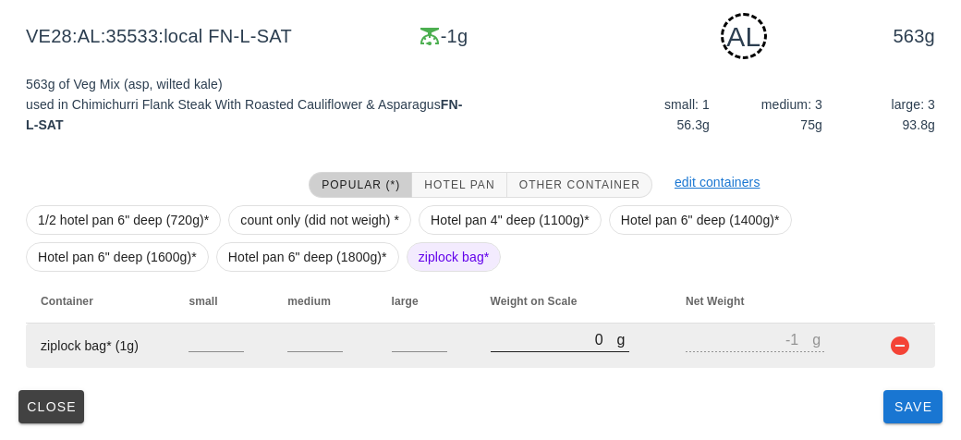
click at [501, 336] on input "0" at bounding box center [554, 339] width 127 height 24
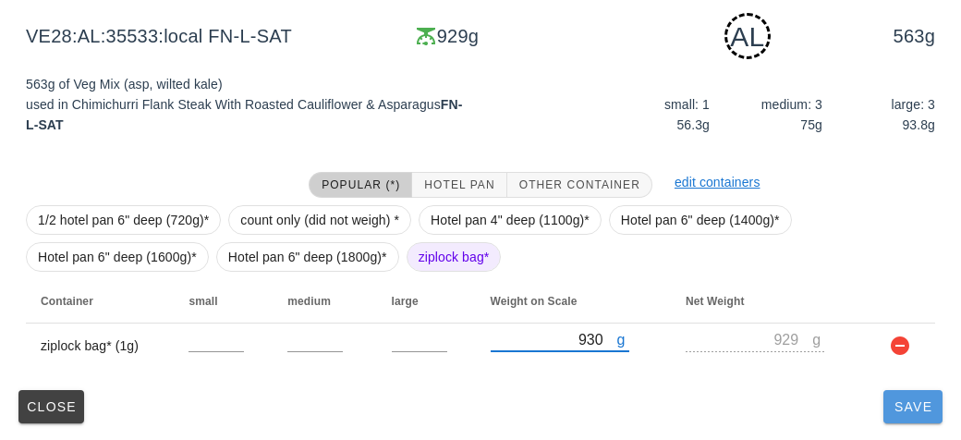
click at [912, 421] on button "Save" at bounding box center [912, 406] width 59 height 33
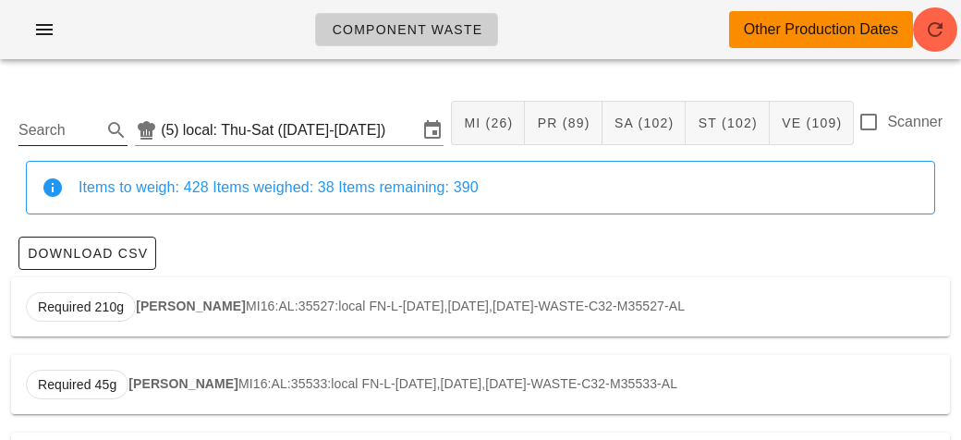
click at [58, 144] on input "Search" at bounding box center [57, 130] width 79 height 30
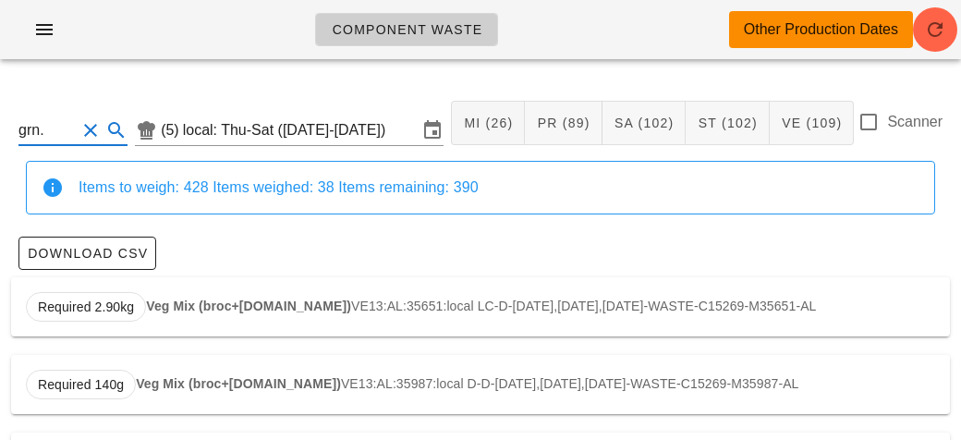
click at [161, 298] on strong "Veg Mix (broc+[DOMAIN_NAME])" at bounding box center [248, 305] width 205 height 15
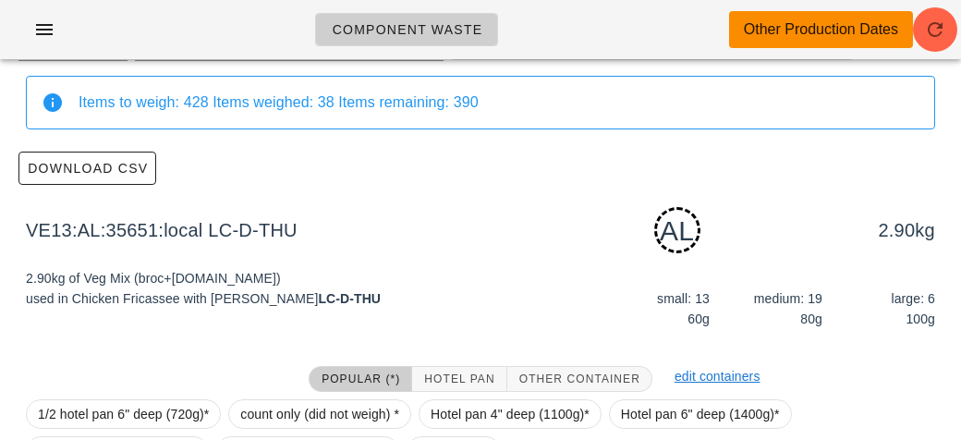
scroll to position [279, 0]
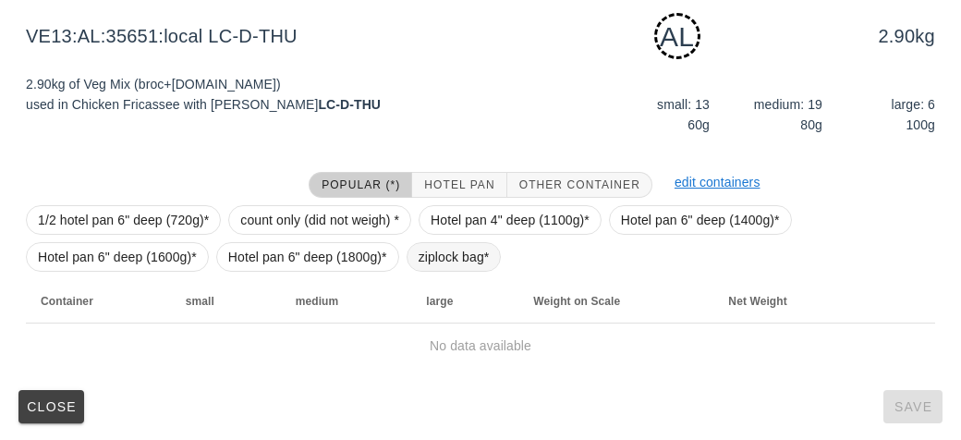
click at [440, 259] on span "ziplock bag*" at bounding box center [453, 257] width 71 height 28
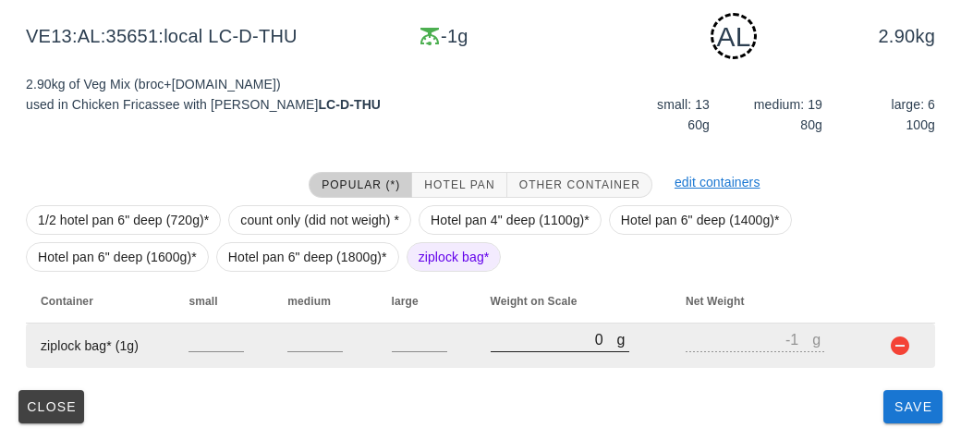
click at [509, 346] on input "0" at bounding box center [554, 339] width 127 height 24
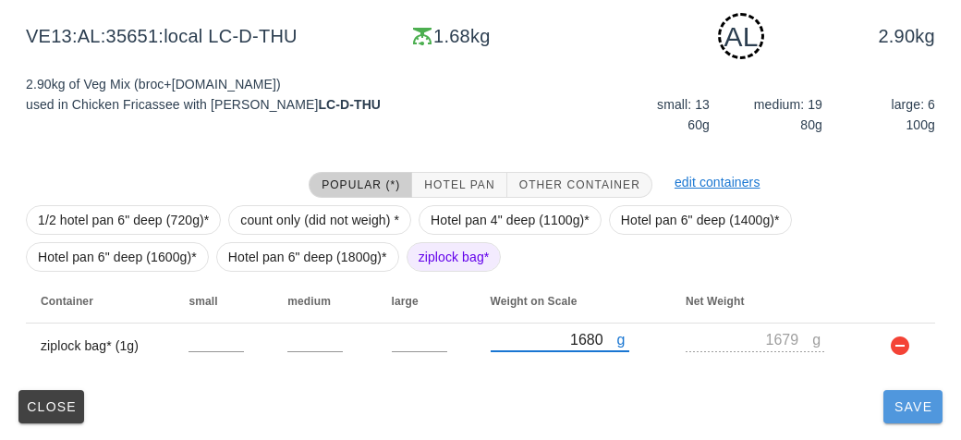
click at [907, 421] on button "Save" at bounding box center [912, 406] width 59 height 33
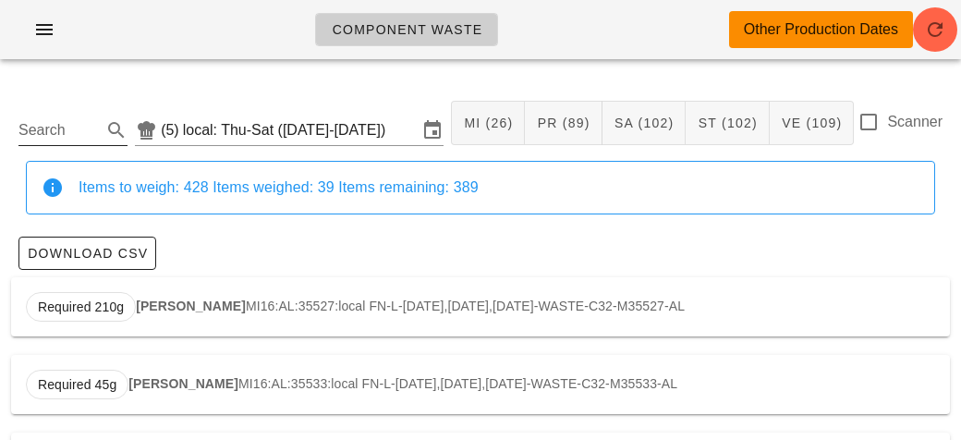
click at [43, 125] on input "Search" at bounding box center [57, 130] width 79 height 30
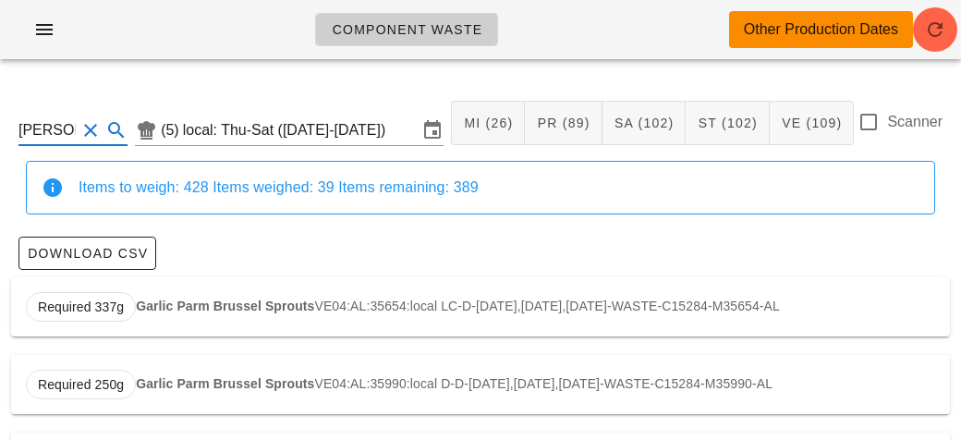
click at [147, 311] on strong "Garlic Parm Brussel Sprouts" at bounding box center [225, 305] width 178 height 15
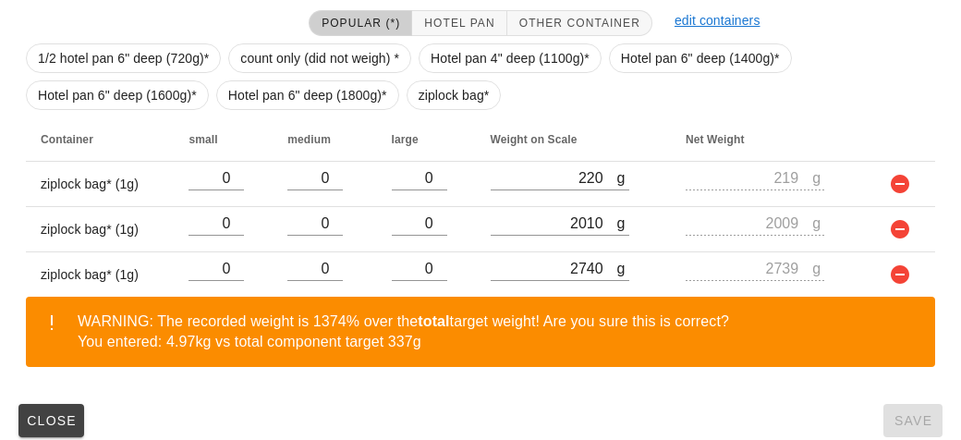
scroll to position [454, 0]
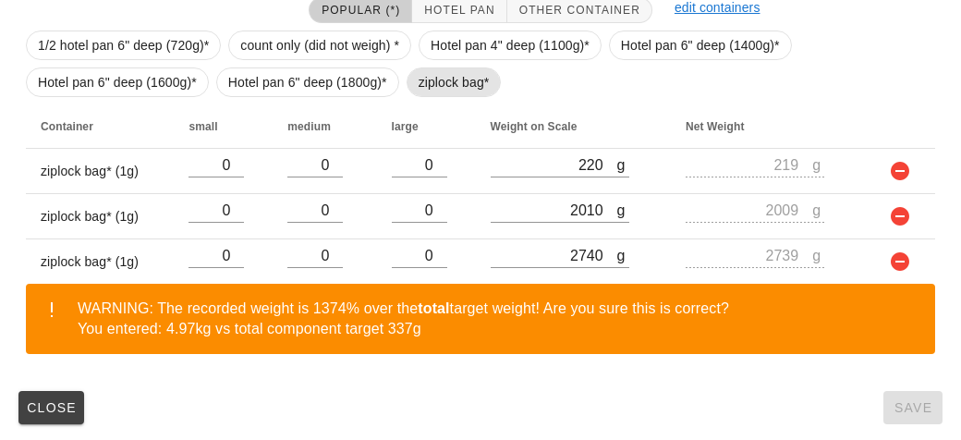
click at [424, 82] on span "ziplock bag*" at bounding box center [453, 82] width 71 height 28
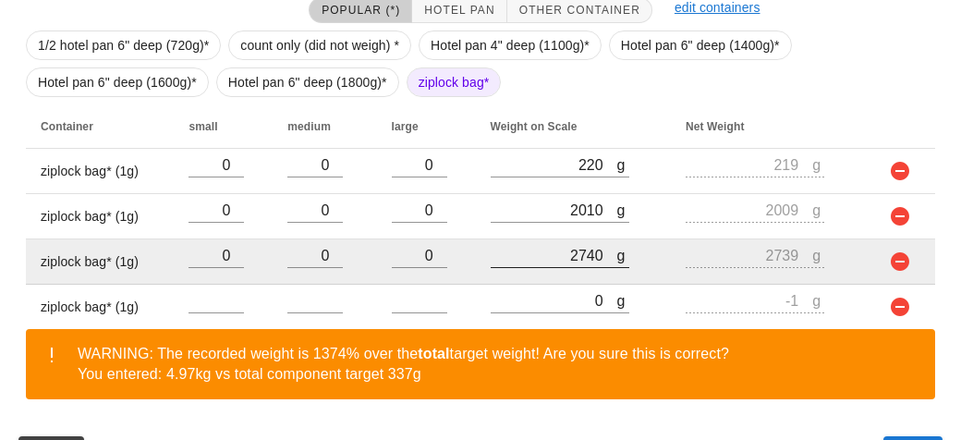
click at [554, 278] on div at bounding box center [560, 277] width 139 height 13
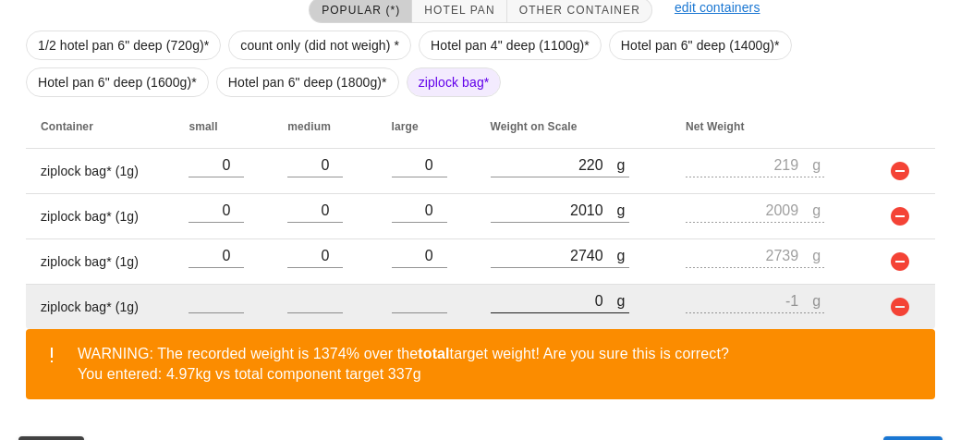
click at [527, 295] on input "0" at bounding box center [554, 300] width 127 height 24
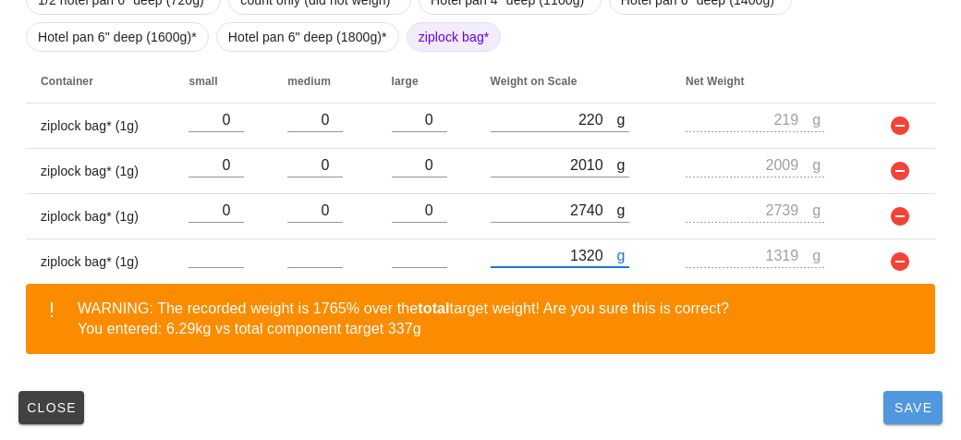
click at [904, 400] on span "Save" at bounding box center [913, 407] width 44 height 15
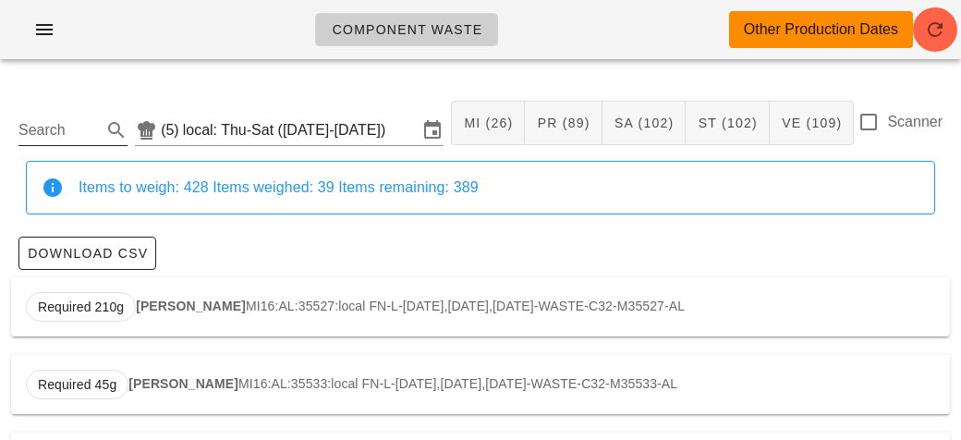
click at [40, 131] on input "Search" at bounding box center [57, 130] width 79 height 30
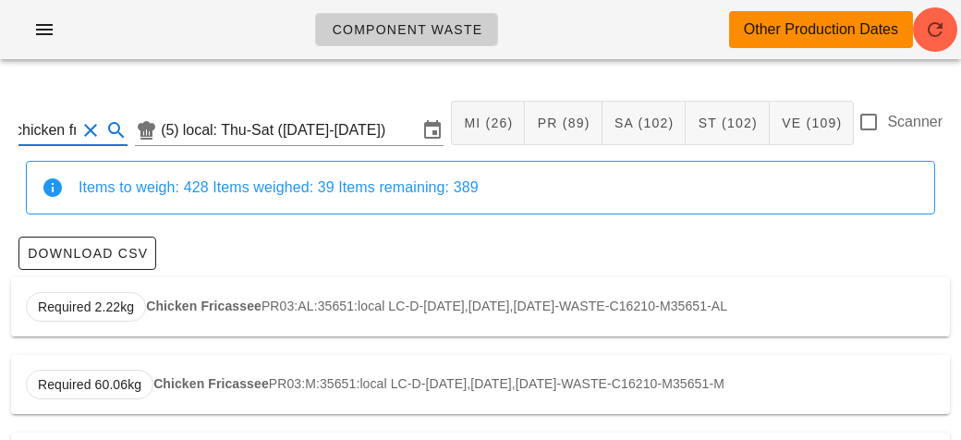
click at [167, 298] on strong "Chicken Fricassee" at bounding box center [203, 305] width 115 height 15
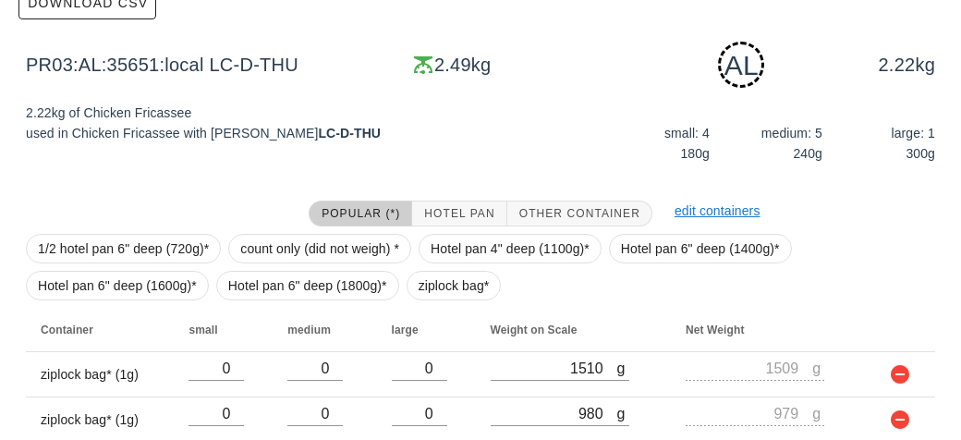
scroll to position [323, 0]
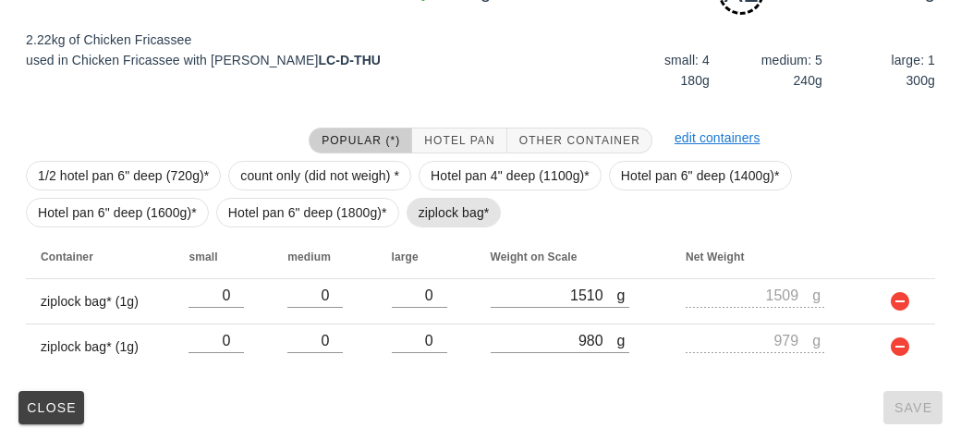
click at [430, 209] on span "ziplock bag*" at bounding box center [453, 213] width 71 height 28
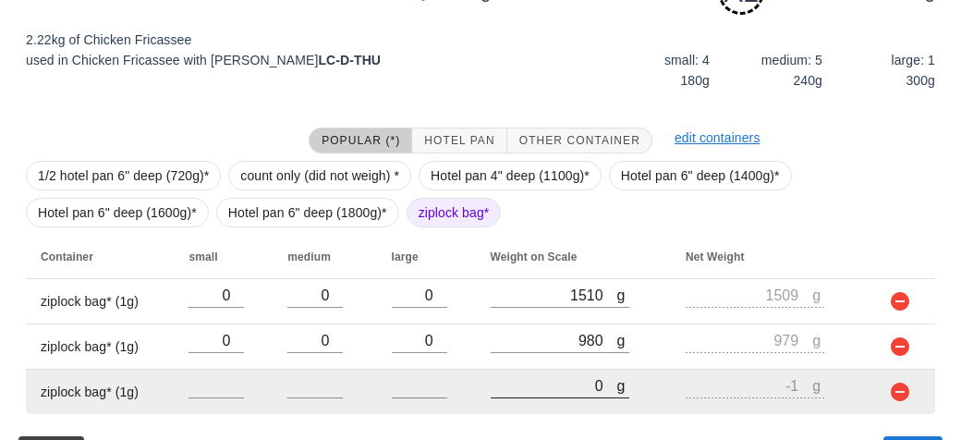
click at [548, 374] on input "0" at bounding box center [554, 385] width 127 height 24
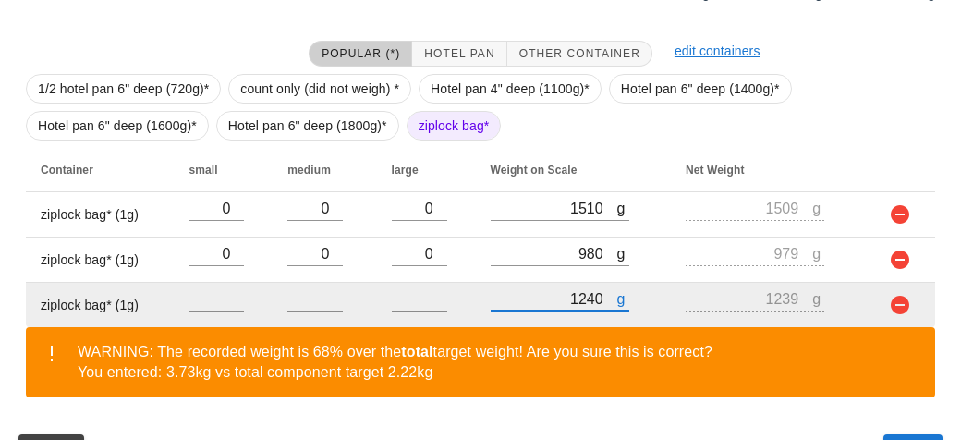
scroll to position [454, 0]
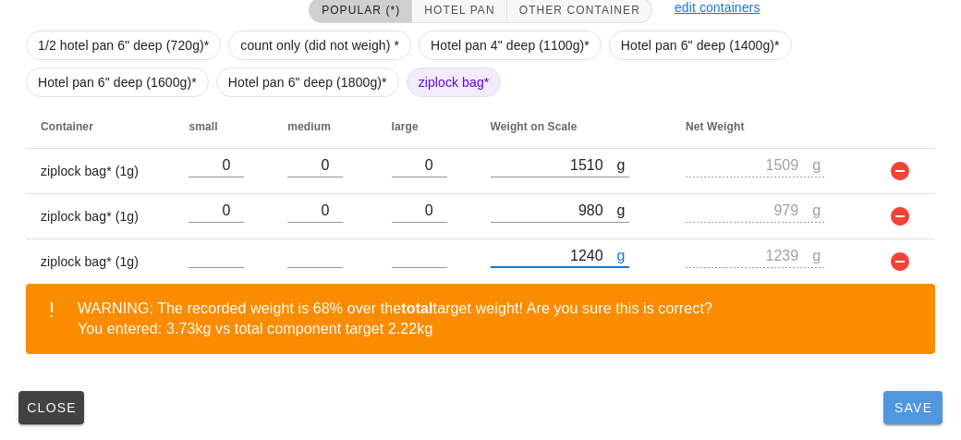
click at [901, 400] on span "Save" at bounding box center [913, 407] width 44 height 15
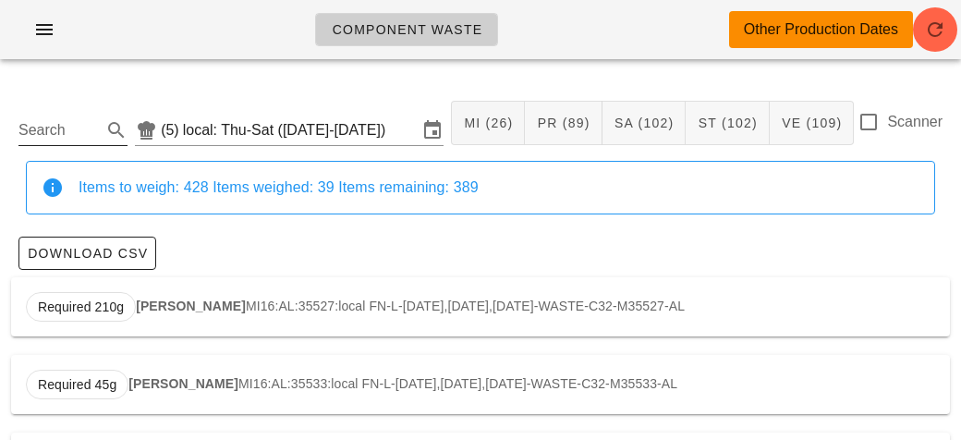
click at [43, 121] on input "Search" at bounding box center [57, 130] width 79 height 30
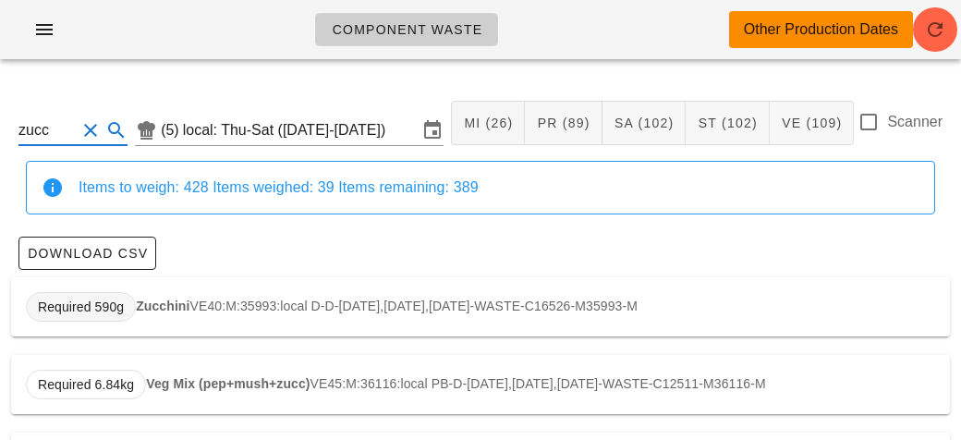
click at [115, 307] on span "Required 590g" at bounding box center [81, 307] width 86 height 28
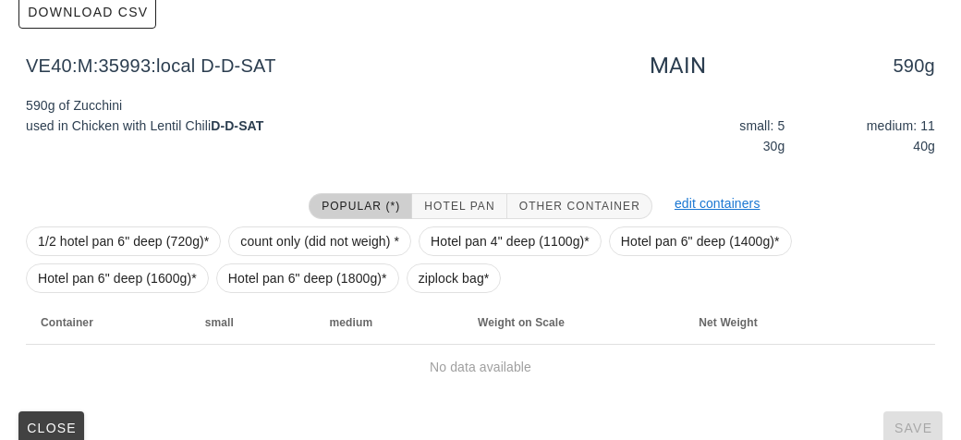
scroll to position [262, 0]
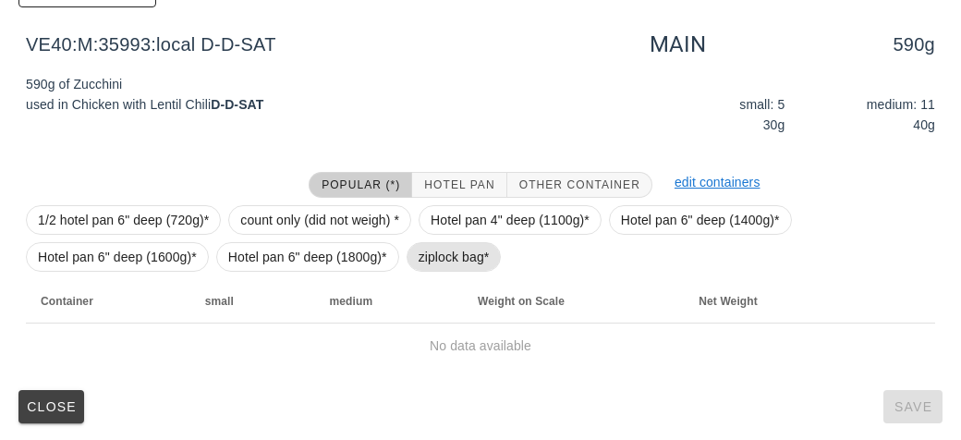
click at [424, 257] on span "ziplock bag*" at bounding box center [453, 257] width 71 height 28
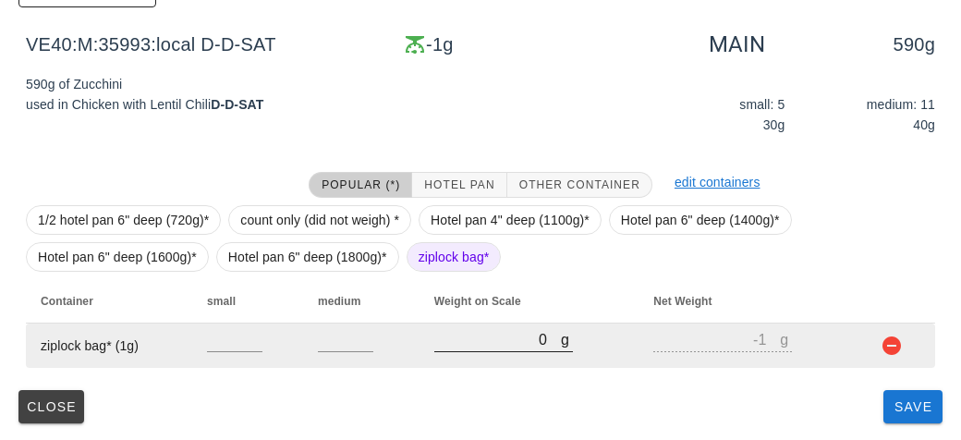
click at [486, 346] on input "0" at bounding box center [497, 339] width 127 height 24
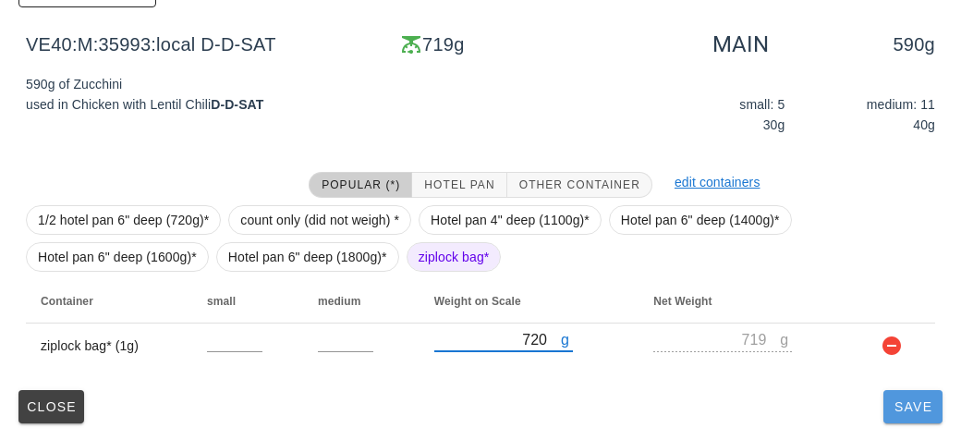
click at [904, 418] on button "Save" at bounding box center [912, 406] width 59 height 33
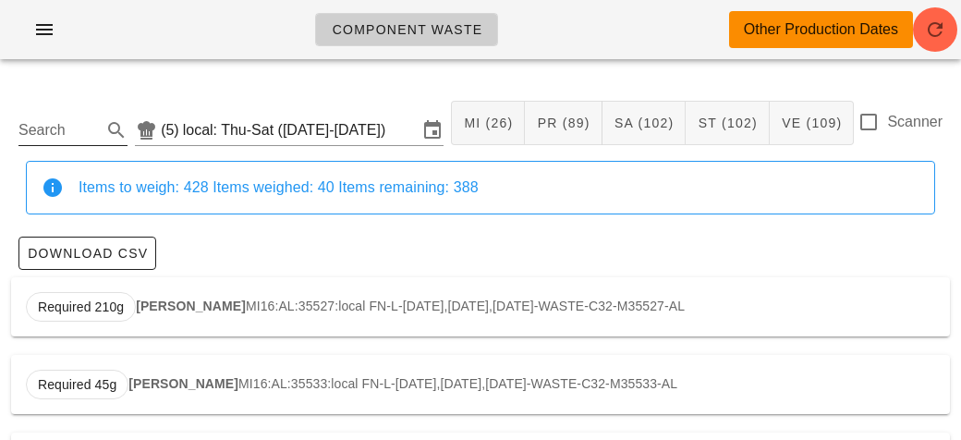
click at [43, 120] on input "Search" at bounding box center [57, 130] width 79 height 30
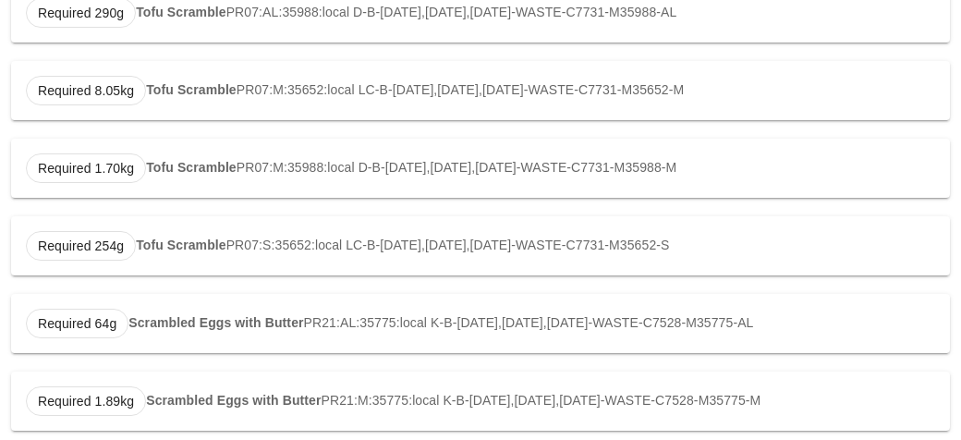
scroll to position [390, 0]
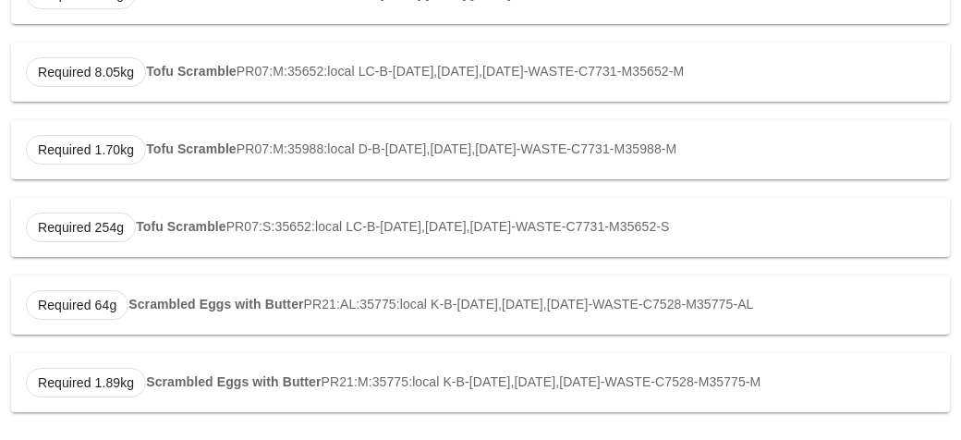
click at [143, 297] on strong "Scrambled Eggs with Butter" at bounding box center [215, 304] width 175 height 15
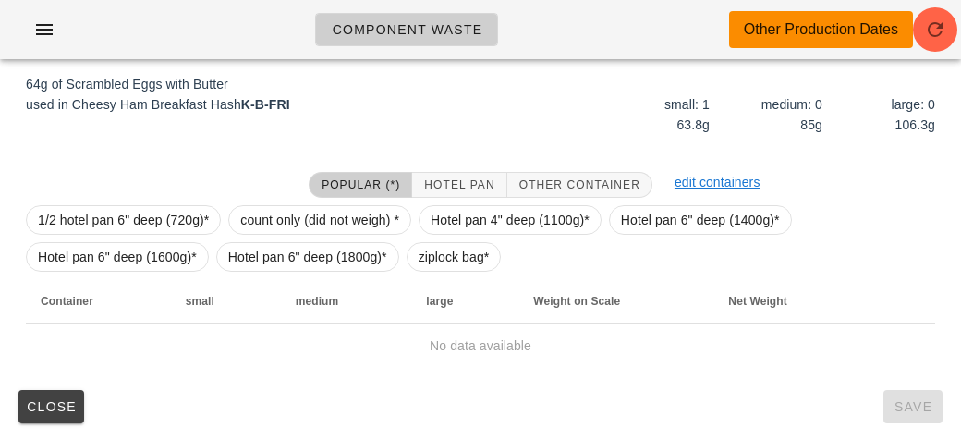
click at [397, 262] on div "1/2 hotel pan 6" deep (720g)* count only (did not weigh) * Hotel pan 4" deep (1…" at bounding box center [480, 238] width 909 height 81
click at [454, 258] on span "ziplock bag*" at bounding box center [453, 257] width 71 height 28
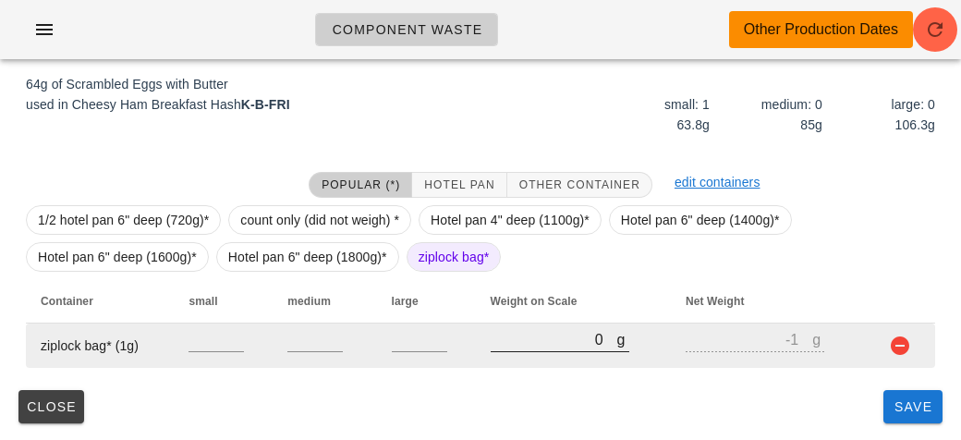
click at [521, 346] on input "0" at bounding box center [554, 339] width 127 height 24
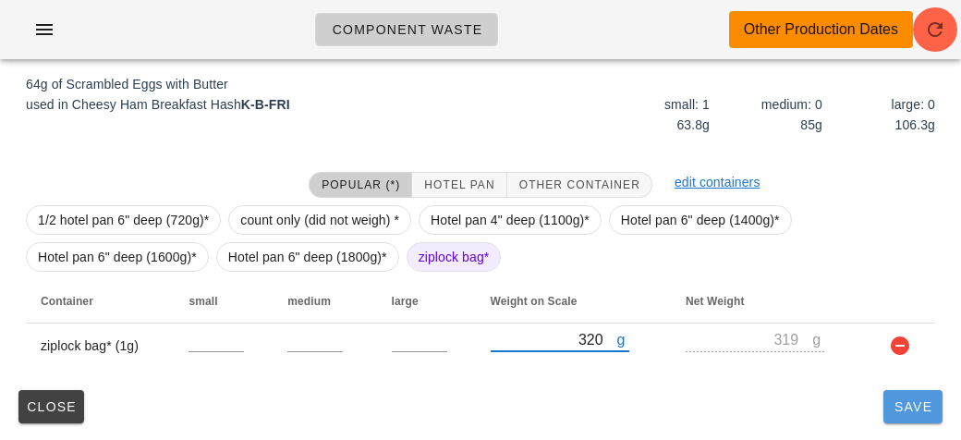
click at [899, 417] on button "Save" at bounding box center [912, 406] width 59 height 33
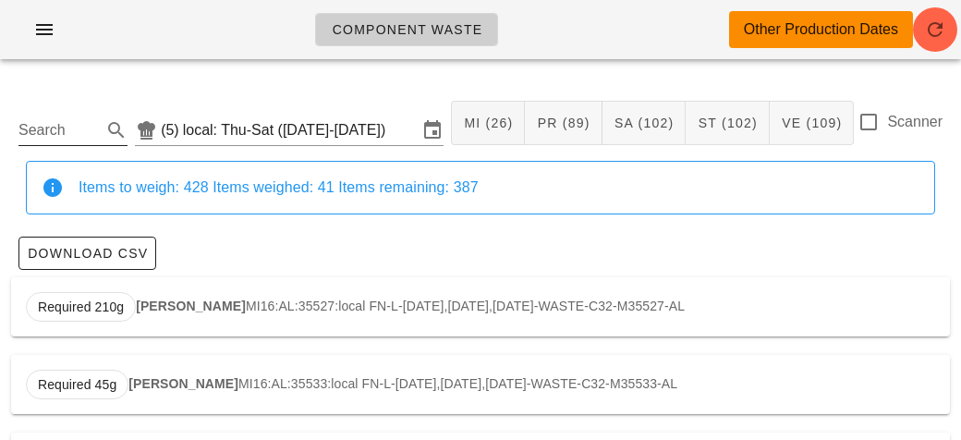
click at [53, 137] on input "Search" at bounding box center [57, 130] width 79 height 30
click at [162, 301] on strong "Soy Ginger Tofu" at bounding box center [186, 305] width 101 height 15
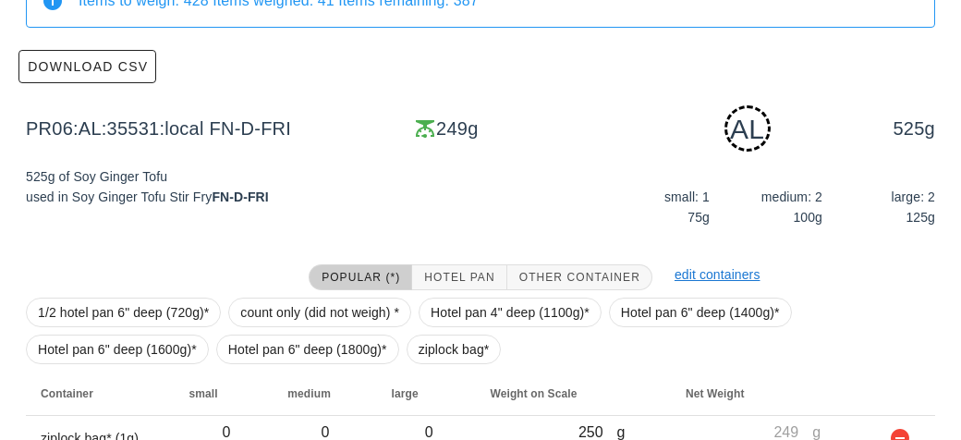
scroll to position [279, 0]
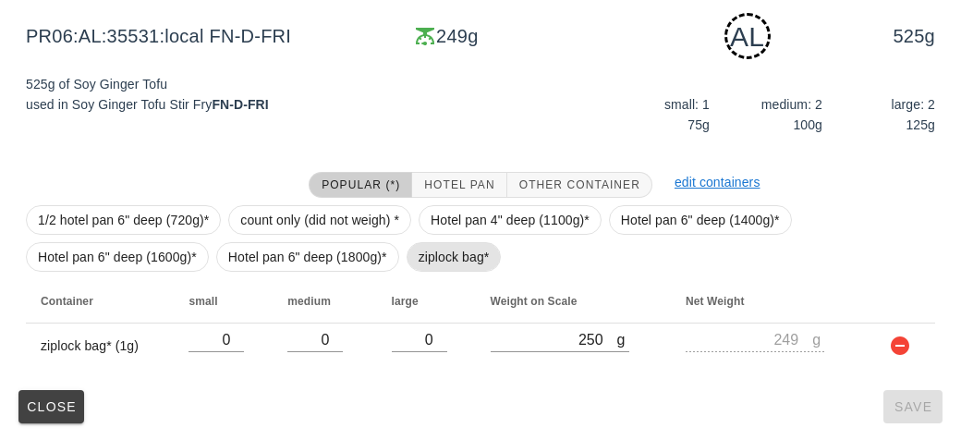
click at [420, 258] on span "ziplock bag*" at bounding box center [453, 257] width 71 height 28
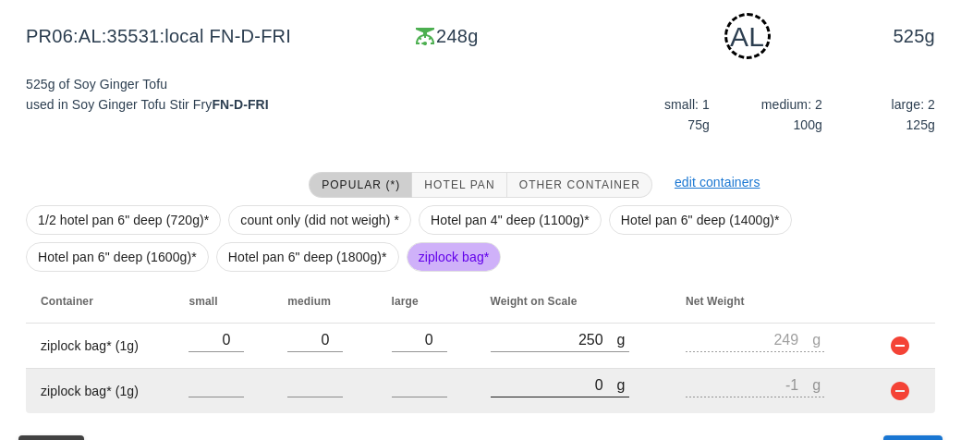
click at [533, 379] on input "0" at bounding box center [554, 384] width 127 height 24
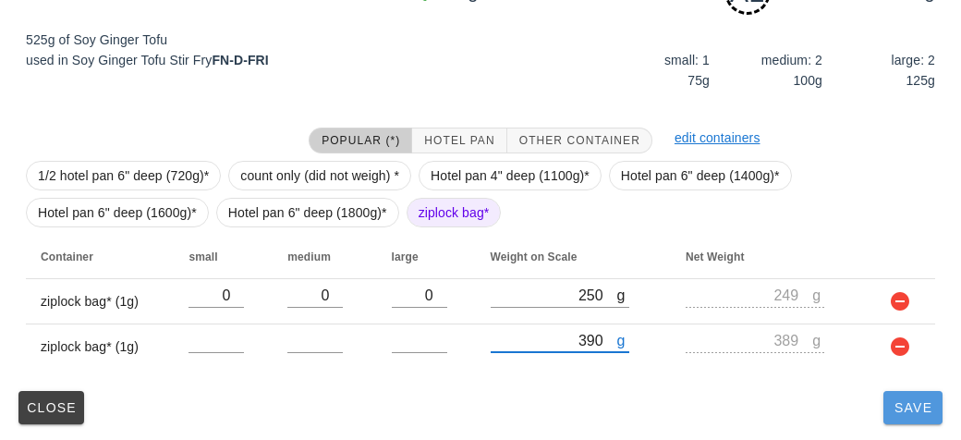
click at [913, 419] on button "Save" at bounding box center [912, 407] width 59 height 33
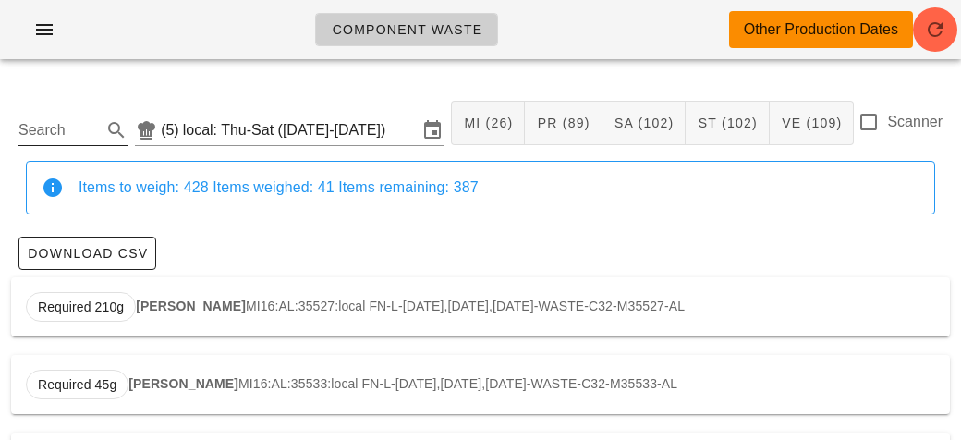
click at [63, 120] on input "Search" at bounding box center [57, 130] width 79 height 30
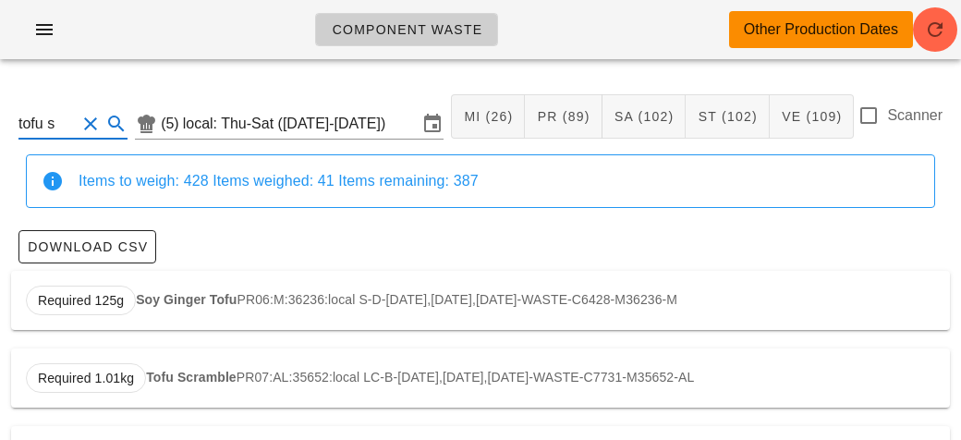
click at [167, 370] on strong "Tofu Scramble" at bounding box center [191, 377] width 91 height 15
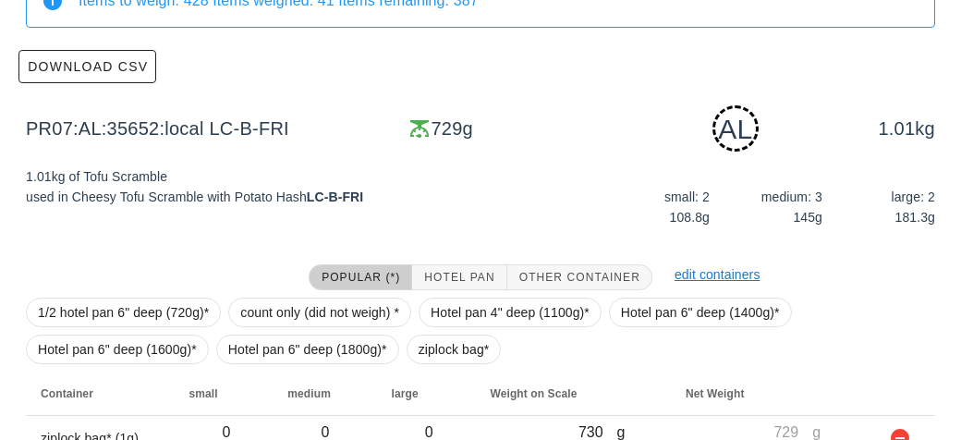
scroll to position [279, 0]
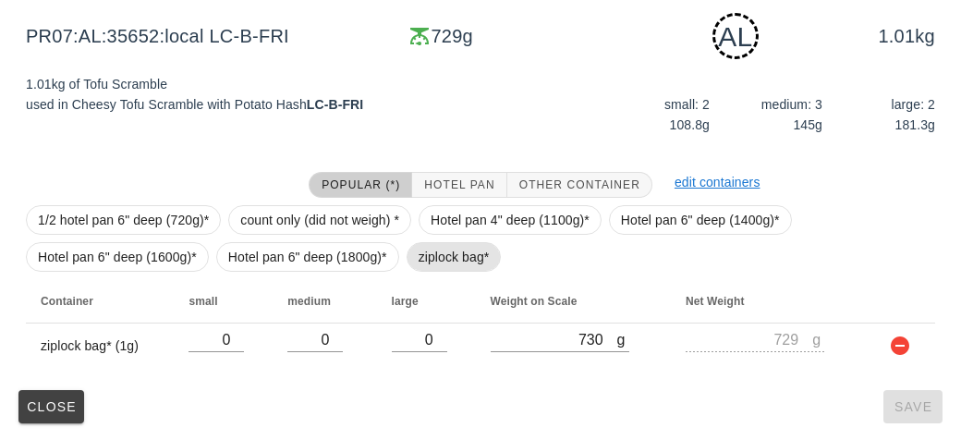
click at [447, 243] on span "ziplock bag*" at bounding box center [453, 257] width 71 height 28
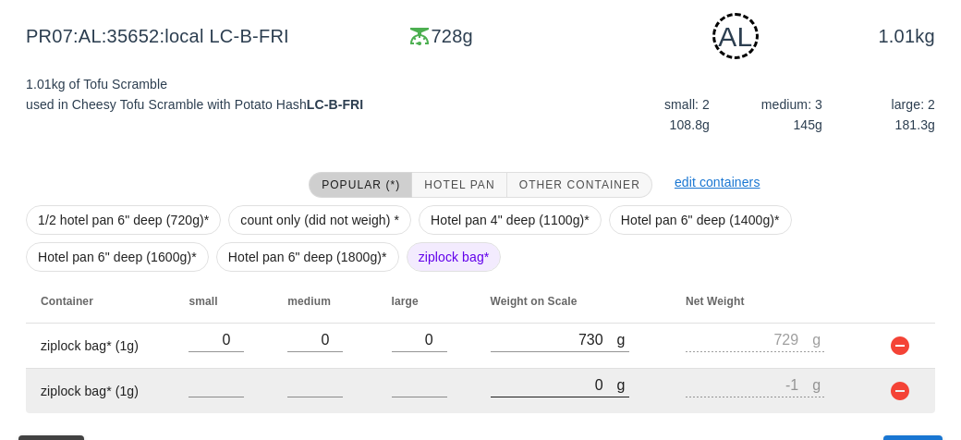
click at [544, 382] on input "0" at bounding box center [554, 384] width 127 height 24
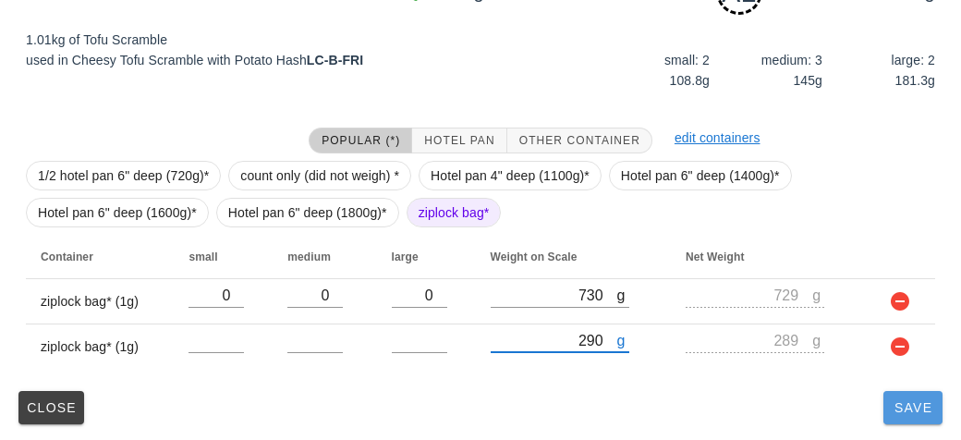
click at [936, 404] on button "Save" at bounding box center [912, 407] width 59 height 33
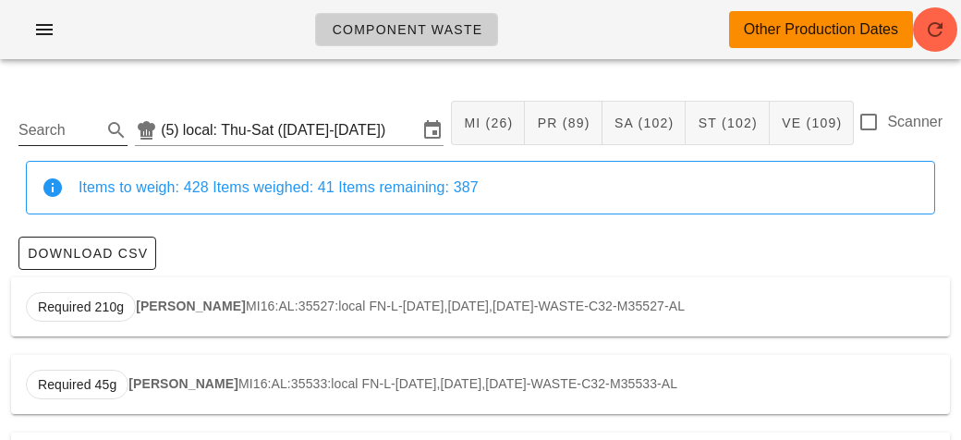
click at [54, 120] on input "Search" at bounding box center [57, 130] width 79 height 30
click at [168, 307] on strong "Cherry Tomatoes" at bounding box center [181, 305] width 107 height 15
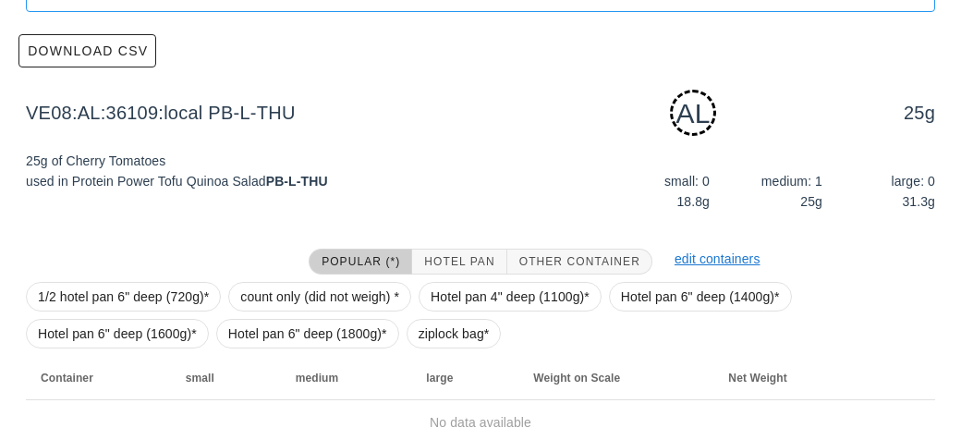
scroll to position [279, 0]
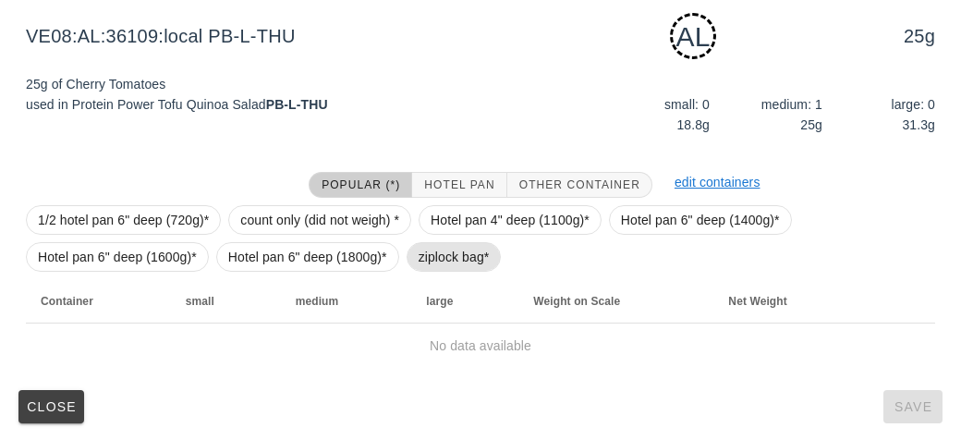
click at [423, 268] on span "ziplock bag*" at bounding box center [453, 257] width 71 height 28
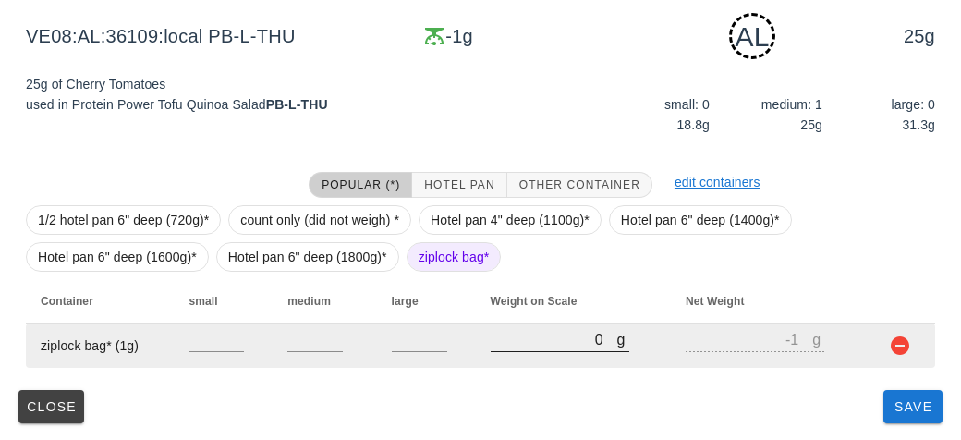
click at [515, 346] on input "0" at bounding box center [554, 339] width 127 height 24
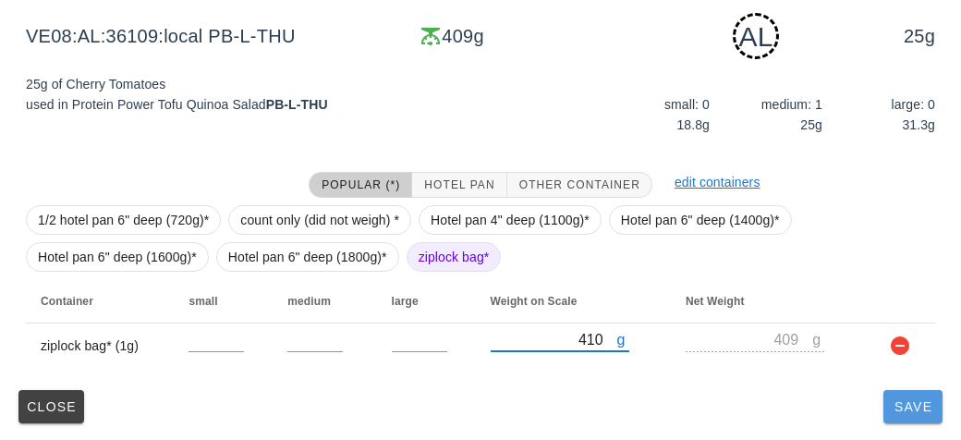
click at [885, 416] on button "Save" at bounding box center [912, 406] width 59 height 33
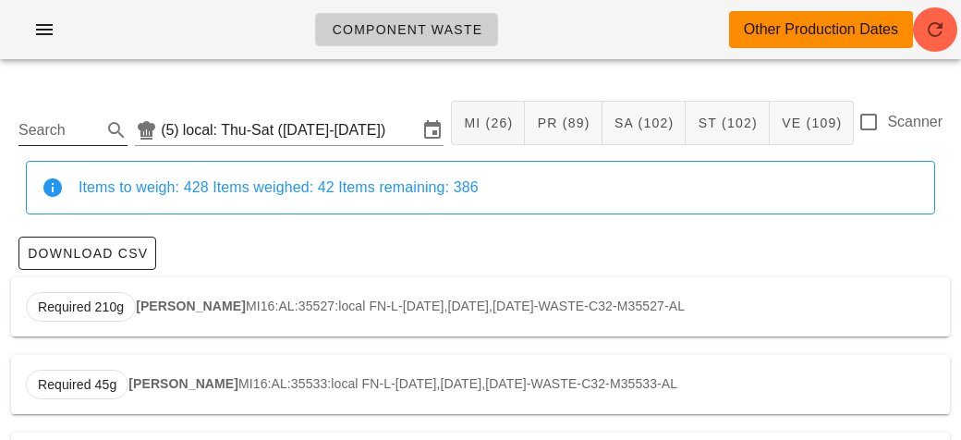
click at [53, 117] on input "Search" at bounding box center [57, 130] width 79 height 30
click at [228, 295] on div "Required 2.85kg Potato Wedges ST20:AL:35527:local FN-L-[DATE],[DATE],[DATE]-WAS…" at bounding box center [480, 306] width 939 height 59
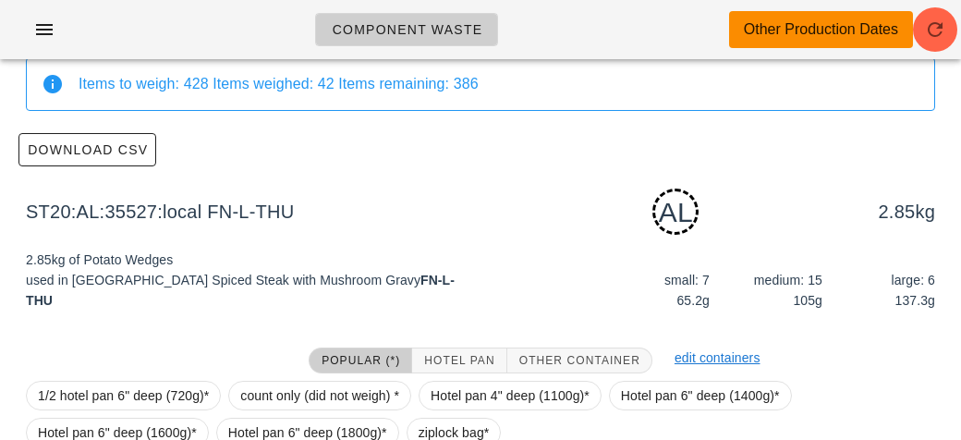
scroll to position [279, 0]
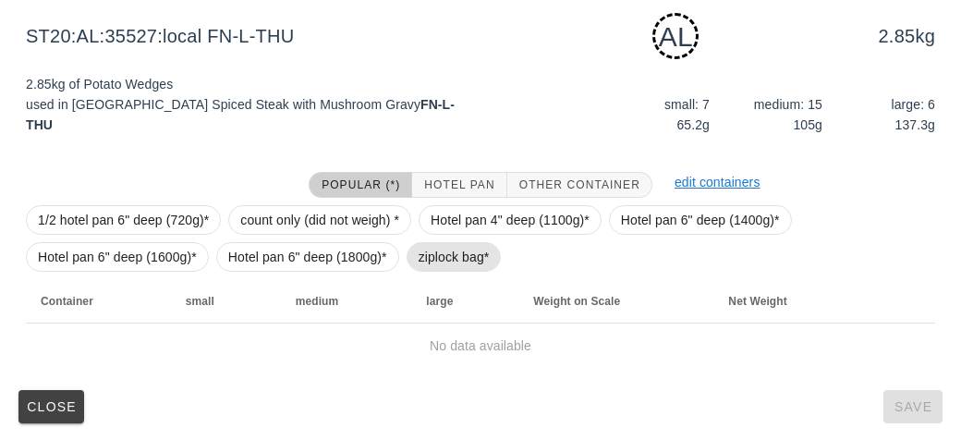
click at [435, 249] on span "ziplock bag*" at bounding box center [453, 257] width 71 height 28
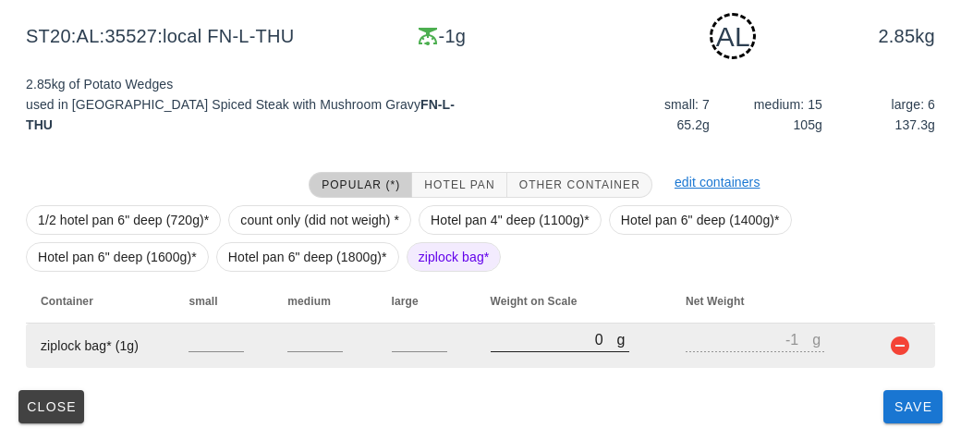
click at [504, 334] on input "0" at bounding box center [554, 339] width 127 height 24
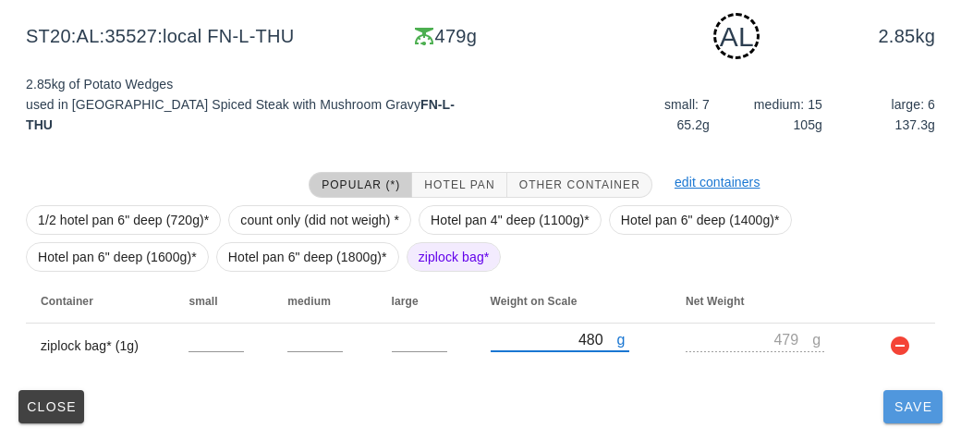
click at [893, 409] on span "Save" at bounding box center [913, 406] width 44 height 15
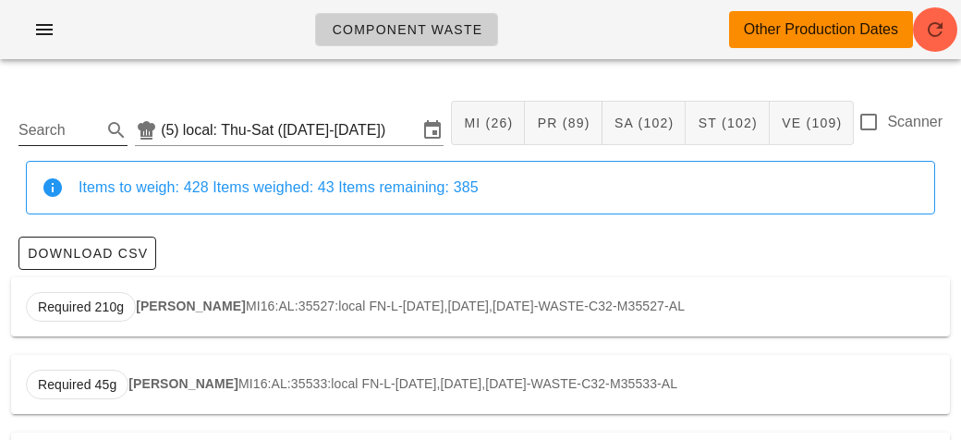
click at [62, 127] on input "Search" at bounding box center [57, 130] width 79 height 30
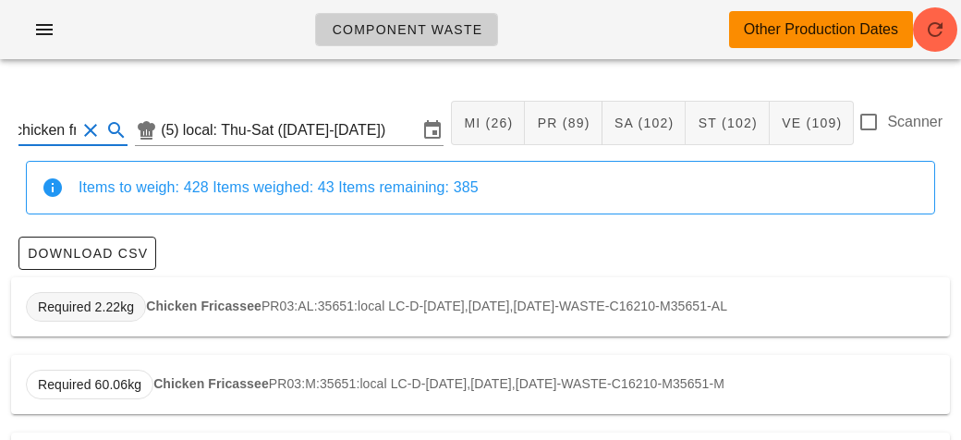
click at [139, 297] on span "Required 2.22kg" at bounding box center [86, 307] width 120 height 30
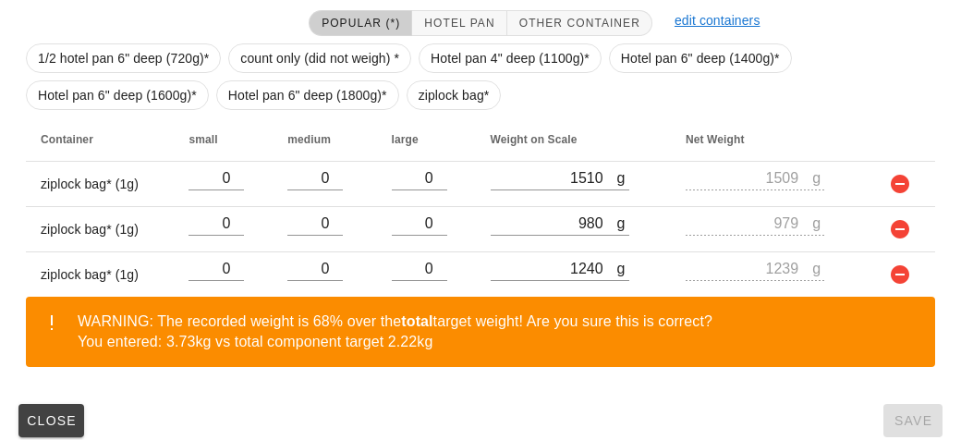
scroll to position [454, 0]
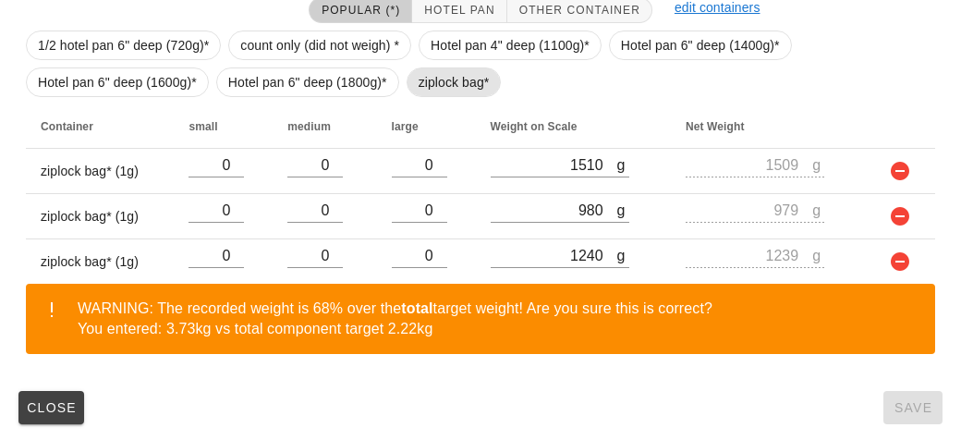
click at [428, 94] on span "ziplock bag*" at bounding box center [453, 82] width 71 height 28
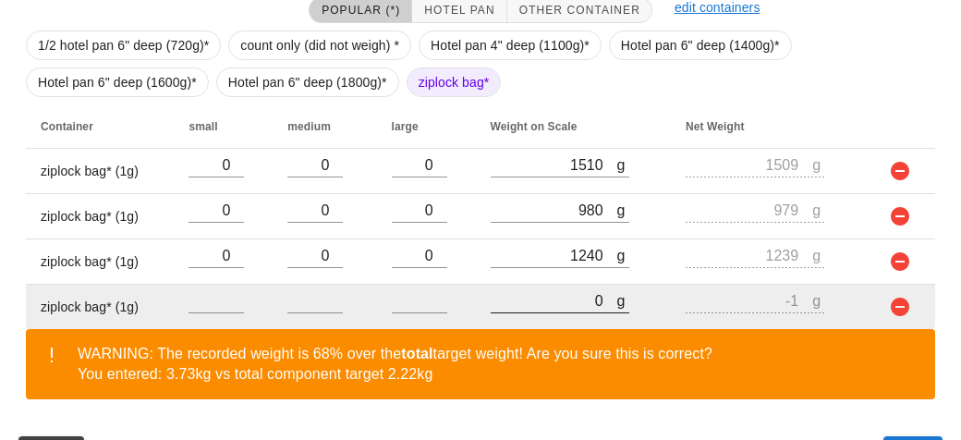
click at [540, 297] on input "0" at bounding box center [554, 300] width 127 height 24
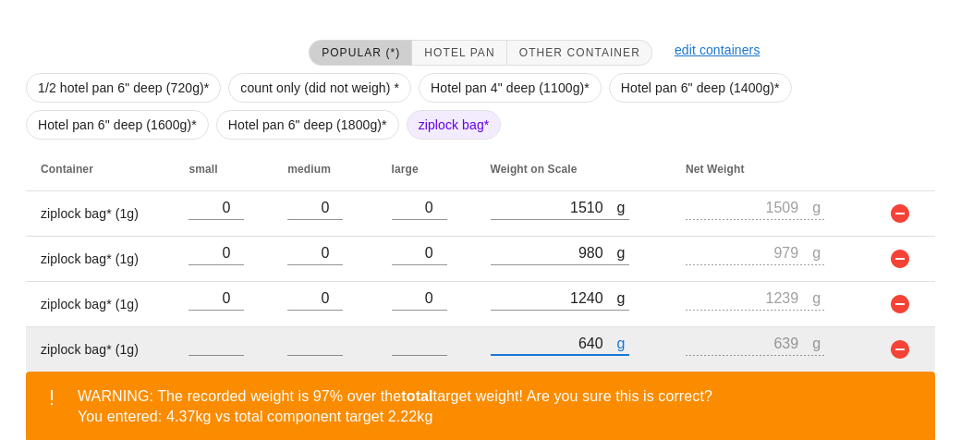
scroll to position [499, 0]
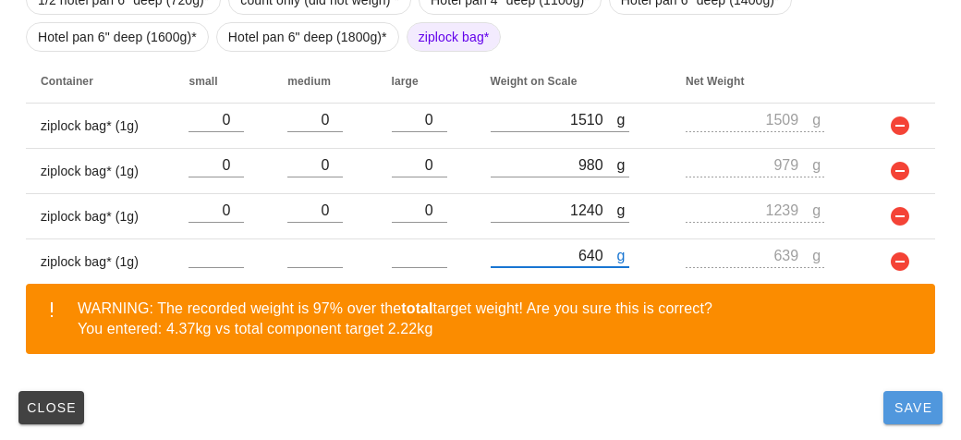
click at [891, 400] on span "Save" at bounding box center [913, 407] width 44 height 15
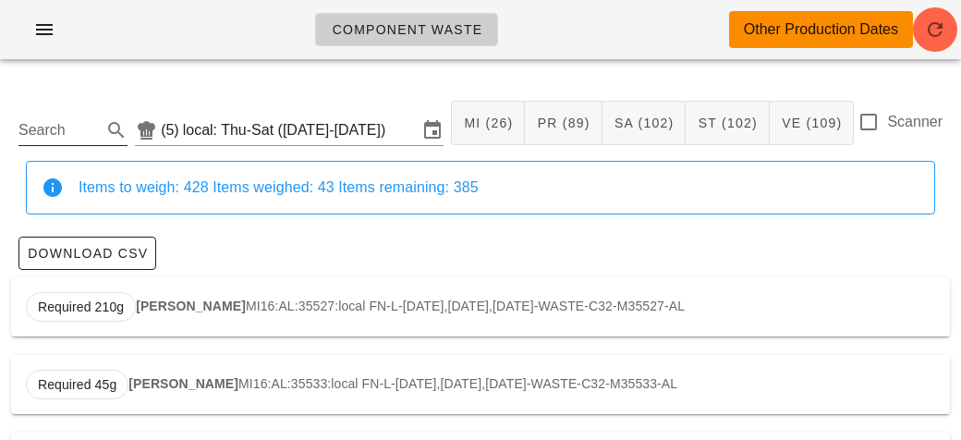
click at [89, 128] on input "Search" at bounding box center [57, 130] width 79 height 30
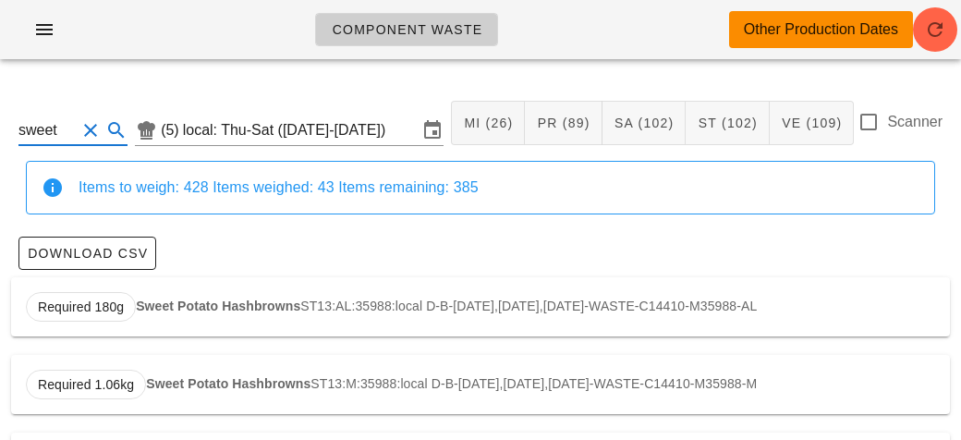
click at [244, 288] on div "Required 180g Sweet Potato Hashbrowns ST13:AL:35988:local D-B-[DATE],[DATE],[DA…" at bounding box center [480, 306] width 939 height 59
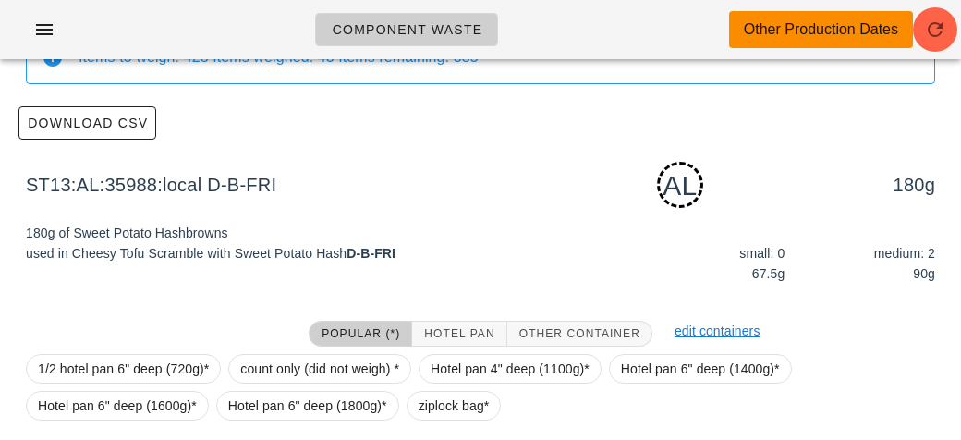
scroll to position [279, 0]
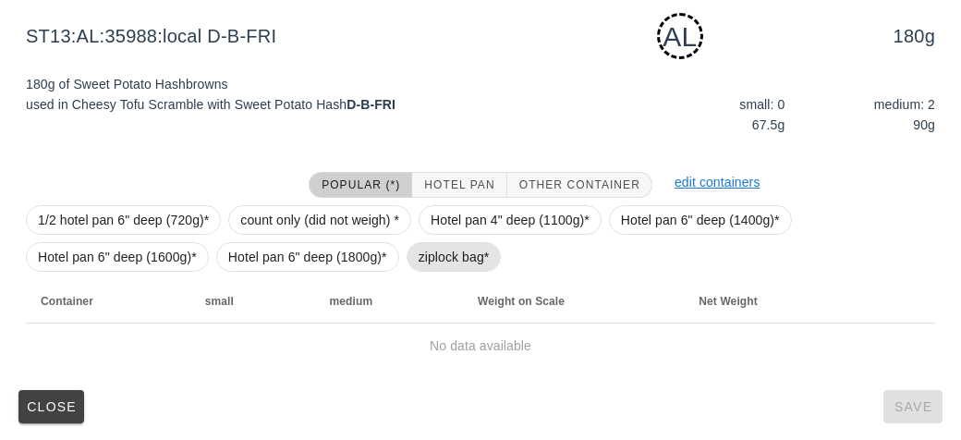
click at [444, 259] on span "ziplock bag*" at bounding box center [453, 257] width 71 height 28
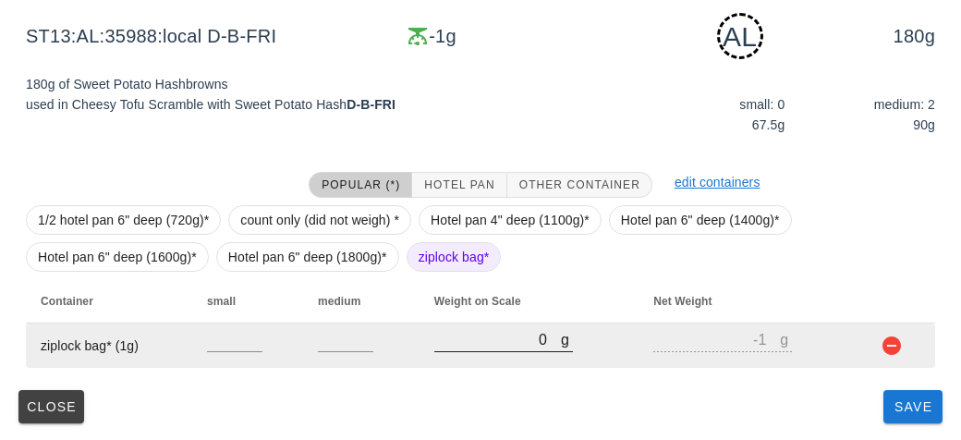
click at [468, 346] on input "0" at bounding box center [497, 339] width 127 height 24
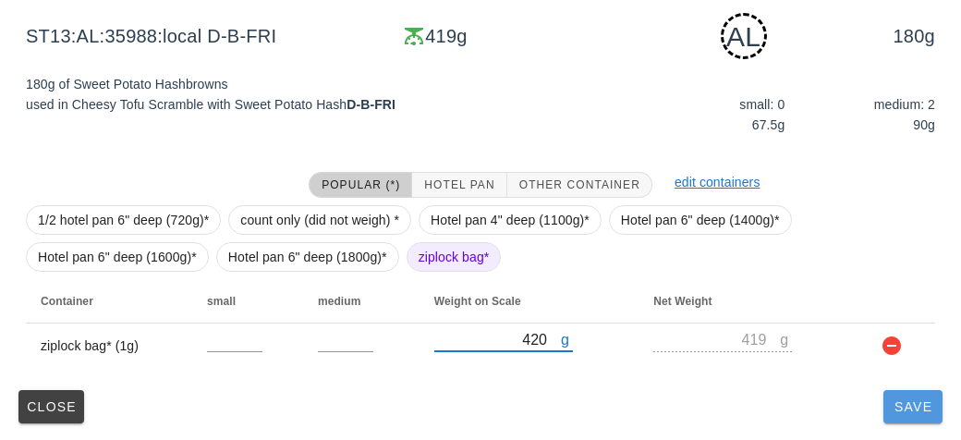
click at [913, 421] on button "Save" at bounding box center [912, 406] width 59 height 33
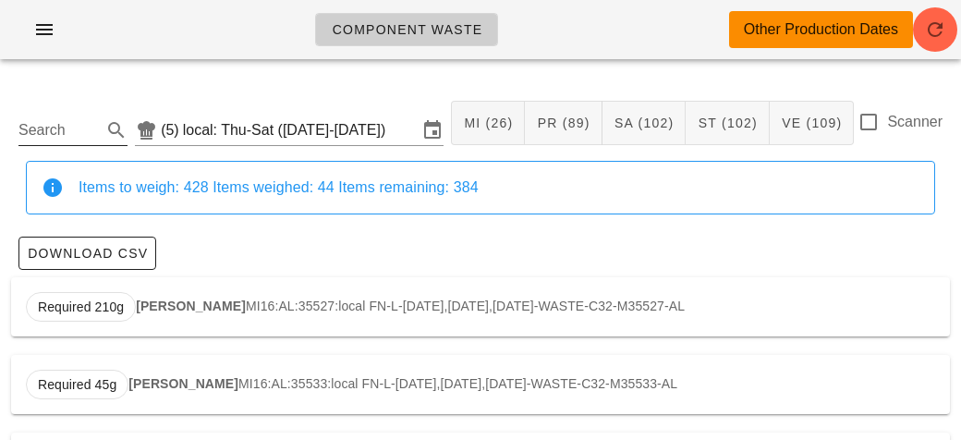
click at [47, 120] on input "Search" at bounding box center [57, 130] width 79 height 30
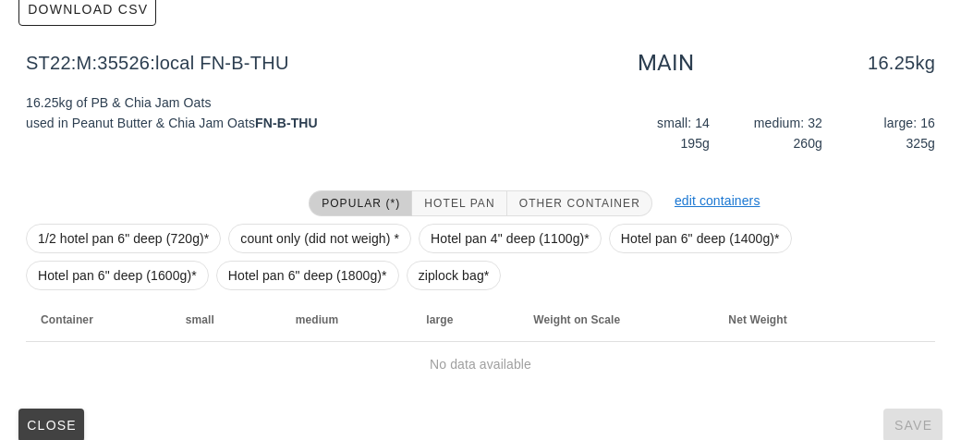
scroll to position [262, 0]
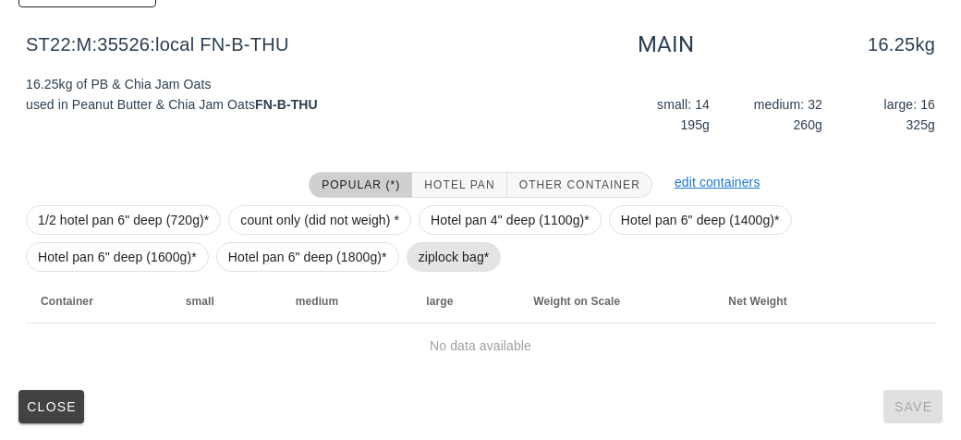
click at [440, 249] on span "ziplock bag*" at bounding box center [453, 257] width 71 height 28
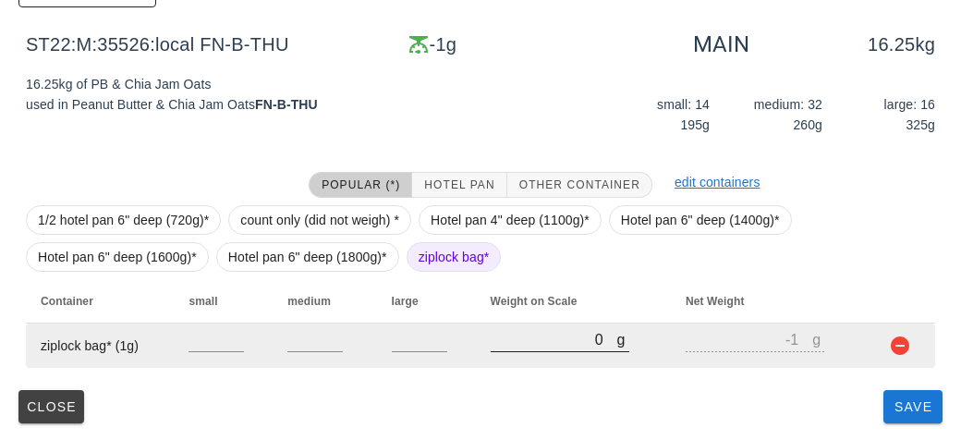
click at [503, 333] on input "0" at bounding box center [554, 339] width 127 height 24
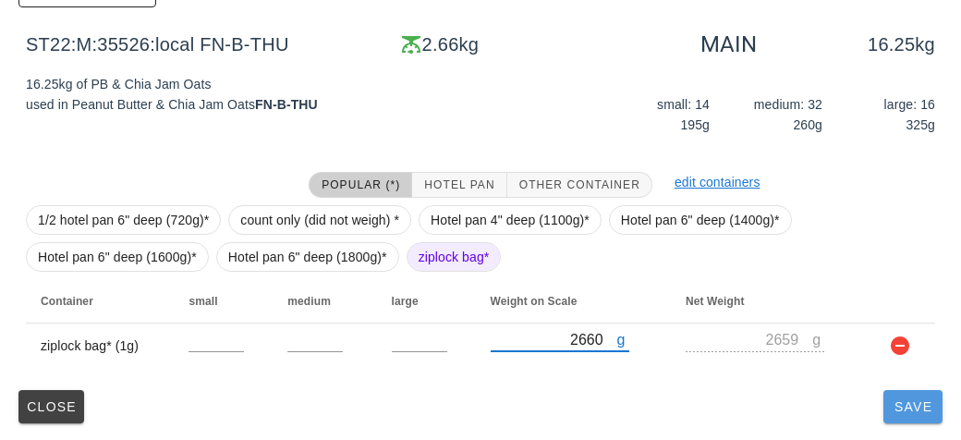
click at [885, 418] on button "Save" at bounding box center [912, 406] width 59 height 33
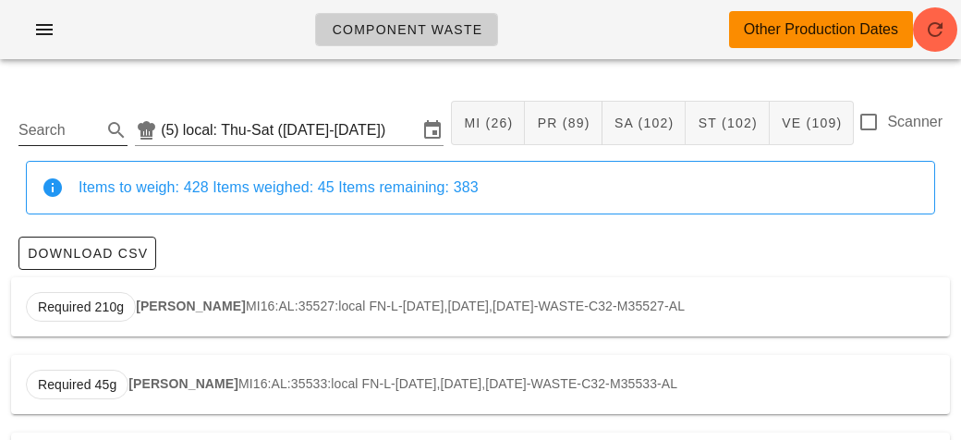
click at [75, 127] on input "Search" at bounding box center [57, 130] width 79 height 30
click at [181, 312] on div "Required 3.06kg Mac & Cheese SA07:AL:35528:local FN-D-[DATE],[DATE],[DATE]-WAST…" at bounding box center [480, 306] width 939 height 59
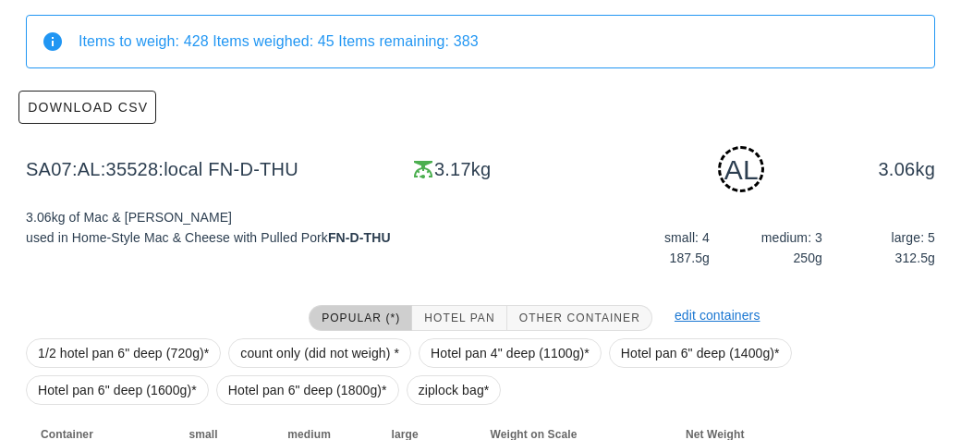
scroll to position [279, 0]
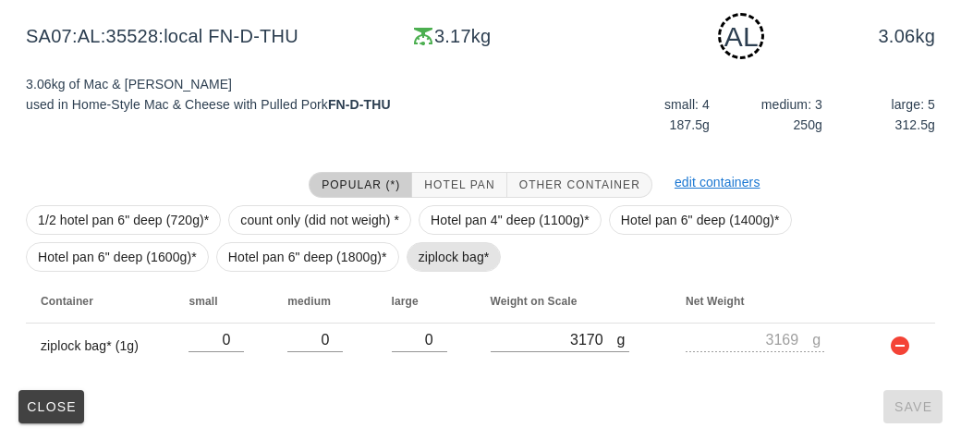
click at [437, 263] on span "ziplock bag*" at bounding box center [453, 257] width 71 height 28
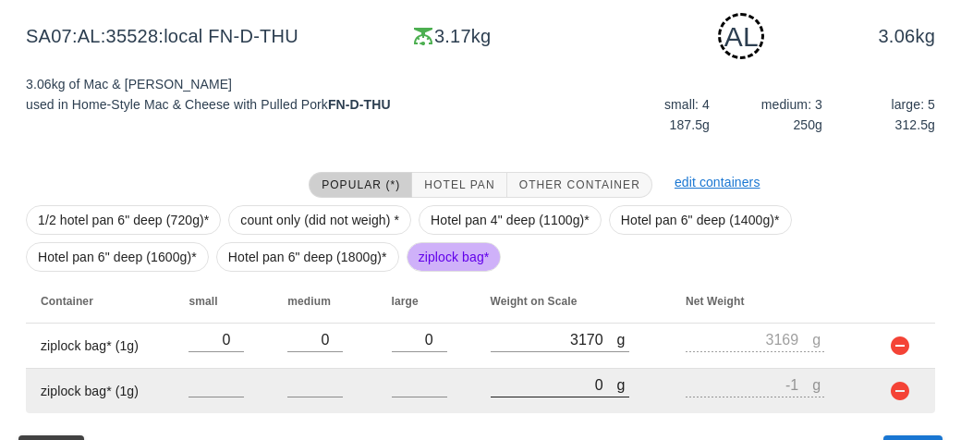
click at [536, 388] on input "0" at bounding box center [554, 384] width 127 height 24
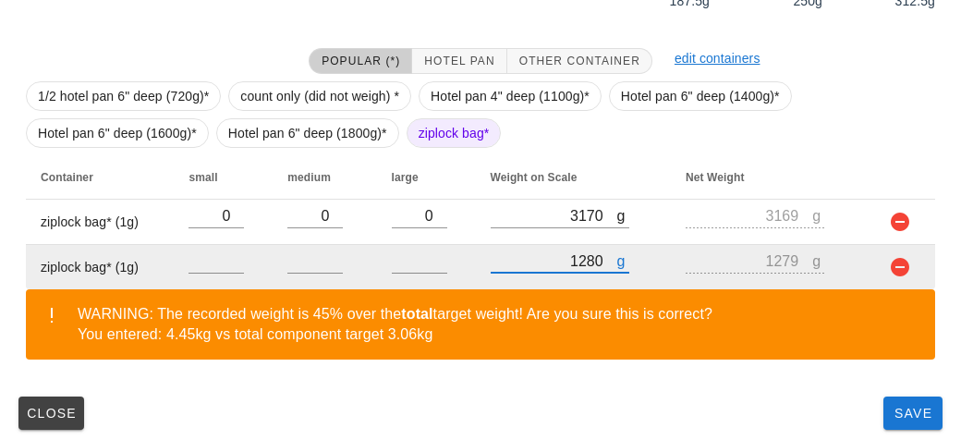
scroll to position [409, 0]
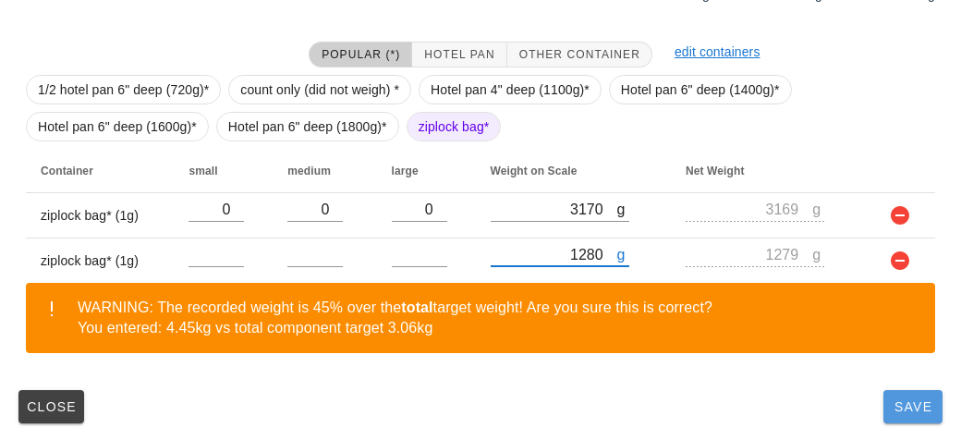
click at [906, 406] on span "Save" at bounding box center [913, 406] width 44 height 15
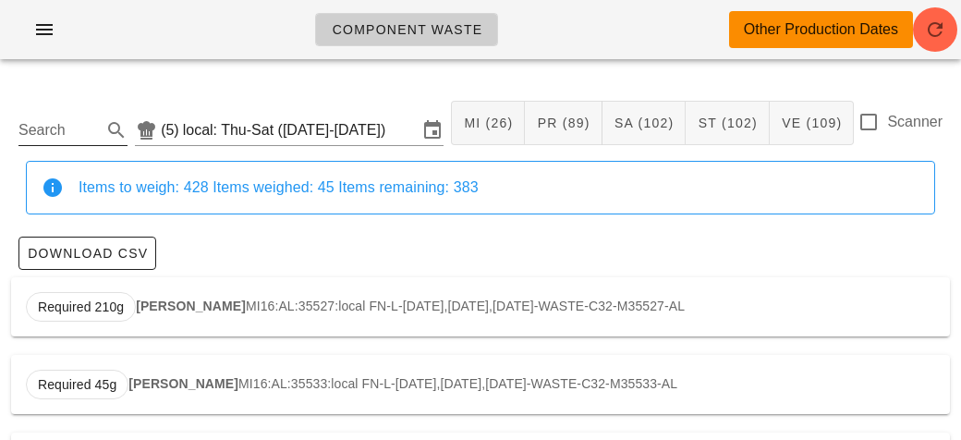
click at [41, 132] on input "Search" at bounding box center [57, 130] width 79 height 30
click at [179, 300] on strong "Mac & Cheese" at bounding box center [190, 305] width 89 height 15
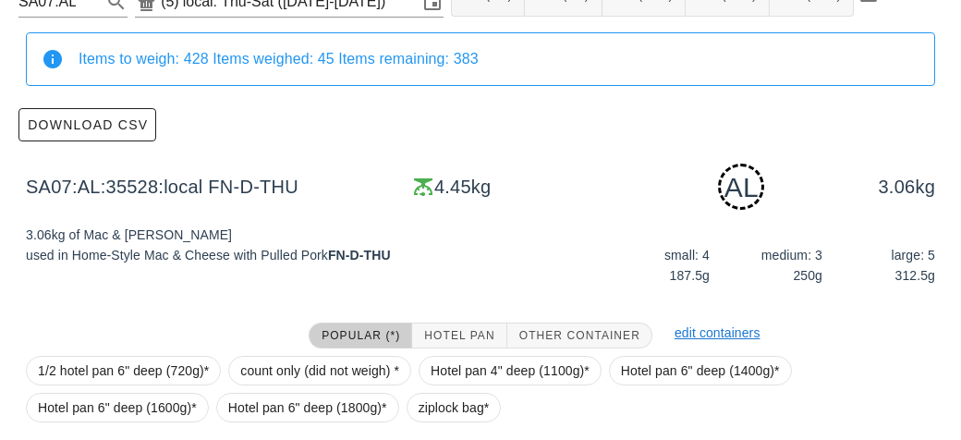
scroll to position [409, 0]
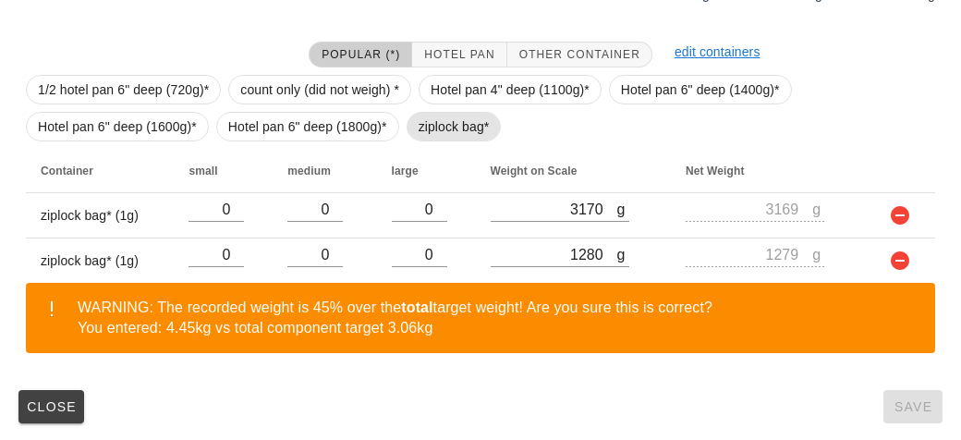
click at [456, 139] on span "ziplock bag*" at bounding box center [453, 127] width 71 height 28
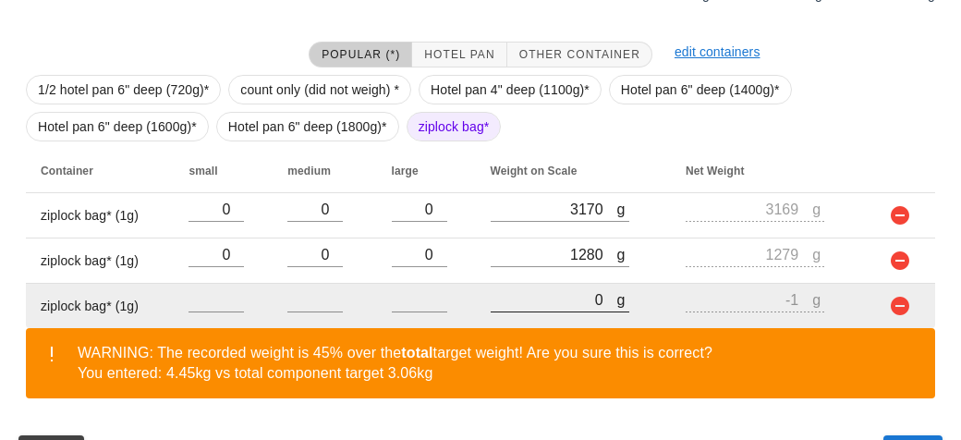
click at [536, 296] on input "0" at bounding box center [554, 299] width 127 height 24
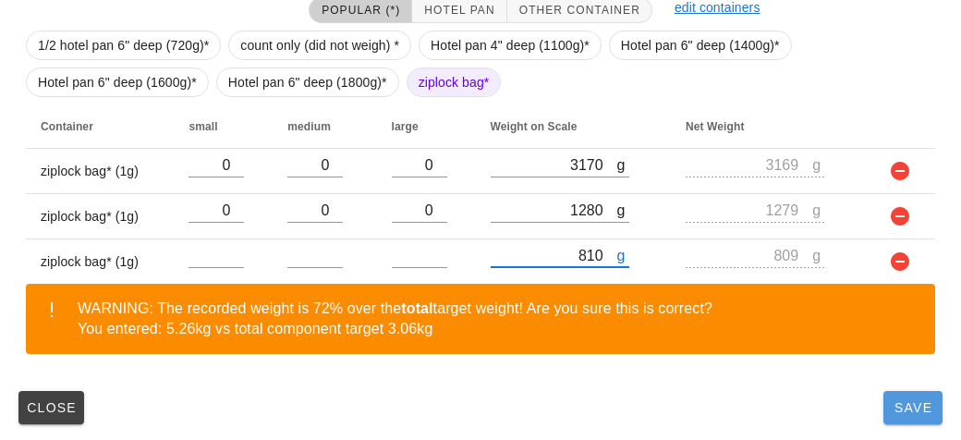
click at [902, 409] on span "Save" at bounding box center [913, 407] width 44 height 15
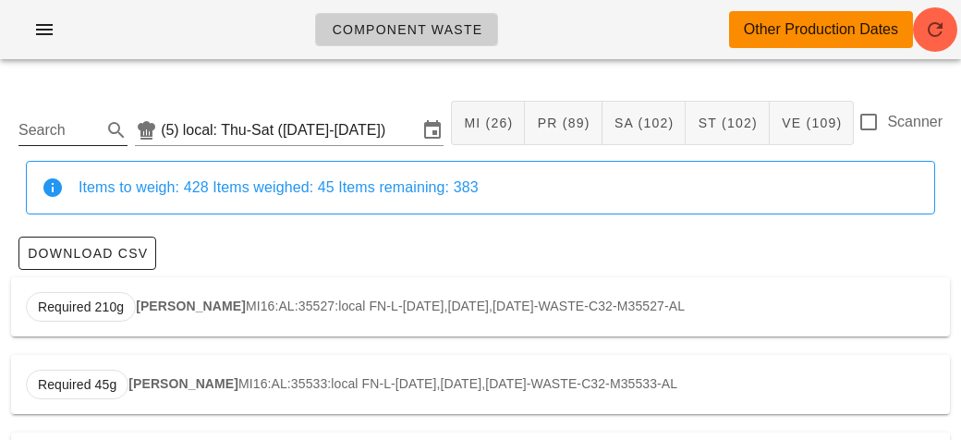
click at [67, 121] on input "Search" at bounding box center [57, 130] width 79 height 30
click at [174, 309] on strong "Tofu Scramble" at bounding box center [191, 305] width 91 height 15
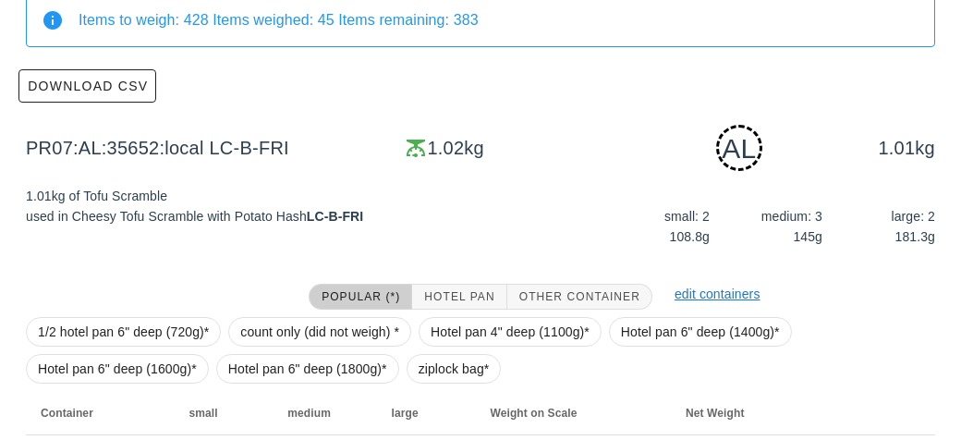
scroll to position [323, 0]
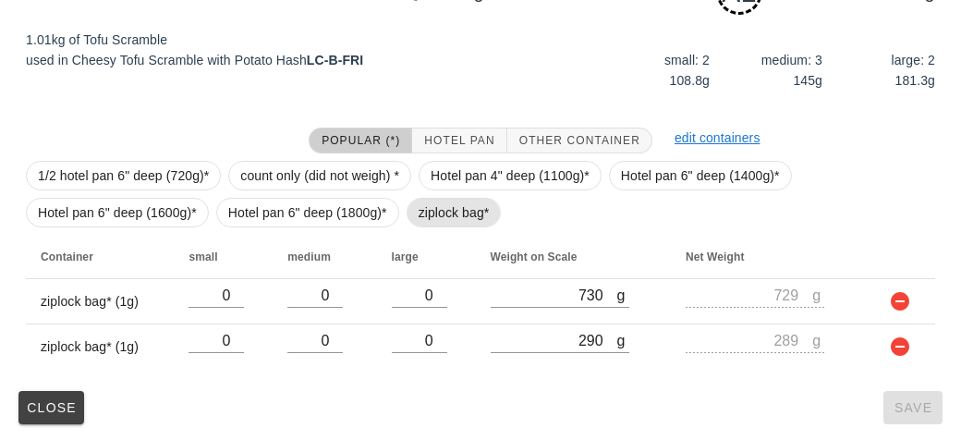
click at [428, 219] on span "ziplock bag*" at bounding box center [453, 213] width 71 height 28
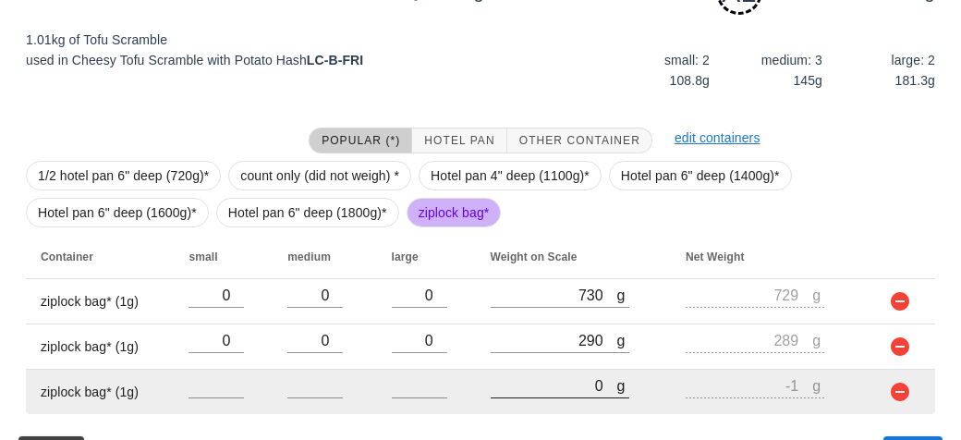
click at [550, 374] on input "0" at bounding box center [554, 385] width 127 height 24
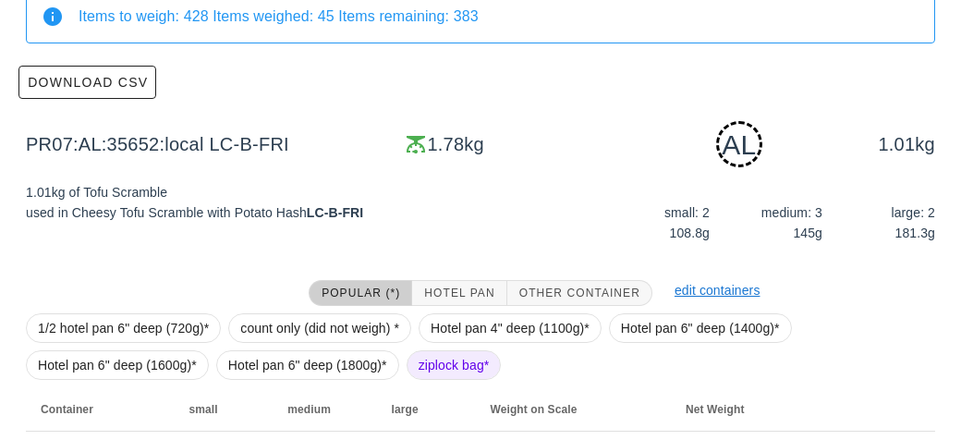
scroll to position [370, 0]
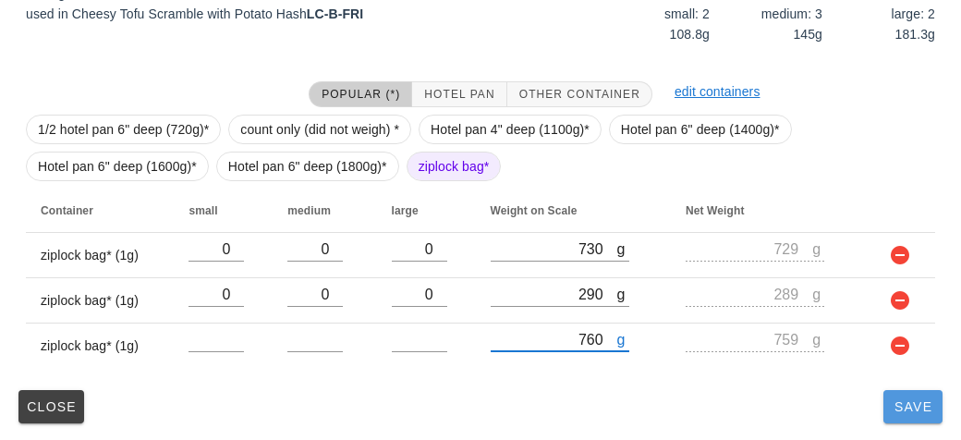
click at [899, 404] on span "Save" at bounding box center [913, 406] width 44 height 15
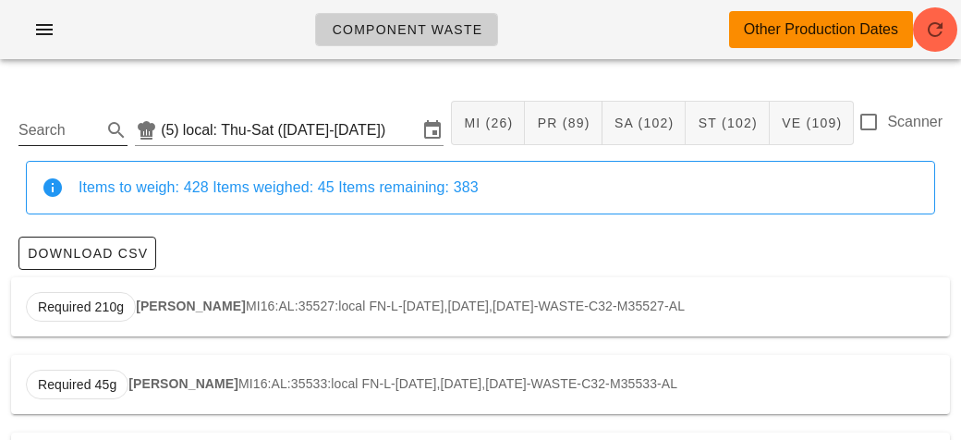
click at [68, 121] on input "Search" at bounding box center [57, 130] width 79 height 30
click at [197, 315] on div "Required 168g Turkey Sausage PR26:AL:35777:local K-D-[DATE],[DATE],[DATE]-WASTE…" at bounding box center [480, 306] width 939 height 59
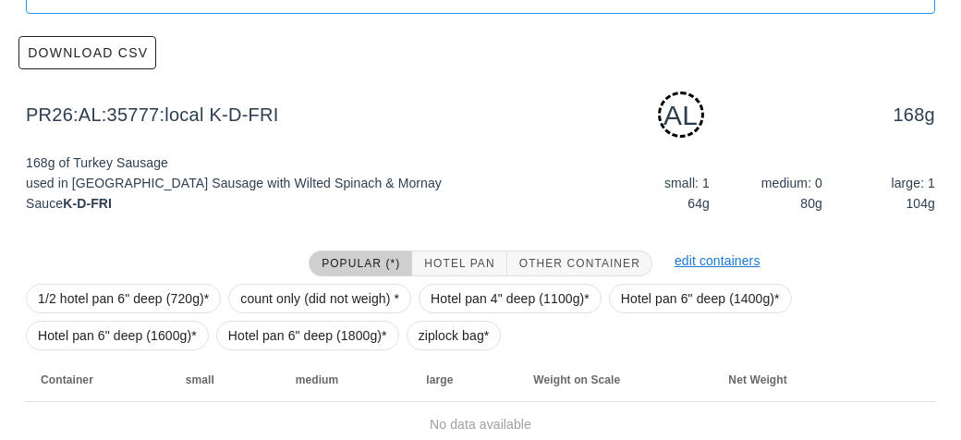
scroll to position [279, 0]
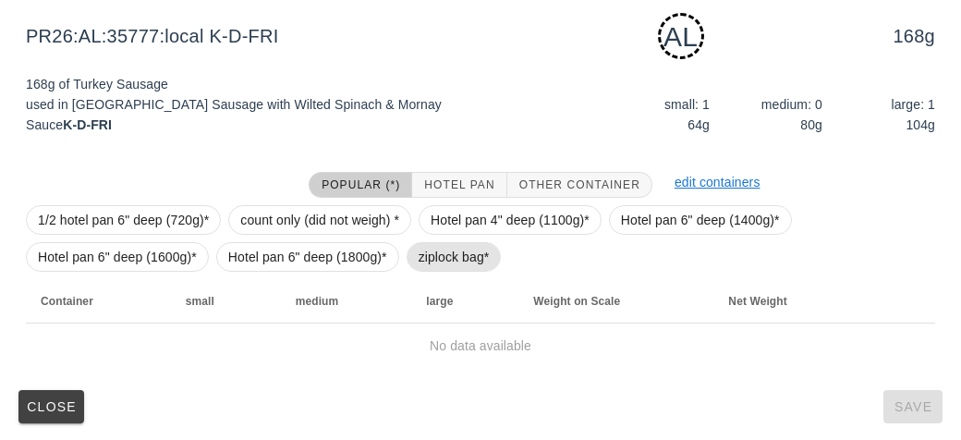
click at [447, 256] on span "ziplock bag*" at bounding box center [453, 257] width 71 height 28
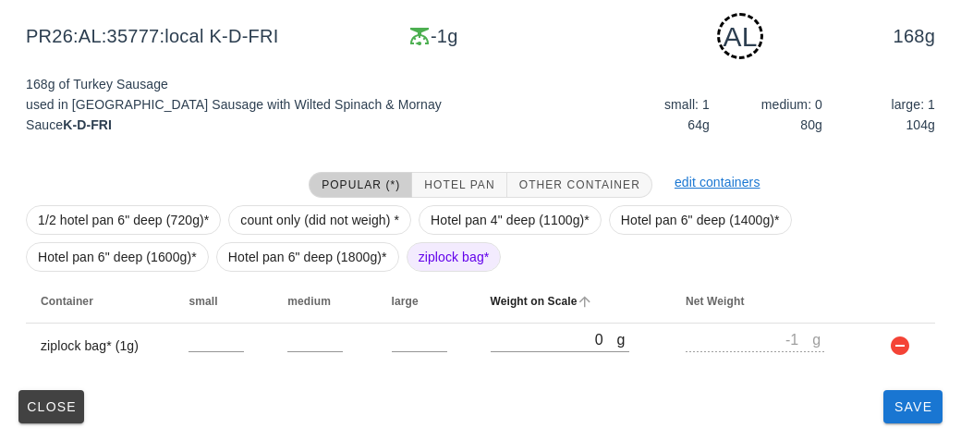
click at [533, 320] on th "Weight on Scale" at bounding box center [574, 301] width 196 height 44
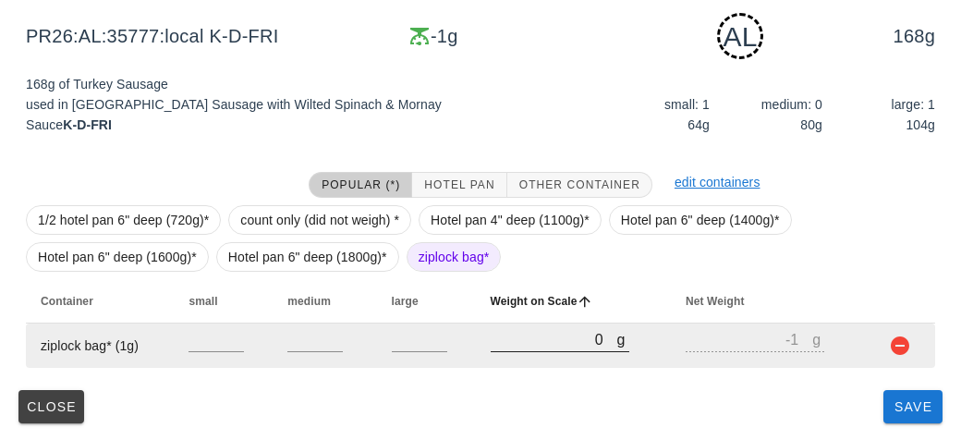
click at [531, 342] on input "0" at bounding box center [554, 339] width 127 height 24
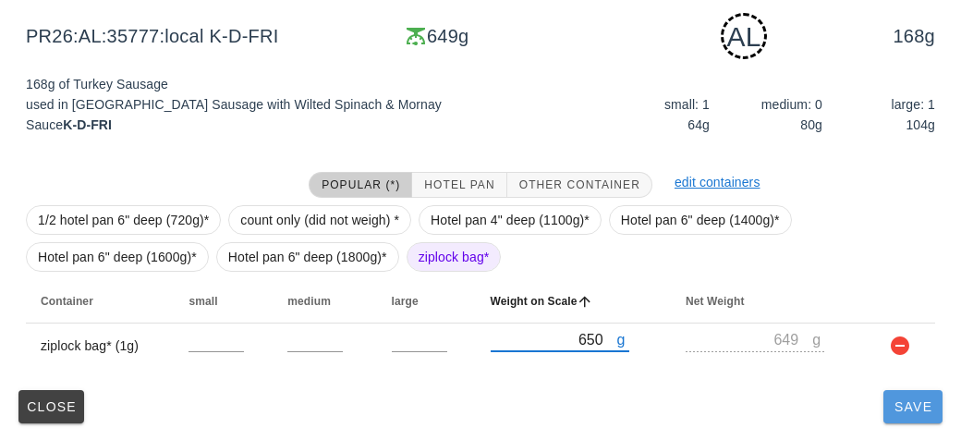
click at [920, 420] on button "Save" at bounding box center [912, 406] width 59 height 33
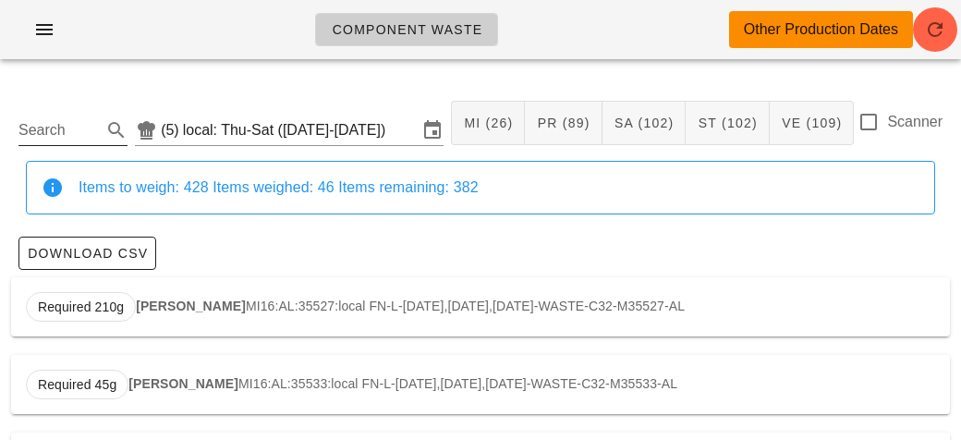
click at [75, 138] on input "Search" at bounding box center [57, 130] width 79 height 30
click at [167, 302] on strong "Saffron Chicken" at bounding box center [186, 305] width 101 height 15
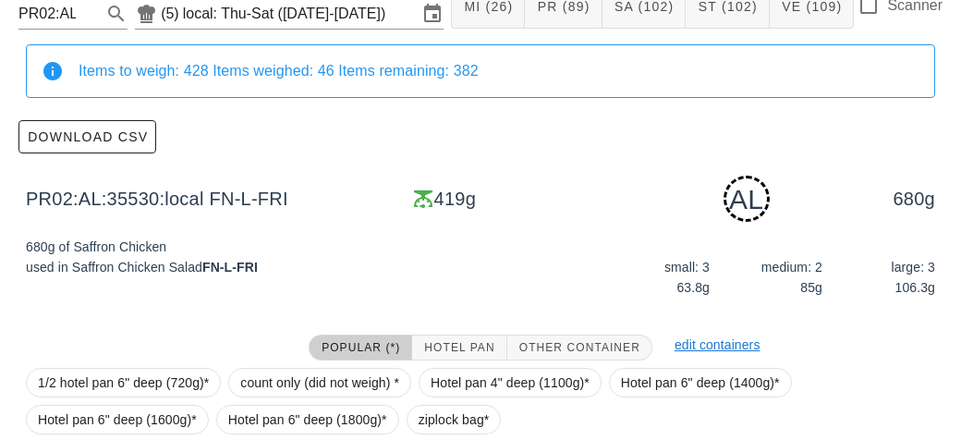
scroll to position [279, 0]
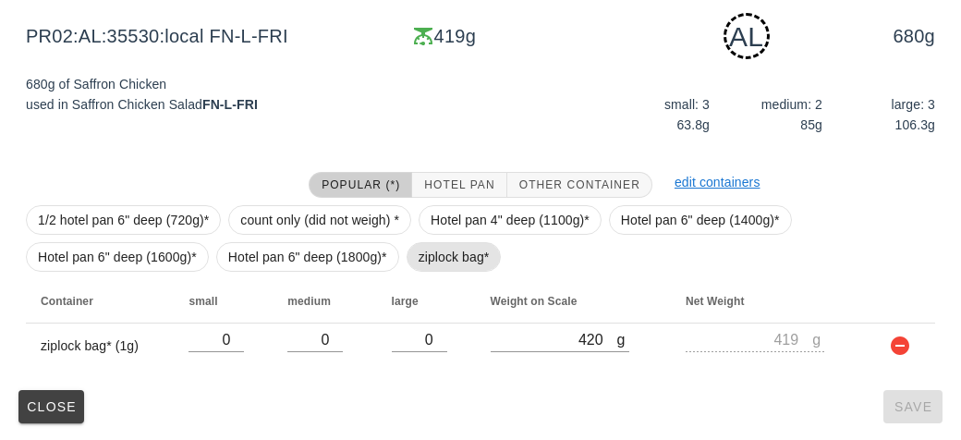
click at [433, 256] on span "ziplock bag*" at bounding box center [453, 257] width 71 height 28
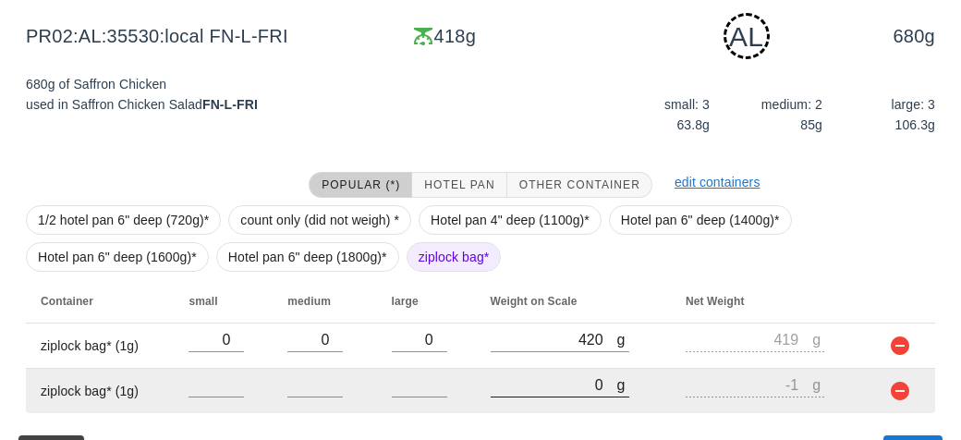
click at [533, 381] on input "0" at bounding box center [554, 384] width 127 height 24
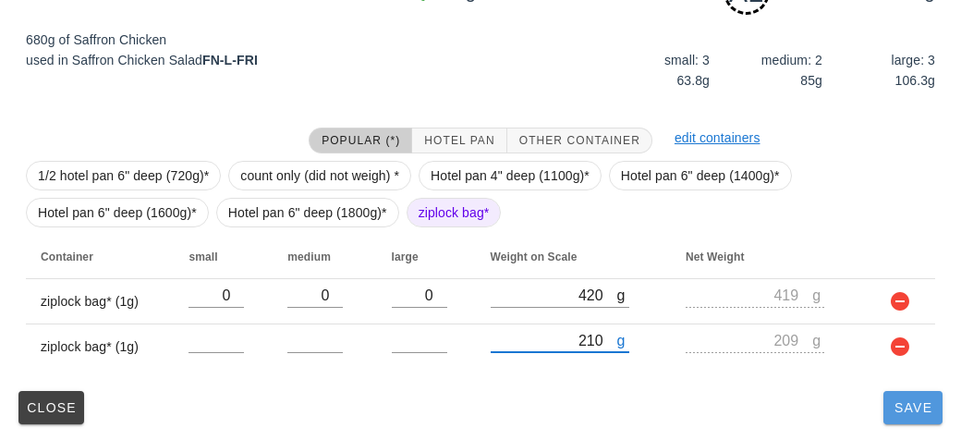
click at [901, 406] on span "Save" at bounding box center [913, 407] width 44 height 15
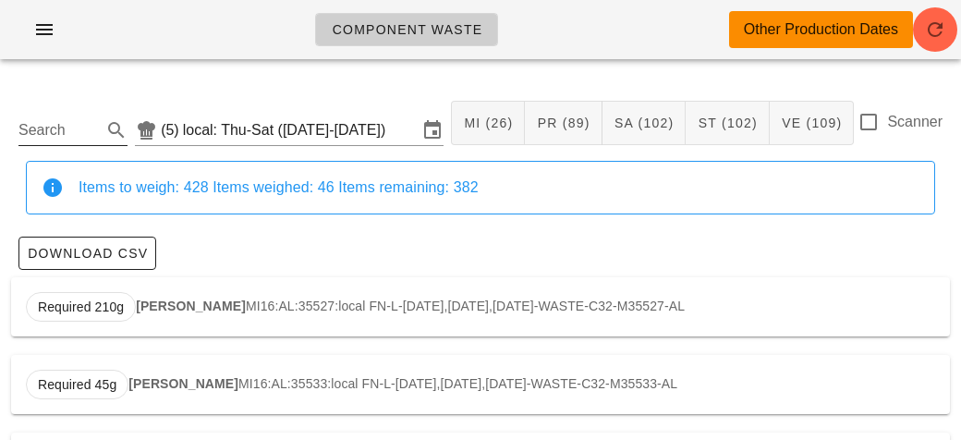
click at [41, 138] on input "Search" at bounding box center [57, 130] width 79 height 30
click at [163, 320] on div "Required 680g Saffron Chicken PR02:AL:35530:local FN-L-[DATE],[DATE],[DATE]-WAS…" at bounding box center [480, 306] width 939 height 59
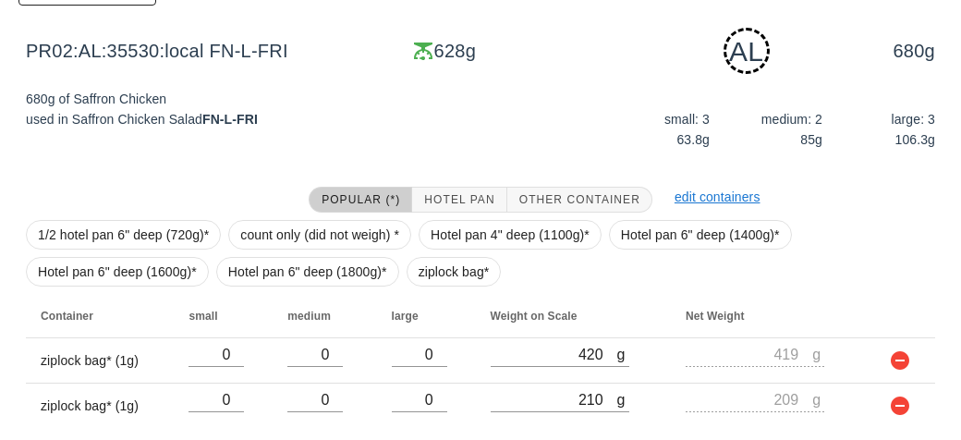
scroll to position [323, 0]
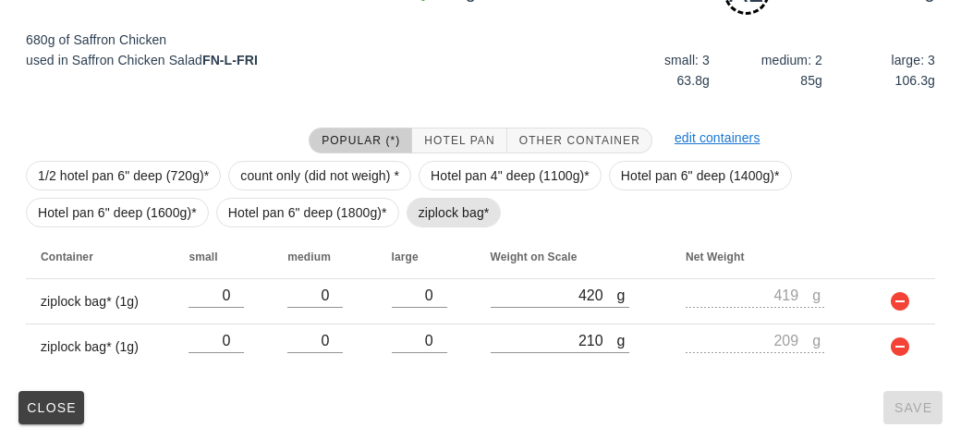
click at [453, 206] on span "ziplock bag*" at bounding box center [453, 213] width 71 height 28
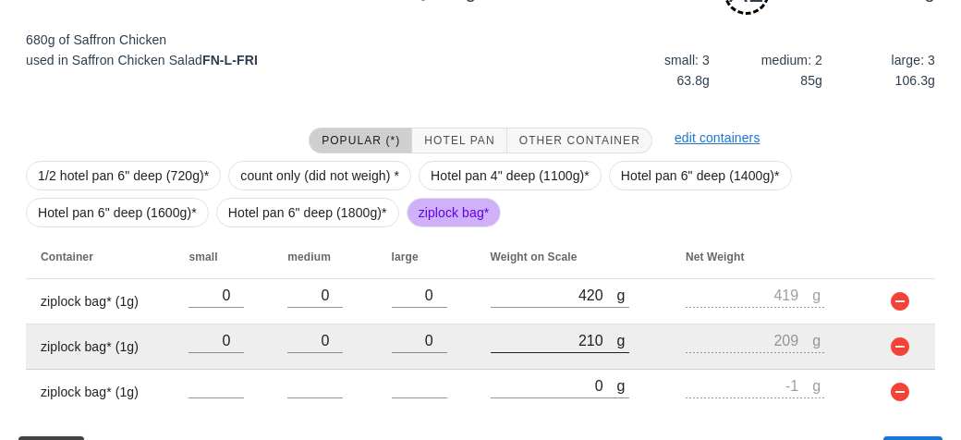
click at [536, 363] on div at bounding box center [560, 362] width 139 height 13
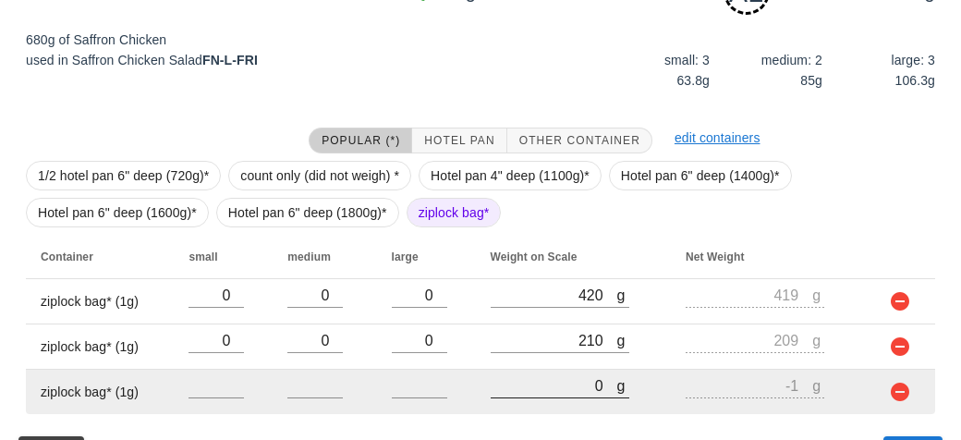
click at [514, 386] on input "0" at bounding box center [554, 385] width 127 height 24
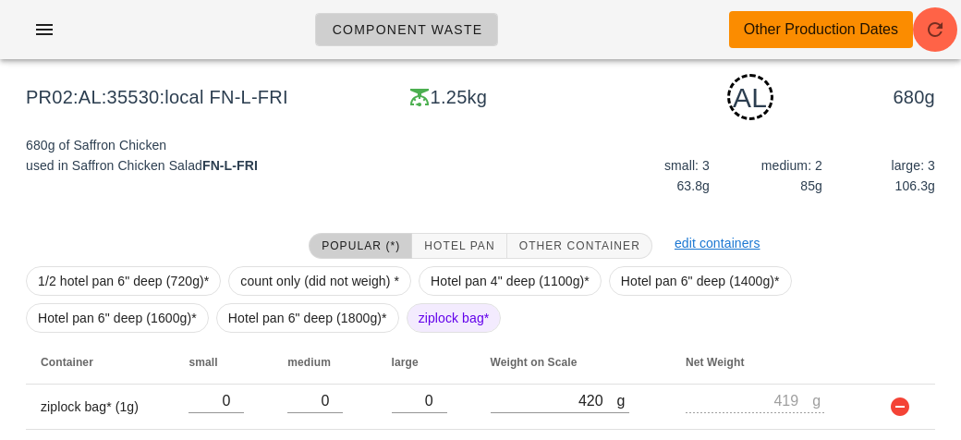
scroll to position [370, 0]
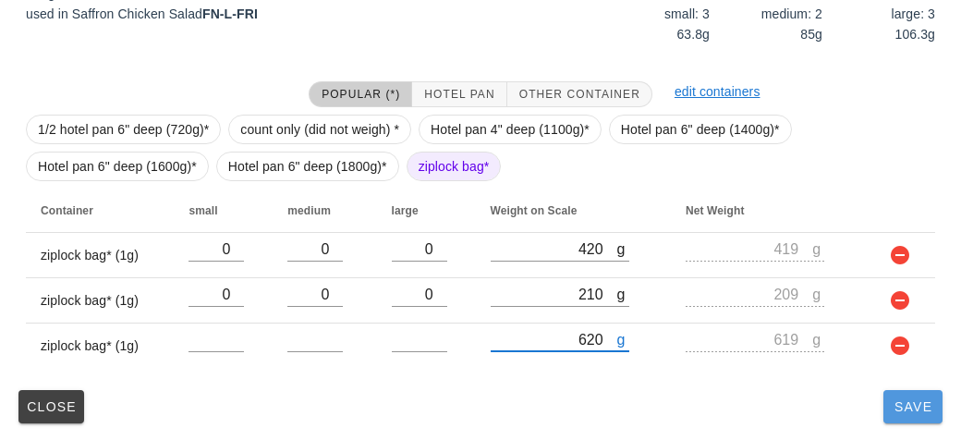
click at [915, 413] on button "Save" at bounding box center [912, 406] width 59 height 33
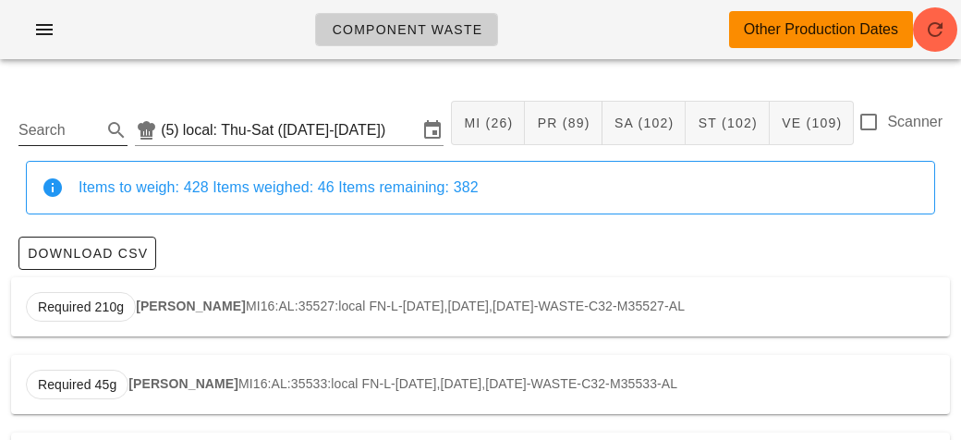
click at [58, 139] on input "Search" at bounding box center [57, 130] width 79 height 30
click at [167, 333] on div "Required 195g Bacon Strips PR14:AL:35529:local FN-B-[DATE],[DATE],[DATE]-WASTE-…" at bounding box center [480, 306] width 939 height 59
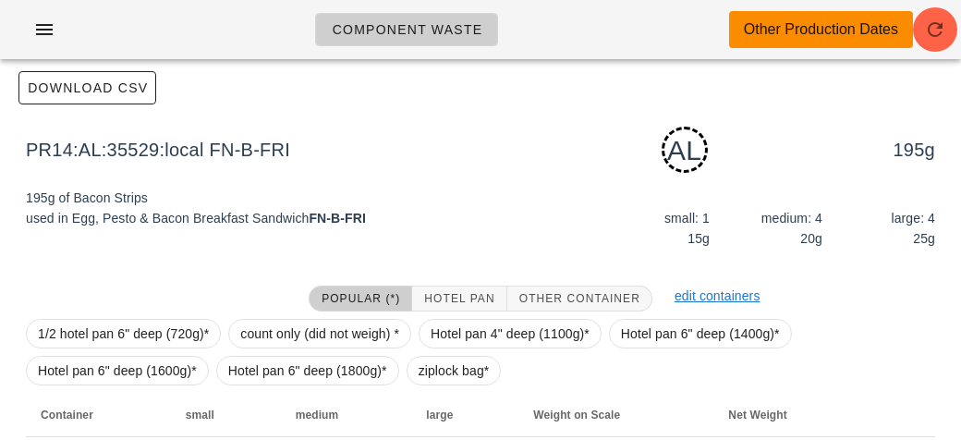
scroll to position [279, 0]
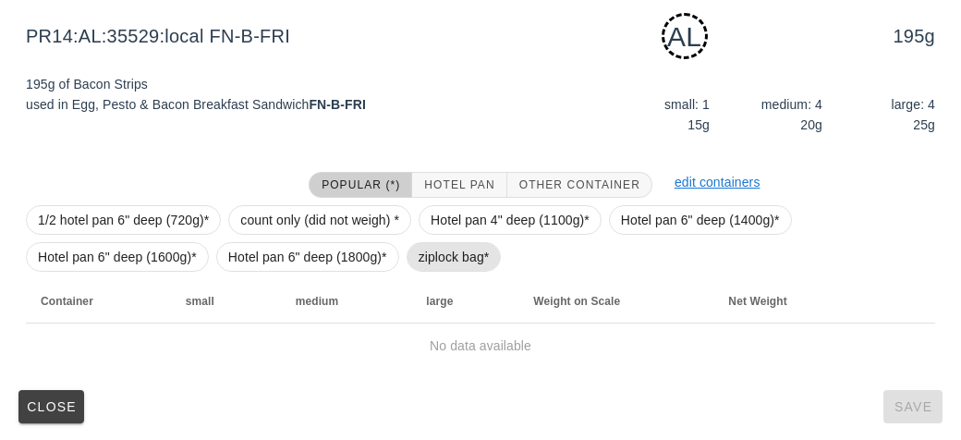
click at [418, 261] on span "ziplock bag*" at bounding box center [453, 257] width 71 height 28
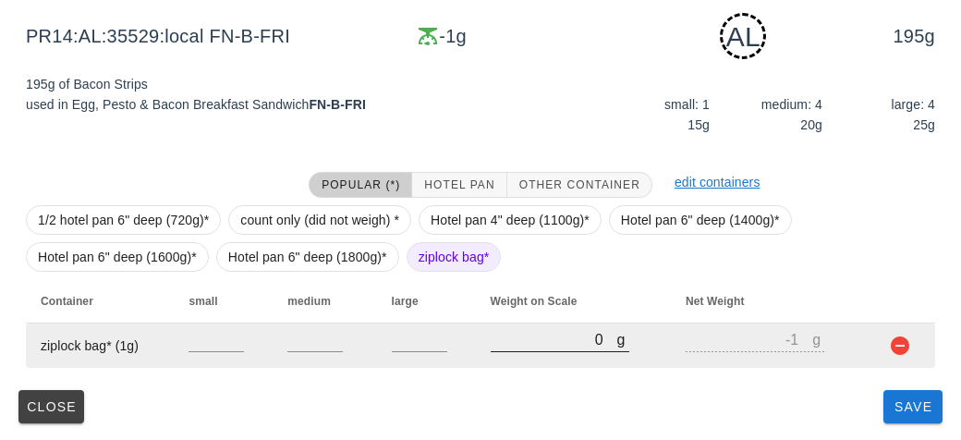
click at [506, 347] on input "0" at bounding box center [554, 339] width 127 height 24
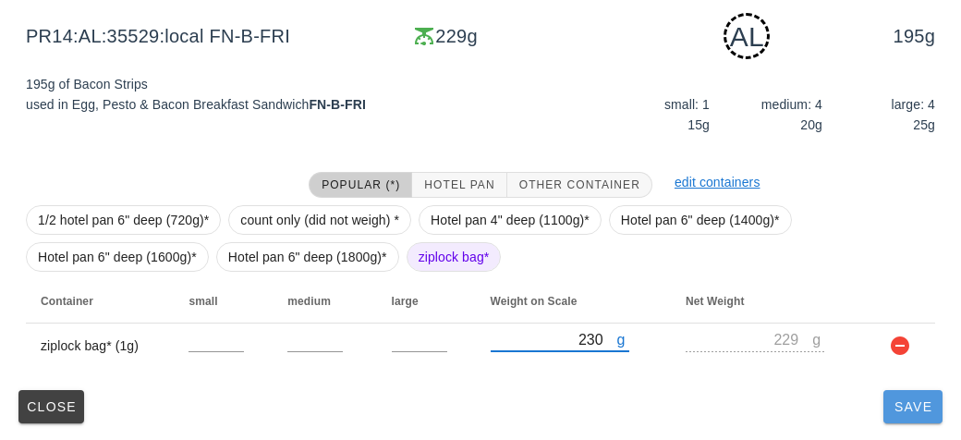
click at [899, 419] on button "Save" at bounding box center [912, 406] width 59 height 33
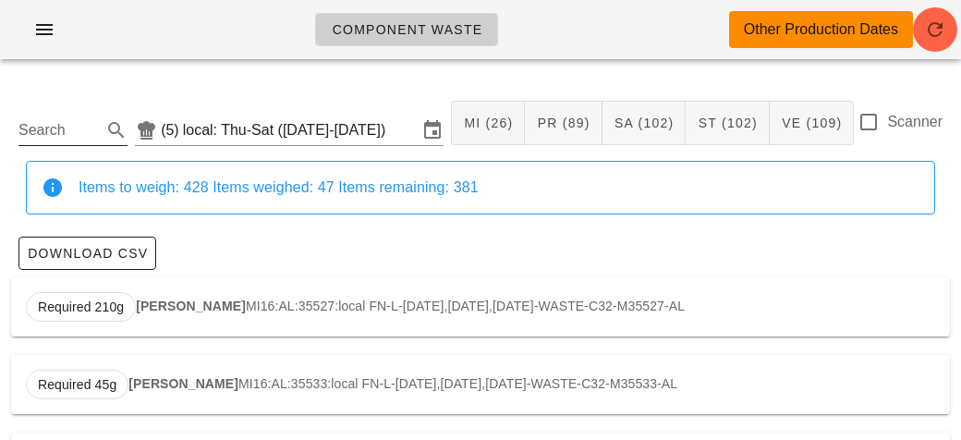
click at [34, 135] on input "Search" at bounding box center [57, 130] width 79 height 30
click at [176, 310] on strong "Mac & Cheese" at bounding box center [190, 305] width 89 height 15
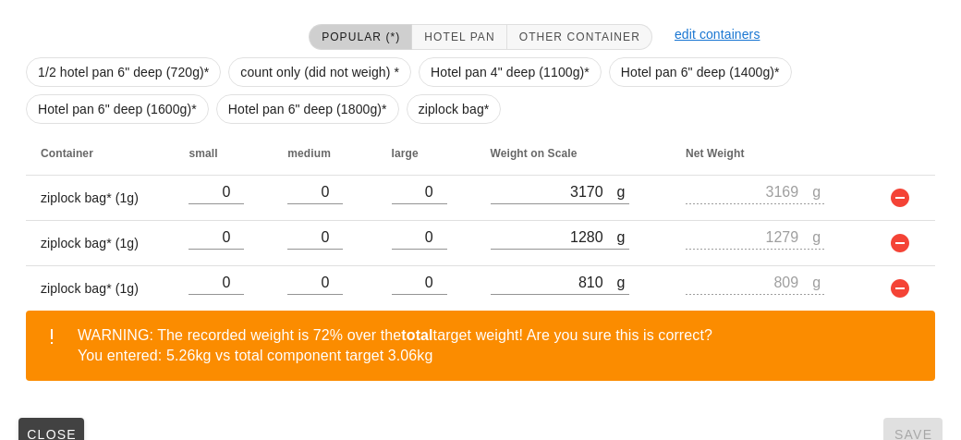
scroll to position [447, 0]
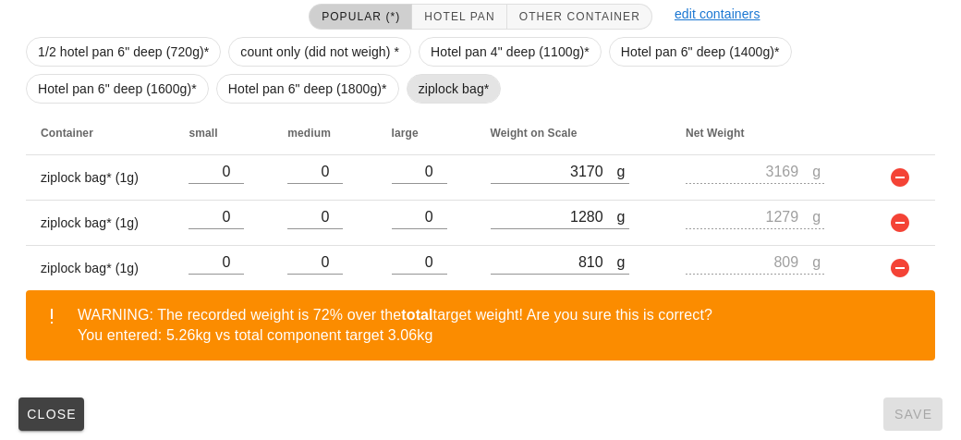
click at [420, 82] on span "ziplock bag*" at bounding box center [453, 89] width 71 height 28
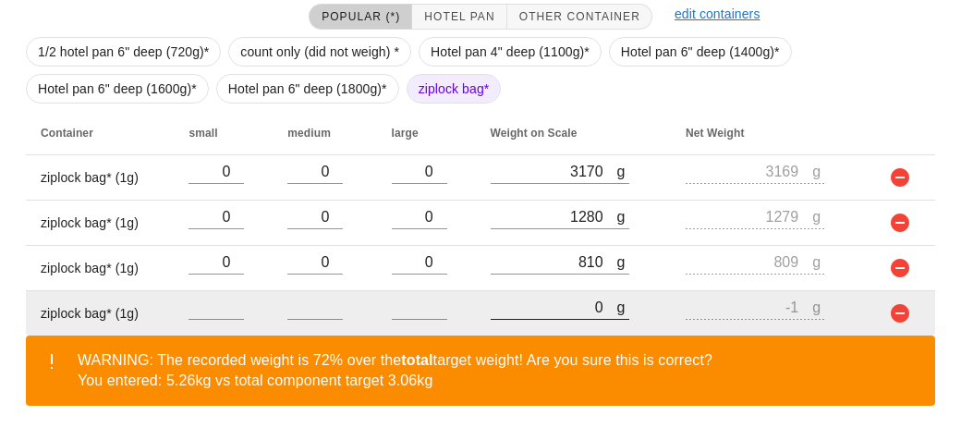
click at [556, 297] on input "0" at bounding box center [554, 307] width 127 height 24
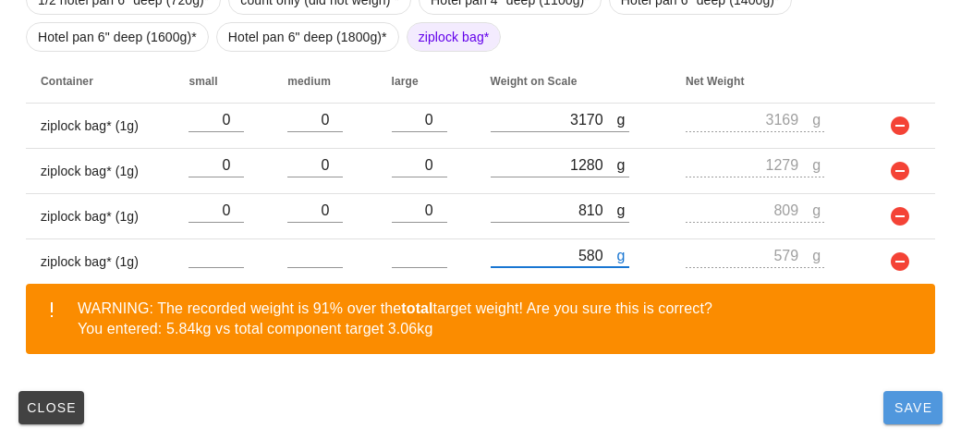
click at [891, 404] on span "Save" at bounding box center [913, 407] width 44 height 15
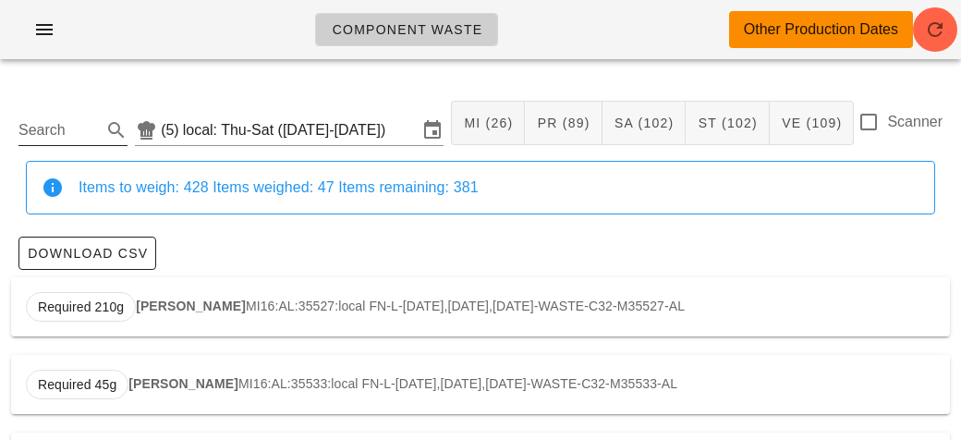
click at [42, 123] on input "Search" at bounding box center [57, 130] width 79 height 30
click at [164, 298] on strong "Herbed Lentils" at bounding box center [191, 305] width 91 height 15
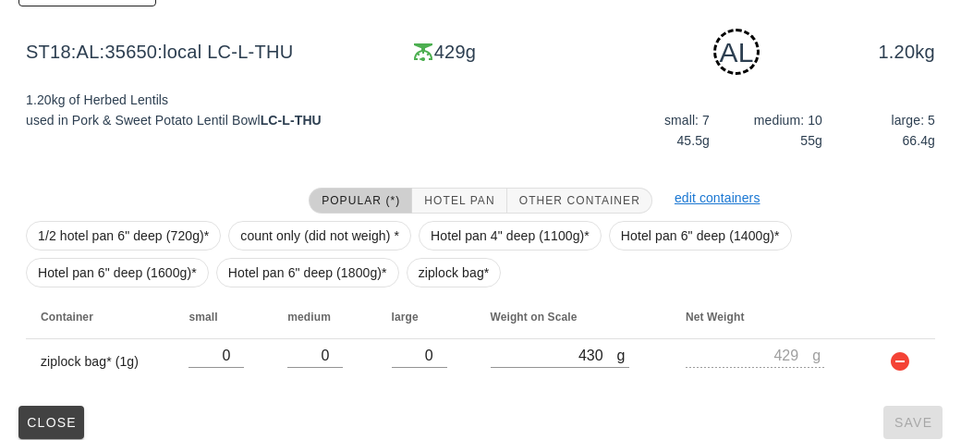
scroll to position [279, 0]
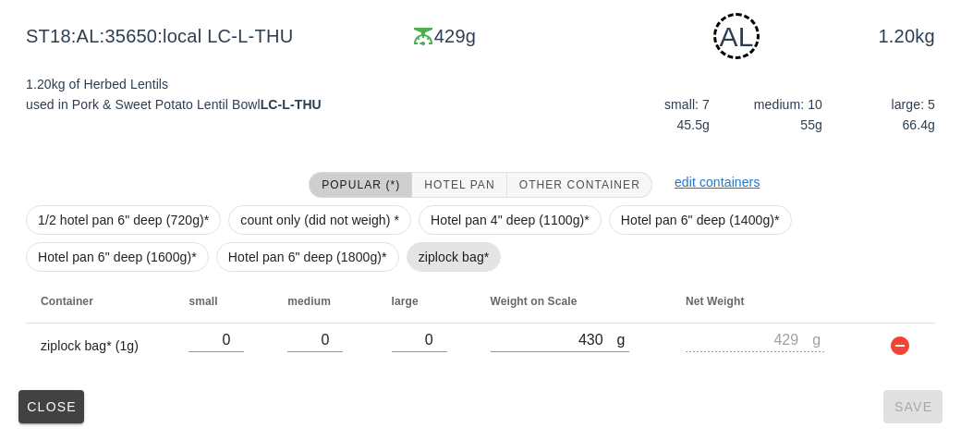
click at [443, 269] on span "ziplock bag*" at bounding box center [453, 257] width 71 height 28
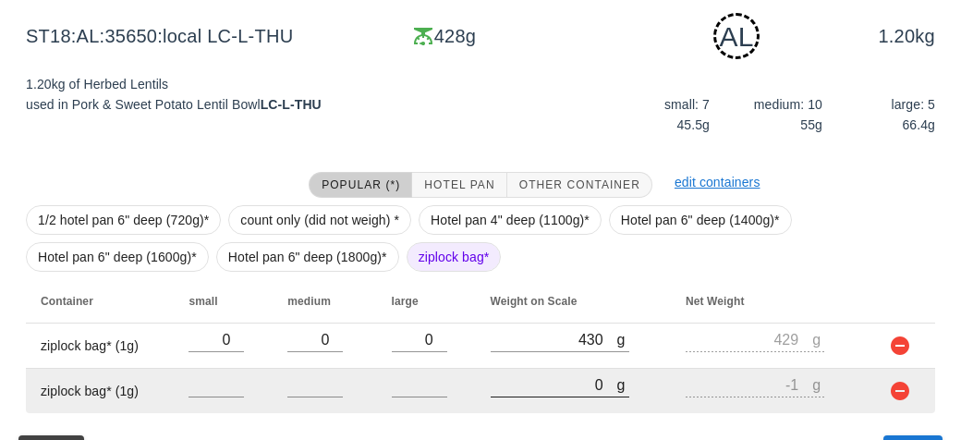
click at [558, 382] on input "0" at bounding box center [554, 384] width 127 height 24
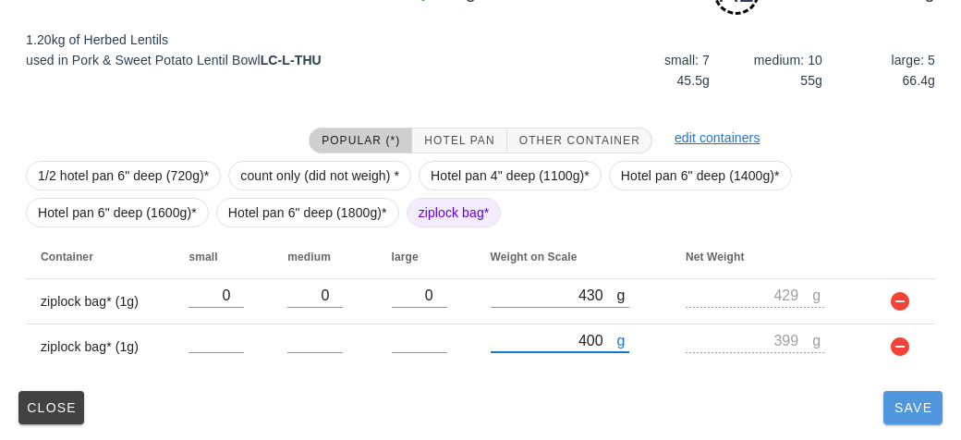
click at [916, 412] on span "Save" at bounding box center [913, 407] width 44 height 15
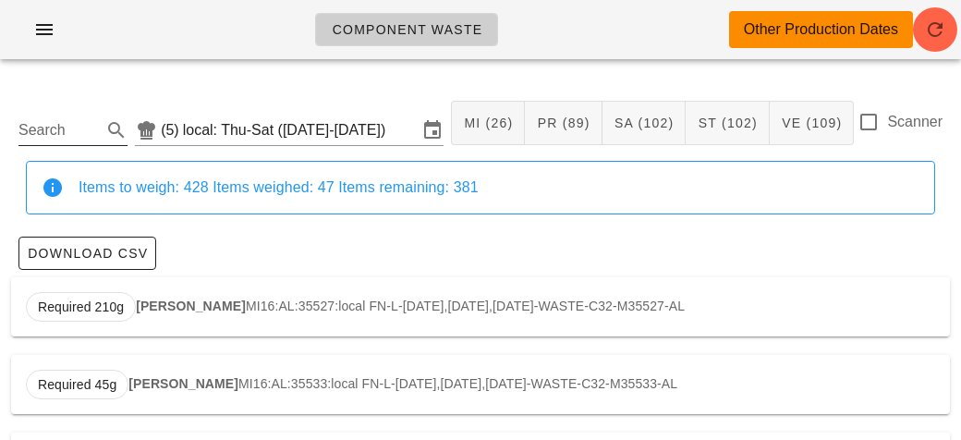
click at [53, 121] on input "Search" at bounding box center [57, 130] width 79 height 30
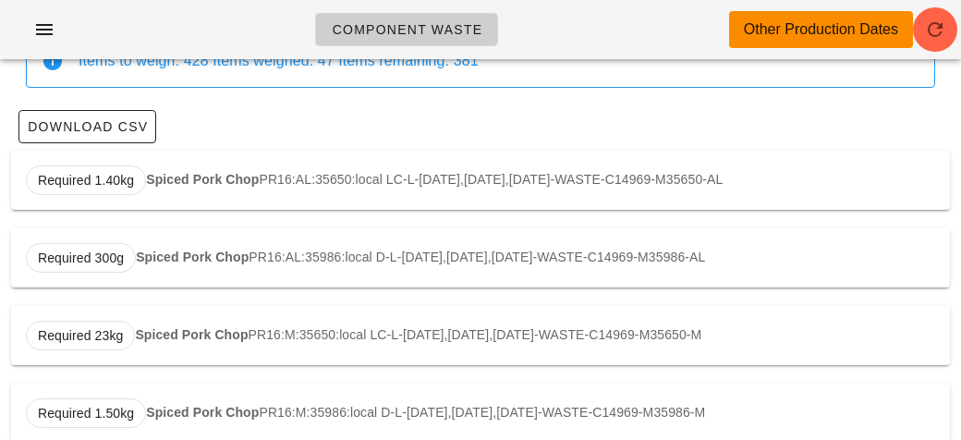
scroll to position [312, 0]
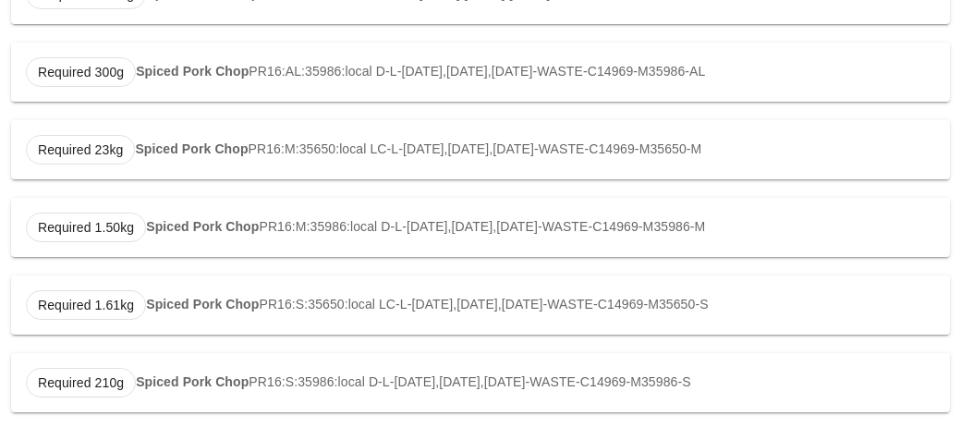
click at [198, 391] on div "Required 210g Spiced Pork Chop PR16:S:35986:local D-L-[DATE],[DATE],[DATE]-WAST…" at bounding box center [480, 382] width 939 height 59
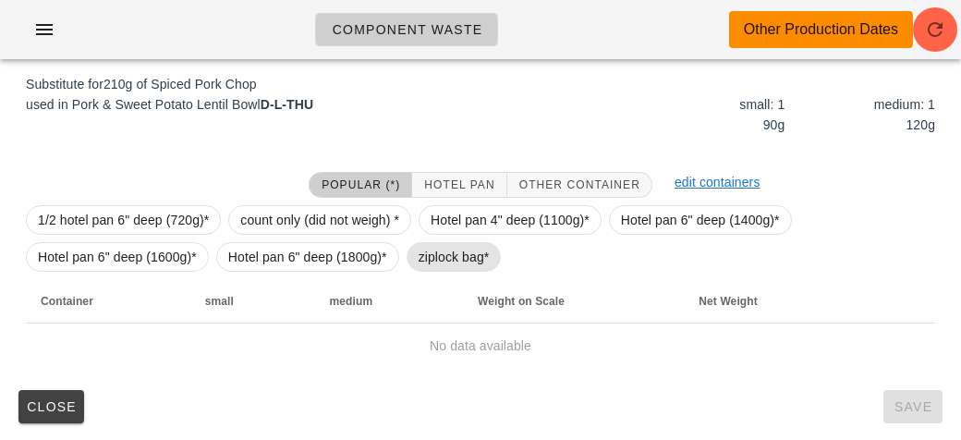
click at [451, 256] on span "ziplock bag*" at bounding box center [453, 257] width 71 height 28
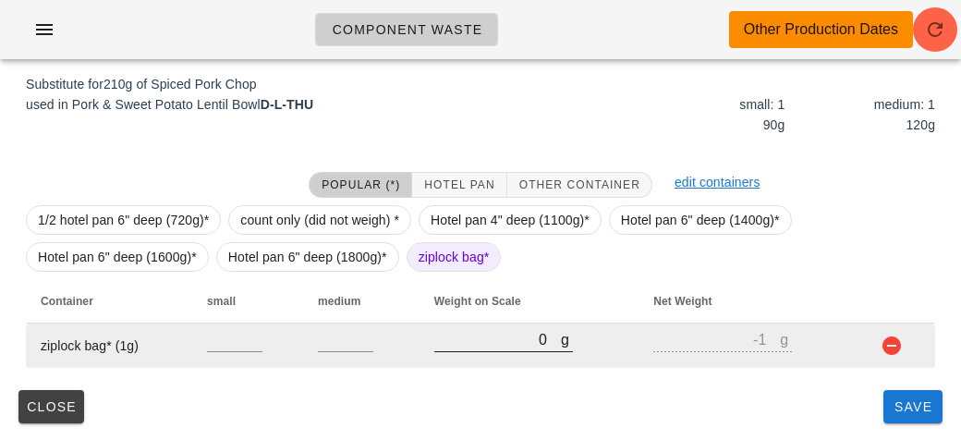
click at [513, 344] on input "0" at bounding box center [497, 339] width 127 height 24
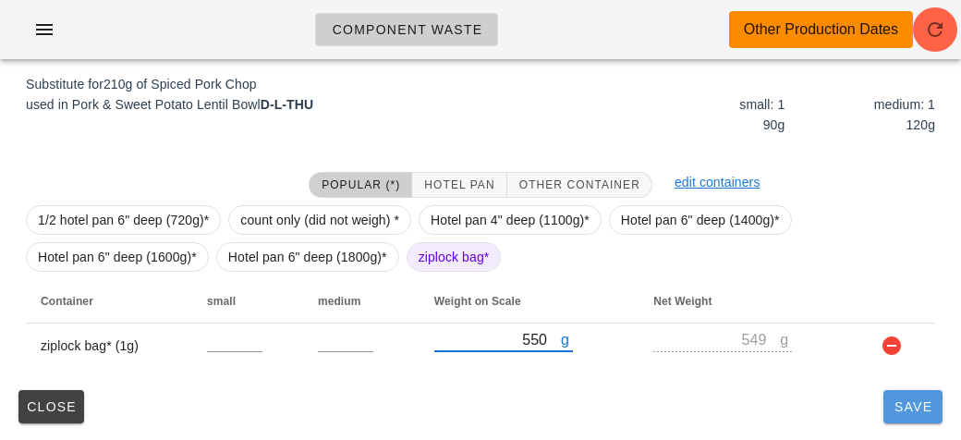
click at [908, 407] on span "Save" at bounding box center [913, 406] width 44 height 15
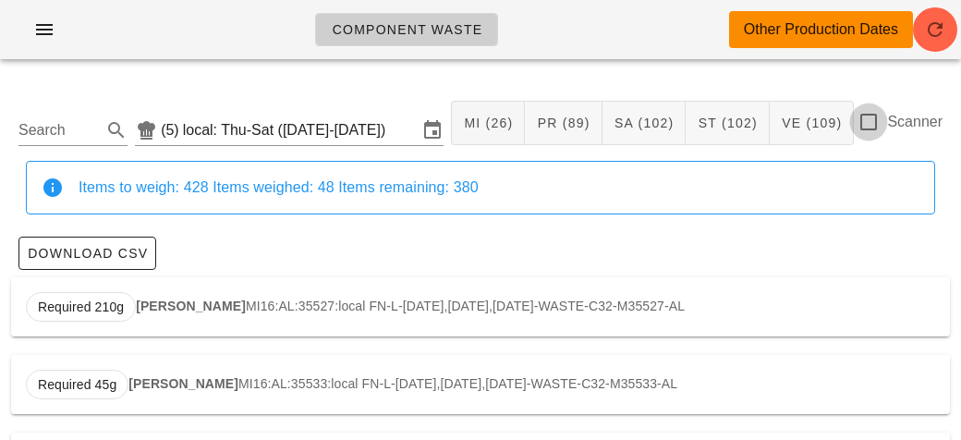
click at [874, 134] on div at bounding box center [868, 121] width 31 height 31
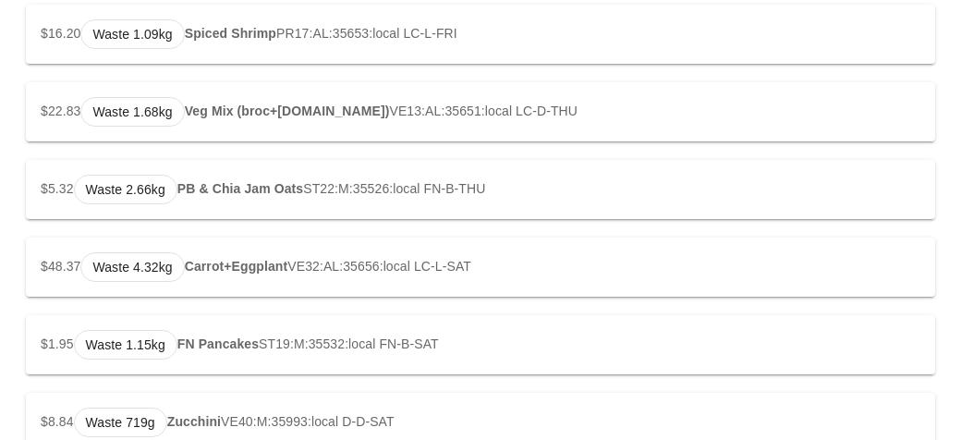
scroll to position [3565, 0]
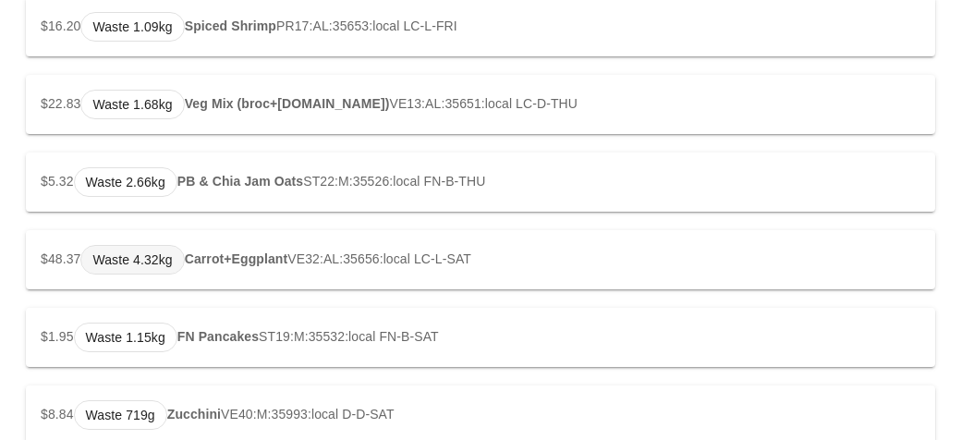
click at [184, 259] on span "Waste 4.32kg" at bounding box center [131, 260] width 103 height 30
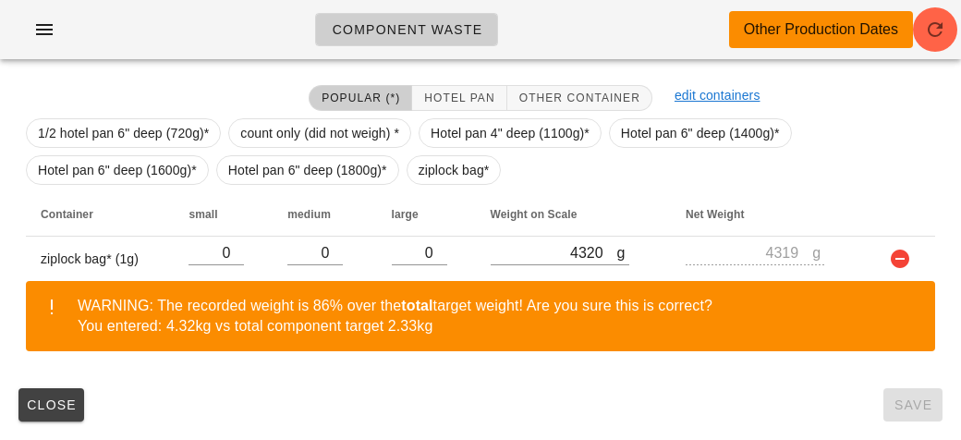
scroll to position [316, 0]
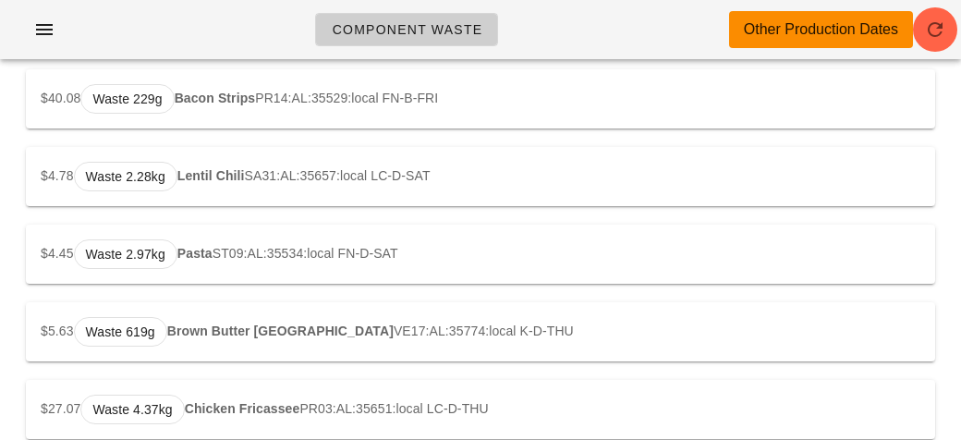
scroll to position [2018, 0]
